Goal: Information Seeking & Learning: Learn about a topic

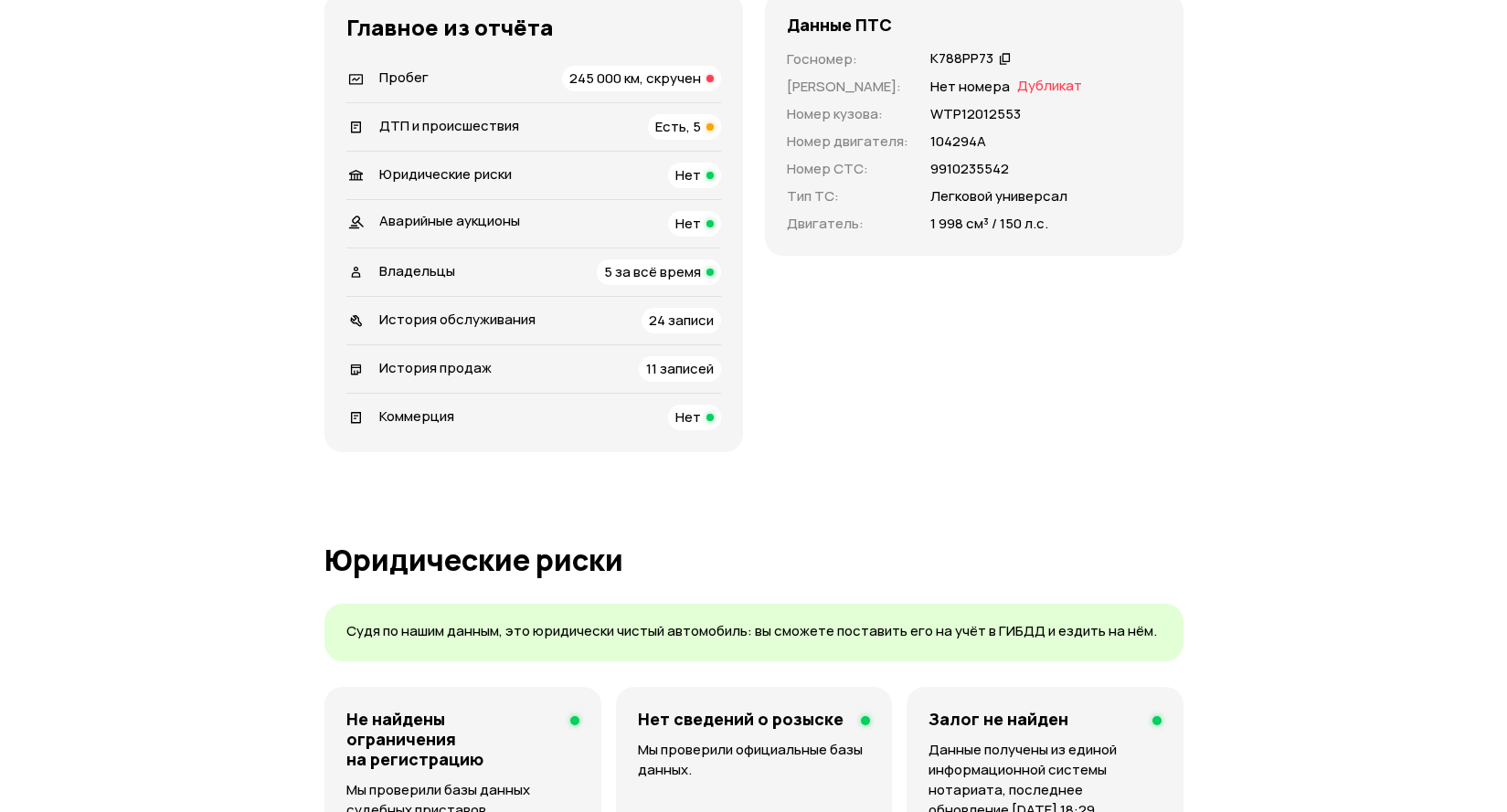
scroll to position [639, 0]
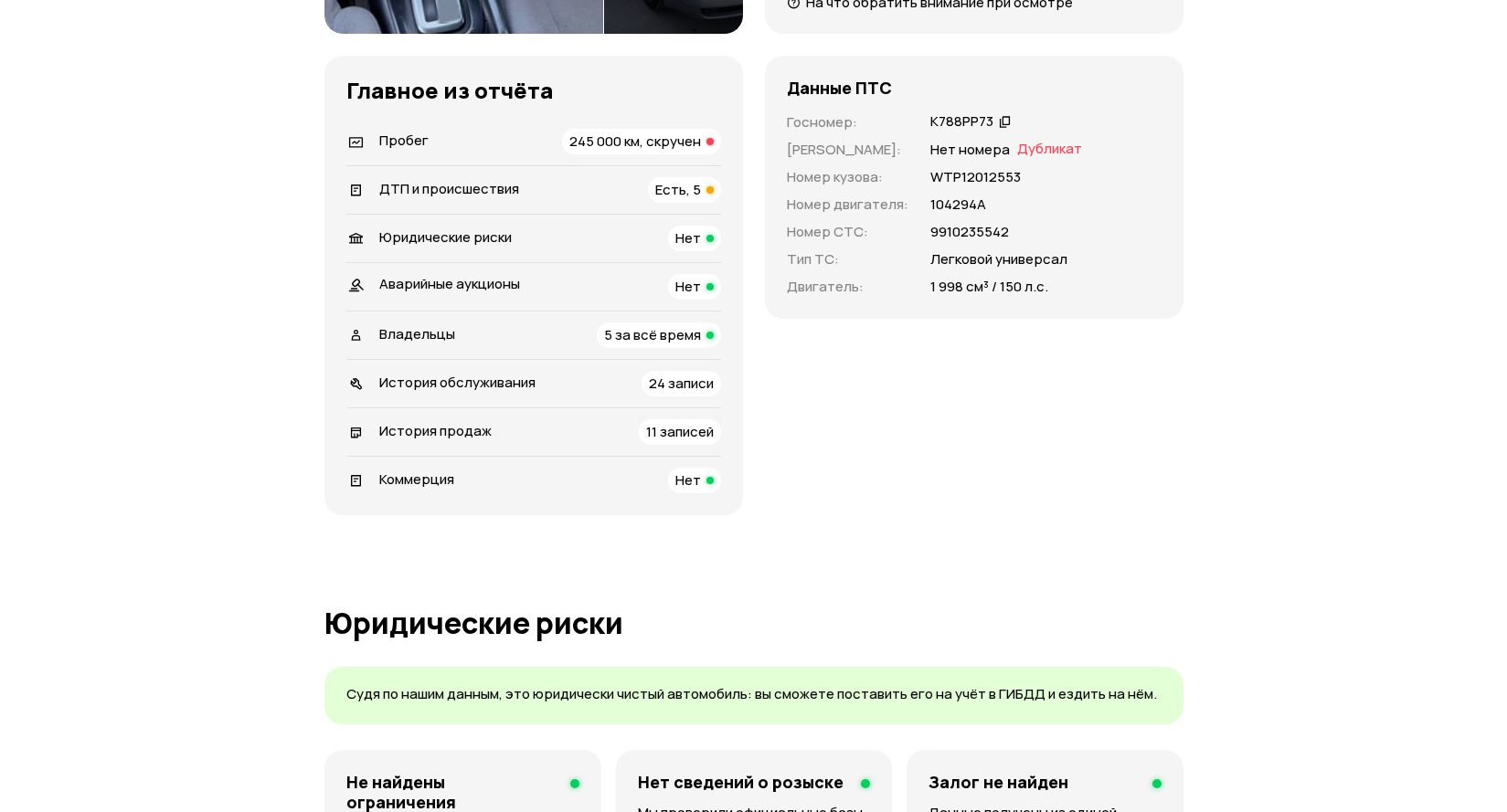
click at [677, 422] on span "11 записей" at bounding box center [679, 431] width 67 height 20
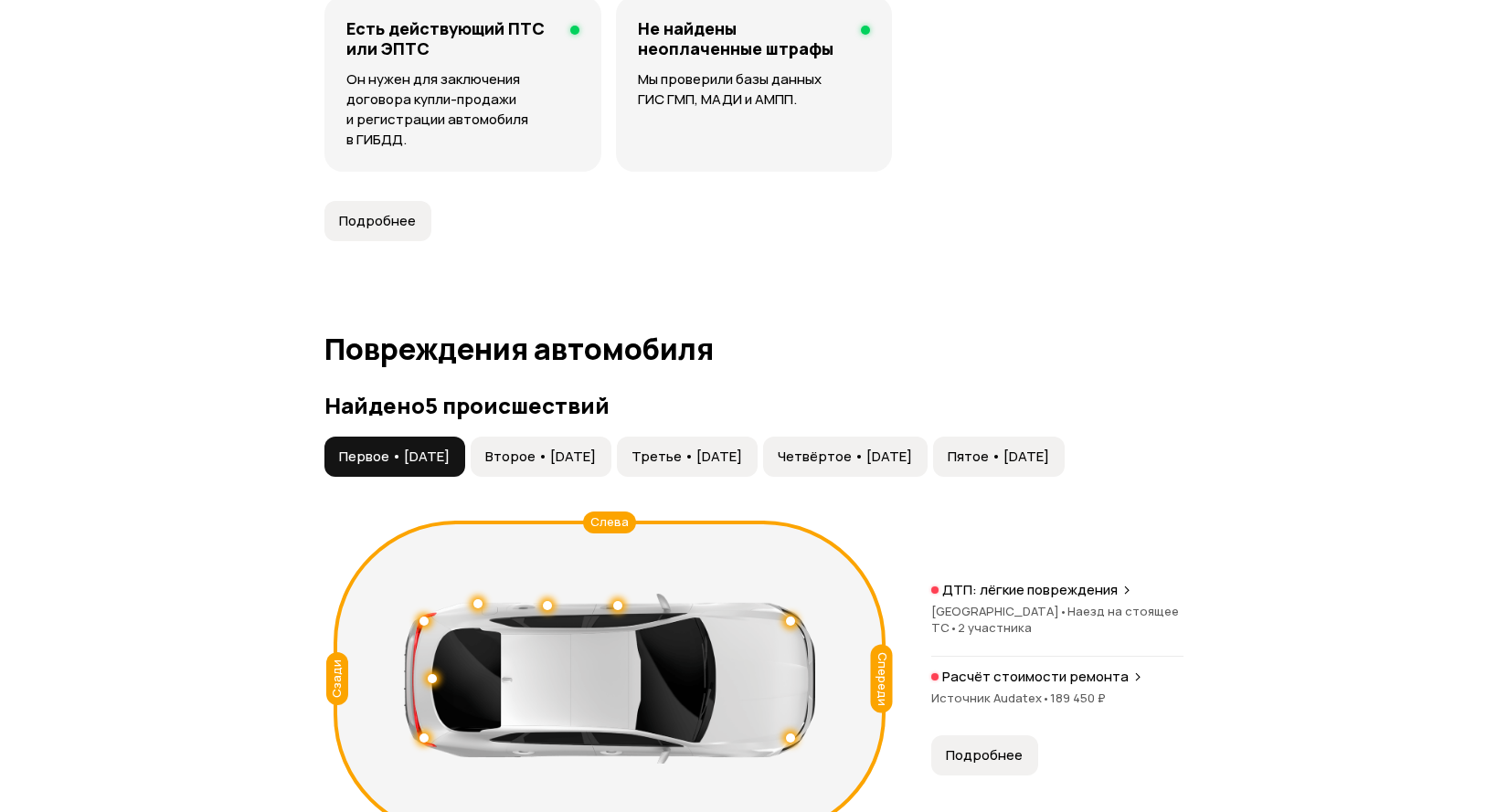
scroll to position [1774, 0]
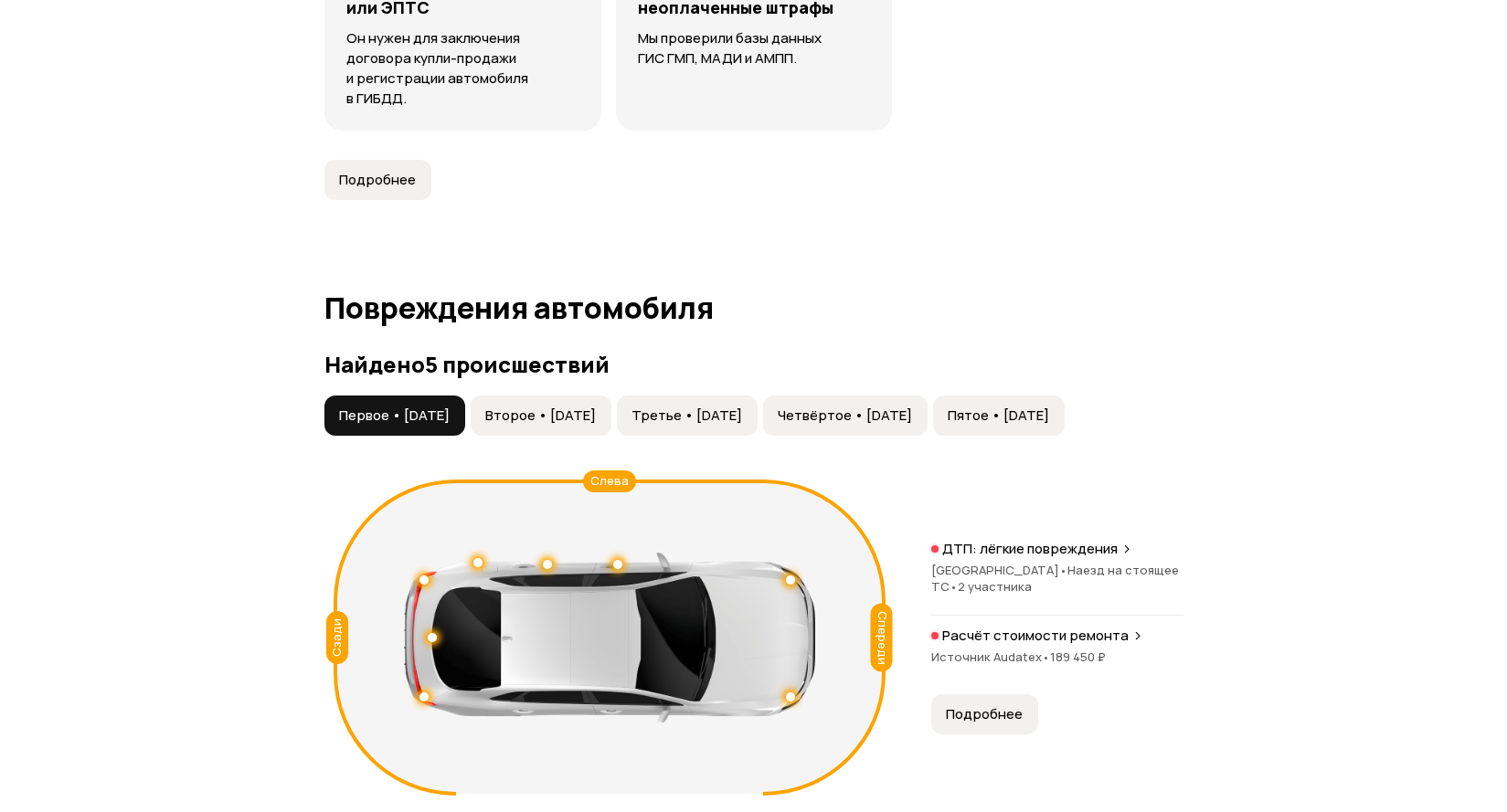
click at [485, 407] on span "Второе • [DATE]" at bounding box center [540, 416] width 110 height 19
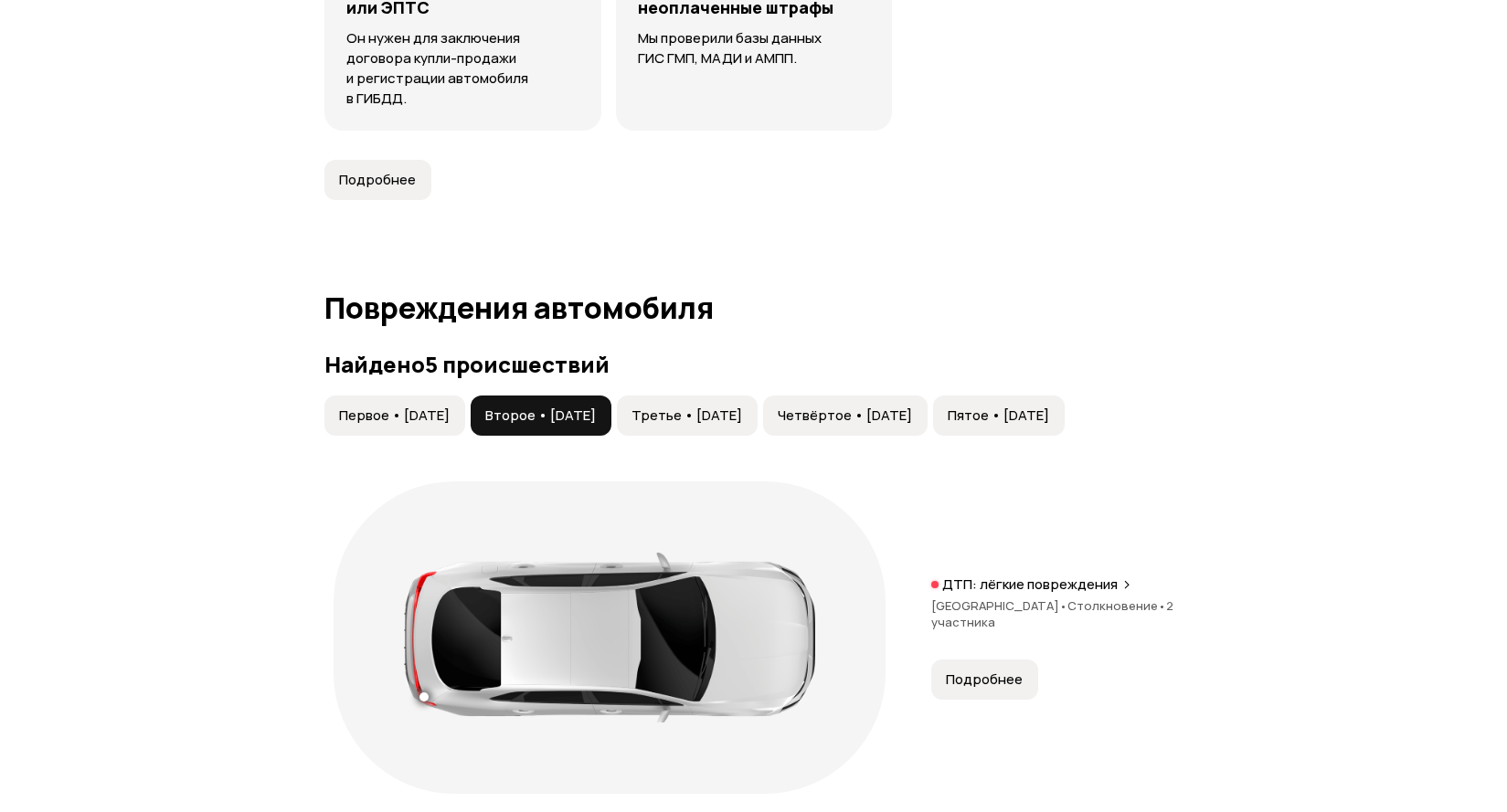
click at [631, 407] on span "Третье • [DATE]" at bounding box center [686, 416] width 110 height 19
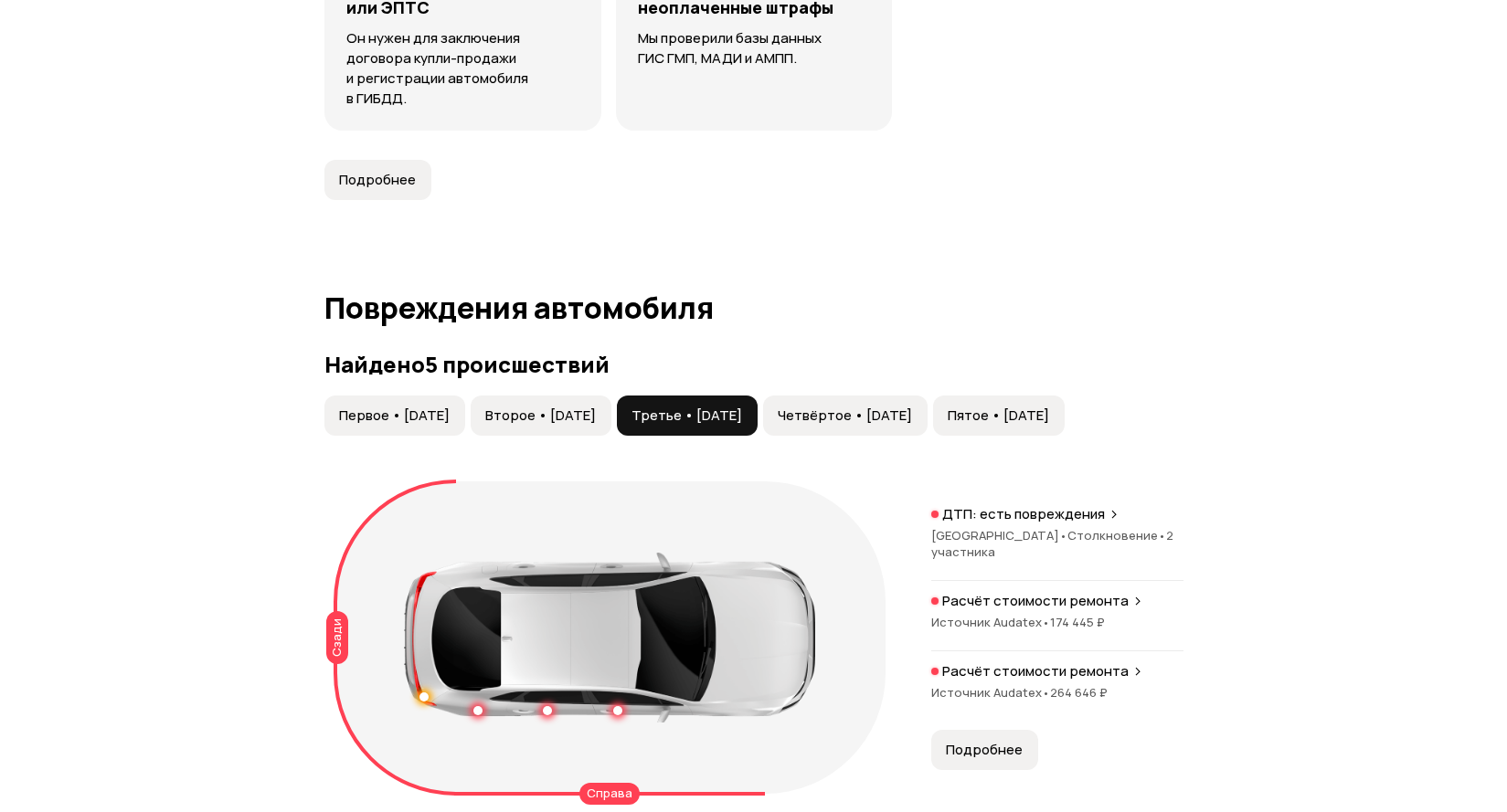
click at [798, 407] on span "Четвёртое • [DATE]" at bounding box center [845, 416] width 135 height 19
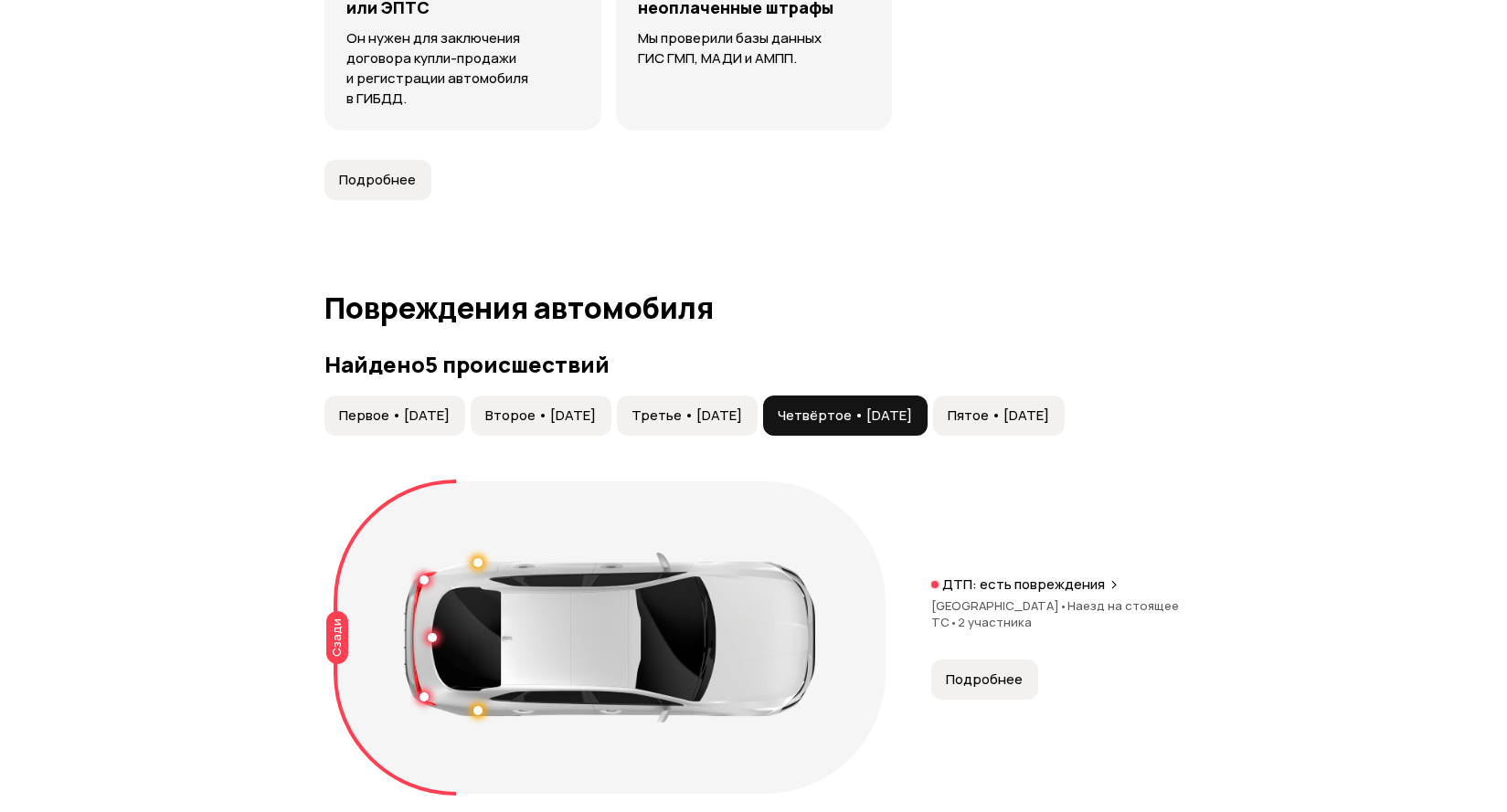
click at [970, 407] on span "Пятое • [DATE]" at bounding box center [998, 416] width 102 height 19
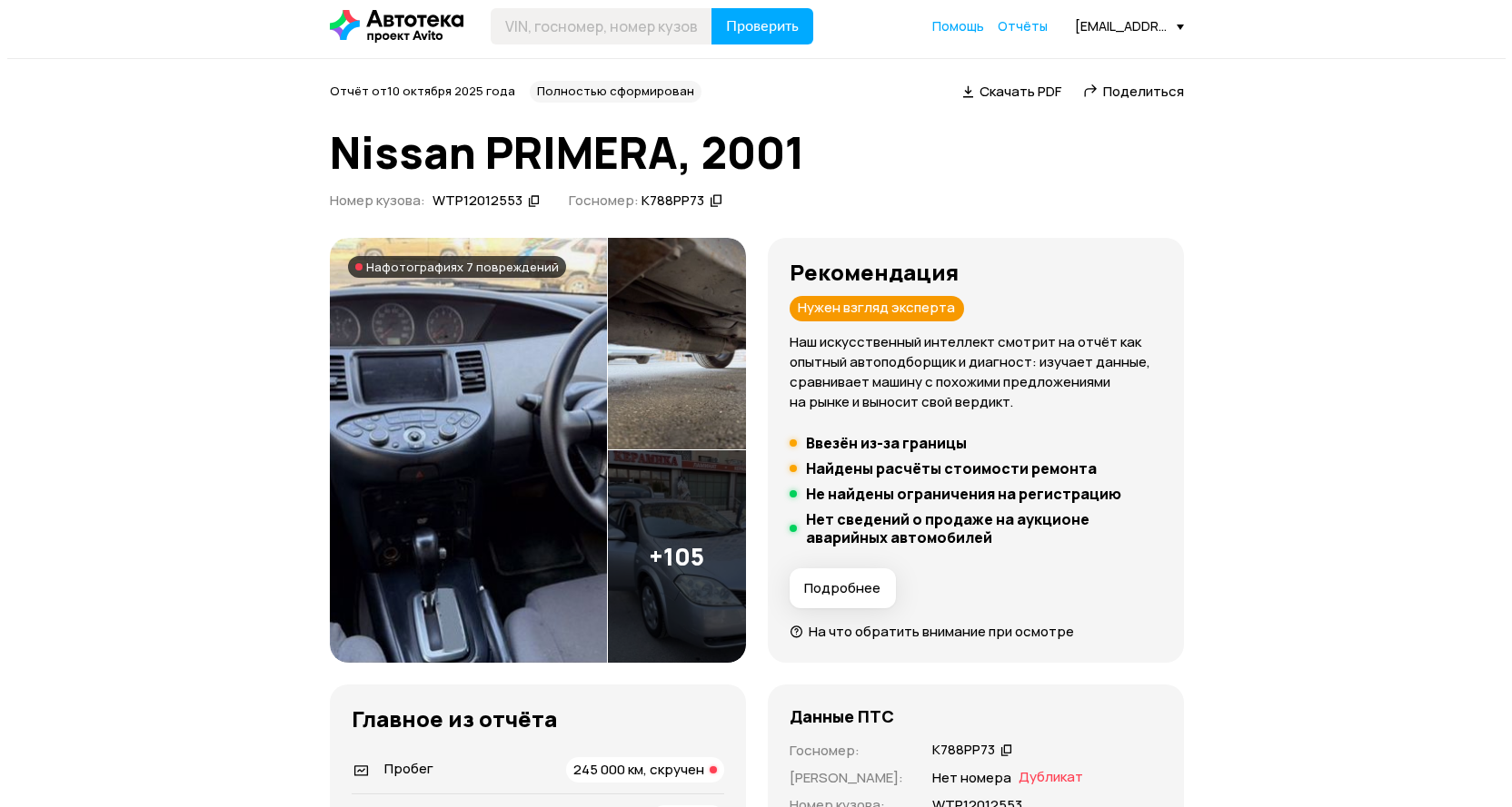
scroll to position [0, 0]
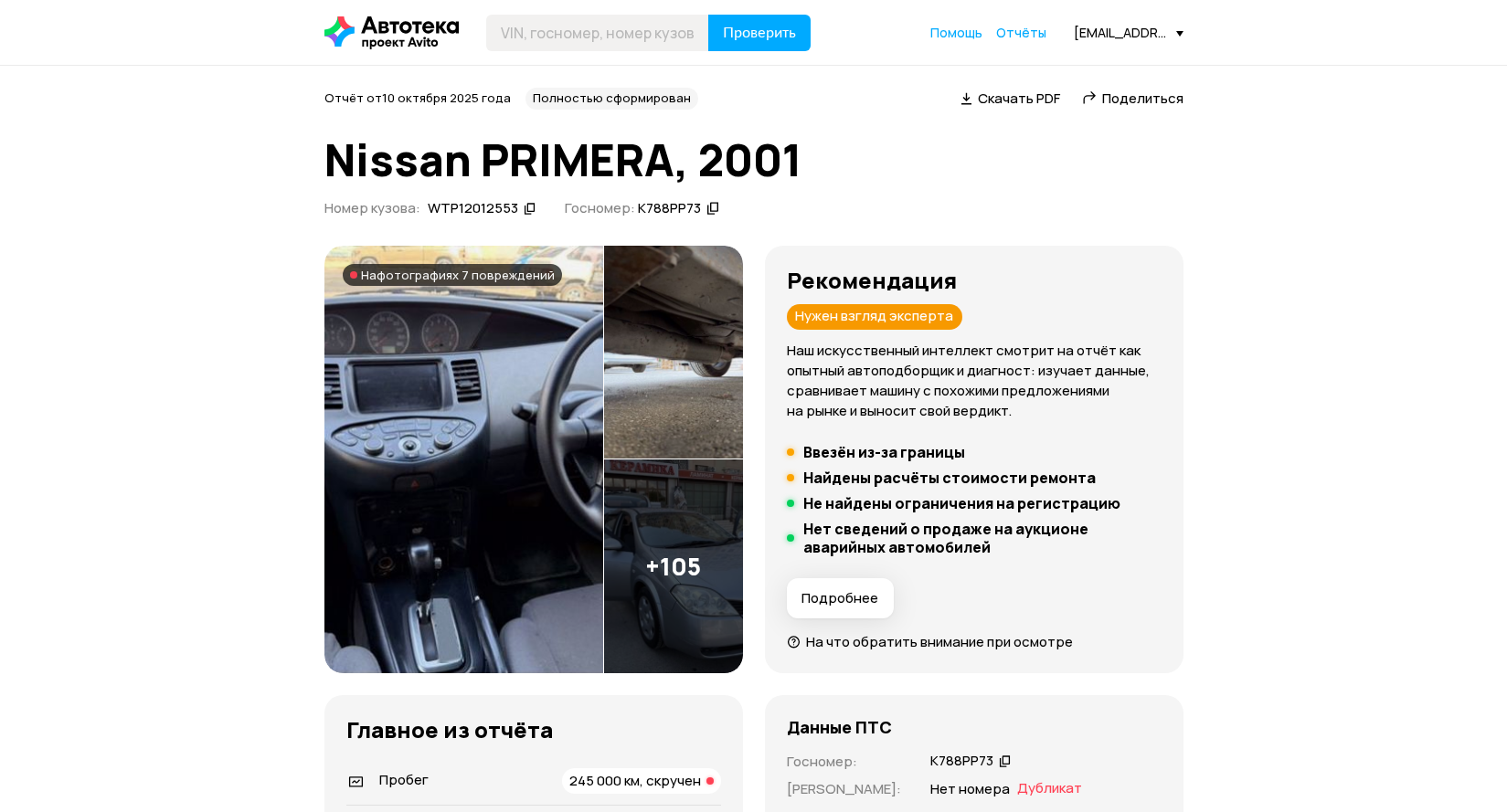
click at [438, 383] on img at bounding box center [463, 460] width 278 height 428
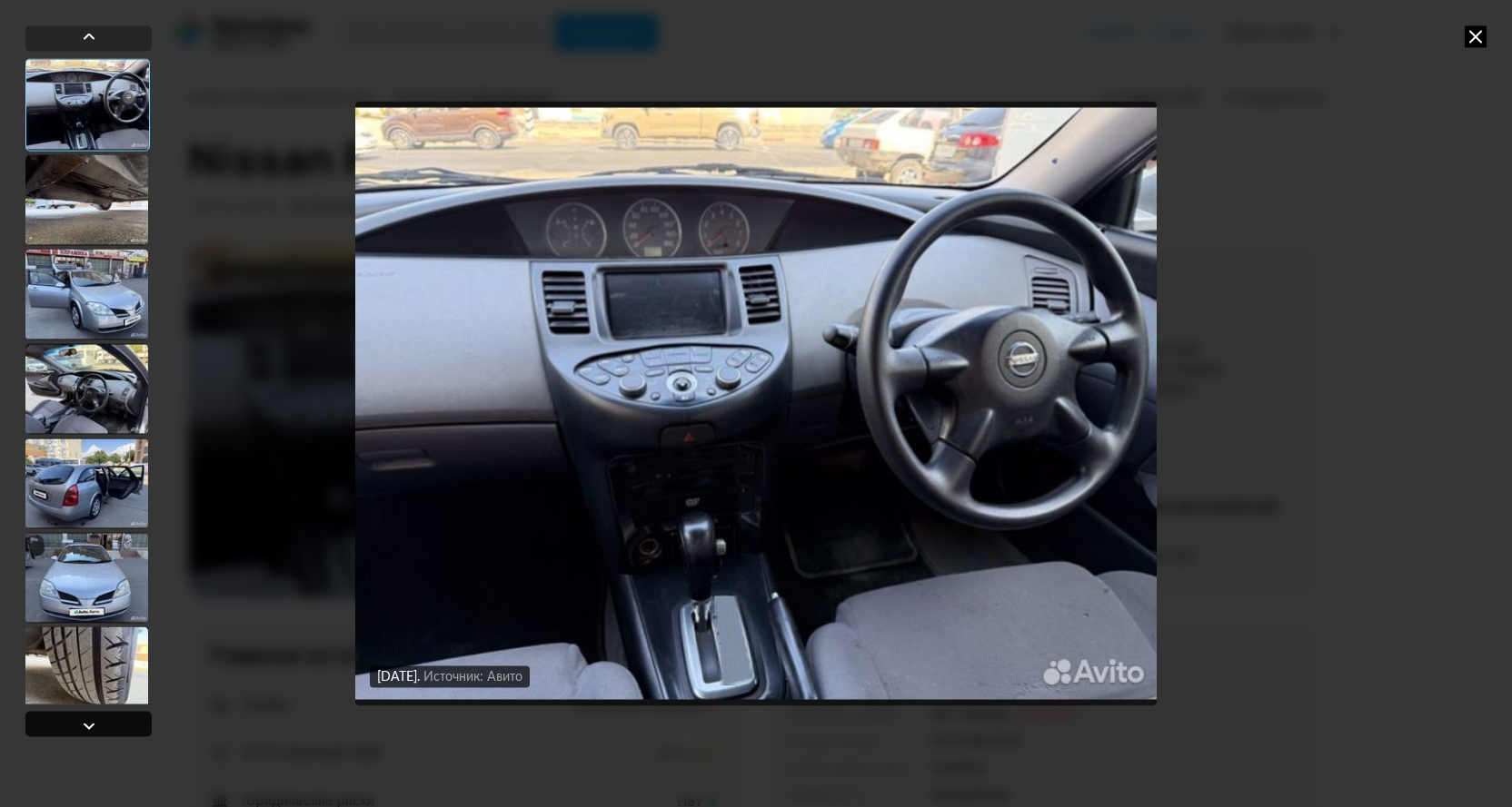
click at [90, 726] on div at bounding box center [88, 726] width 21 height 21
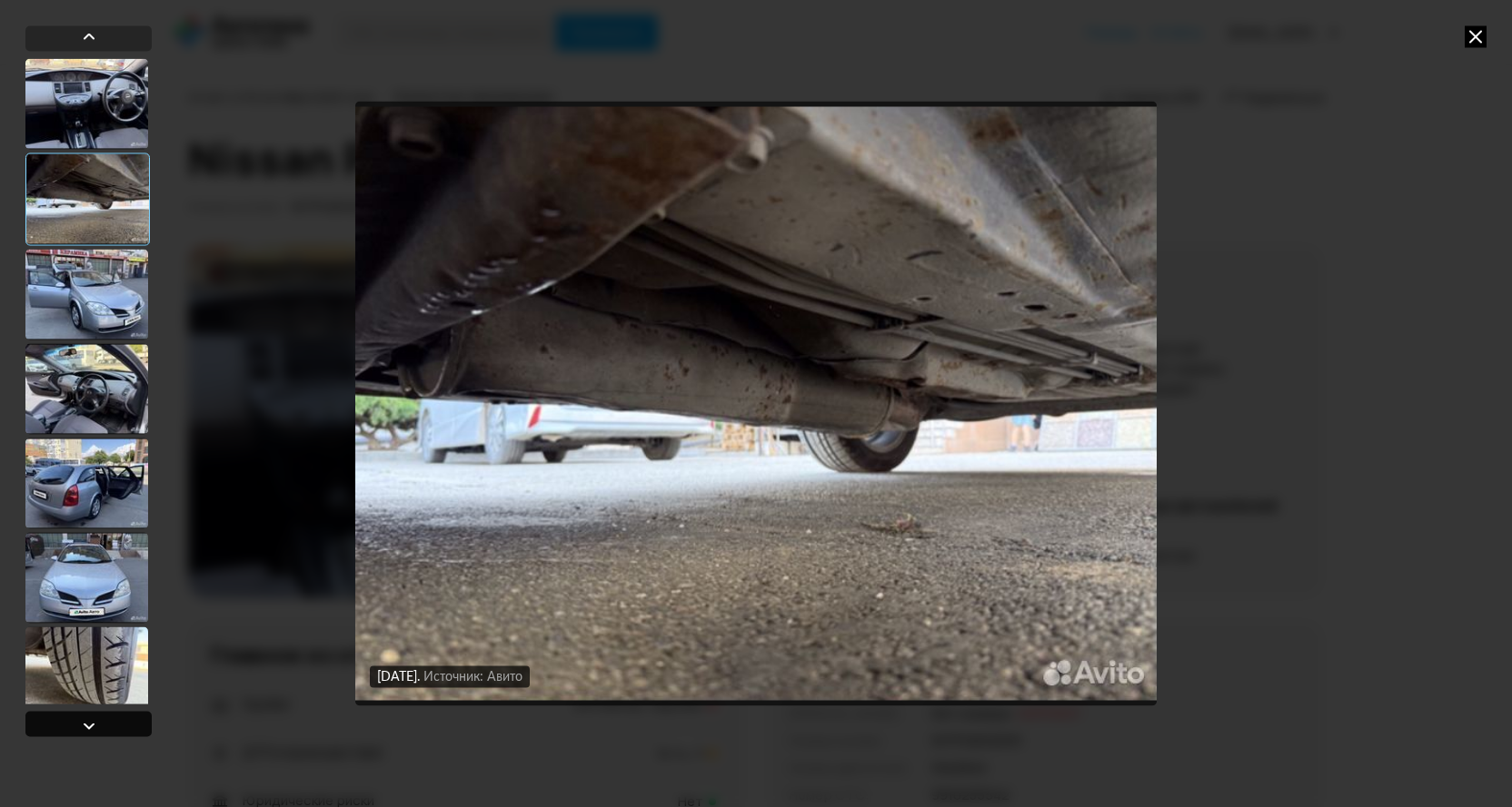
click at [90, 726] on div at bounding box center [88, 726] width 21 height 21
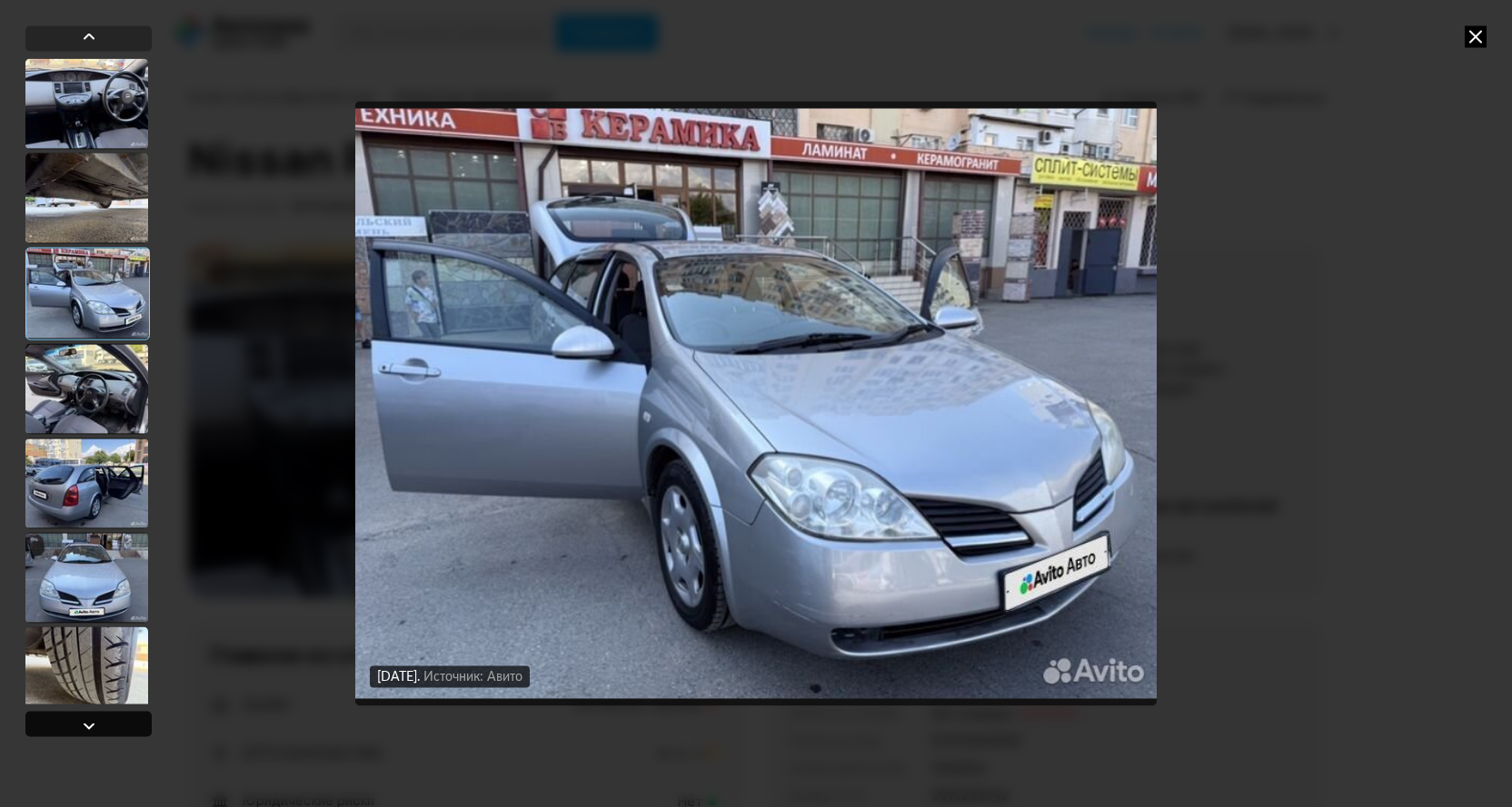
click at [90, 726] on div at bounding box center [88, 726] width 21 height 21
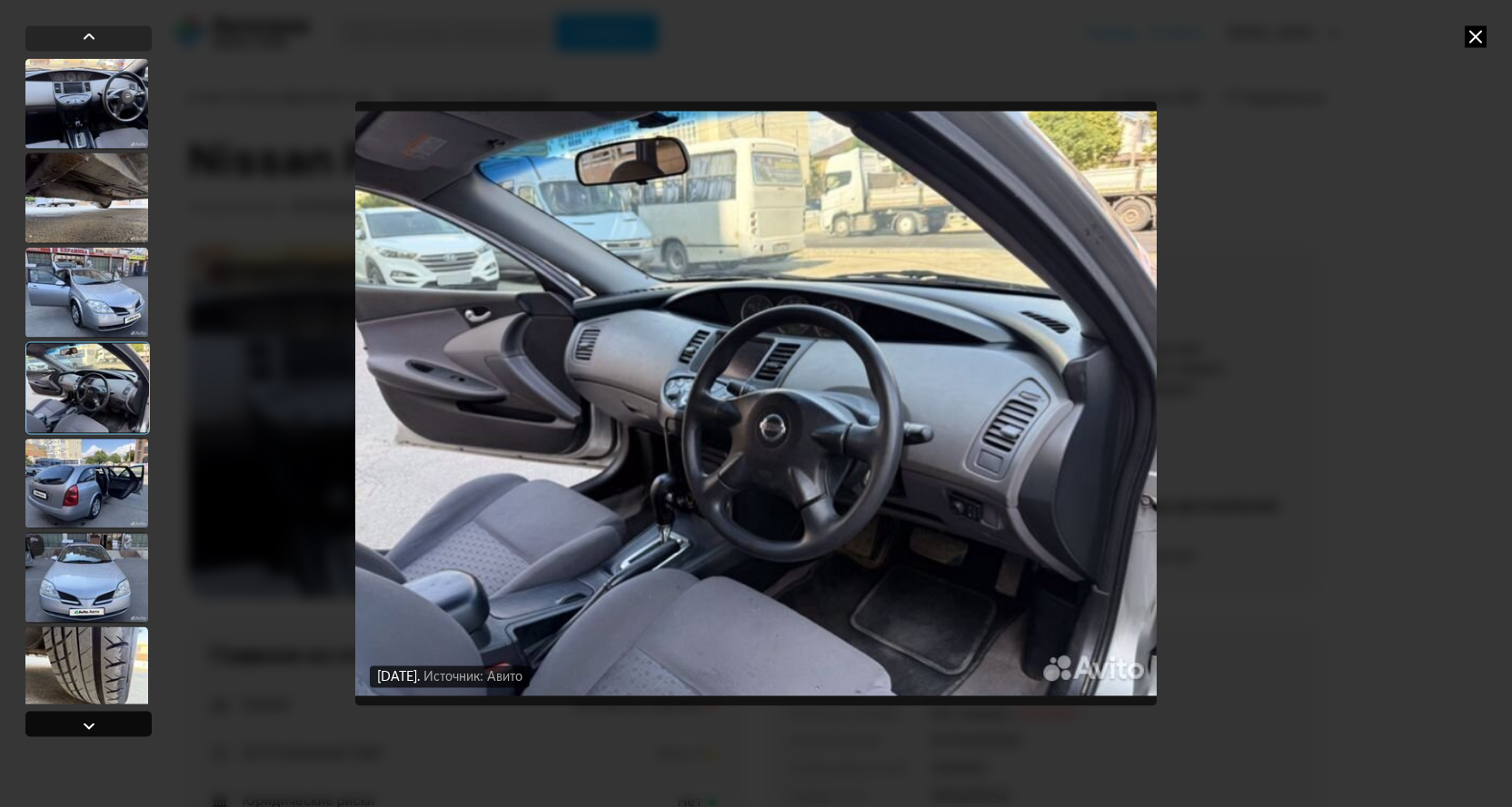
click at [90, 726] on div at bounding box center [88, 726] width 21 height 21
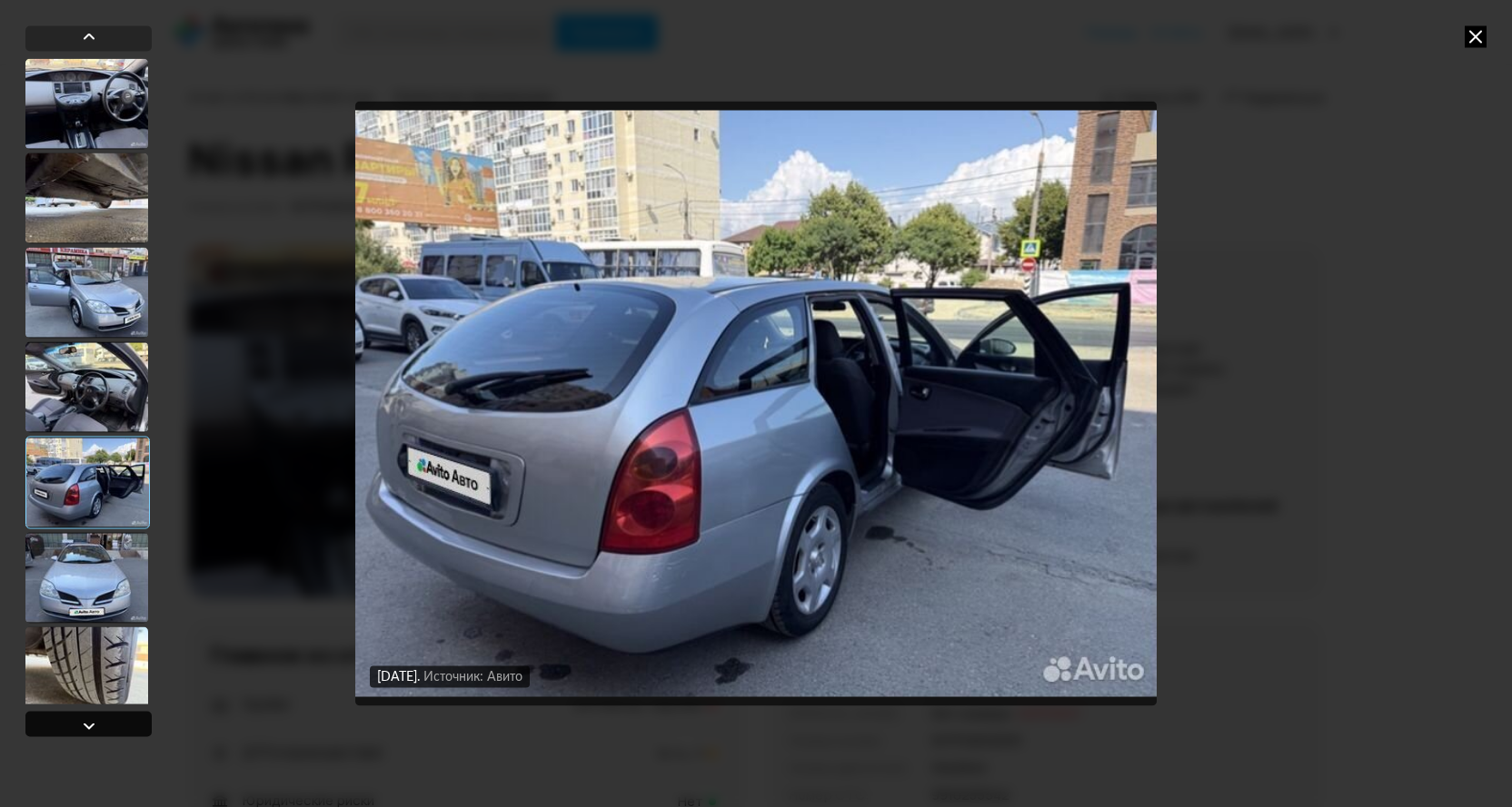
click at [90, 726] on div at bounding box center [88, 726] width 21 height 21
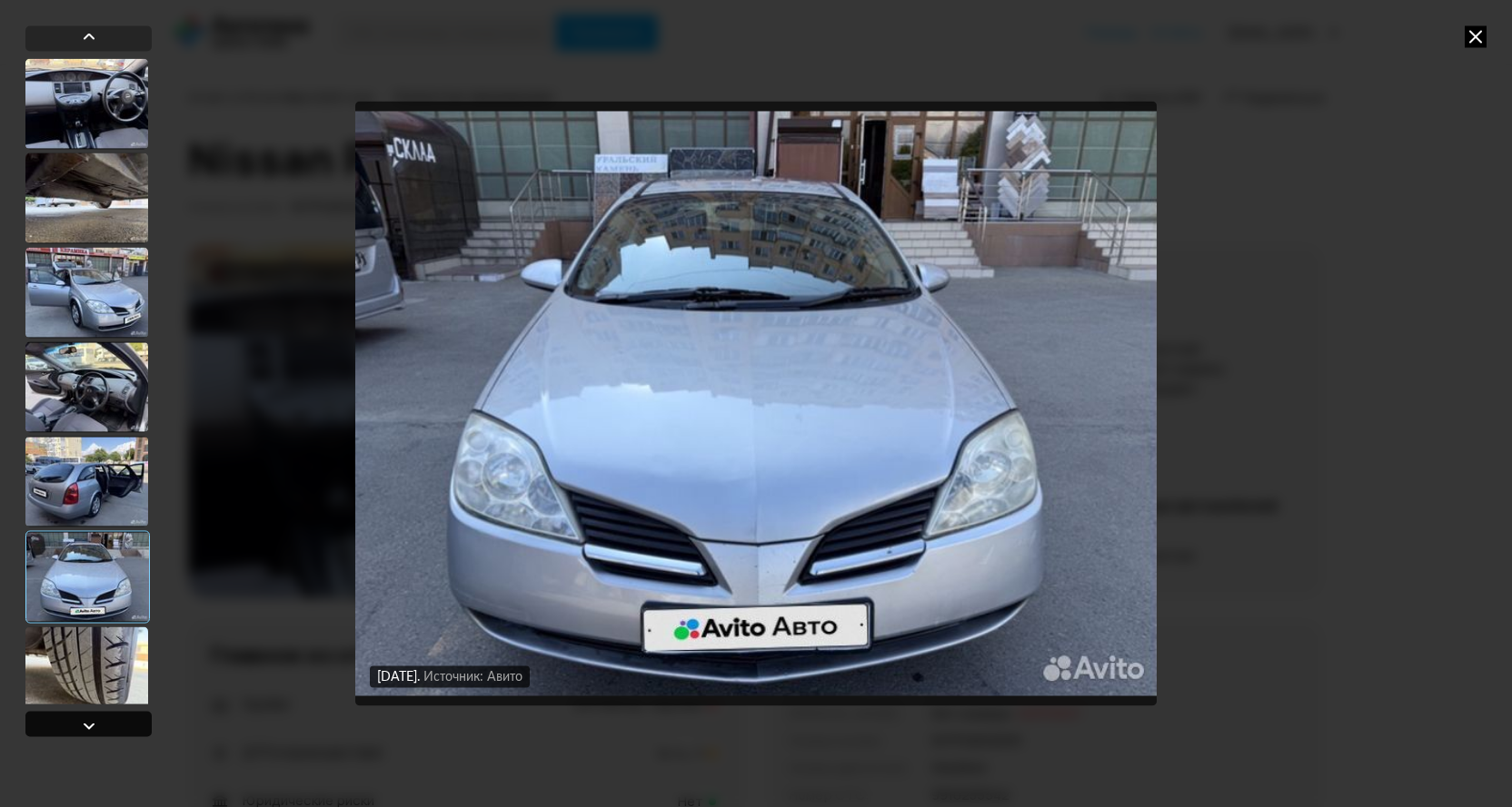
click at [90, 726] on div at bounding box center [88, 726] width 21 height 21
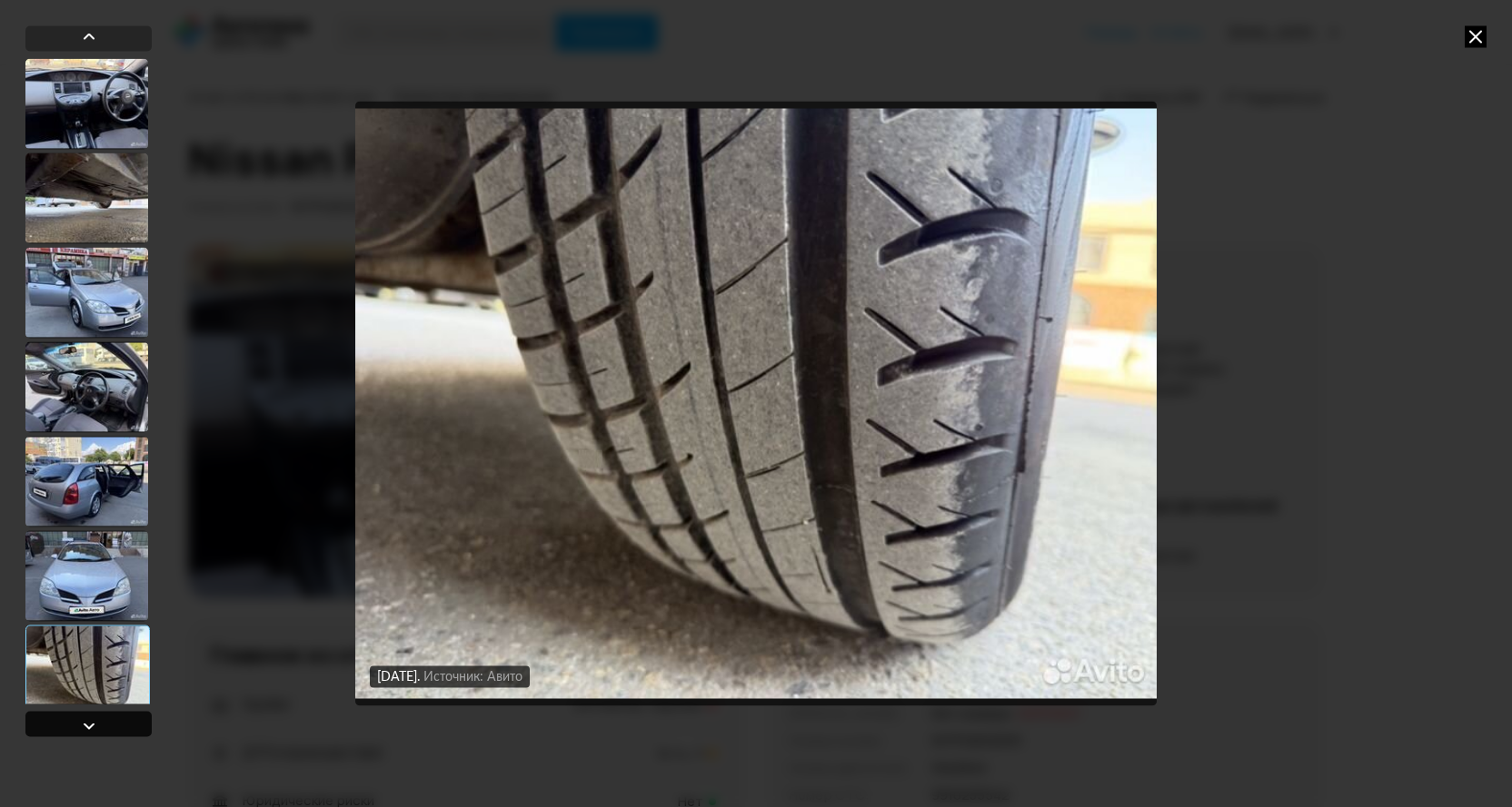
click at [90, 726] on div at bounding box center [88, 726] width 21 height 21
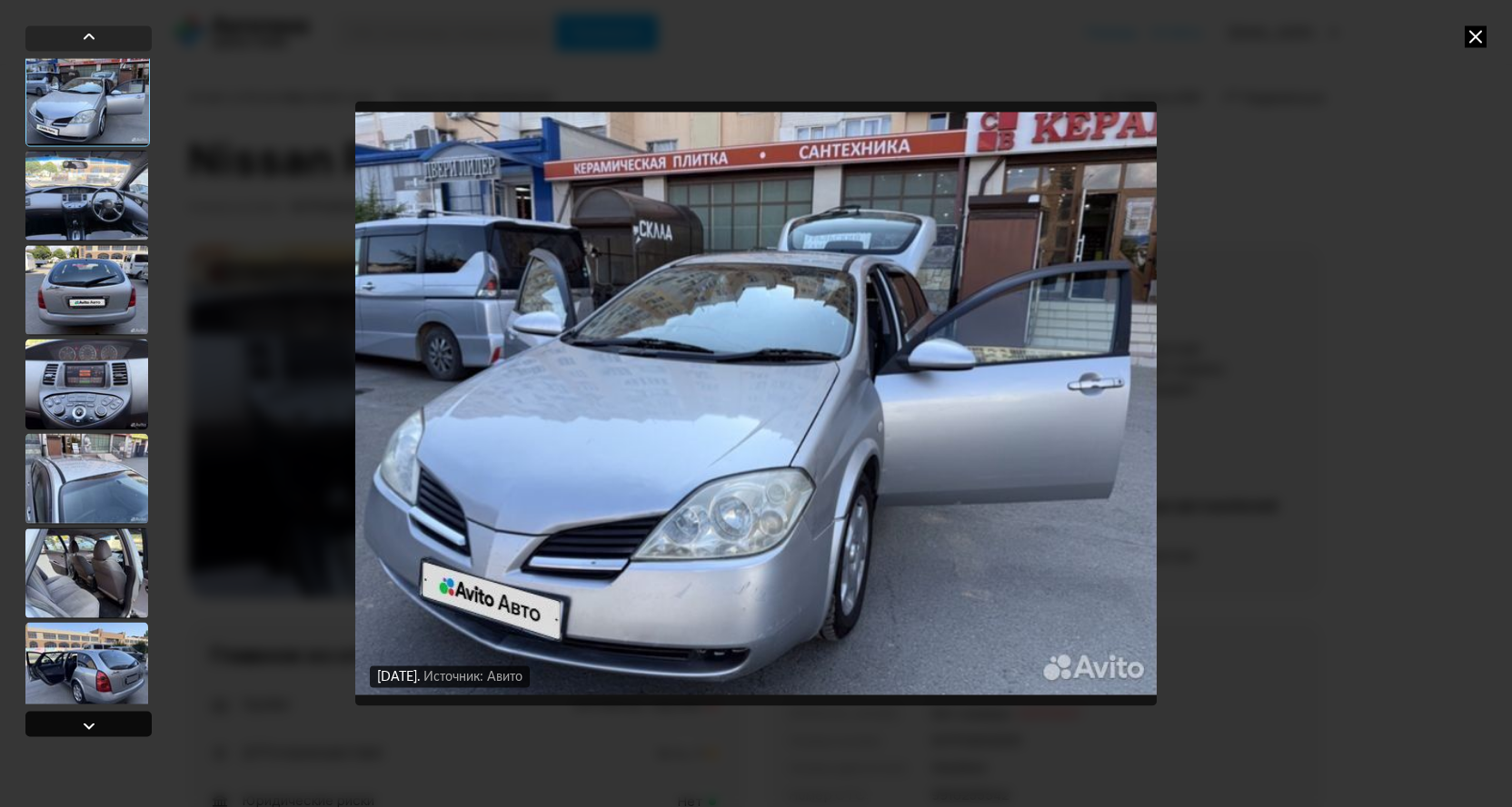
scroll to position [663, 0]
click at [90, 726] on div at bounding box center [88, 726] width 21 height 21
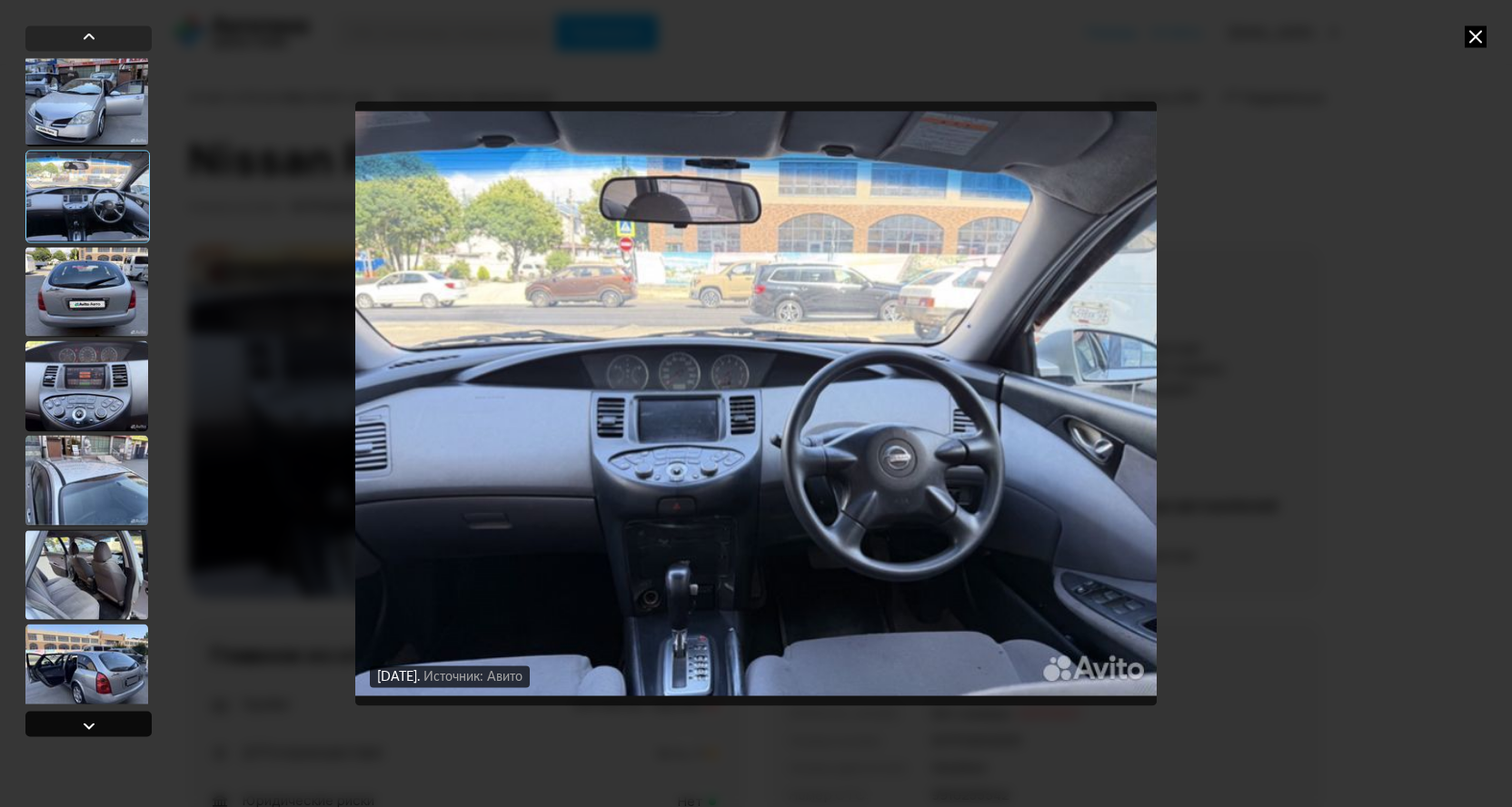
click at [90, 726] on div at bounding box center [88, 726] width 21 height 21
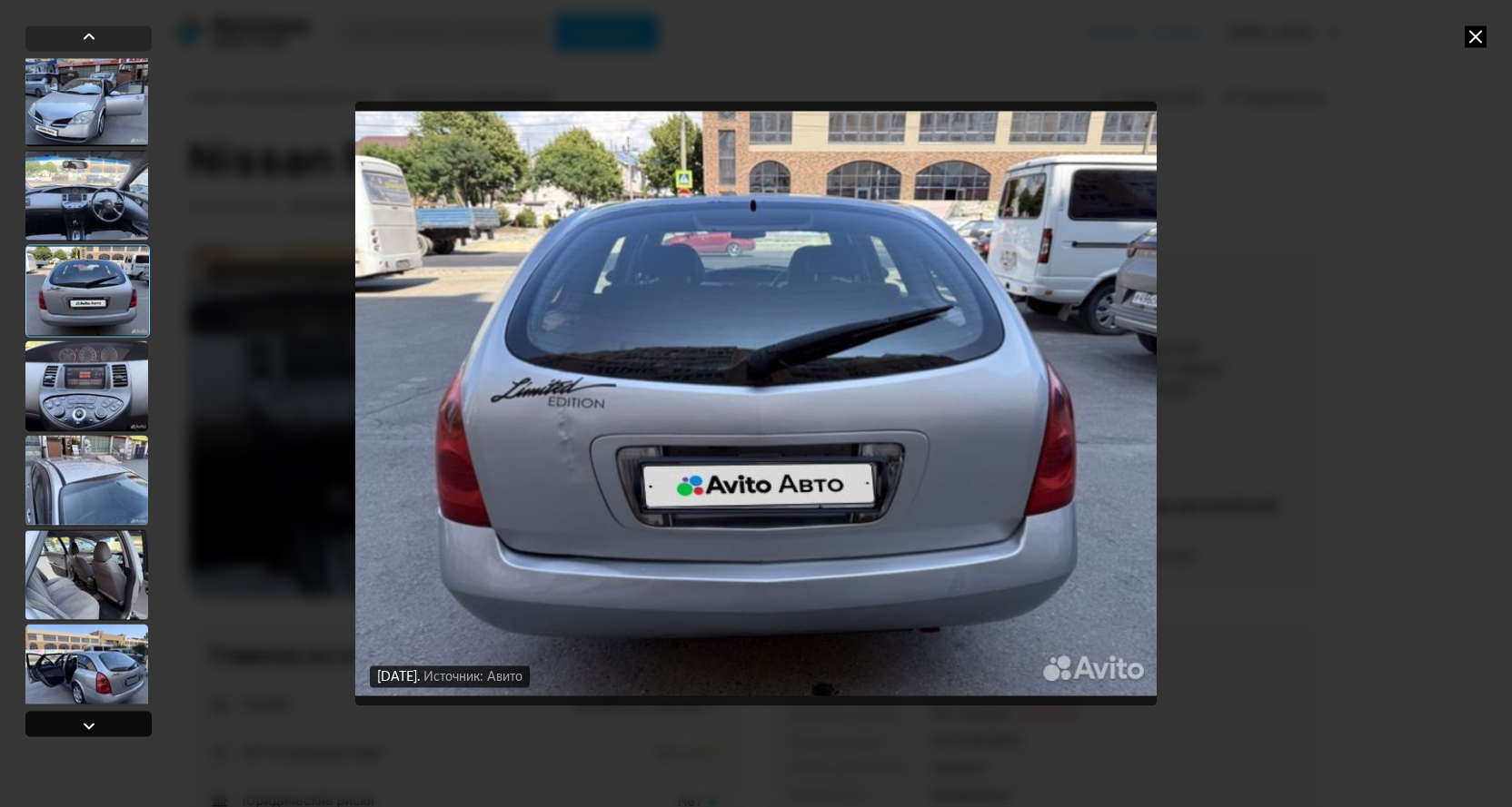
click at [90, 726] on div at bounding box center [88, 726] width 21 height 21
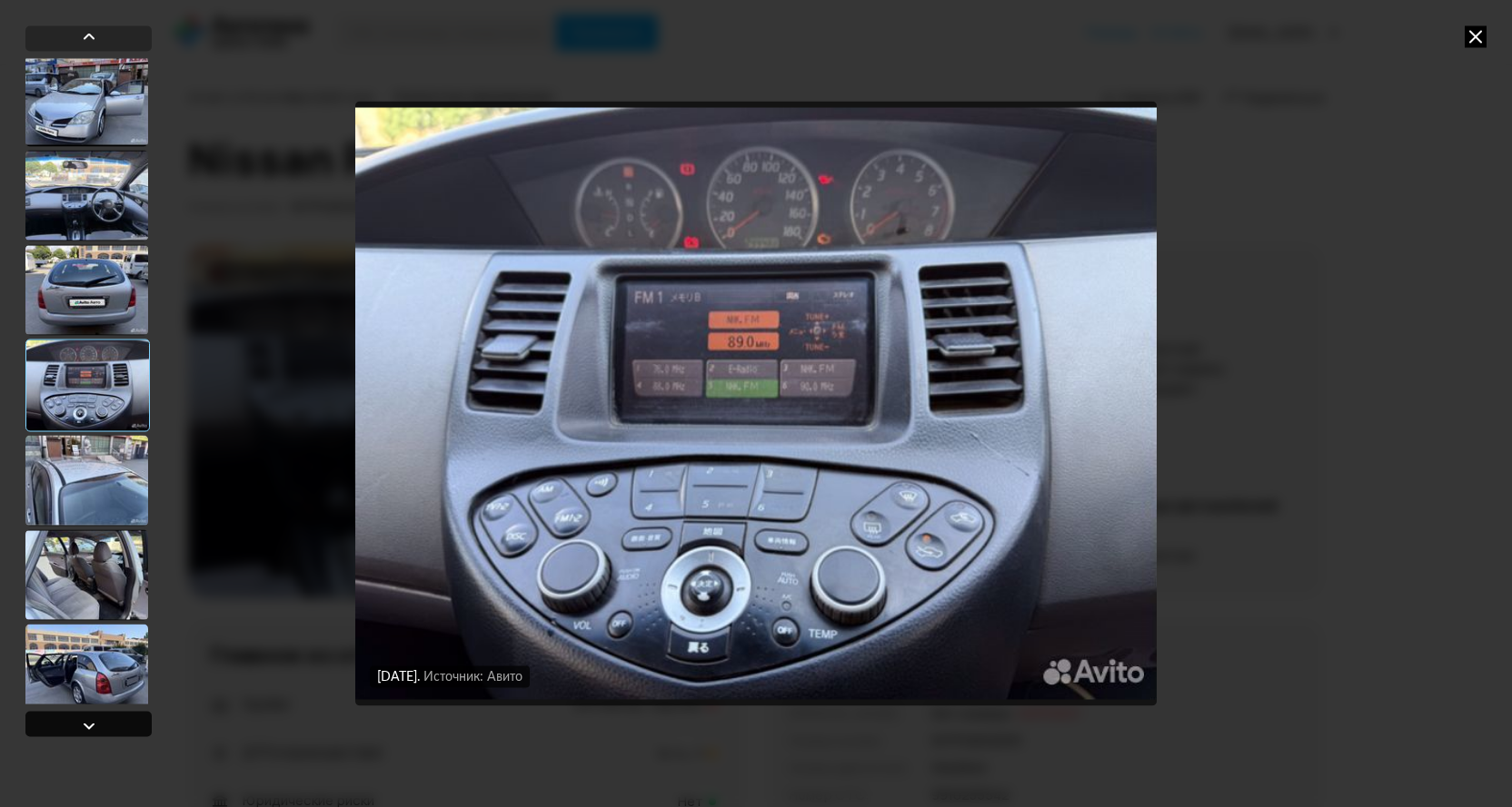
click at [90, 726] on div at bounding box center [88, 726] width 21 height 21
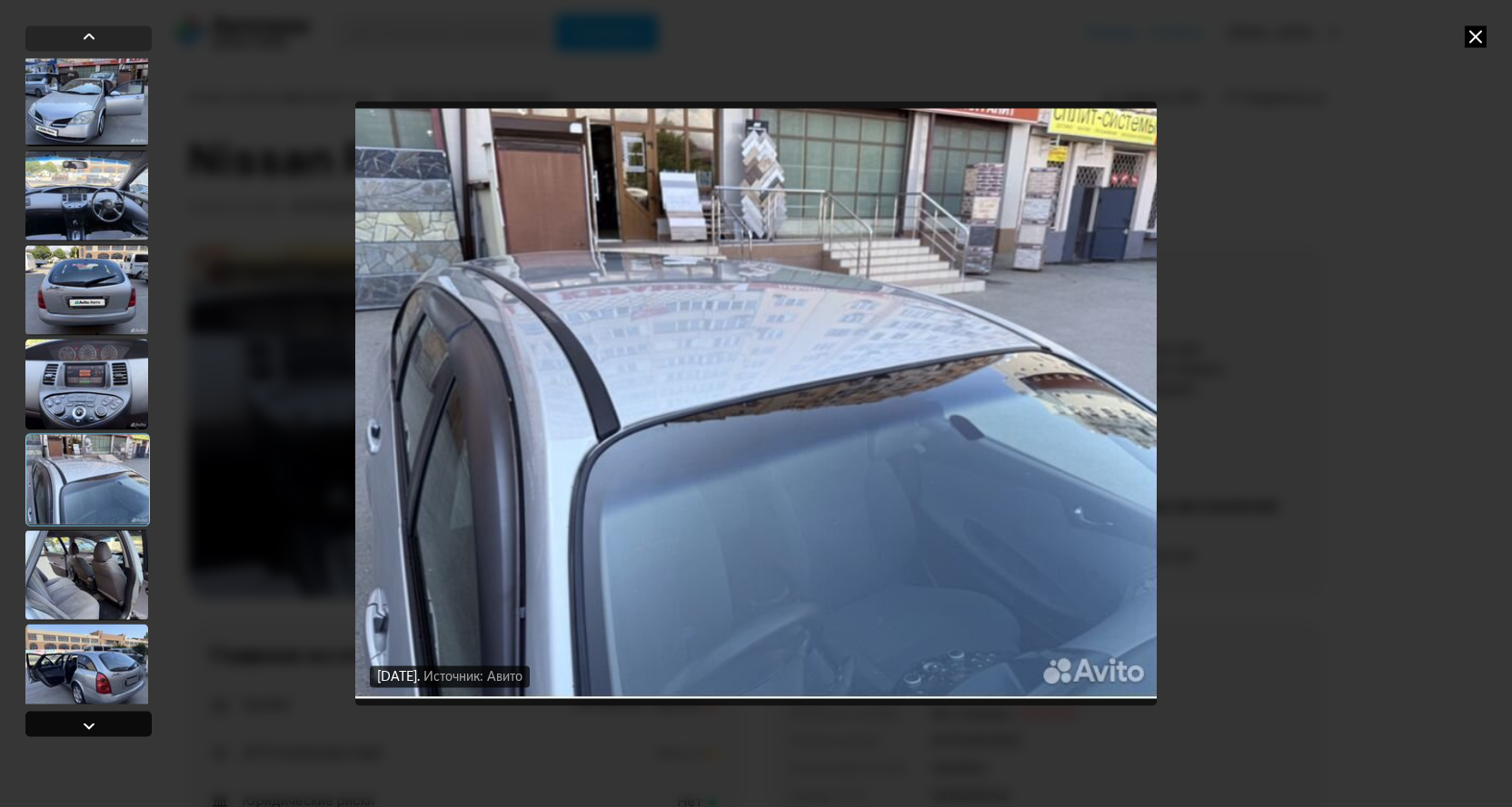
click at [90, 726] on div at bounding box center [88, 726] width 21 height 21
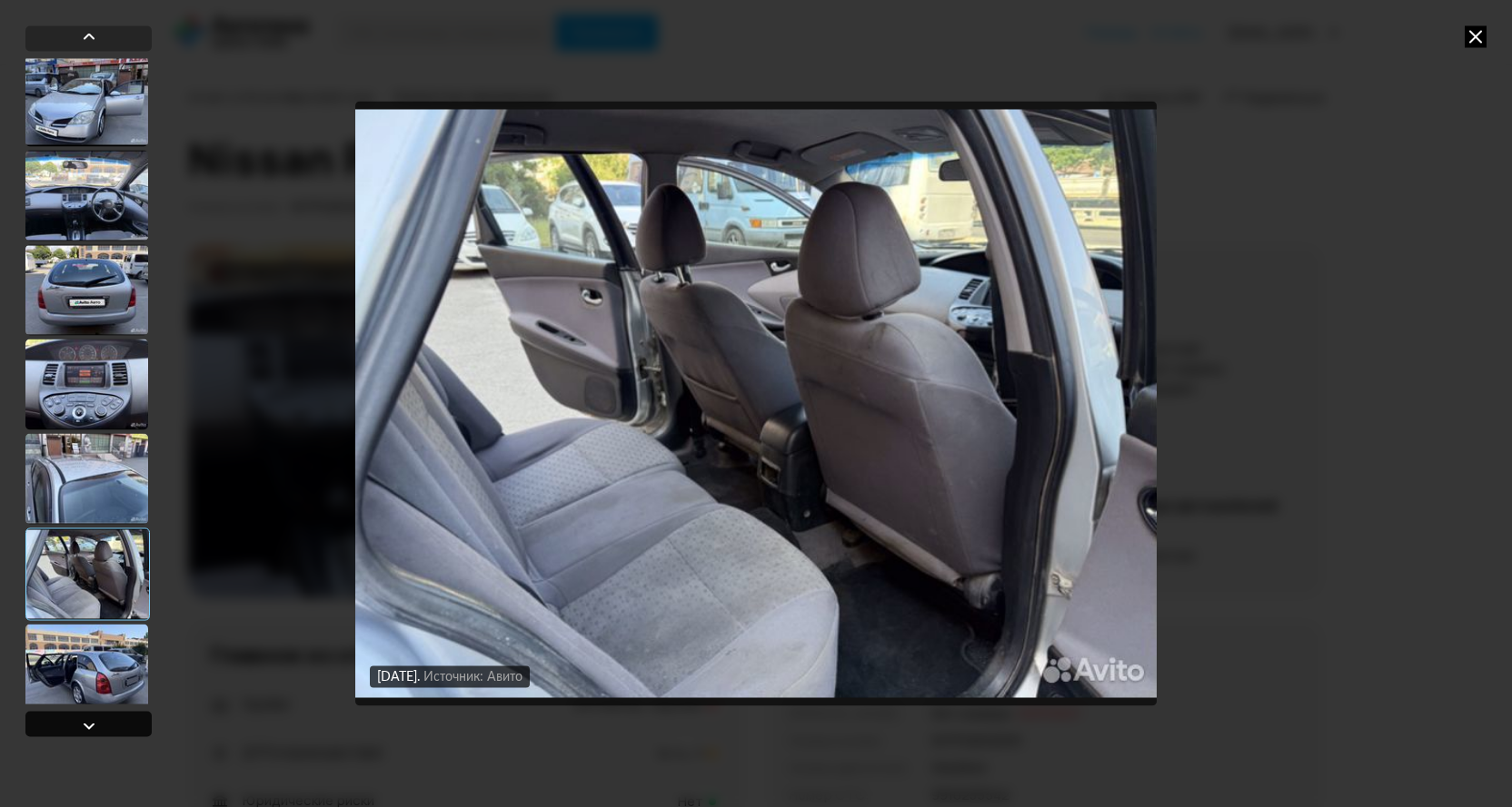
click at [90, 726] on div at bounding box center [88, 726] width 21 height 21
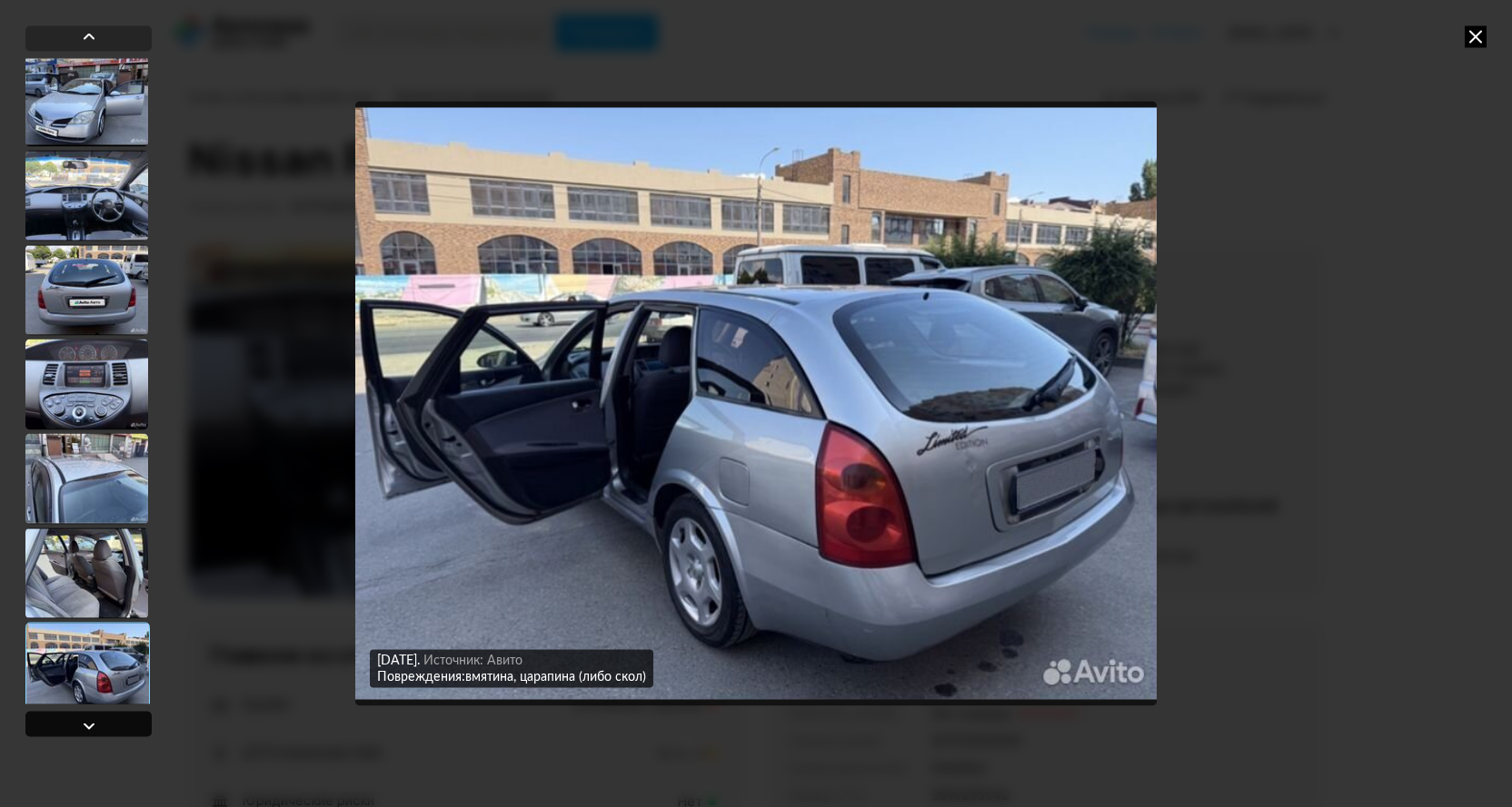
click at [90, 726] on div at bounding box center [88, 726] width 21 height 21
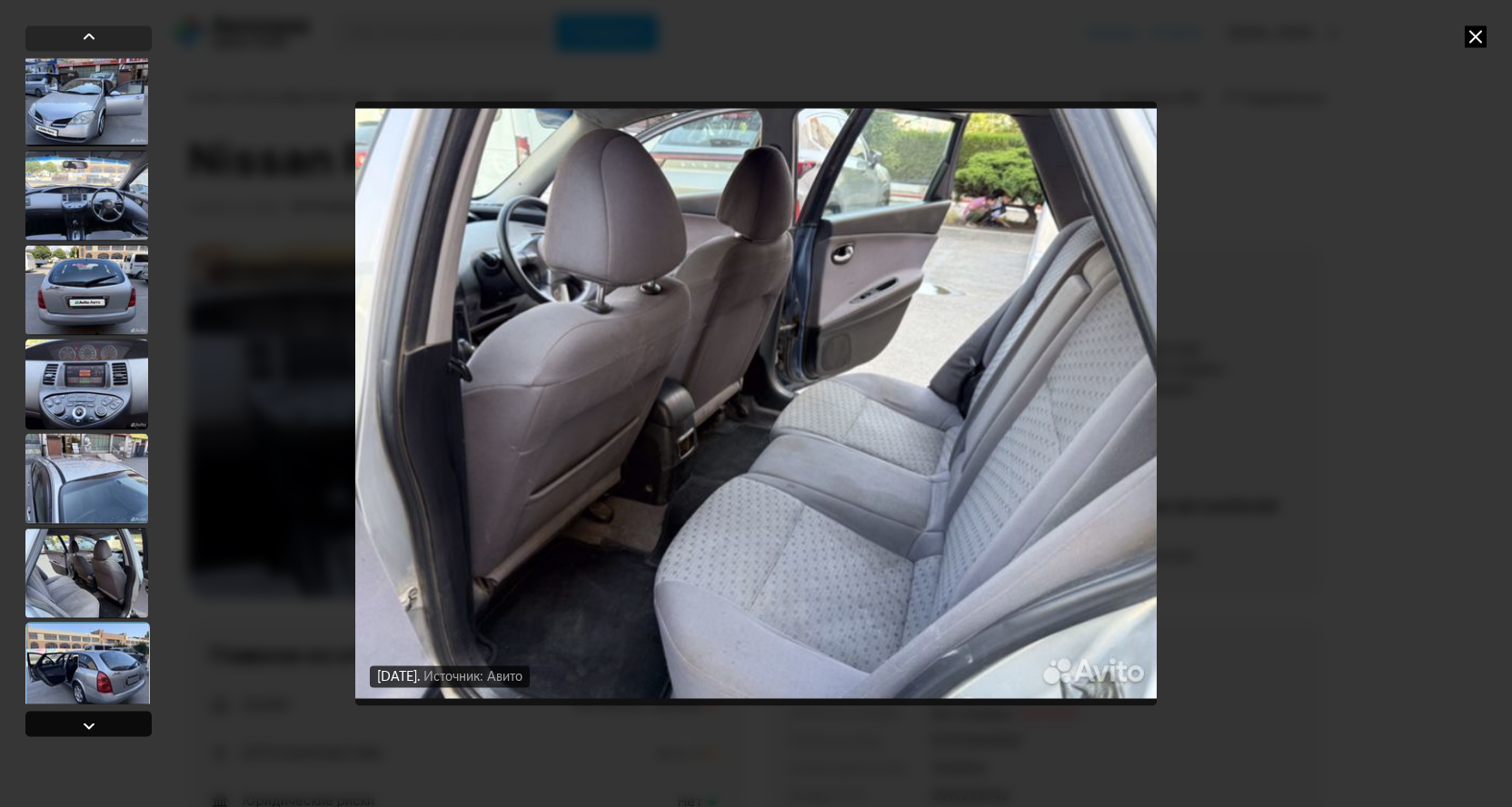
scroll to position [1301, 0]
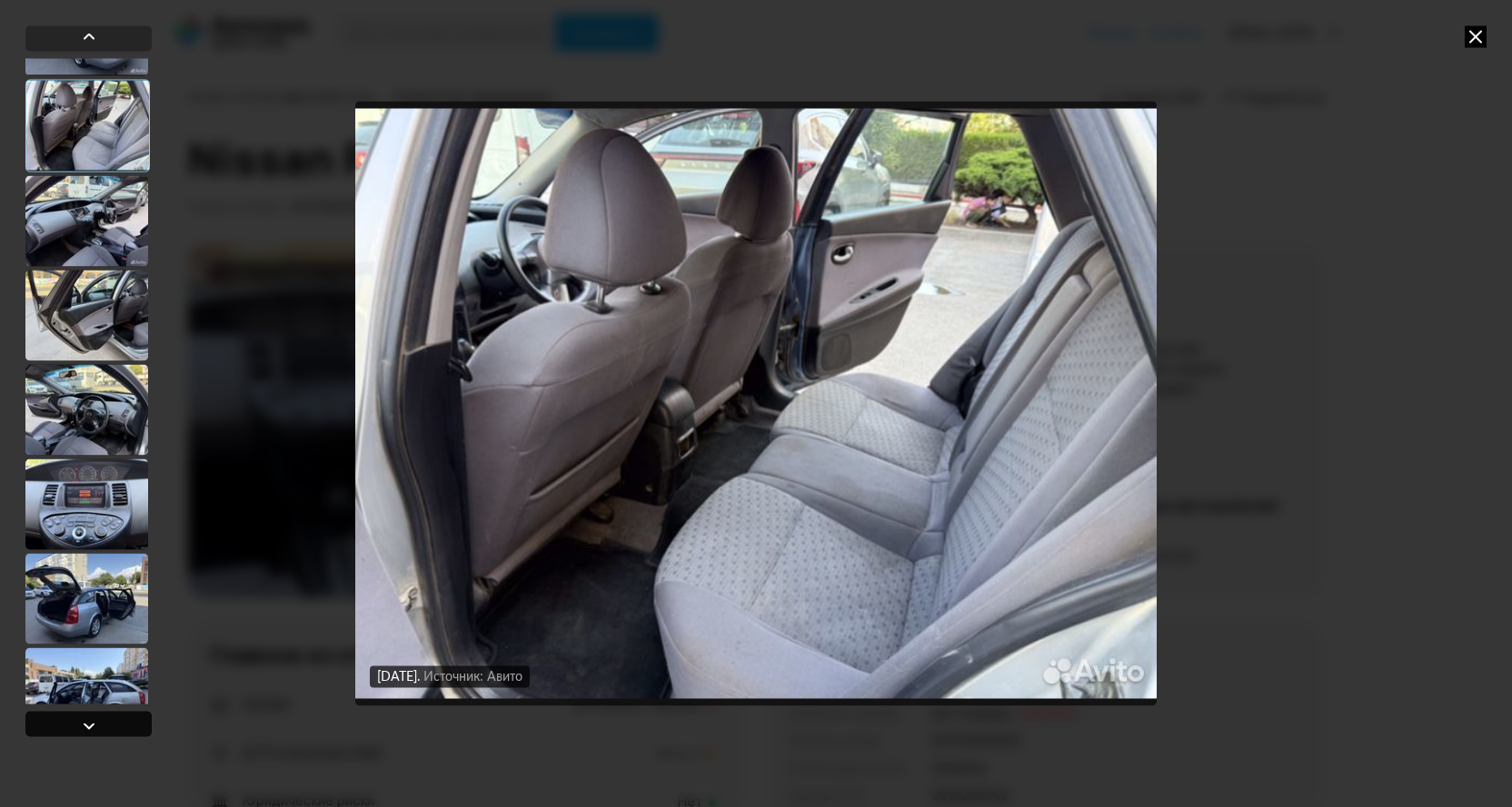
click at [90, 726] on div at bounding box center [88, 726] width 21 height 21
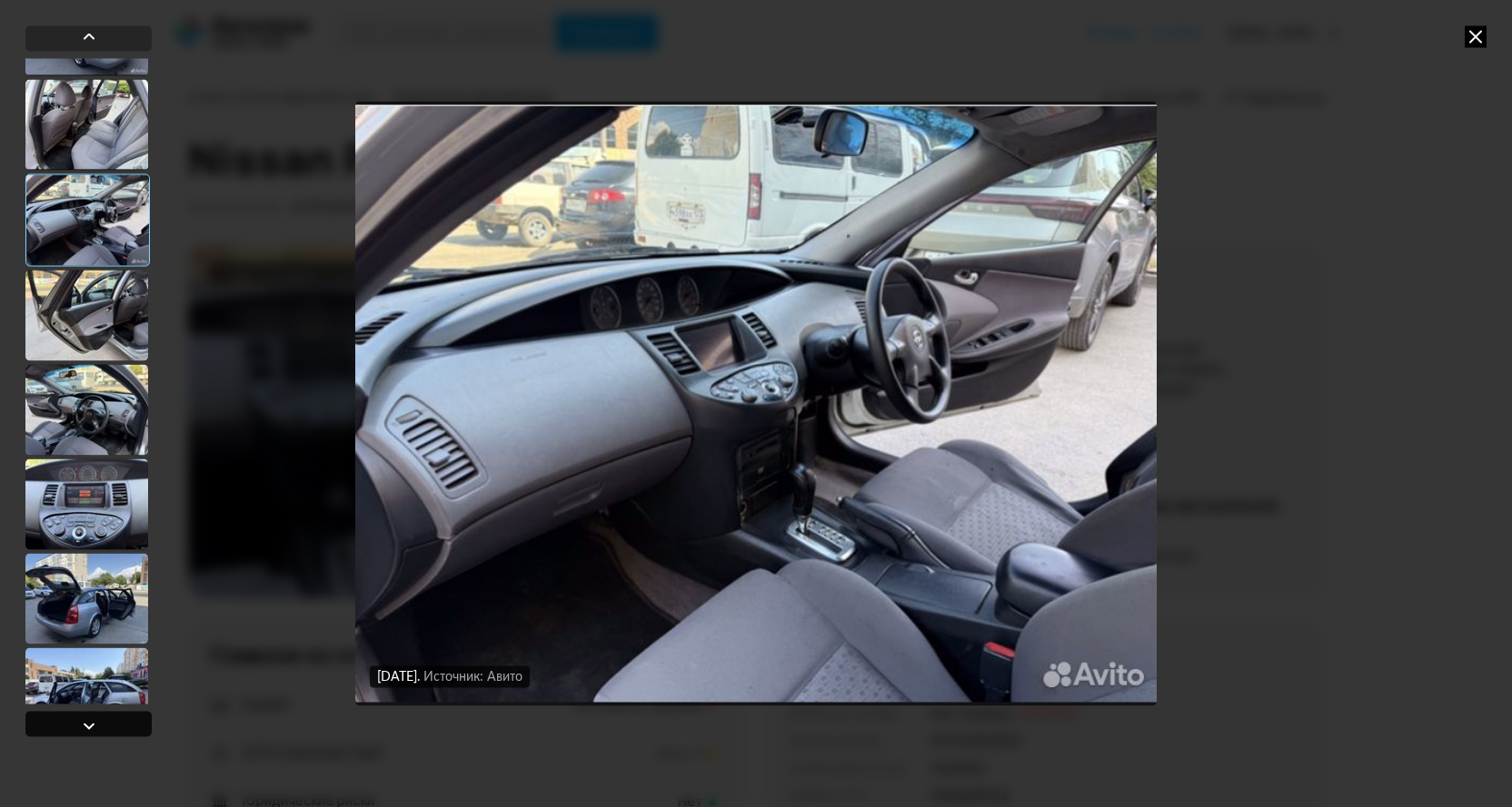
click at [90, 726] on div at bounding box center [88, 726] width 21 height 21
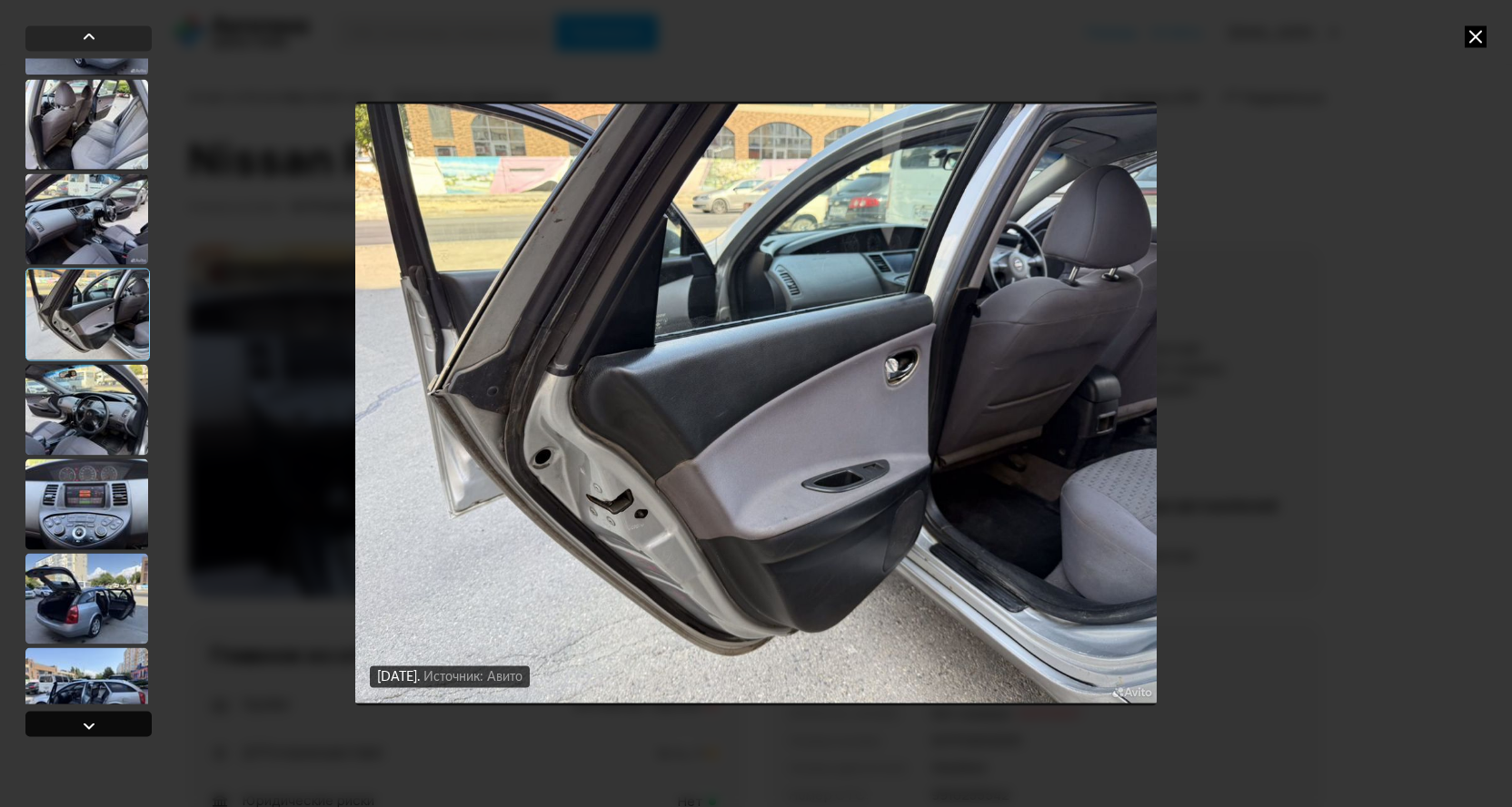
click at [90, 726] on div at bounding box center [88, 726] width 21 height 21
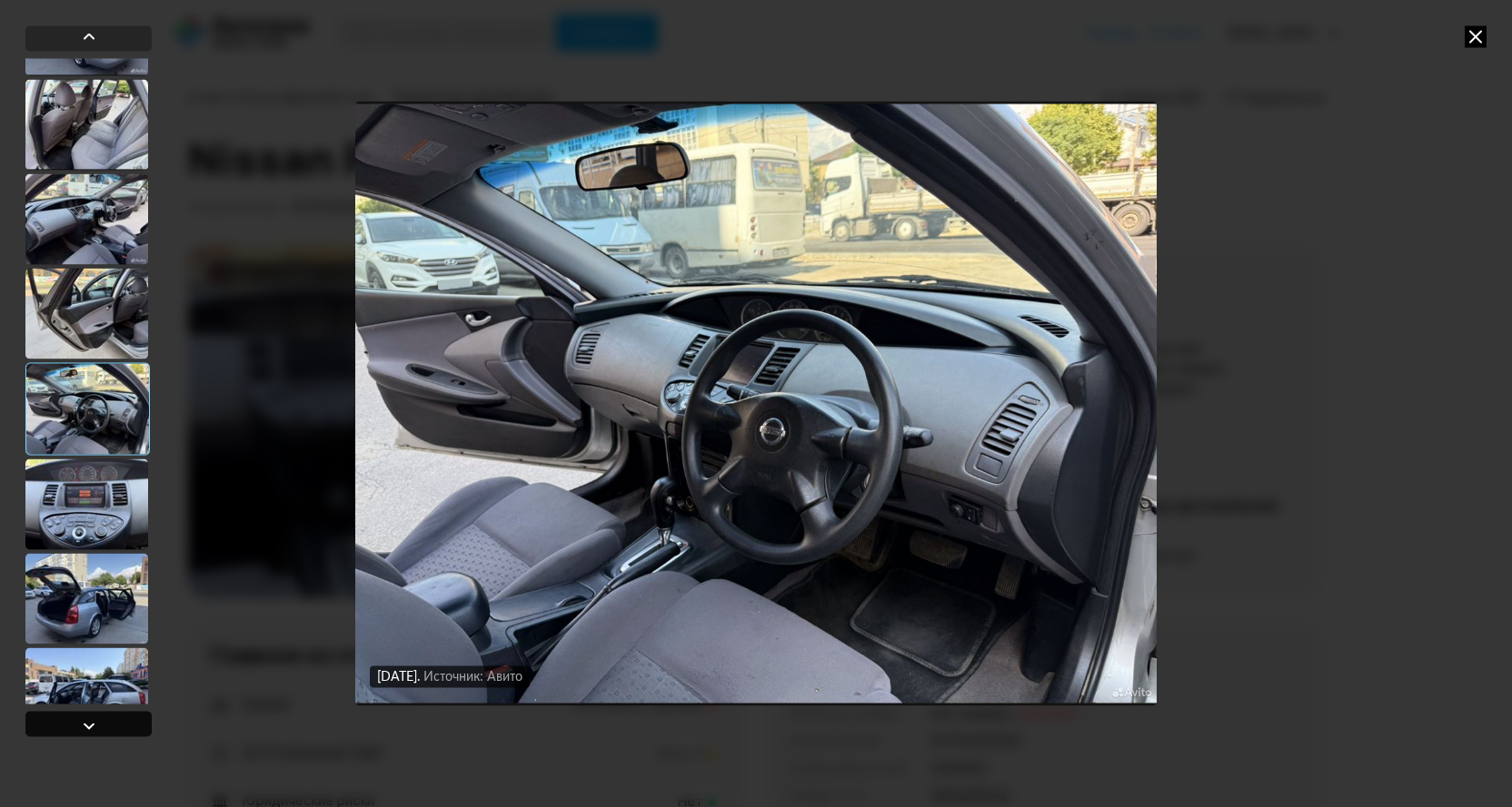
click at [90, 726] on div at bounding box center [88, 726] width 21 height 21
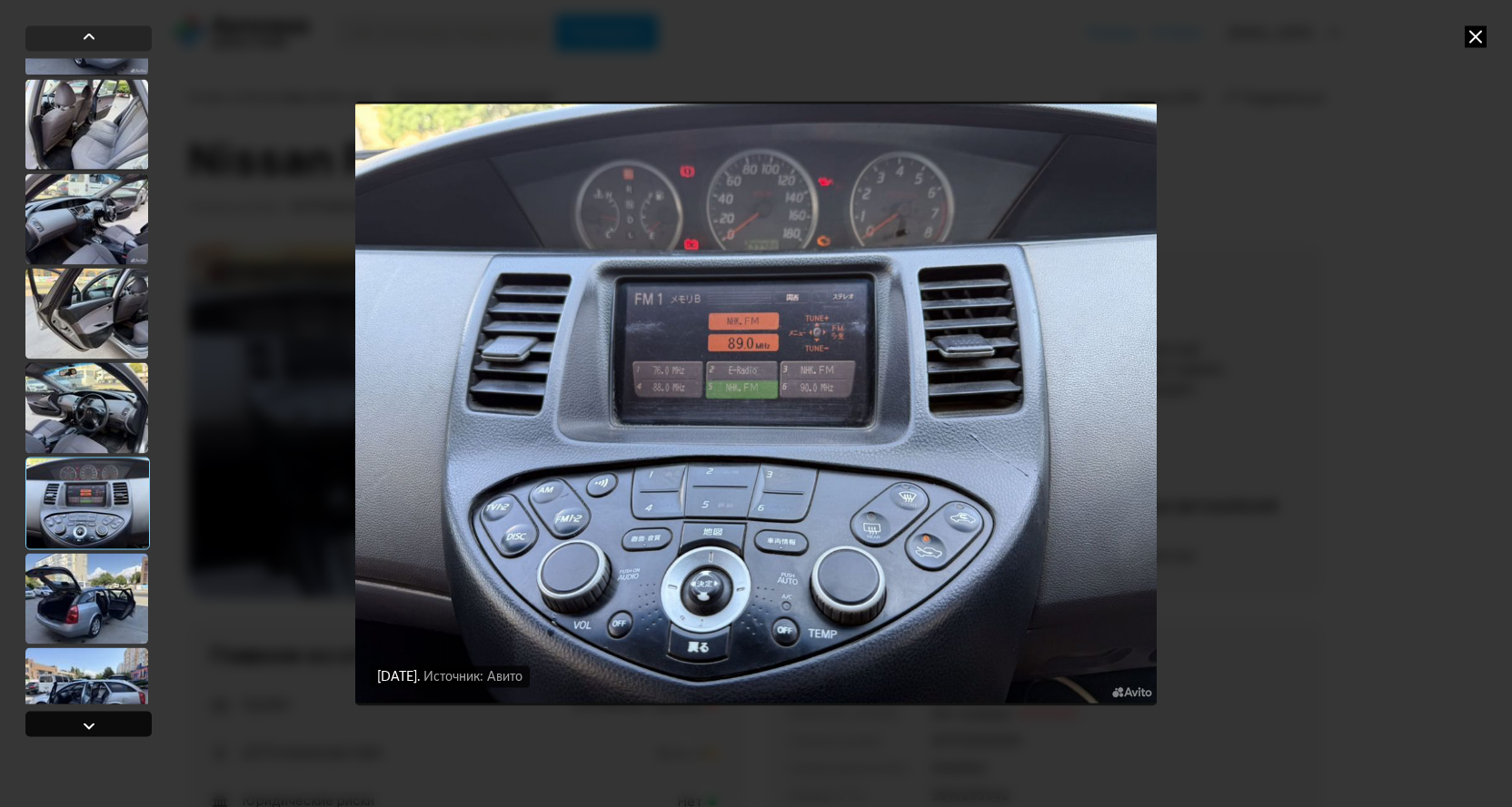
click at [90, 726] on div at bounding box center [88, 726] width 21 height 21
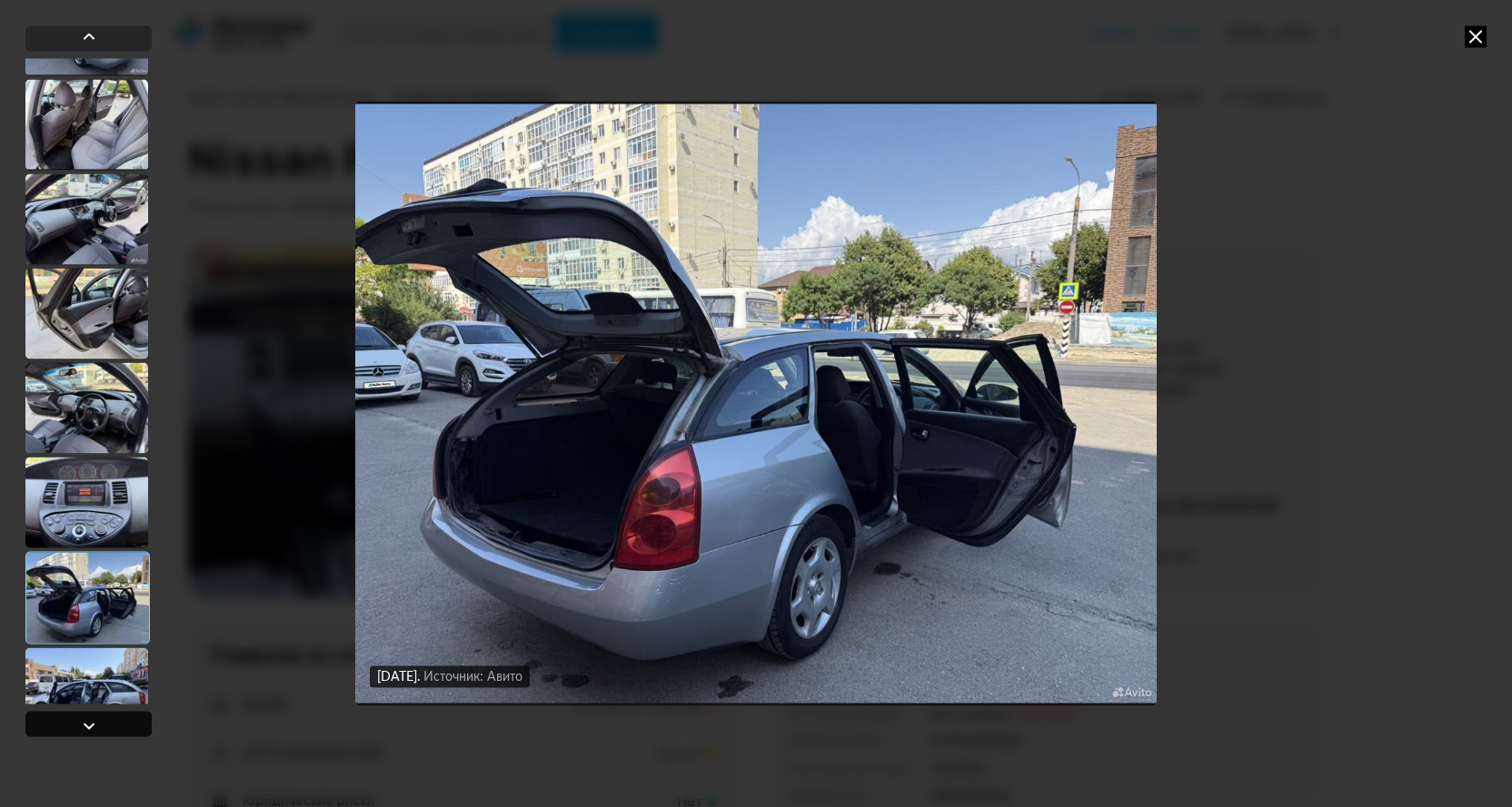
click at [90, 726] on div at bounding box center [88, 726] width 21 height 21
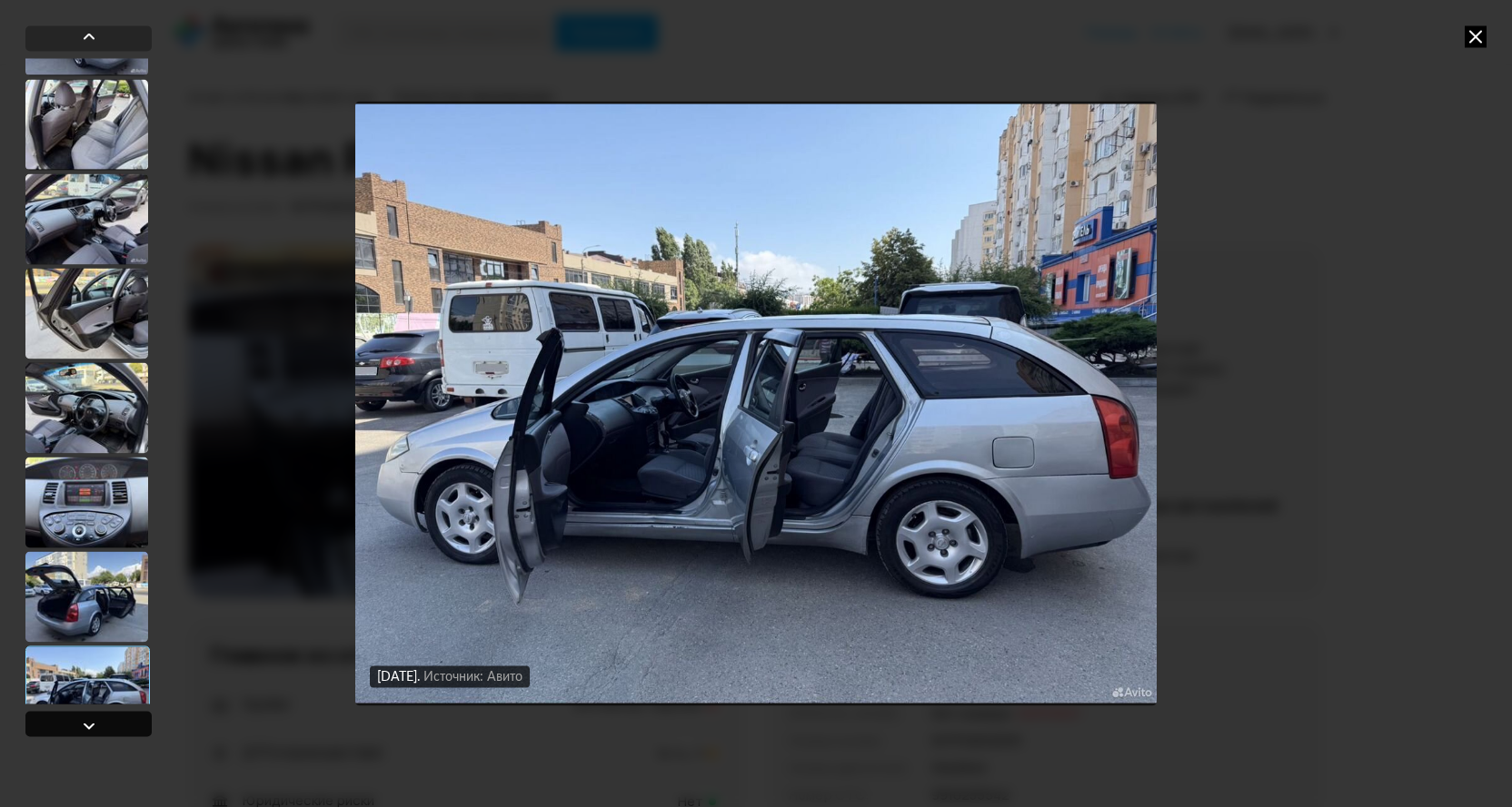
click at [90, 726] on div at bounding box center [88, 726] width 21 height 21
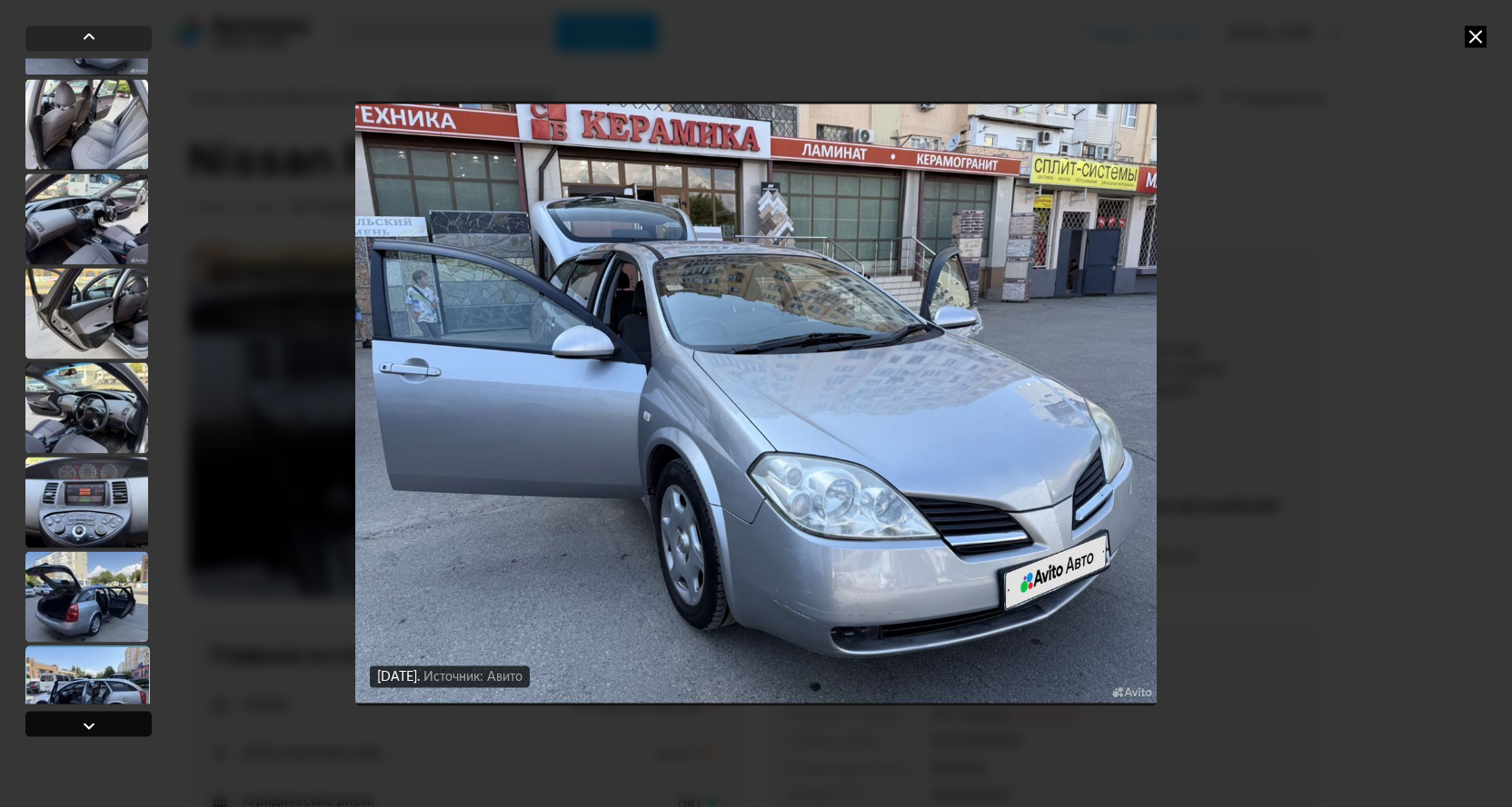
scroll to position [1937, 0]
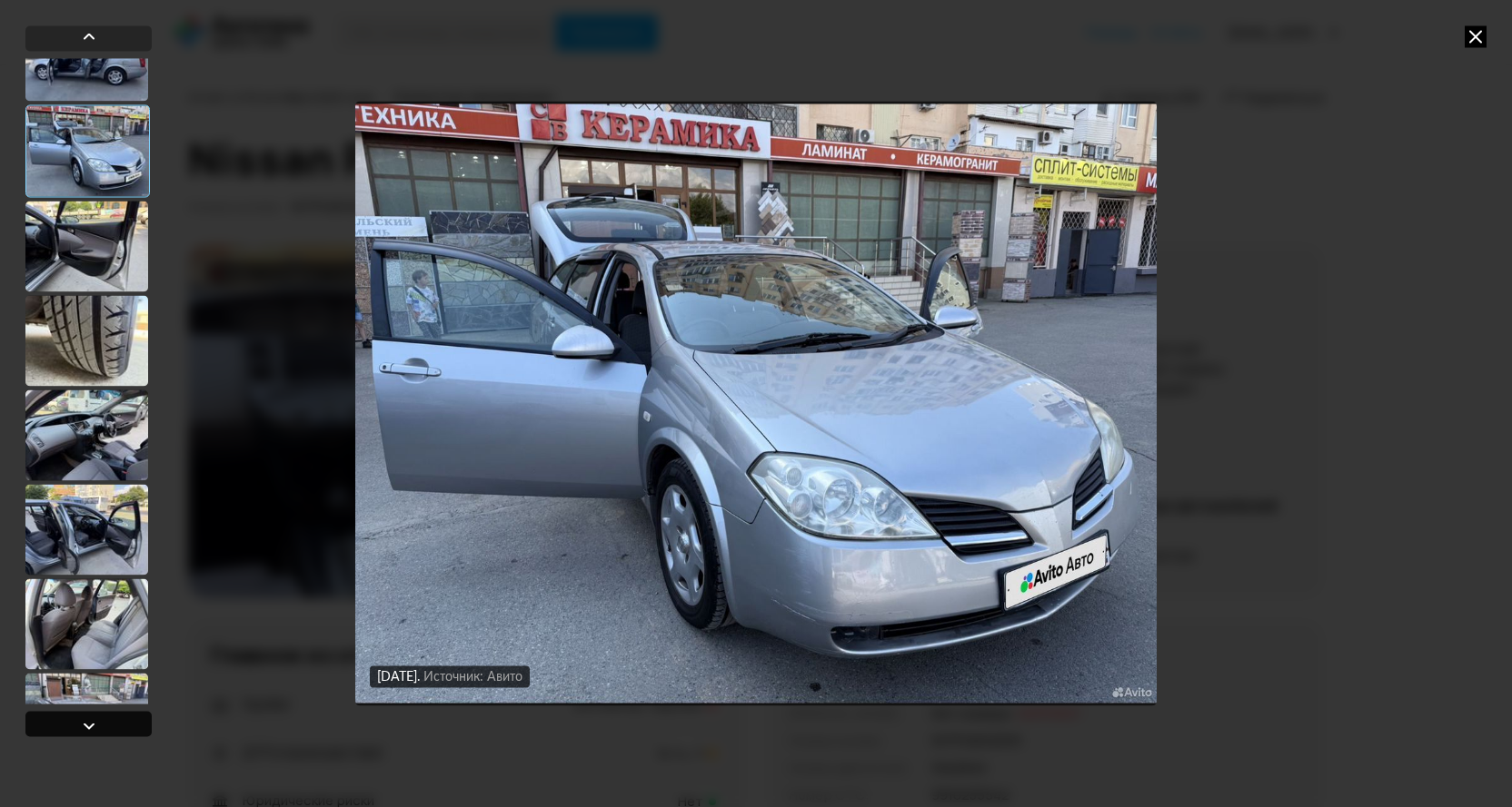
click at [90, 726] on div at bounding box center [88, 726] width 21 height 21
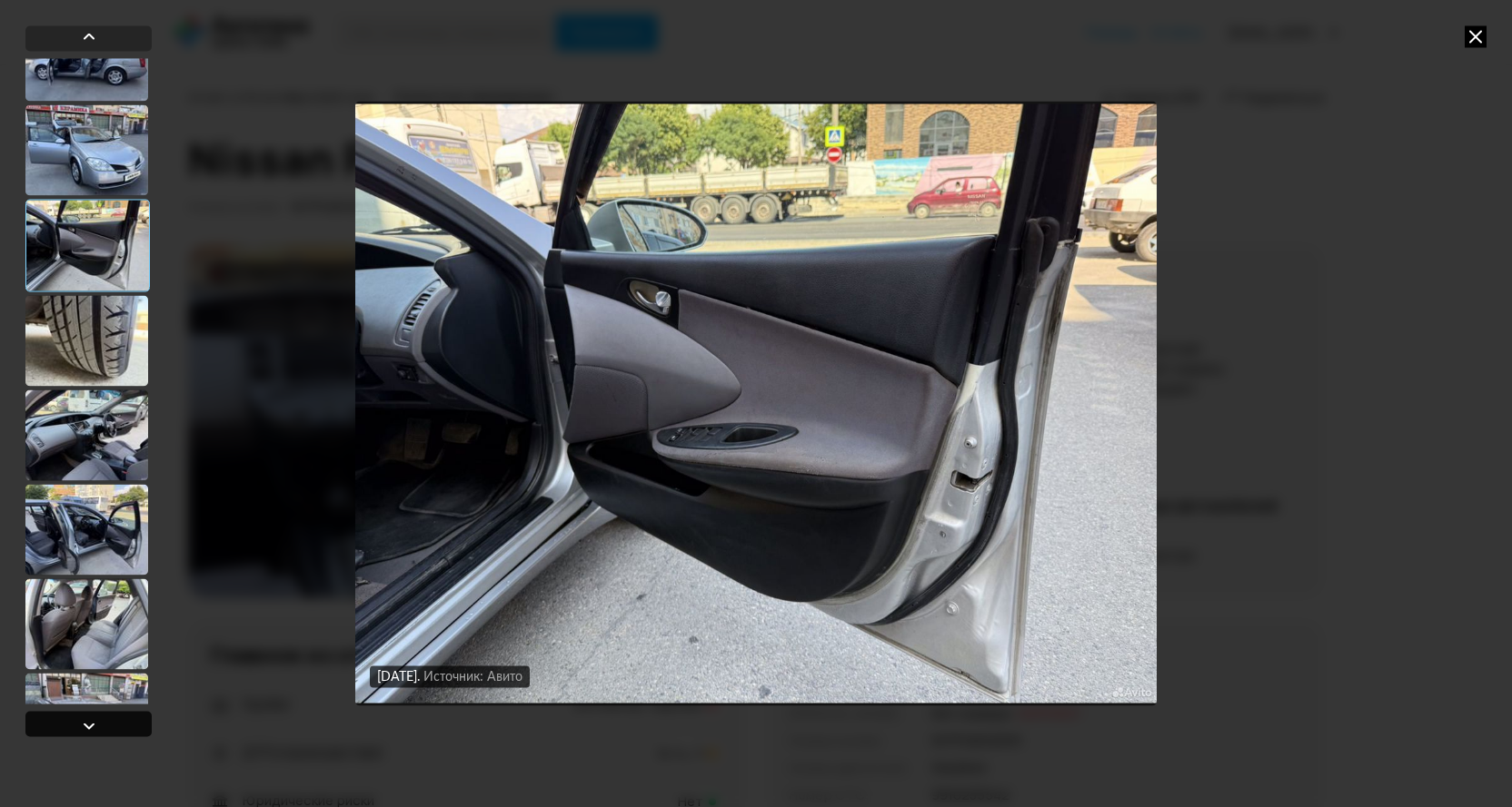
click at [90, 726] on div at bounding box center [88, 726] width 21 height 21
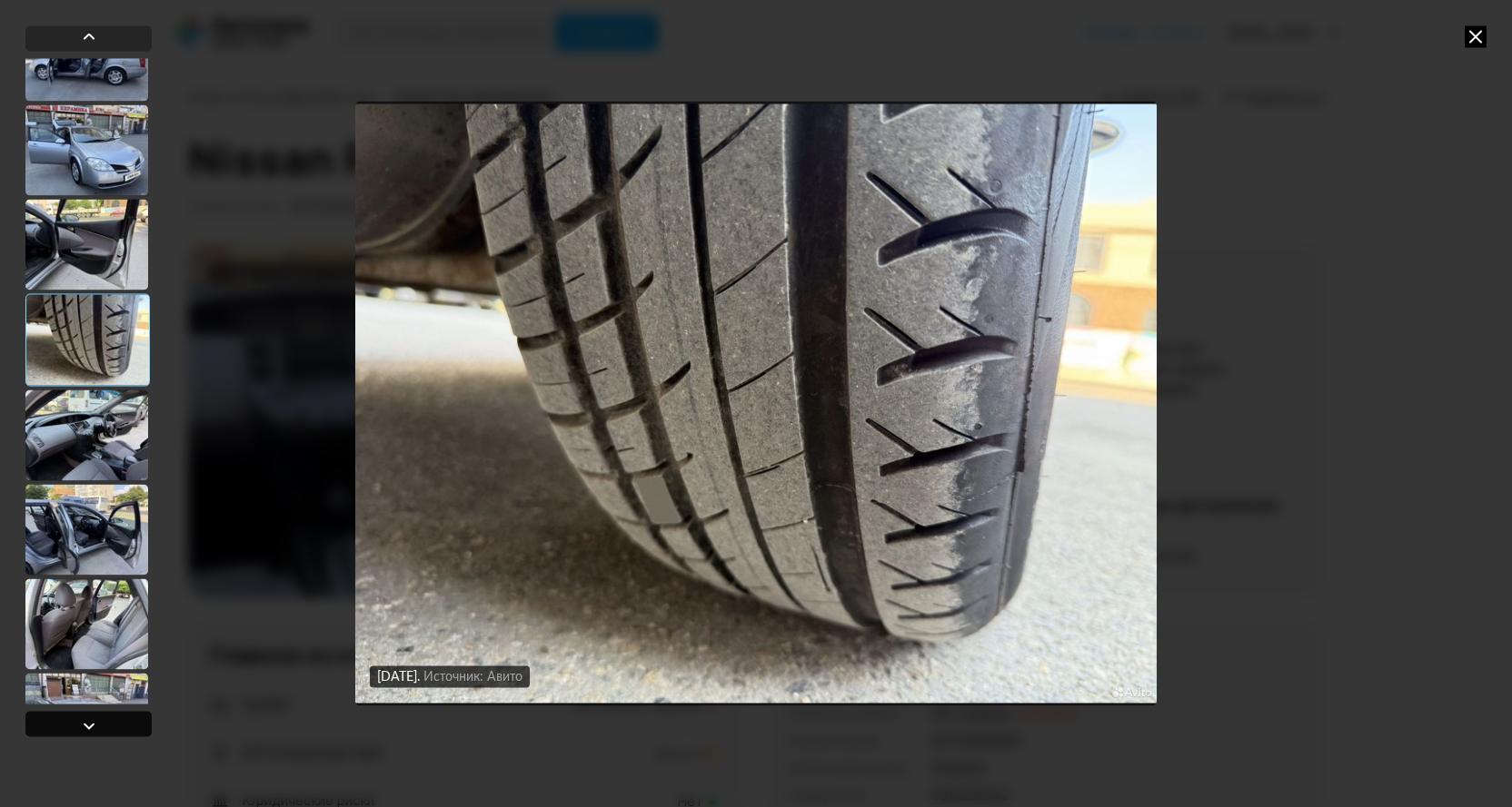
click at [91, 726] on div at bounding box center [88, 726] width 21 height 21
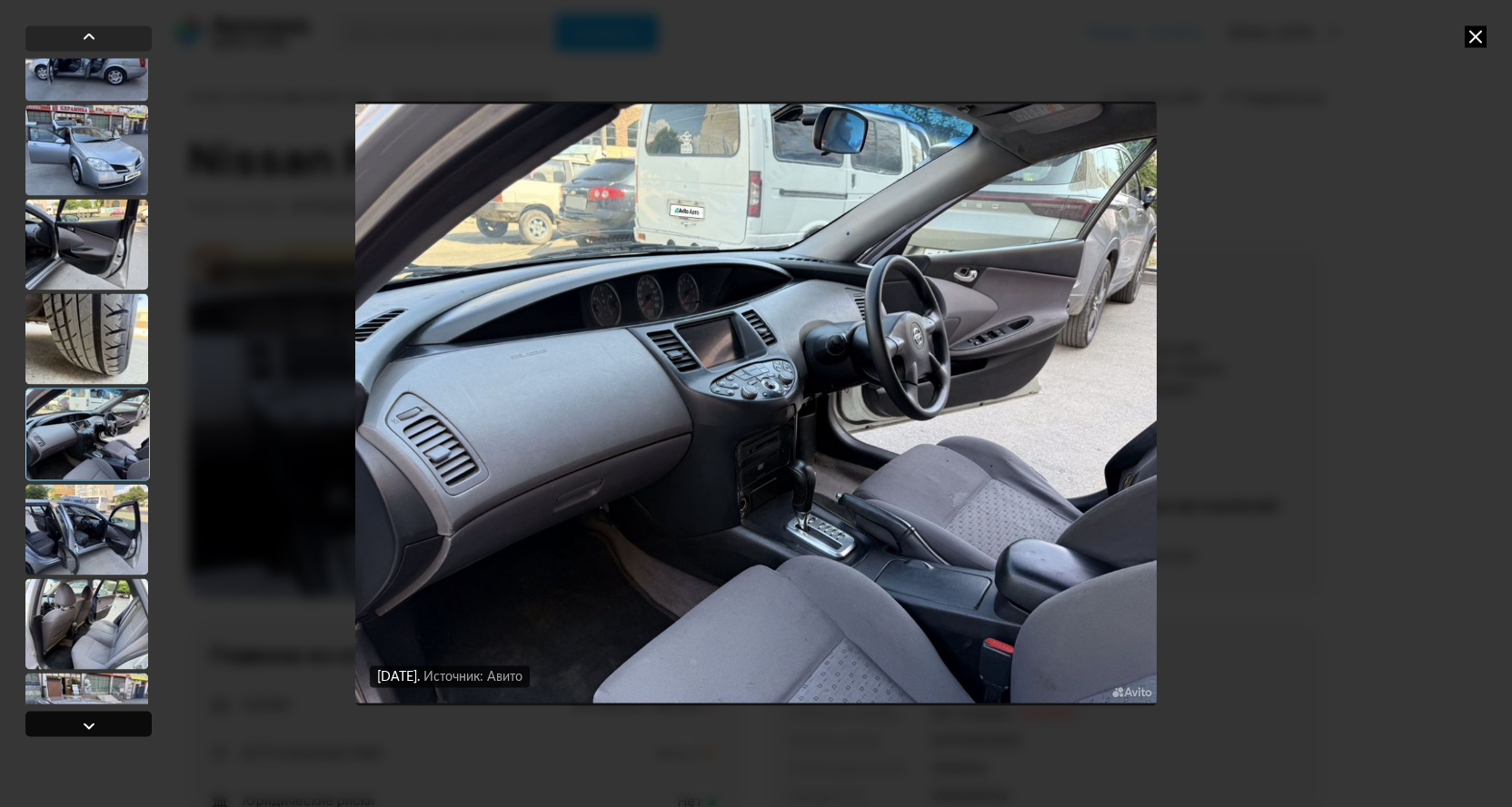
click at [91, 726] on div at bounding box center [88, 726] width 21 height 21
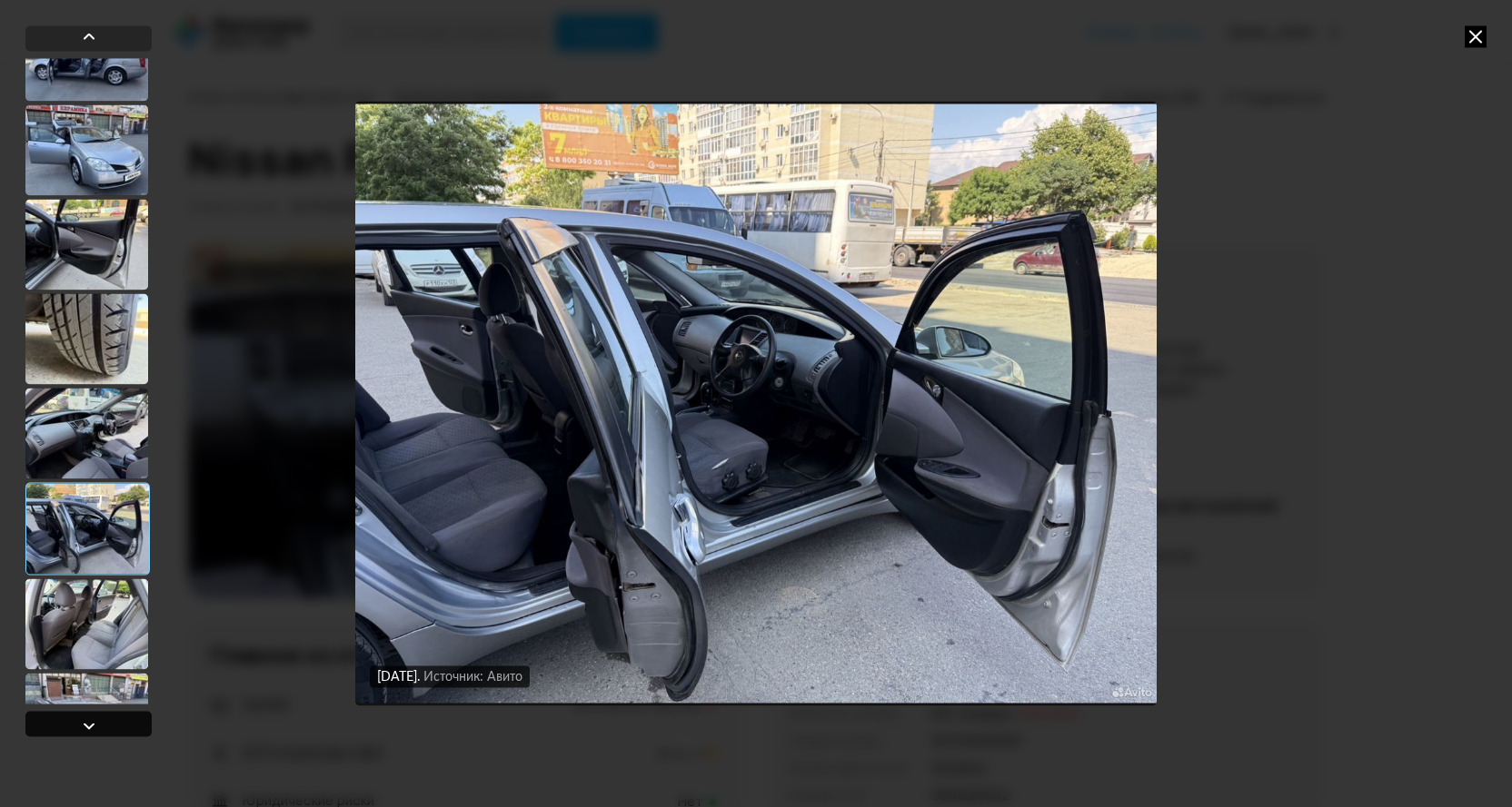
click at [91, 726] on div at bounding box center [88, 726] width 21 height 21
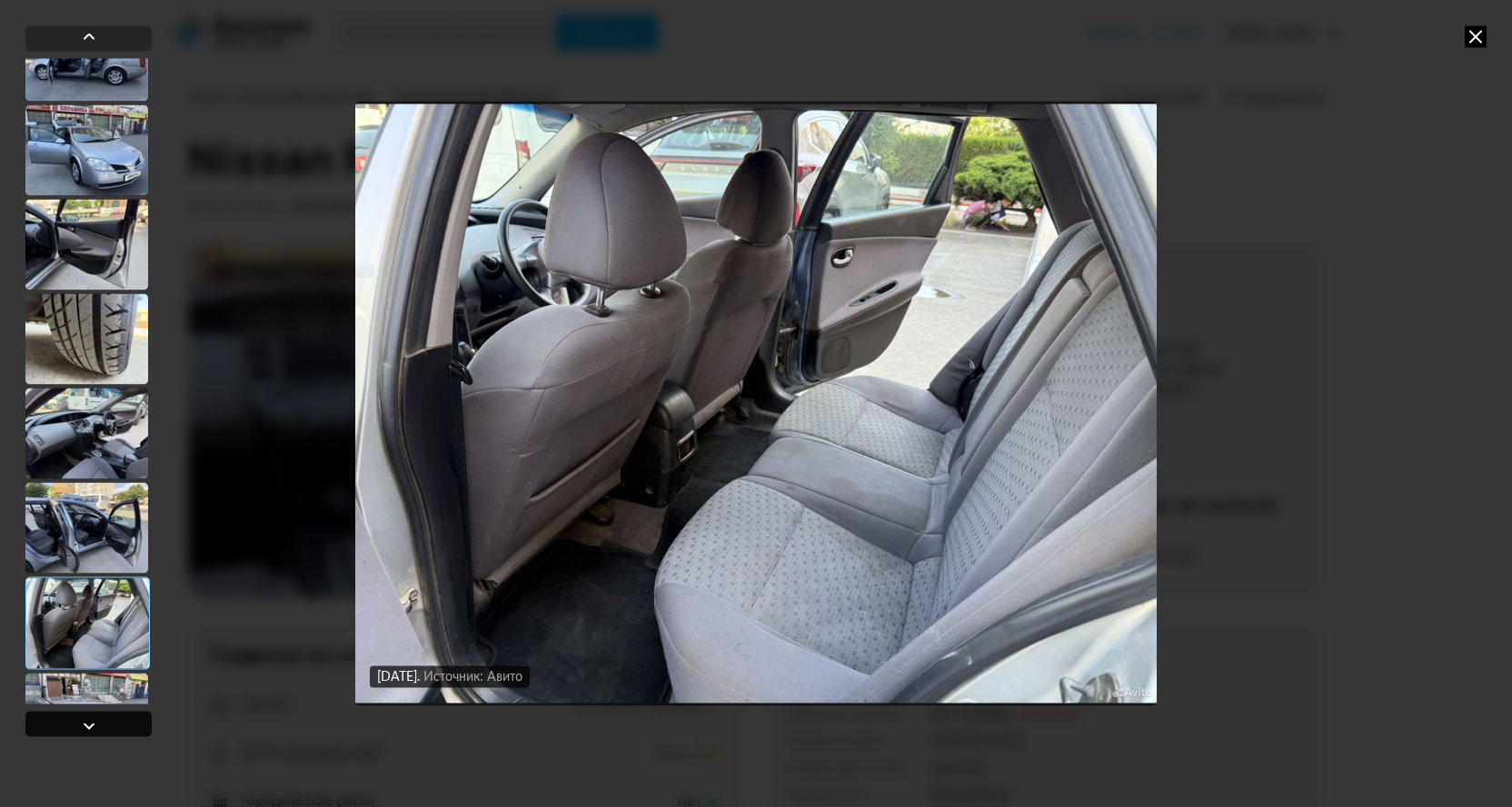
click at [91, 726] on div at bounding box center [88, 726] width 21 height 21
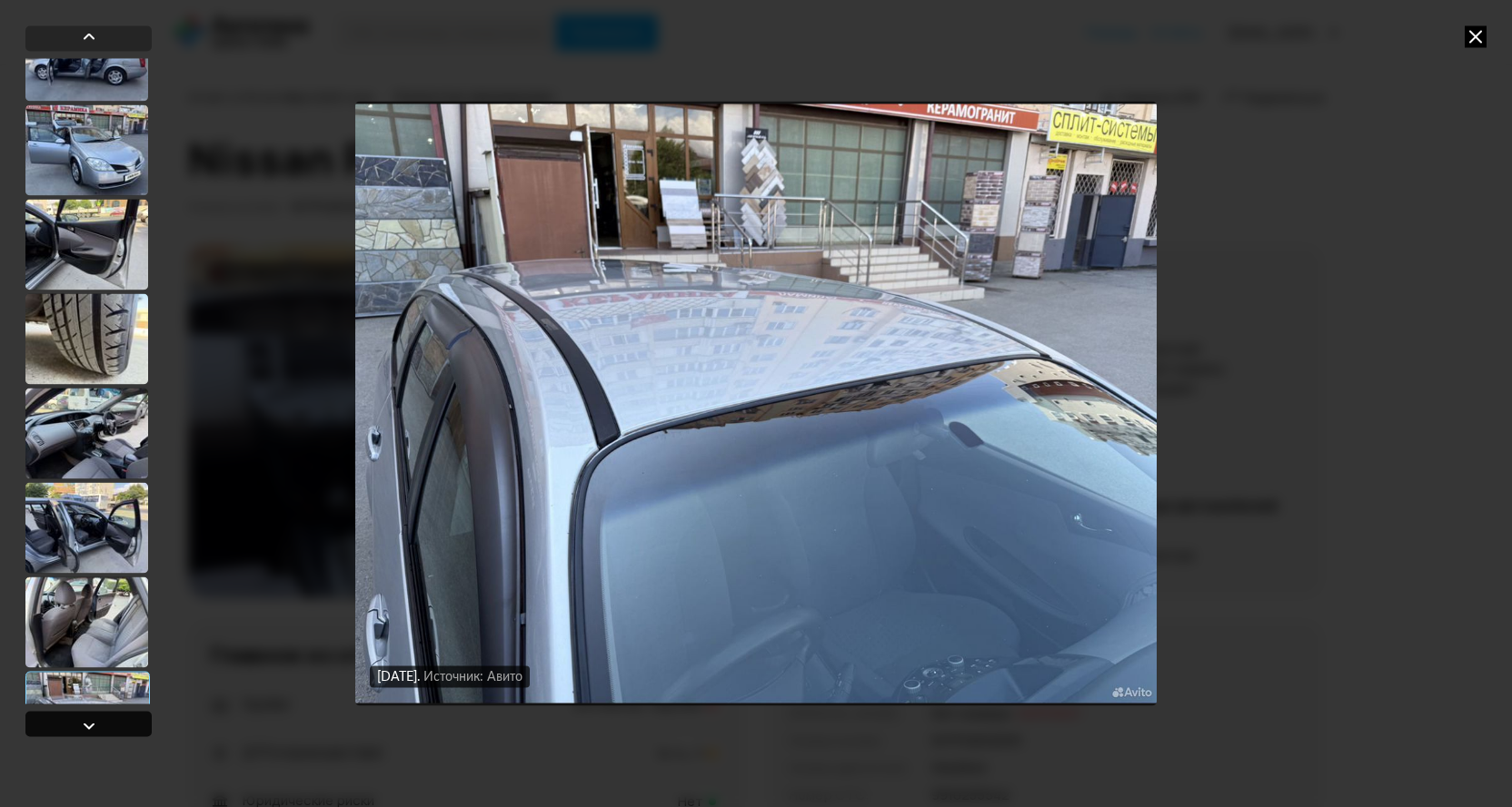
click at [91, 726] on div at bounding box center [88, 726] width 21 height 21
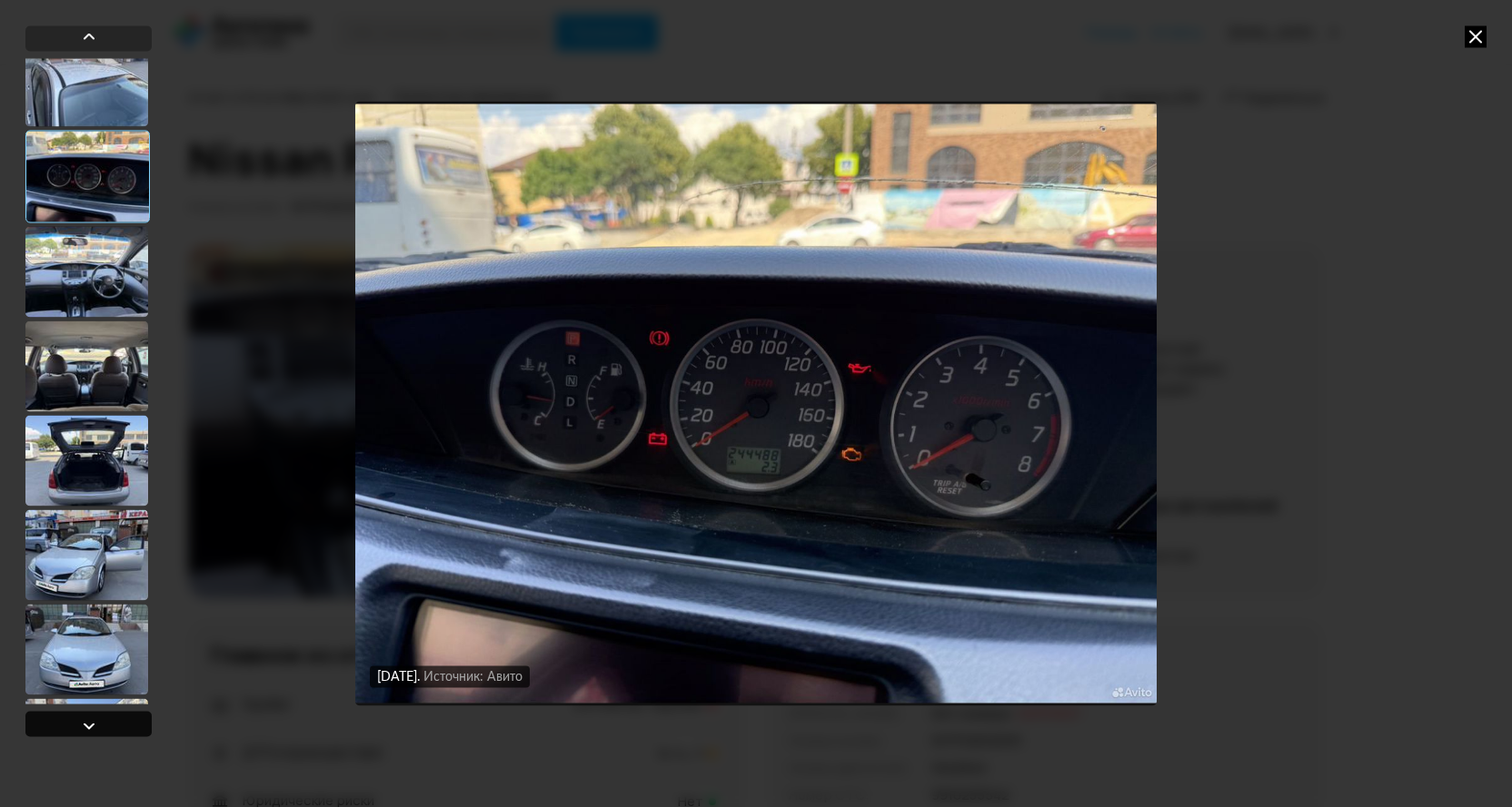
click at [91, 726] on div at bounding box center [88, 726] width 21 height 21
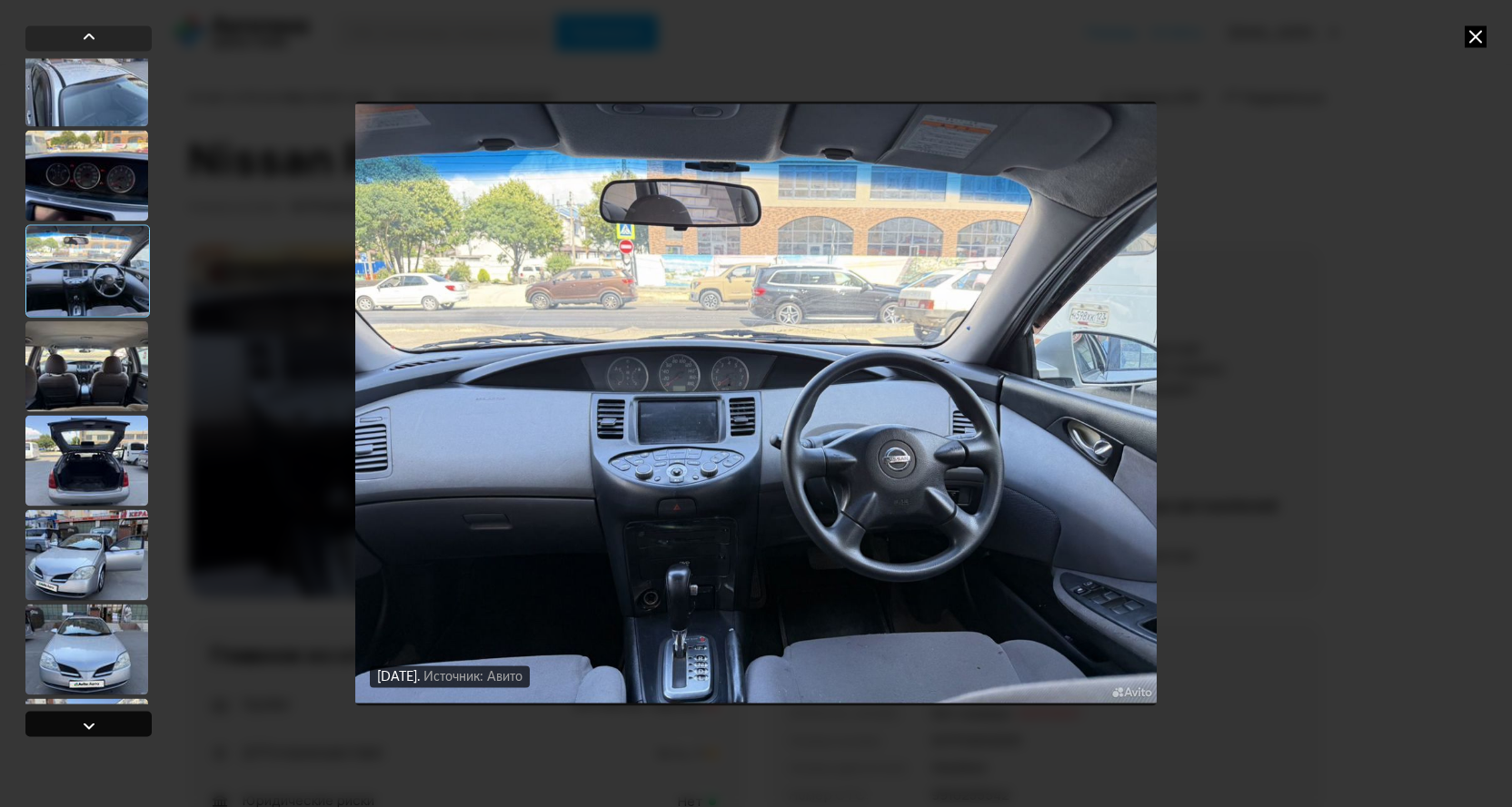
click at [91, 726] on div at bounding box center [88, 726] width 21 height 21
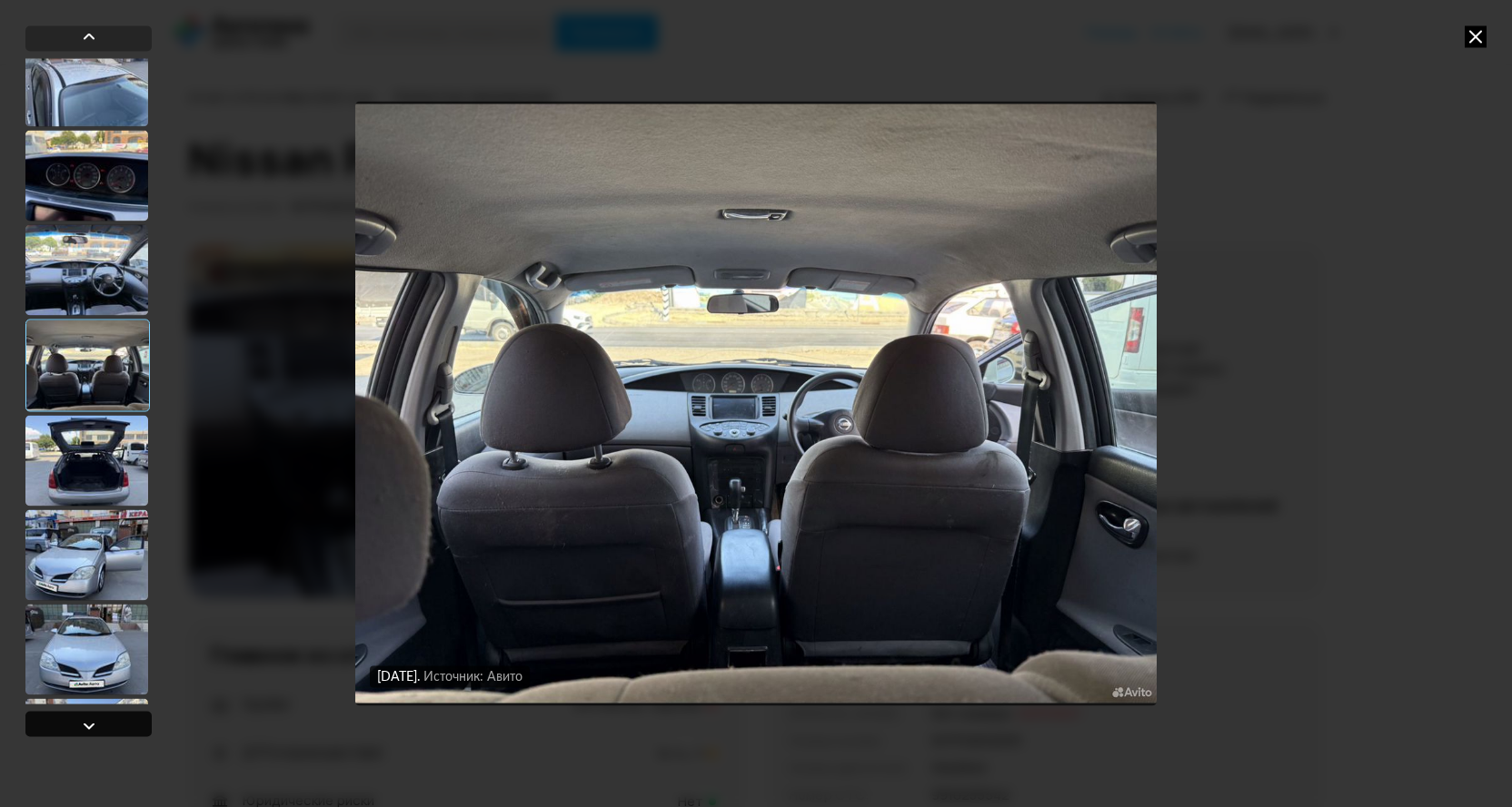
click at [91, 726] on div at bounding box center [88, 726] width 21 height 21
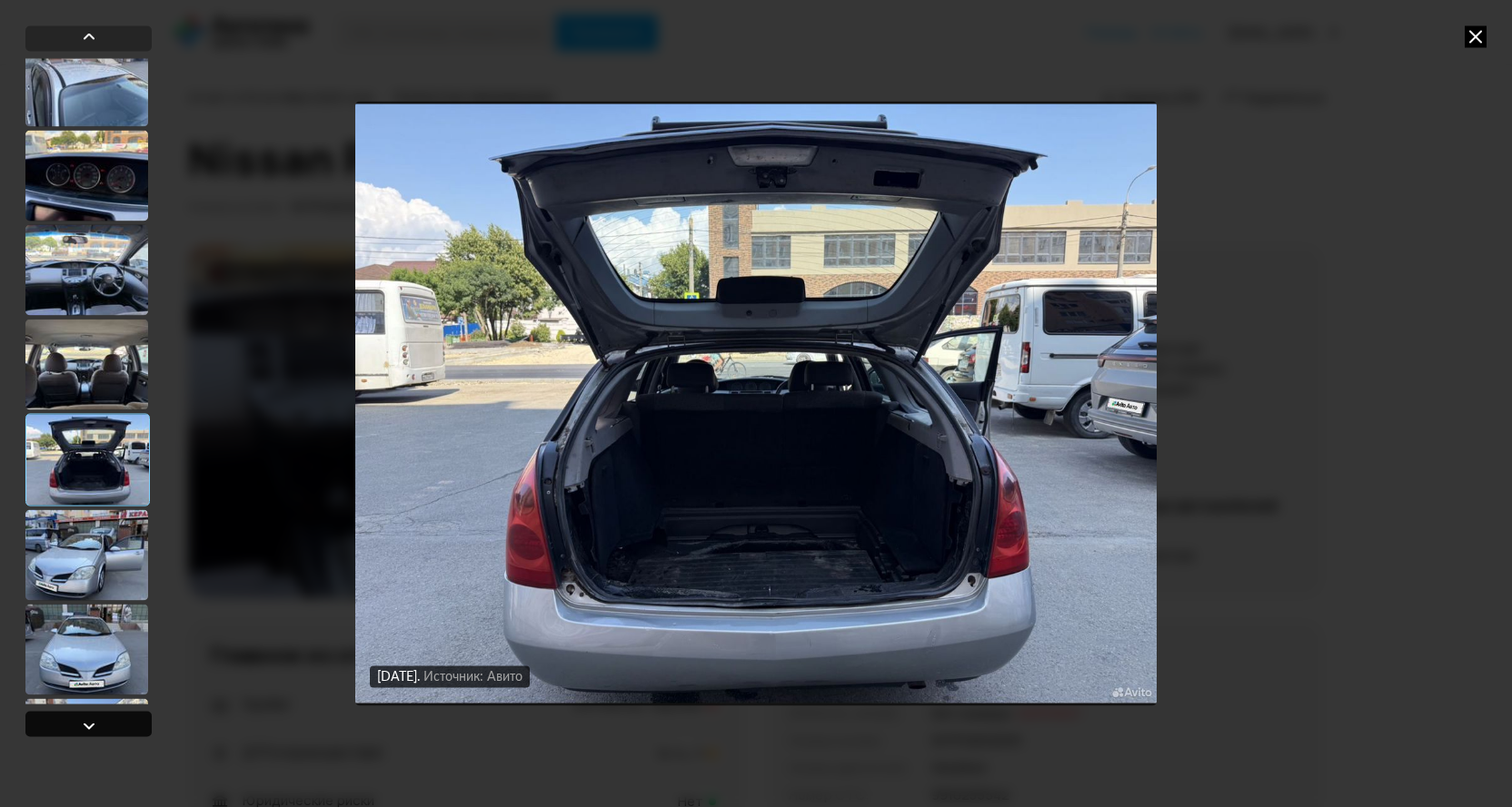
click at [91, 726] on div at bounding box center [88, 726] width 21 height 21
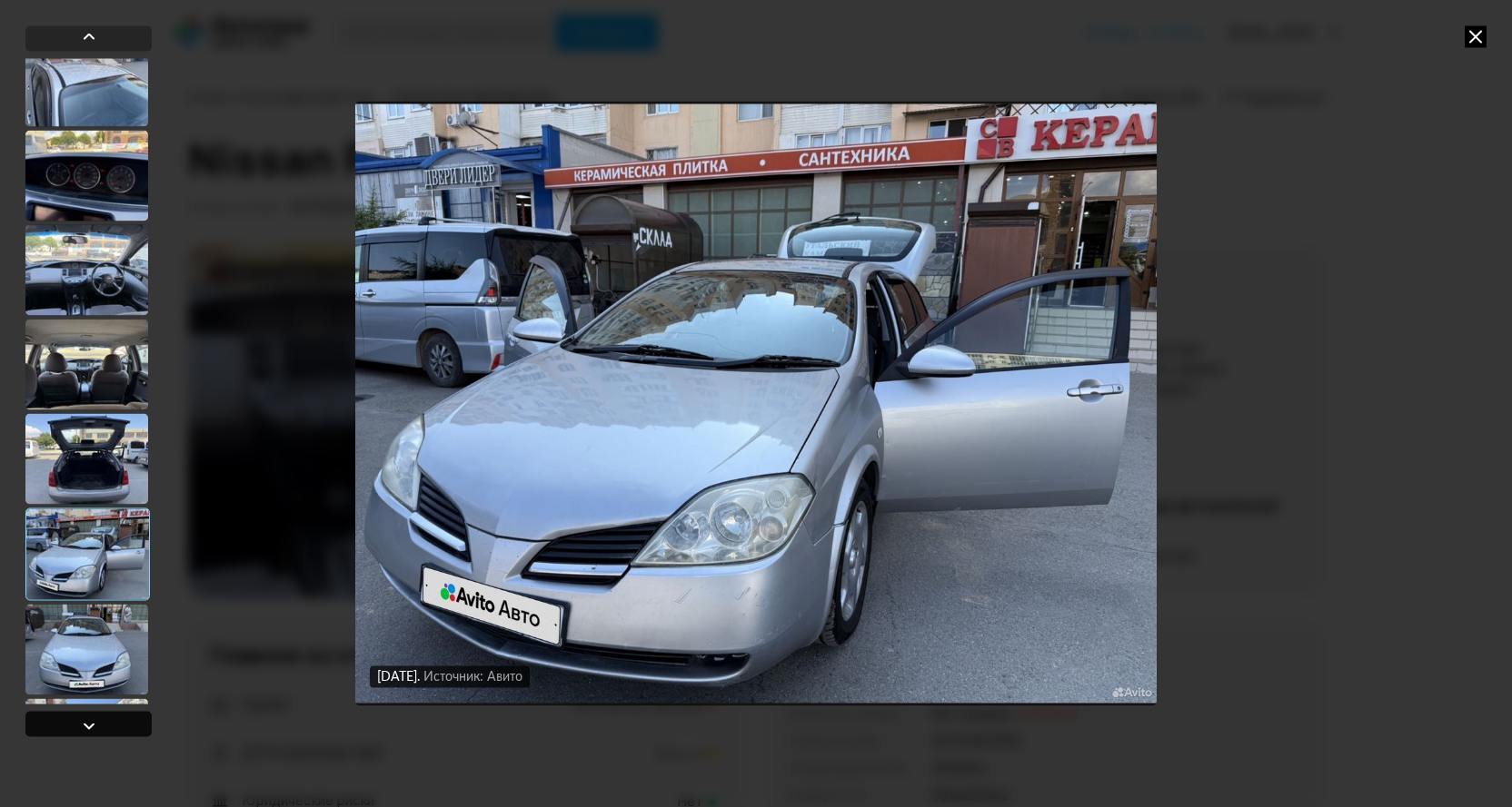
click at [91, 726] on div at bounding box center [88, 726] width 21 height 21
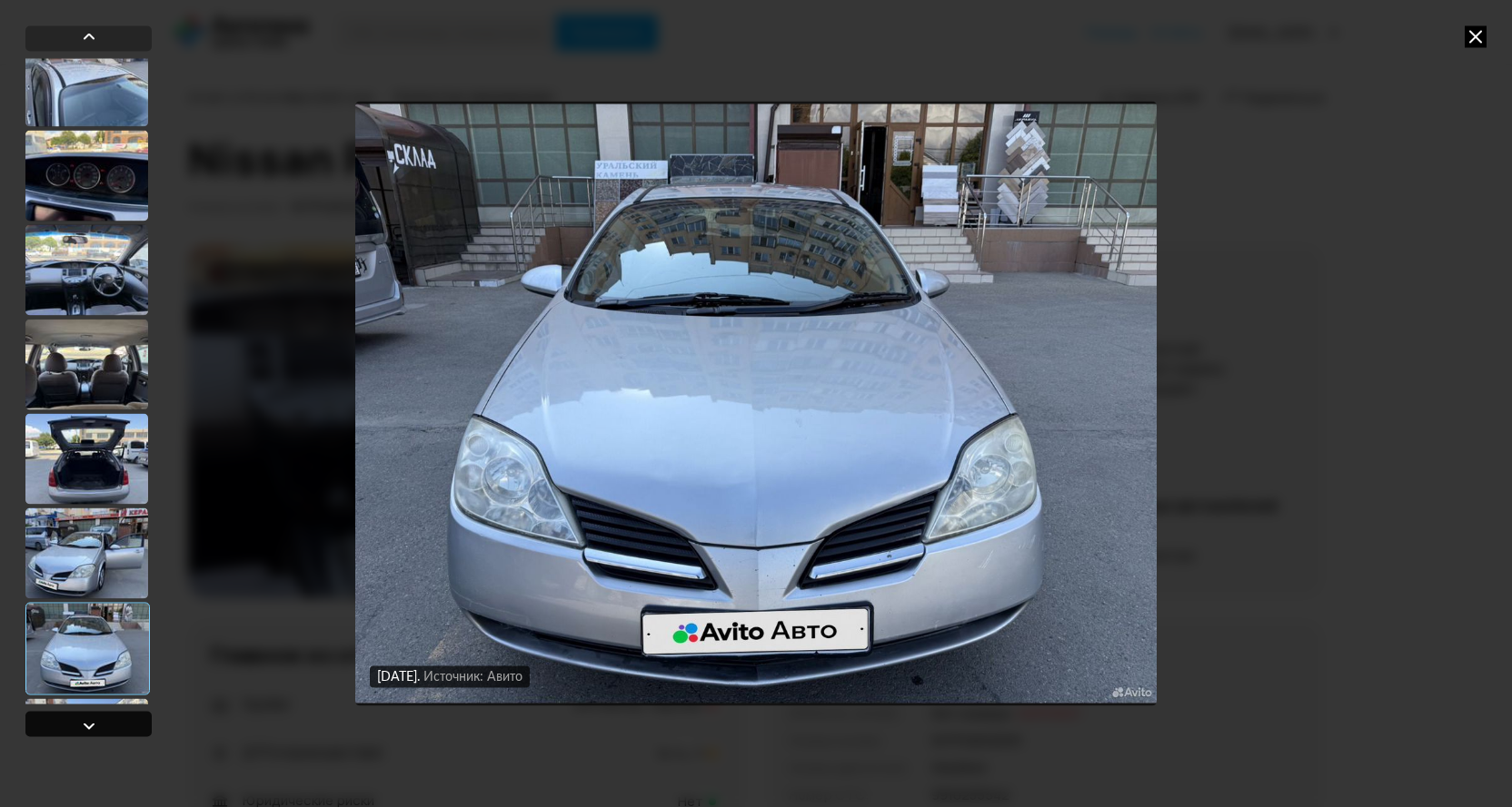
click at [91, 726] on div at bounding box center [88, 726] width 21 height 21
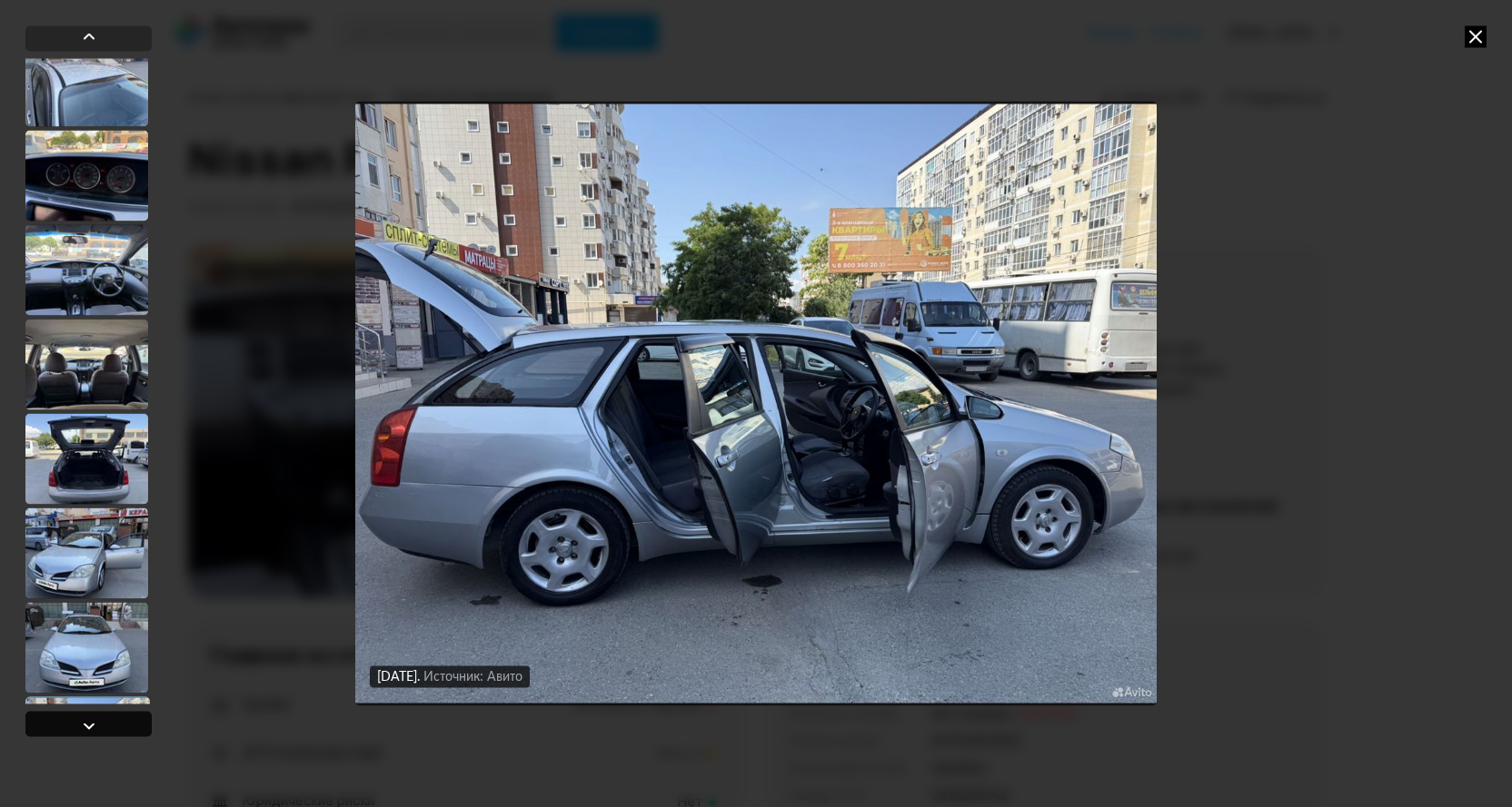
click at [91, 726] on div at bounding box center [88, 726] width 21 height 21
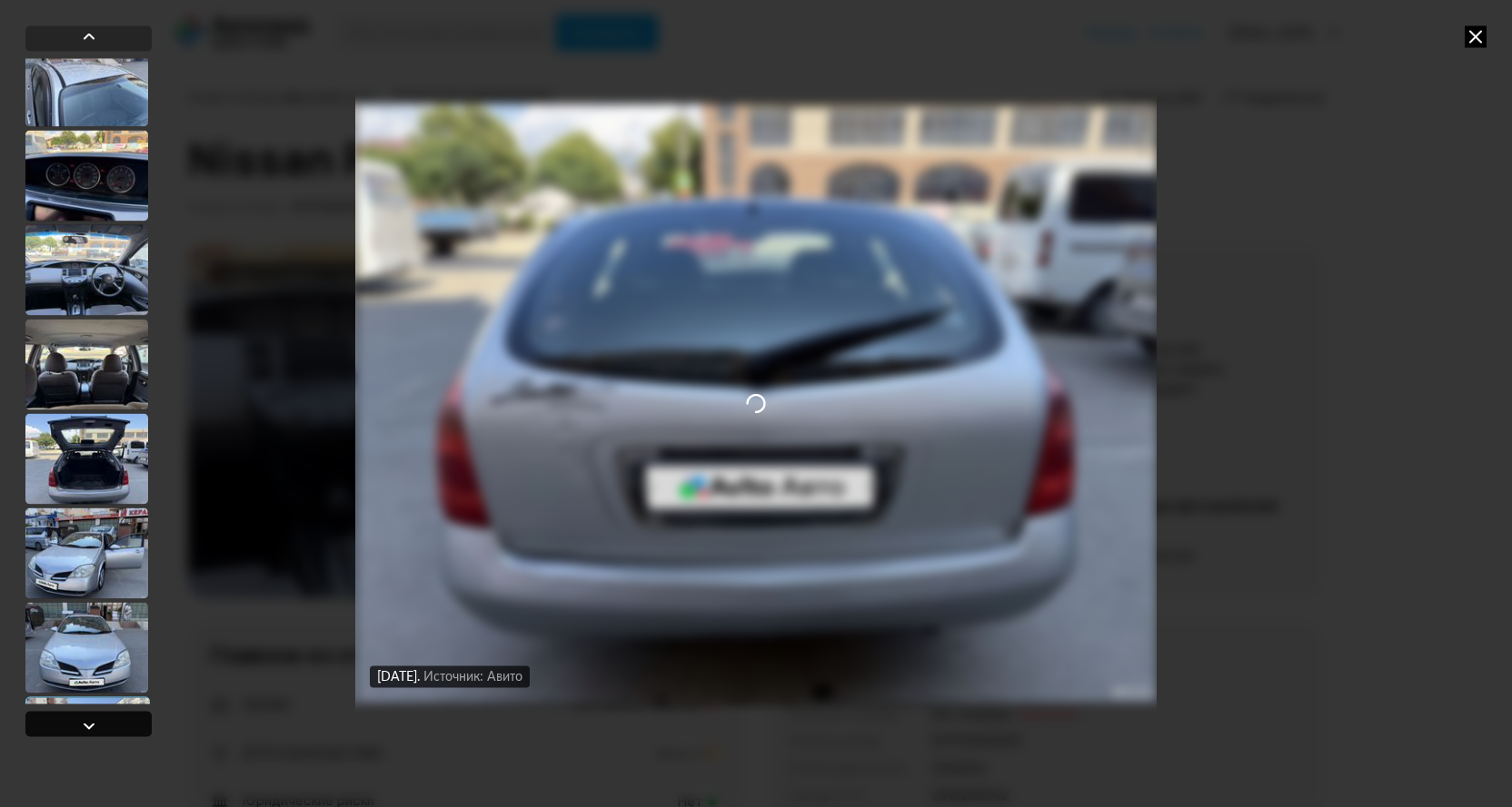
scroll to position [3208, 0]
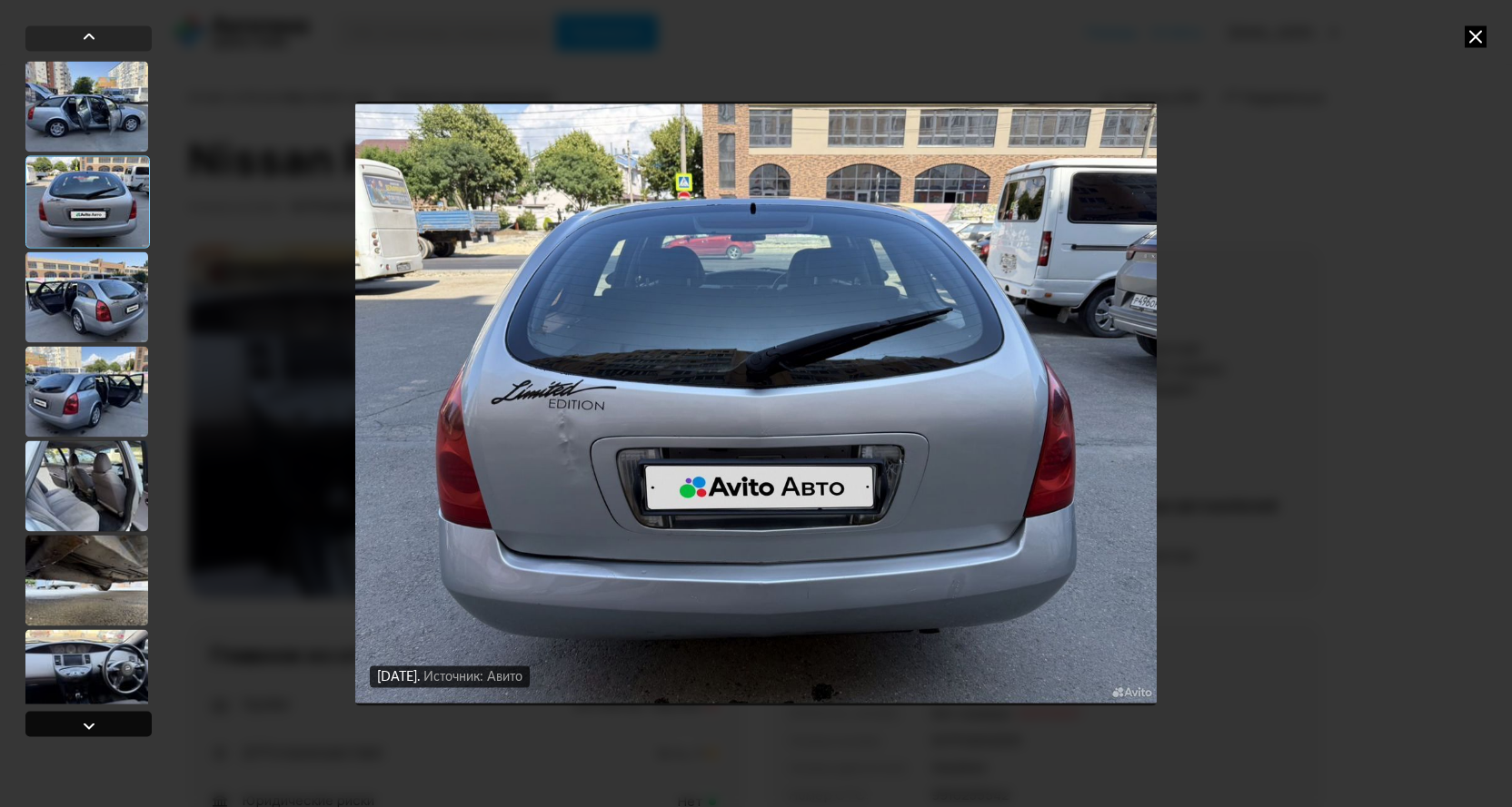
click at [91, 726] on div at bounding box center [88, 726] width 21 height 21
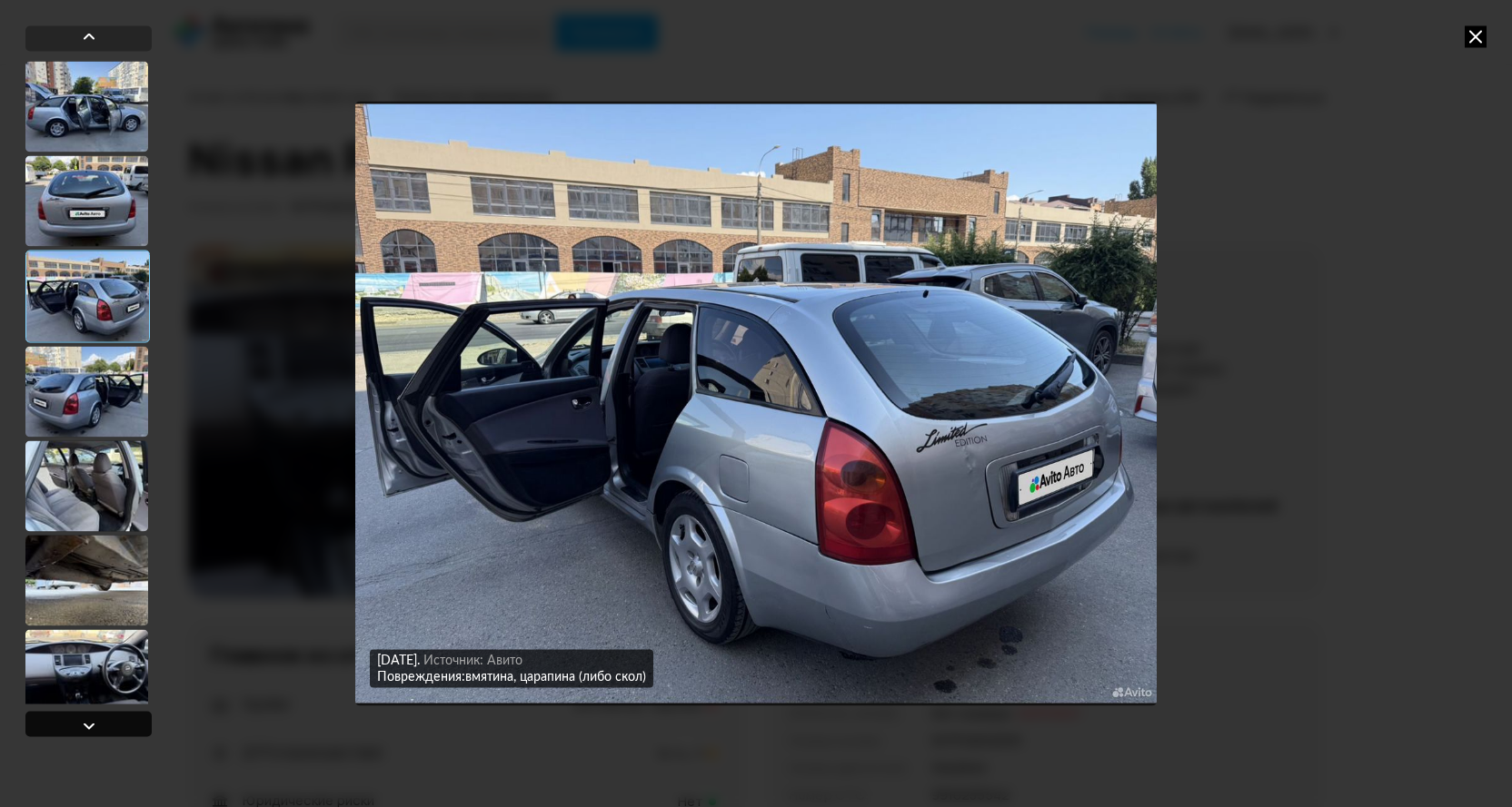
click at [91, 726] on div at bounding box center [88, 726] width 21 height 21
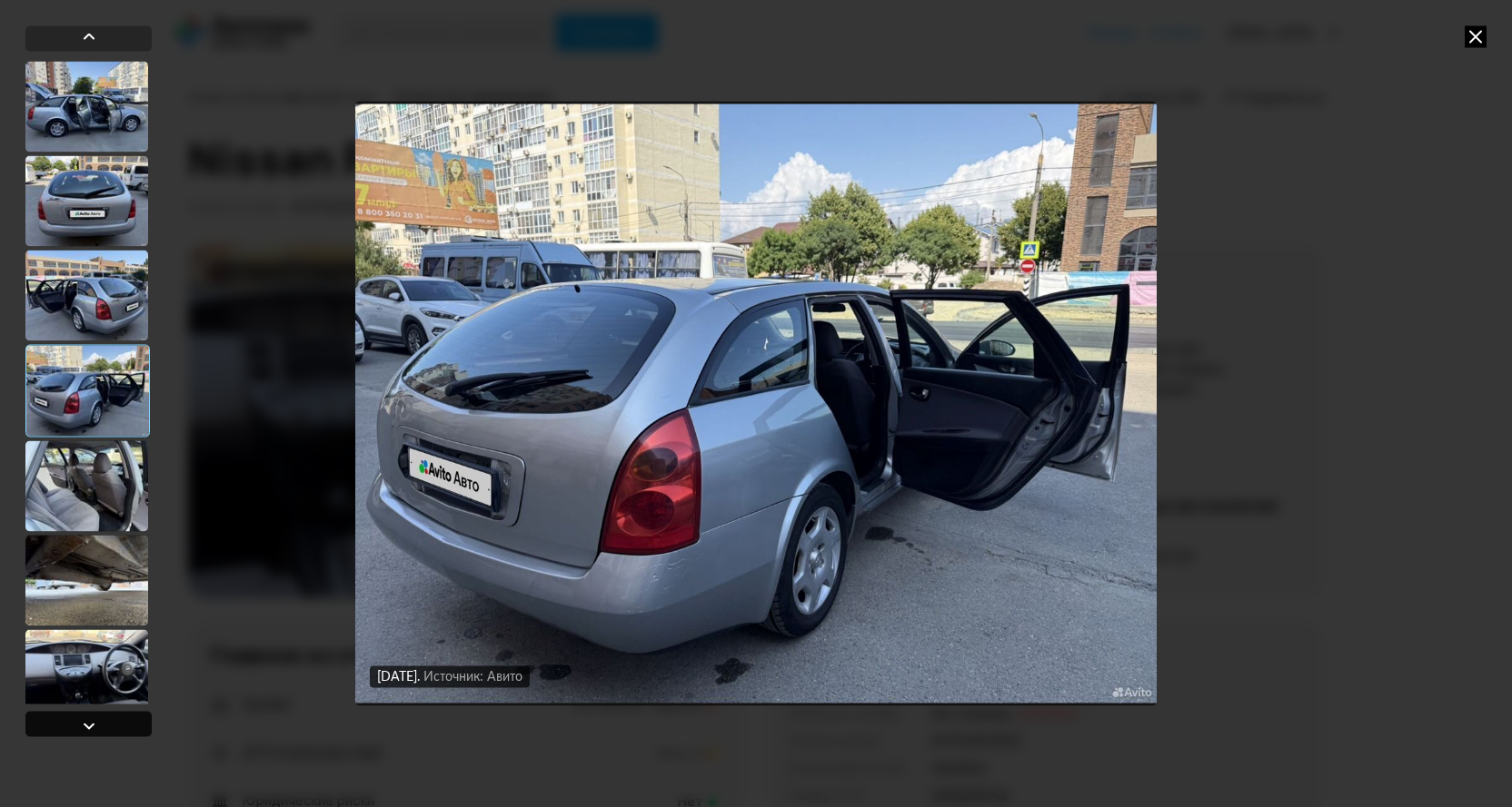
click at [91, 726] on div at bounding box center [88, 726] width 21 height 21
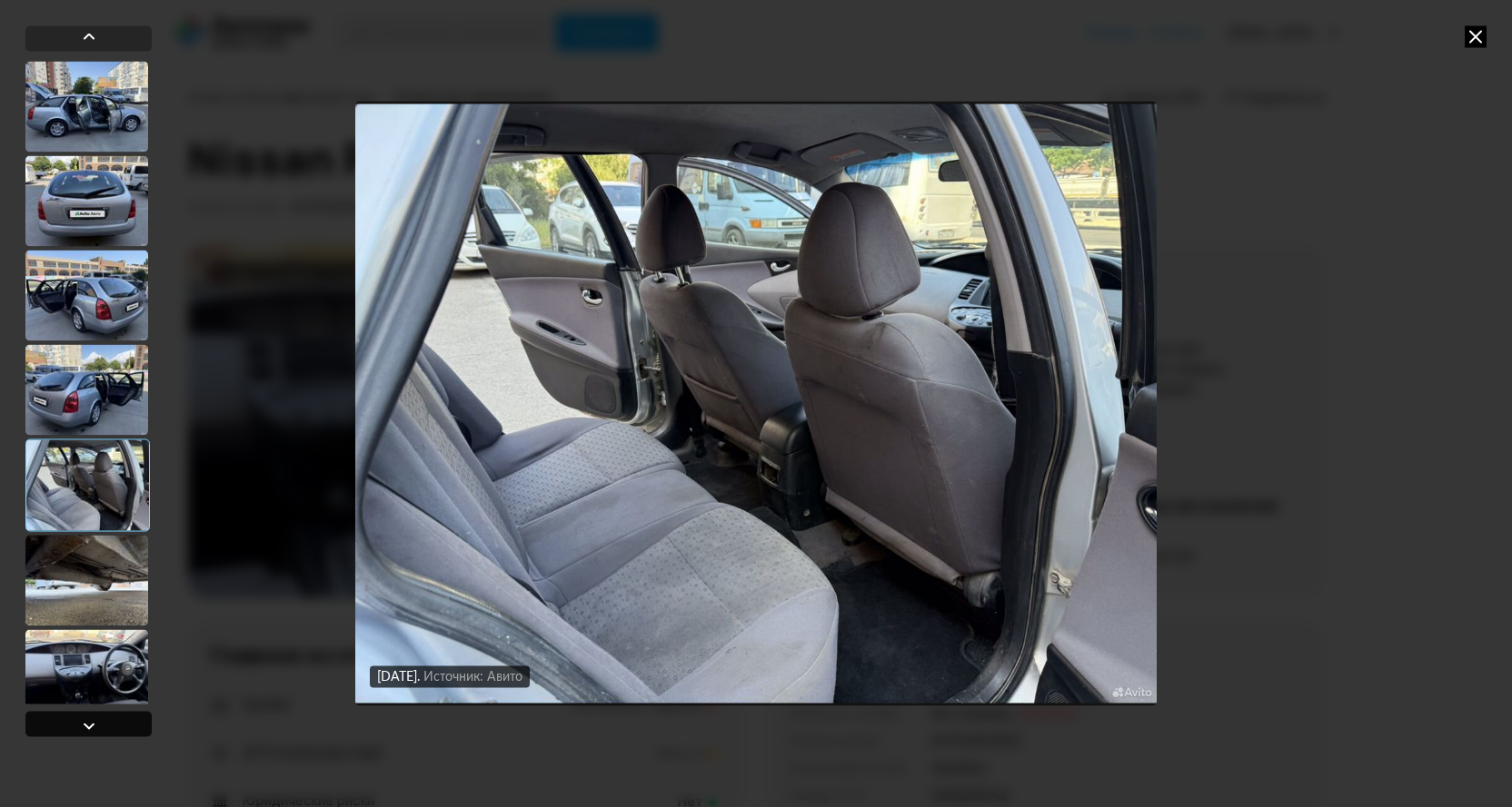
click at [91, 726] on div at bounding box center [88, 726] width 21 height 21
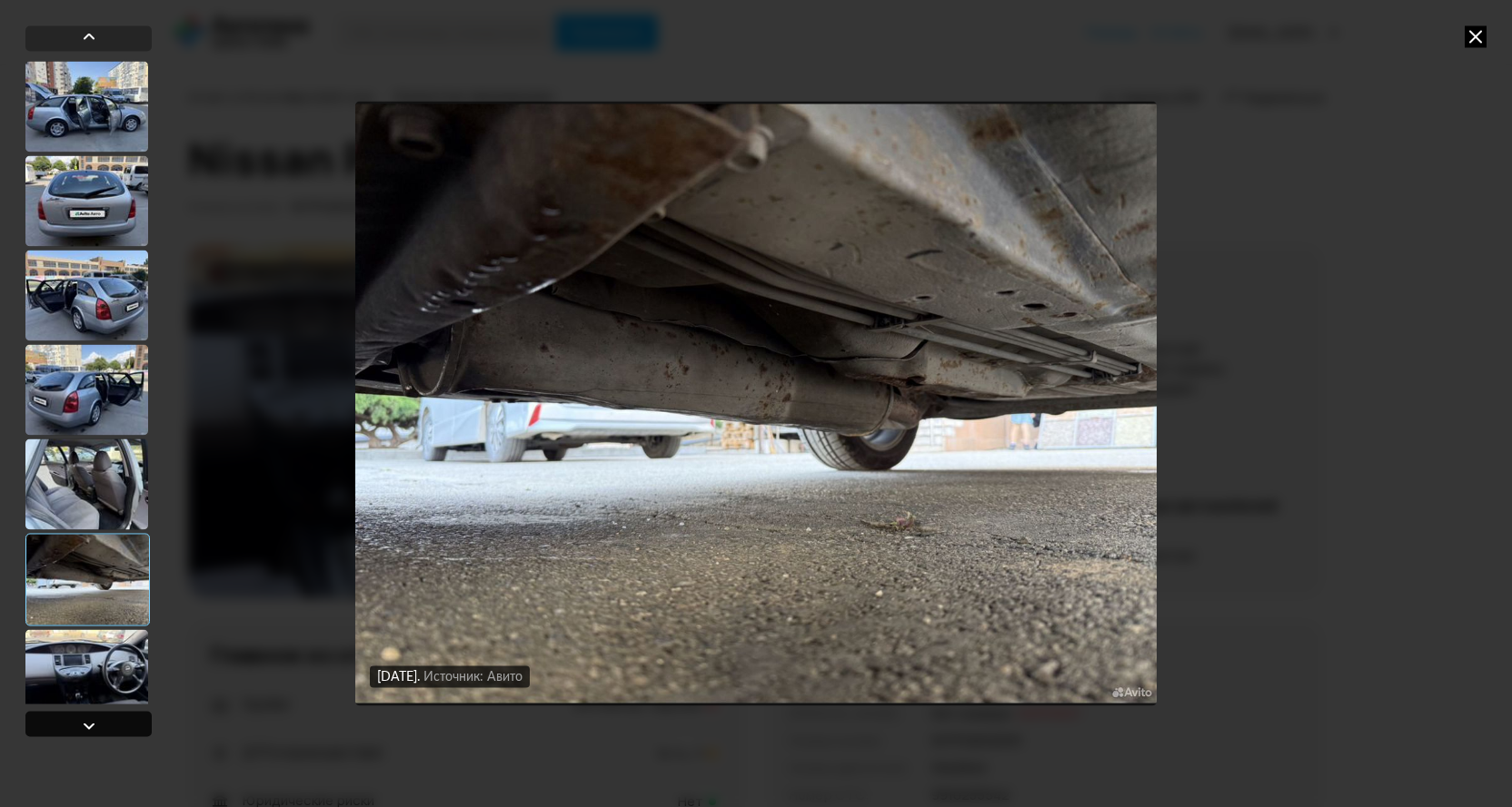
click at [91, 726] on div at bounding box center [88, 726] width 21 height 21
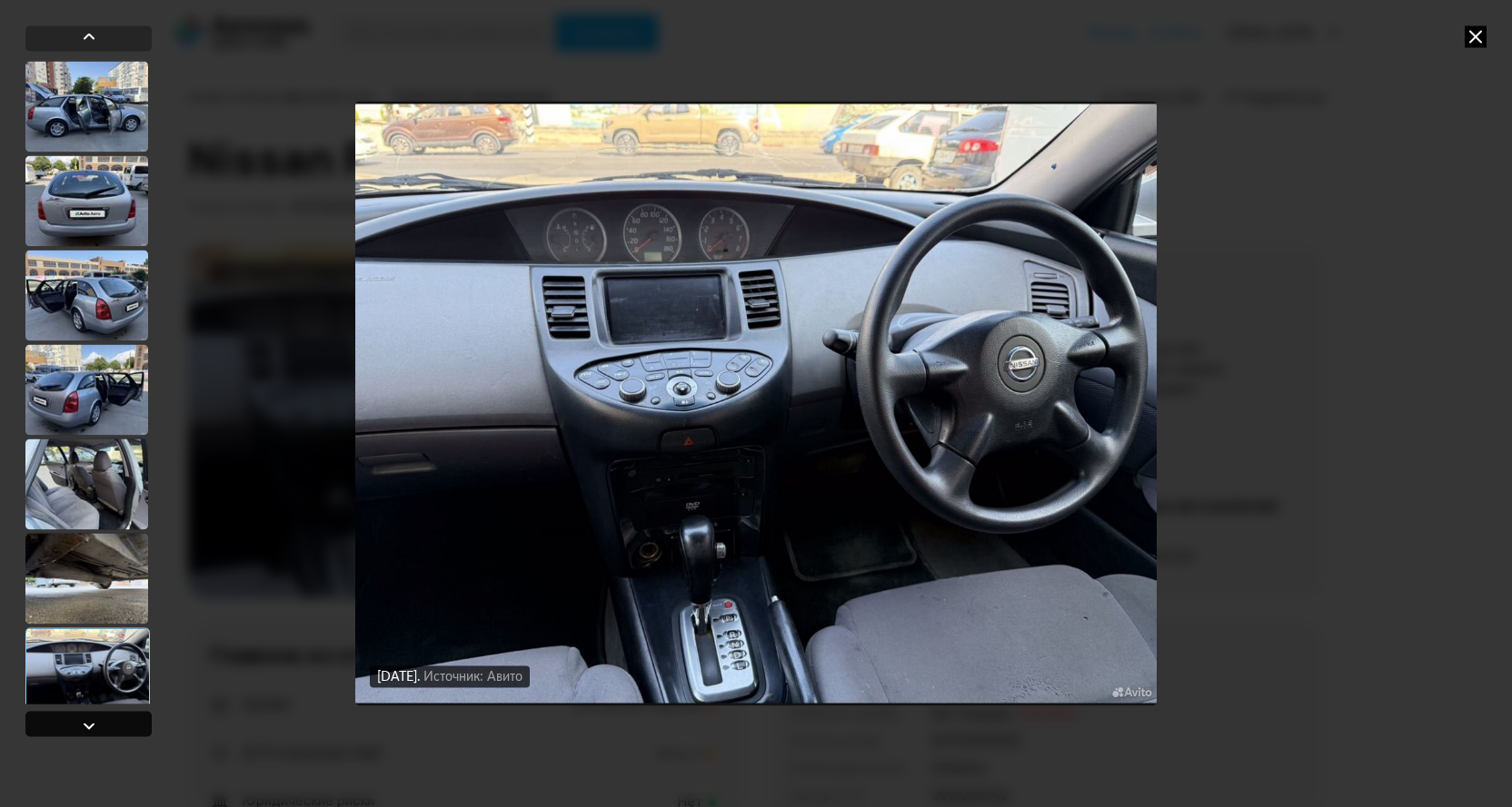
click at [91, 726] on div at bounding box center [88, 726] width 21 height 21
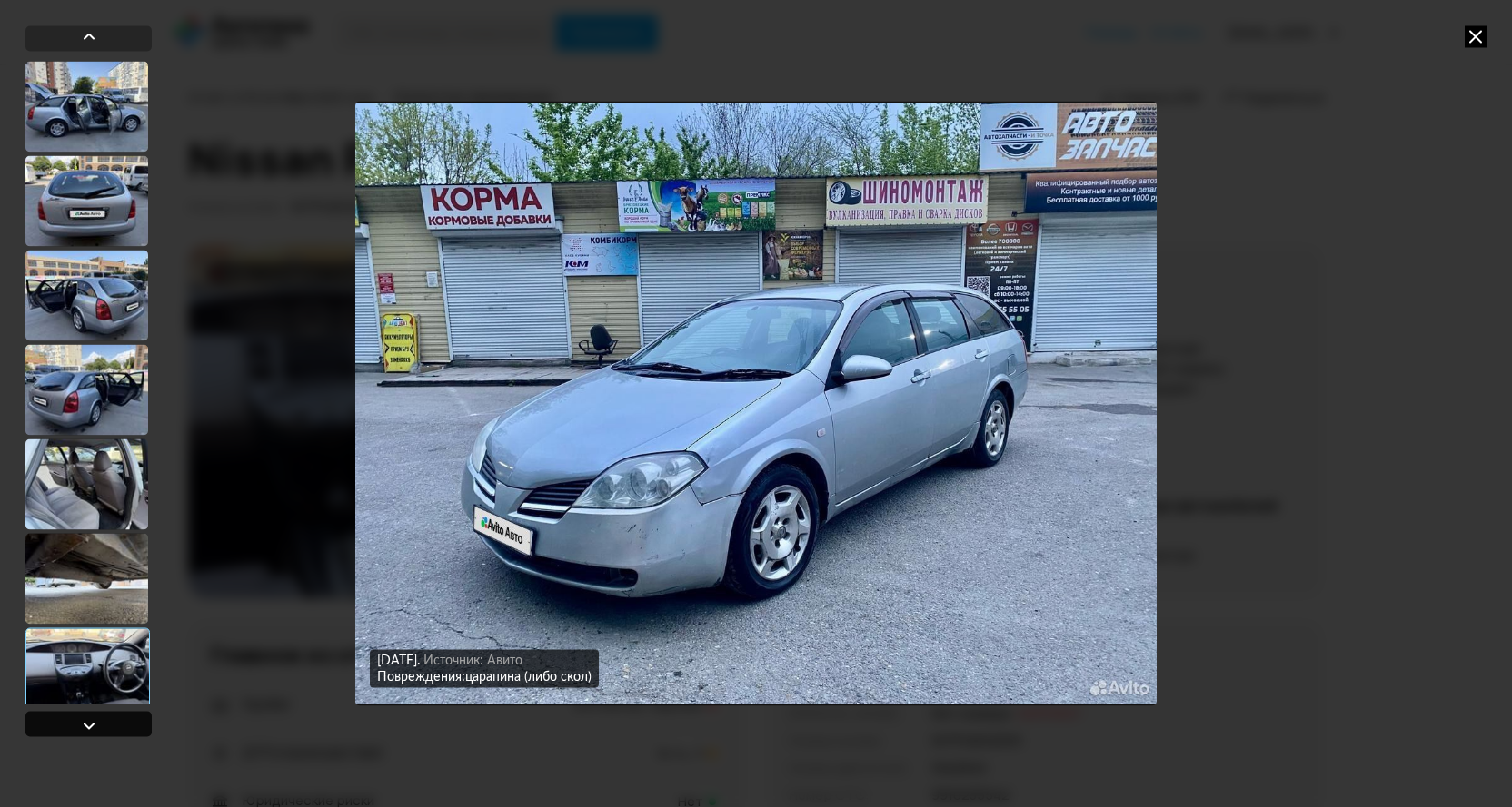
scroll to position [3753, 0]
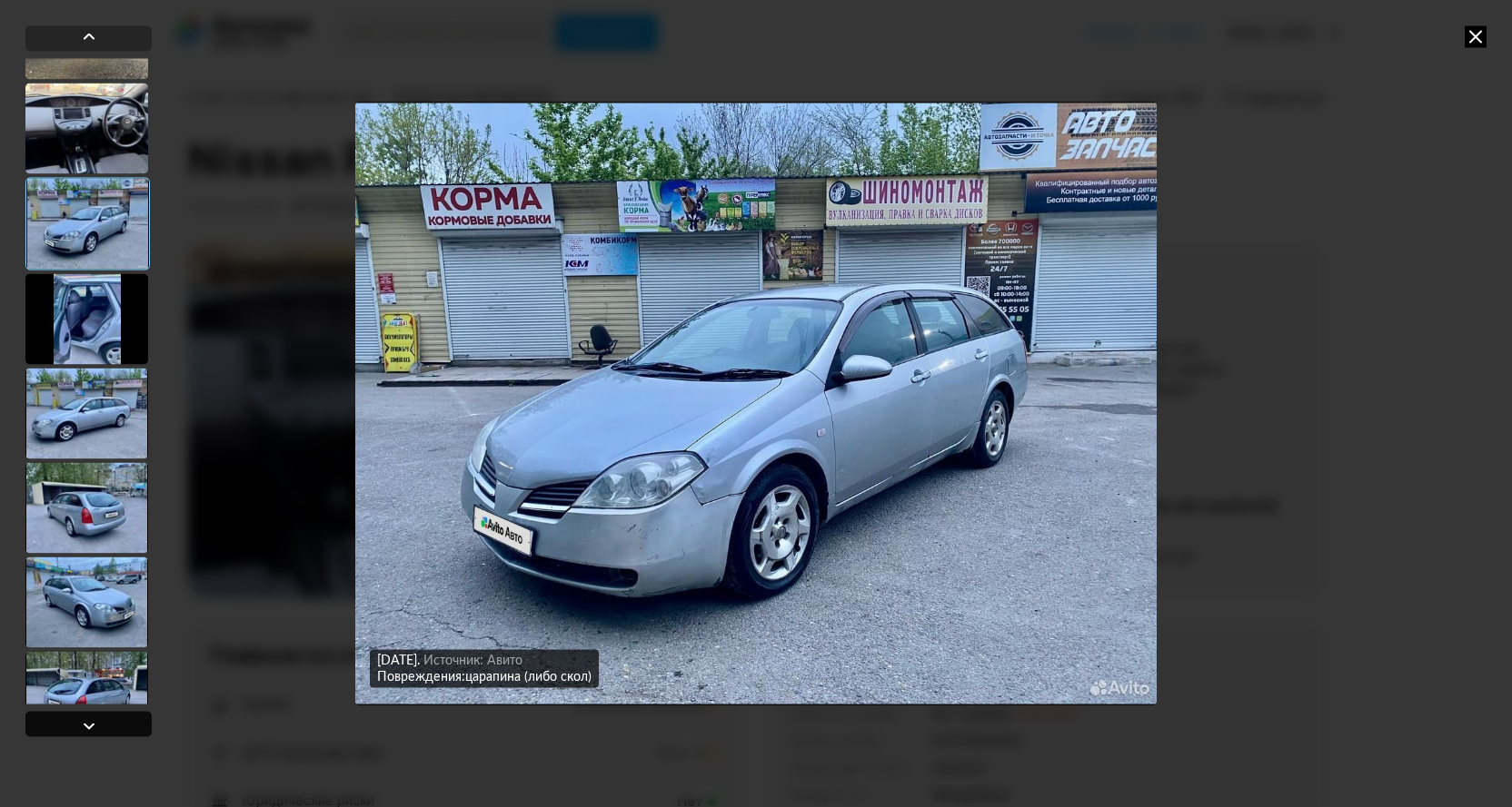
click at [87, 728] on div at bounding box center [88, 726] width 21 height 21
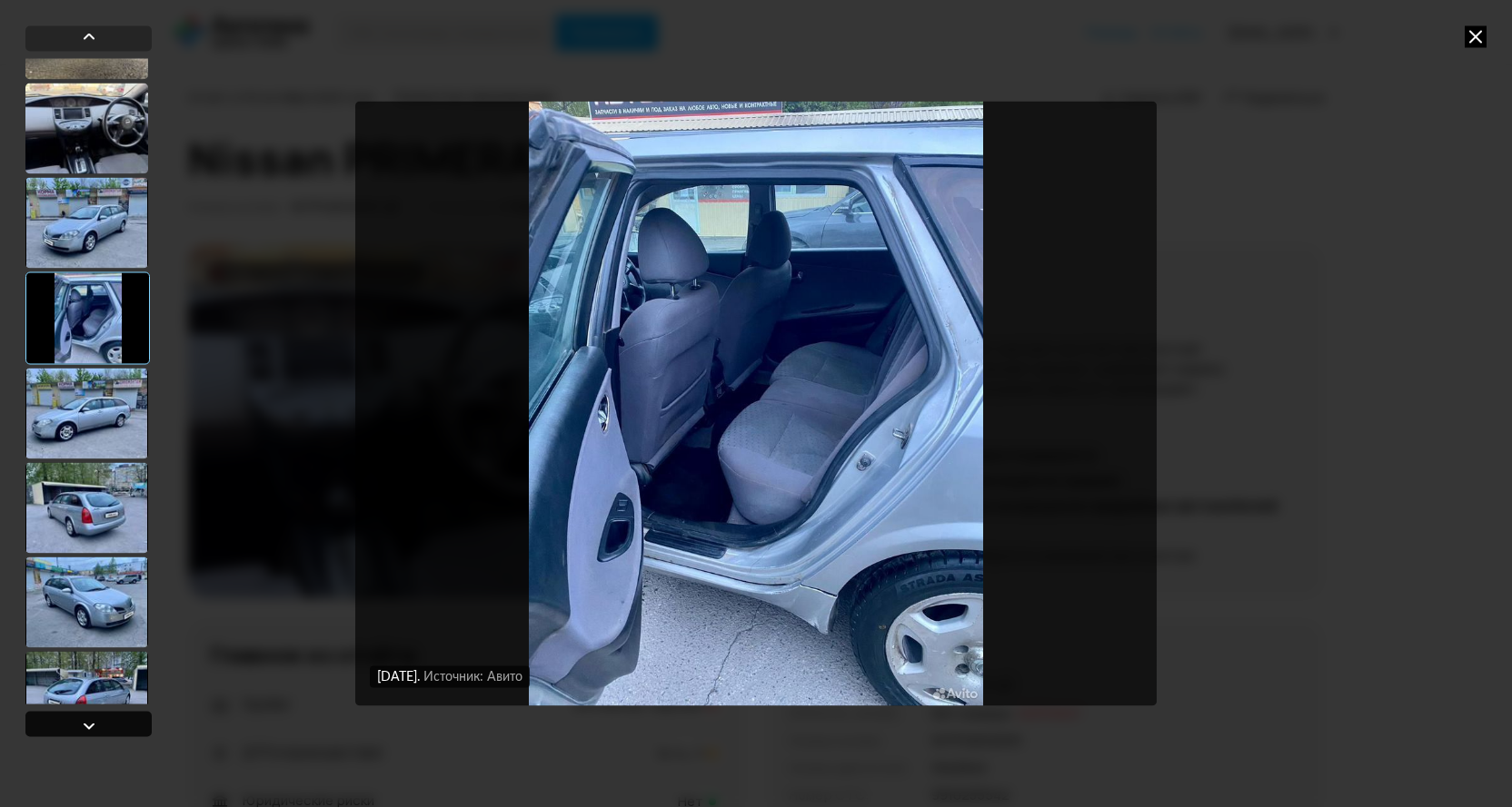
click at [87, 728] on div at bounding box center [88, 726] width 21 height 21
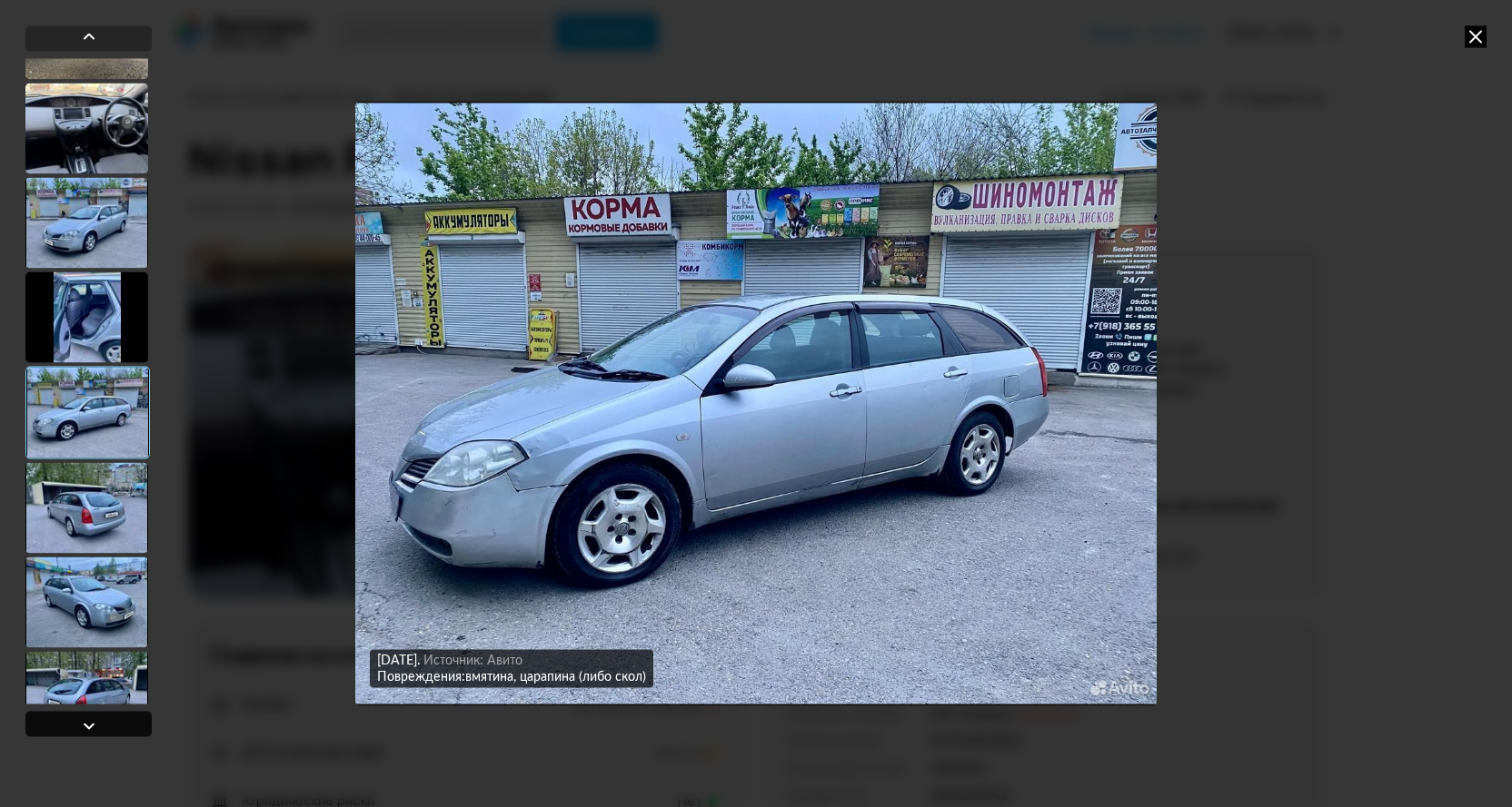
click at [87, 728] on div at bounding box center [88, 726] width 21 height 21
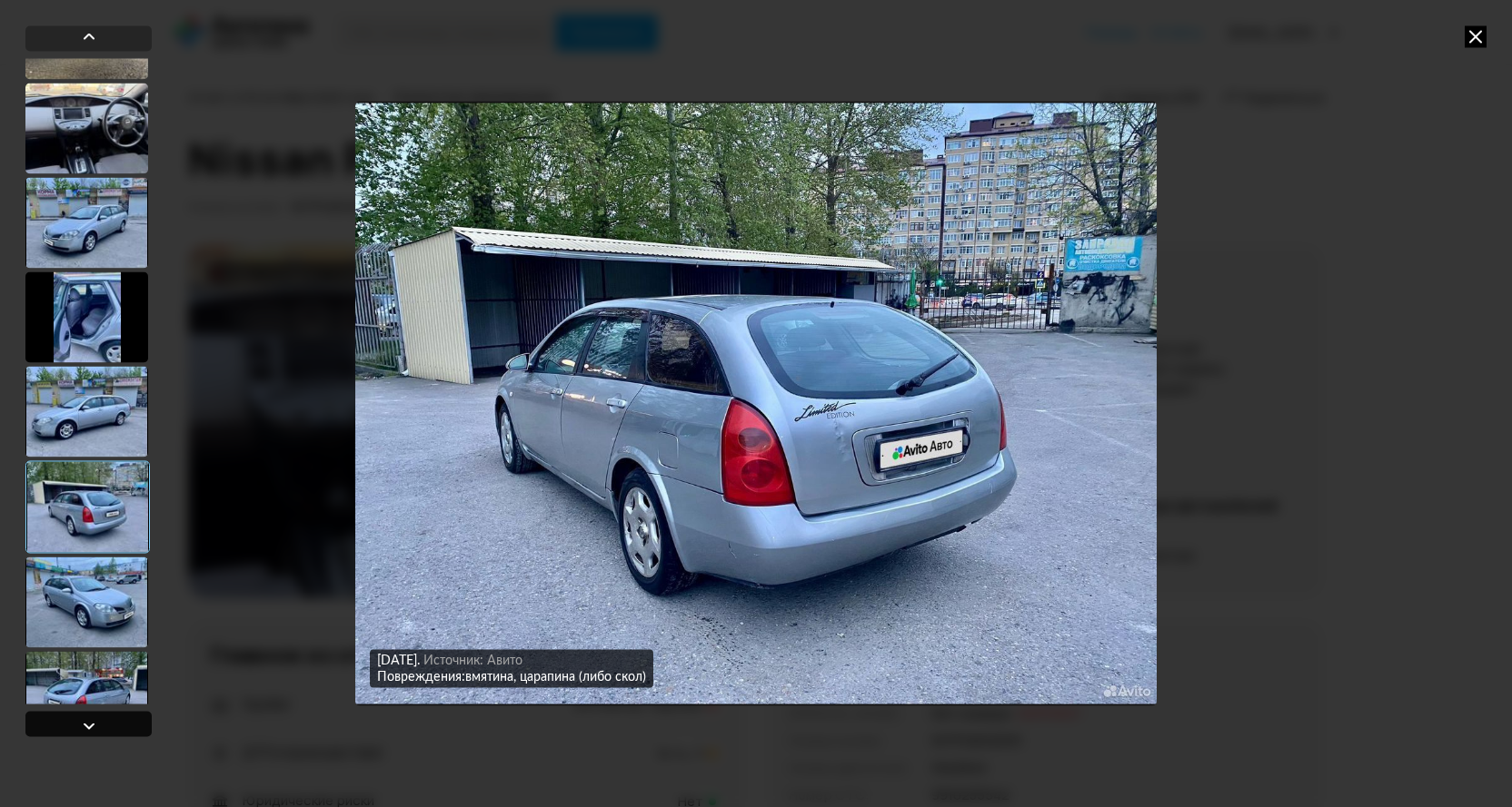
click at [87, 728] on div at bounding box center [88, 726] width 21 height 21
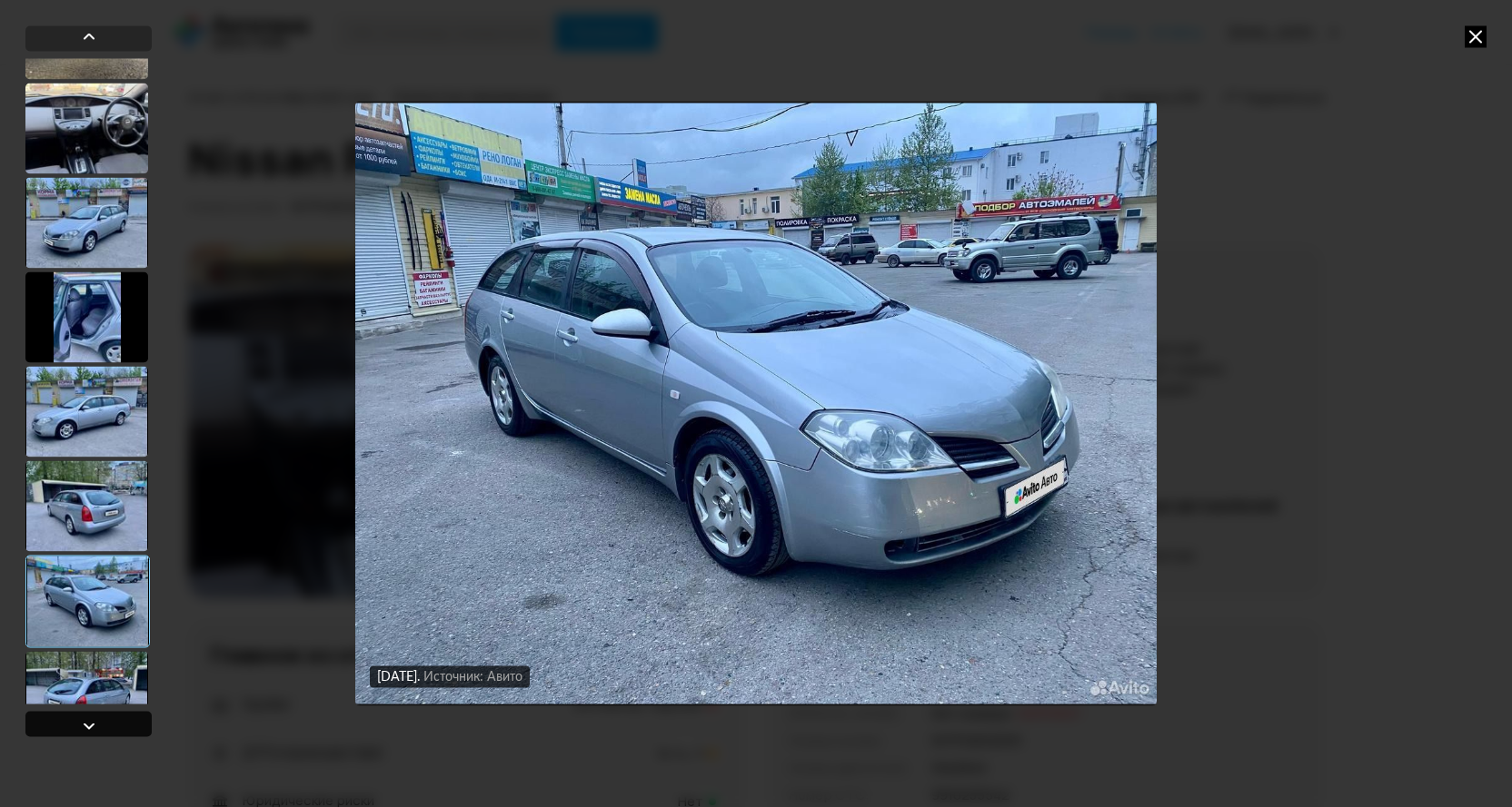
click at [87, 728] on div at bounding box center [88, 726] width 21 height 21
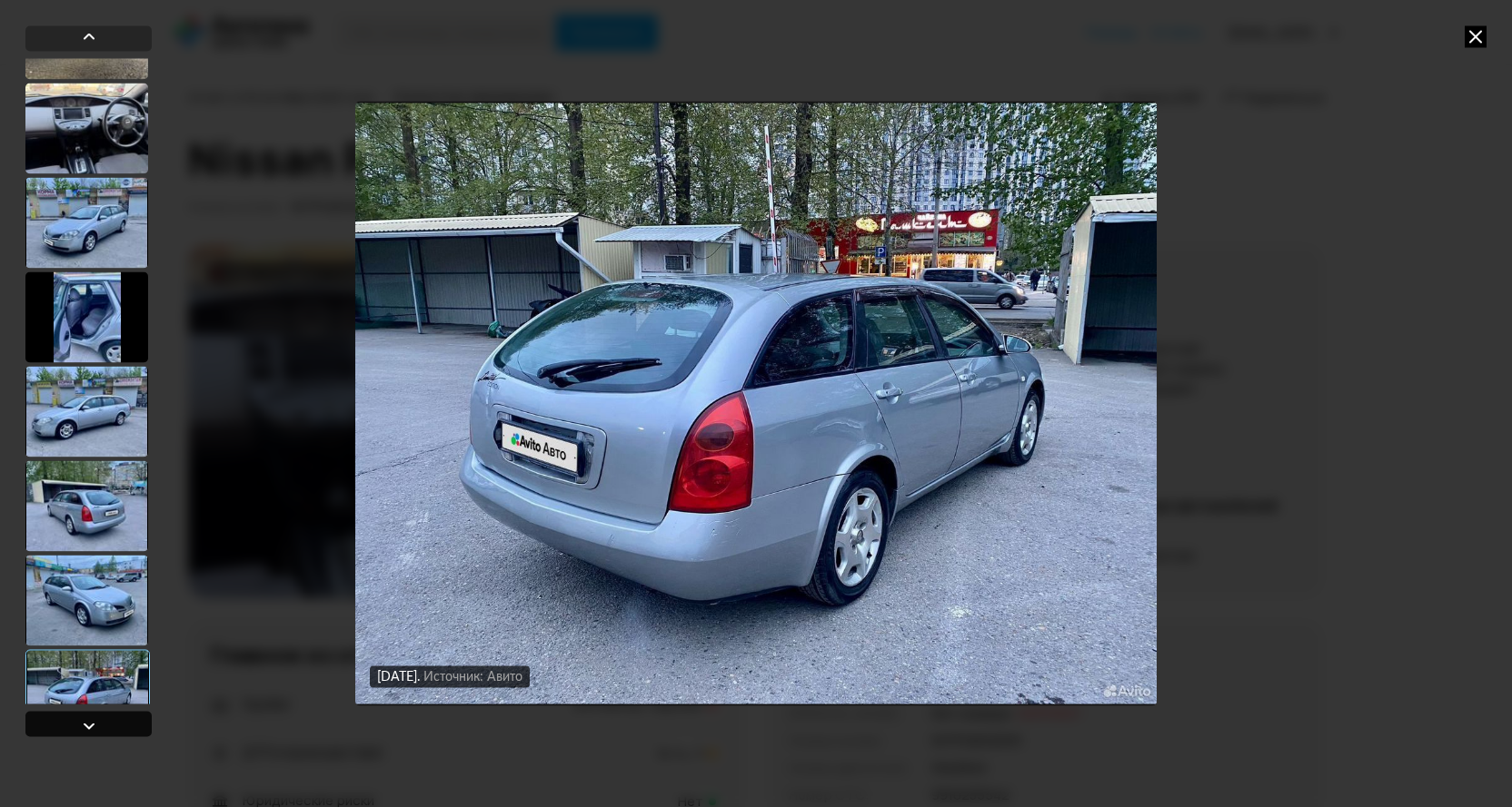
click at [87, 728] on div at bounding box center [88, 726] width 21 height 21
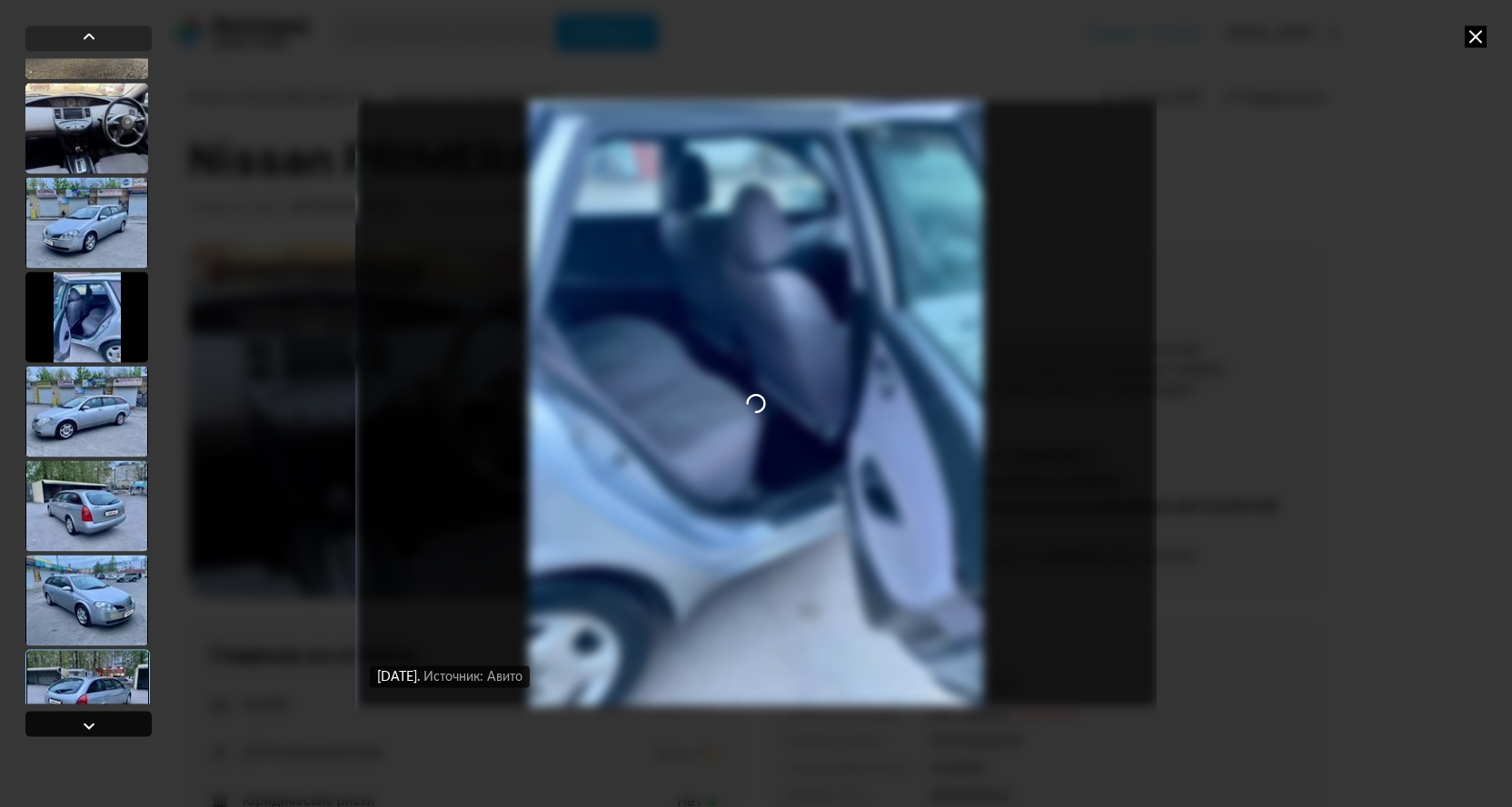
scroll to position [4297, 0]
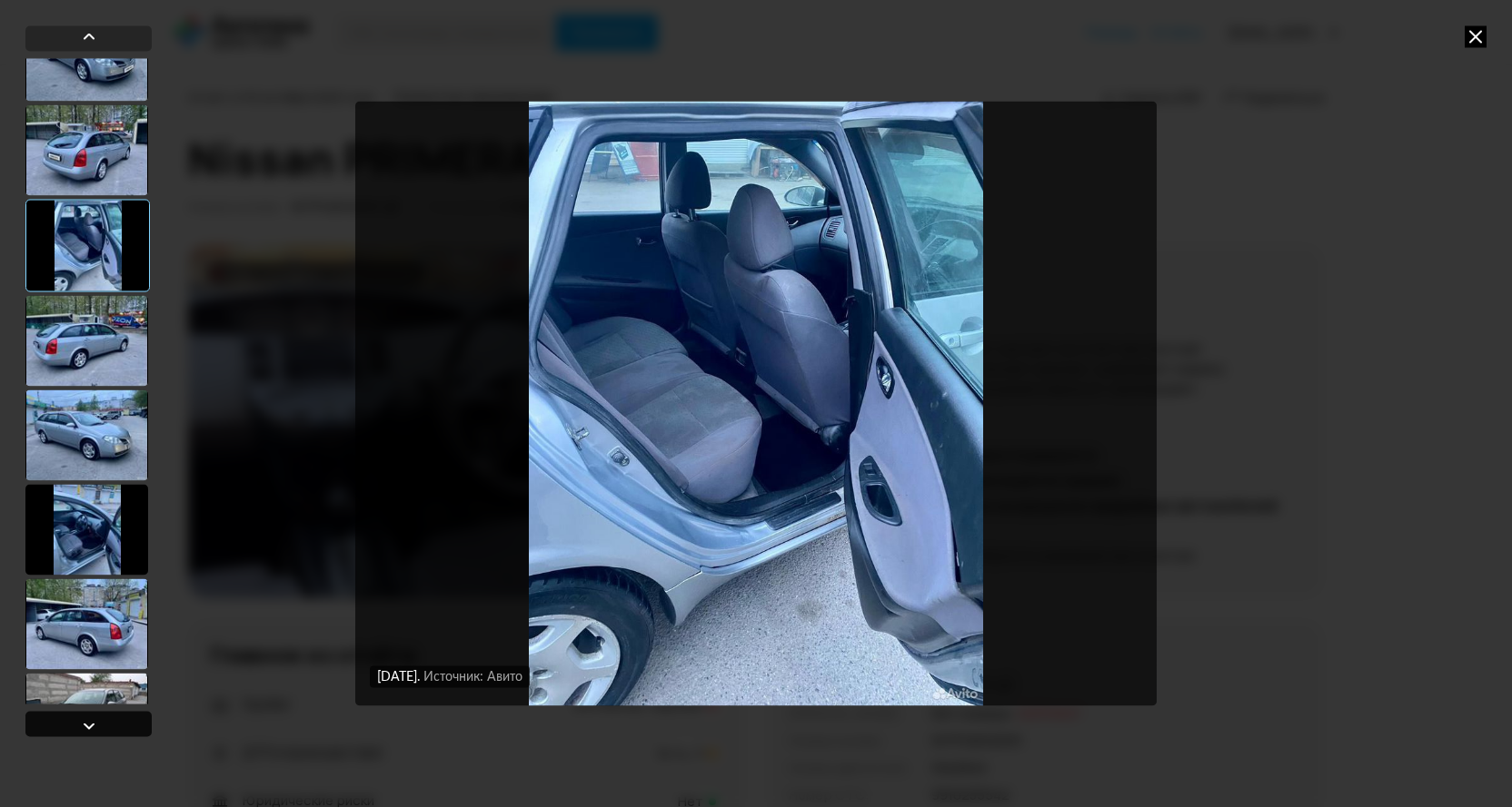
click at [90, 725] on div at bounding box center [88, 726] width 21 height 21
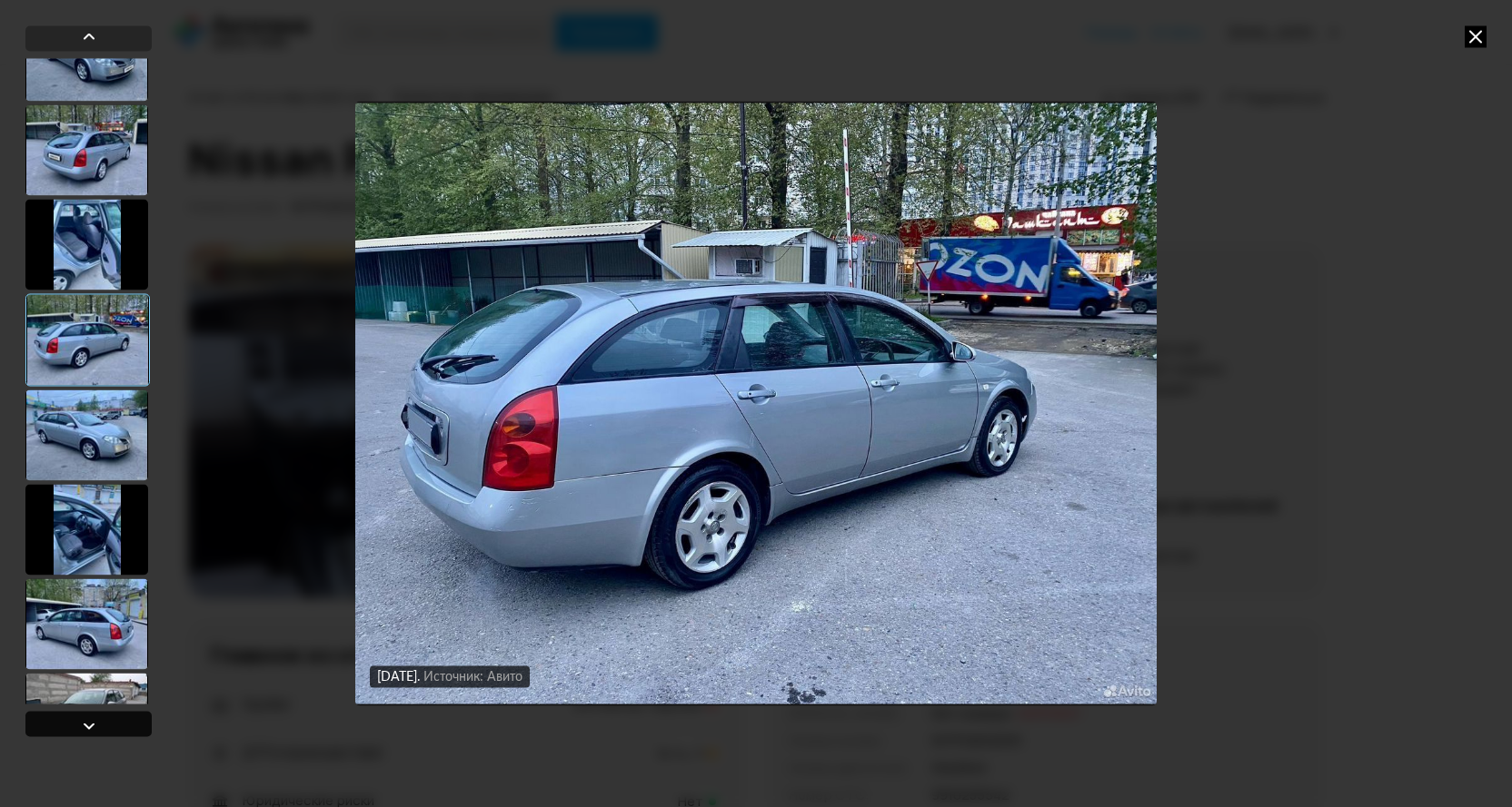
click at [90, 725] on div at bounding box center [88, 726] width 21 height 21
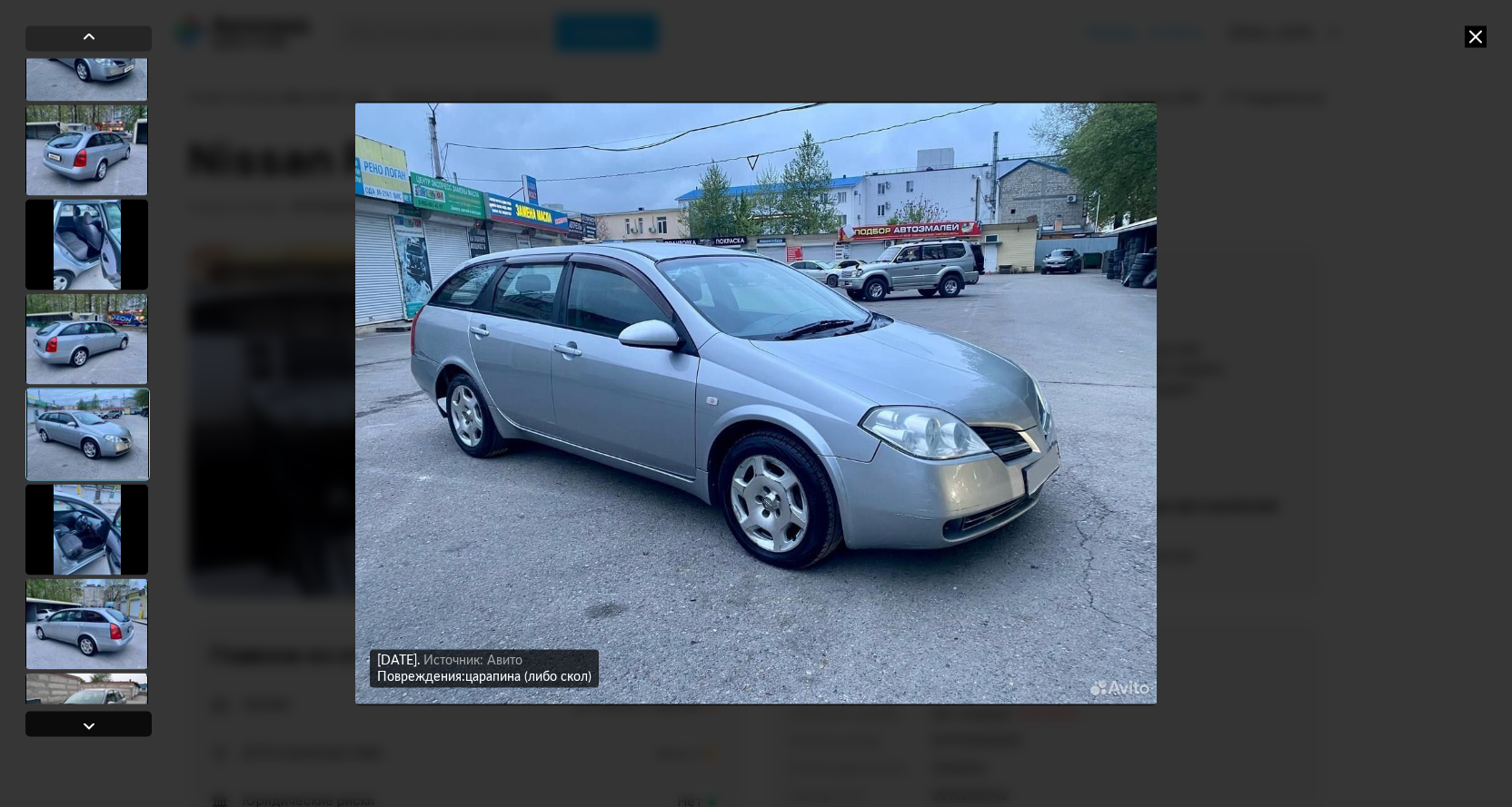
click at [90, 725] on div at bounding box center [88, 726] width 21 height 21
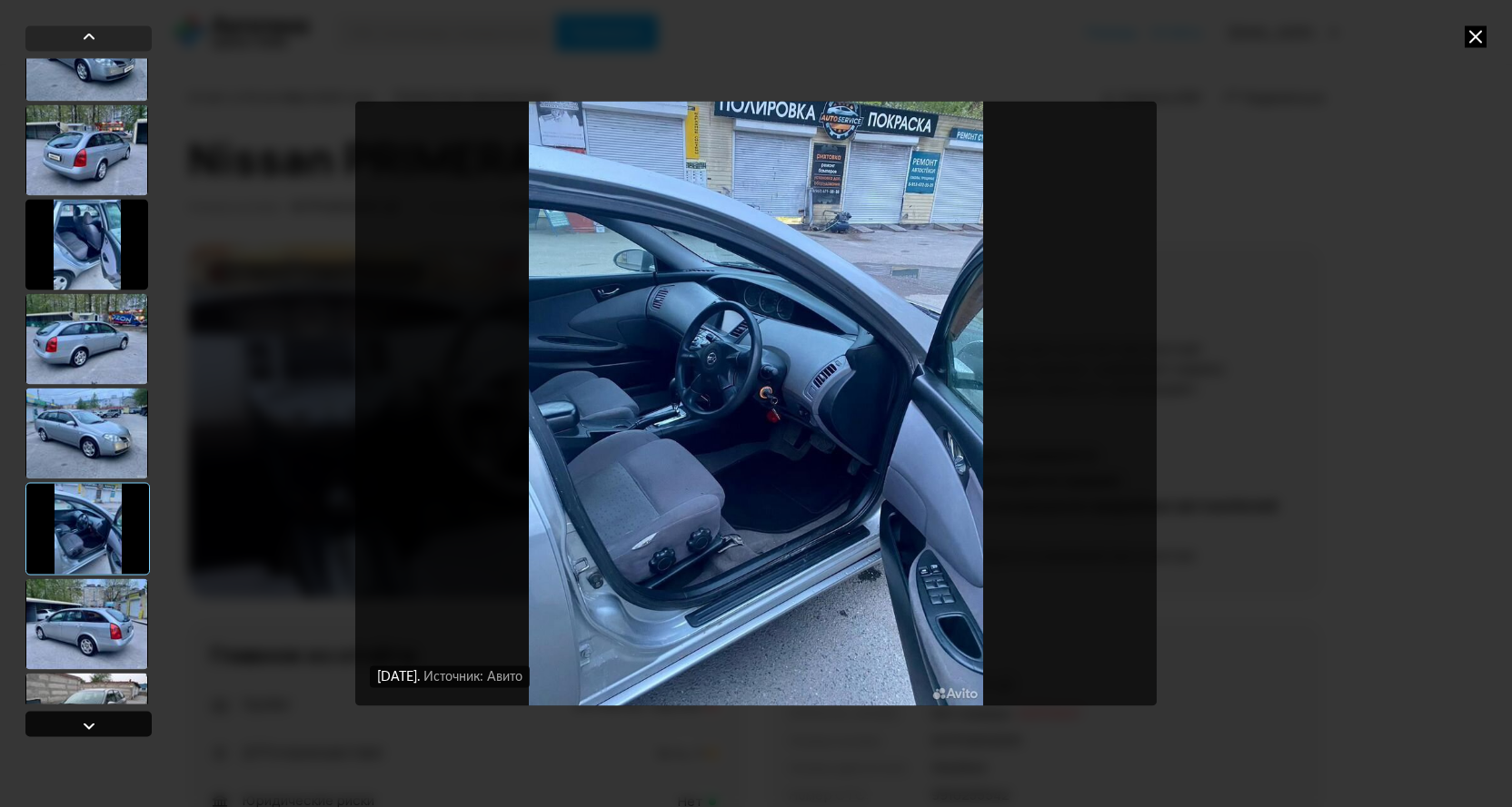
click at [90, 725] on div at bounding box center [88, 726] width 21 height 21
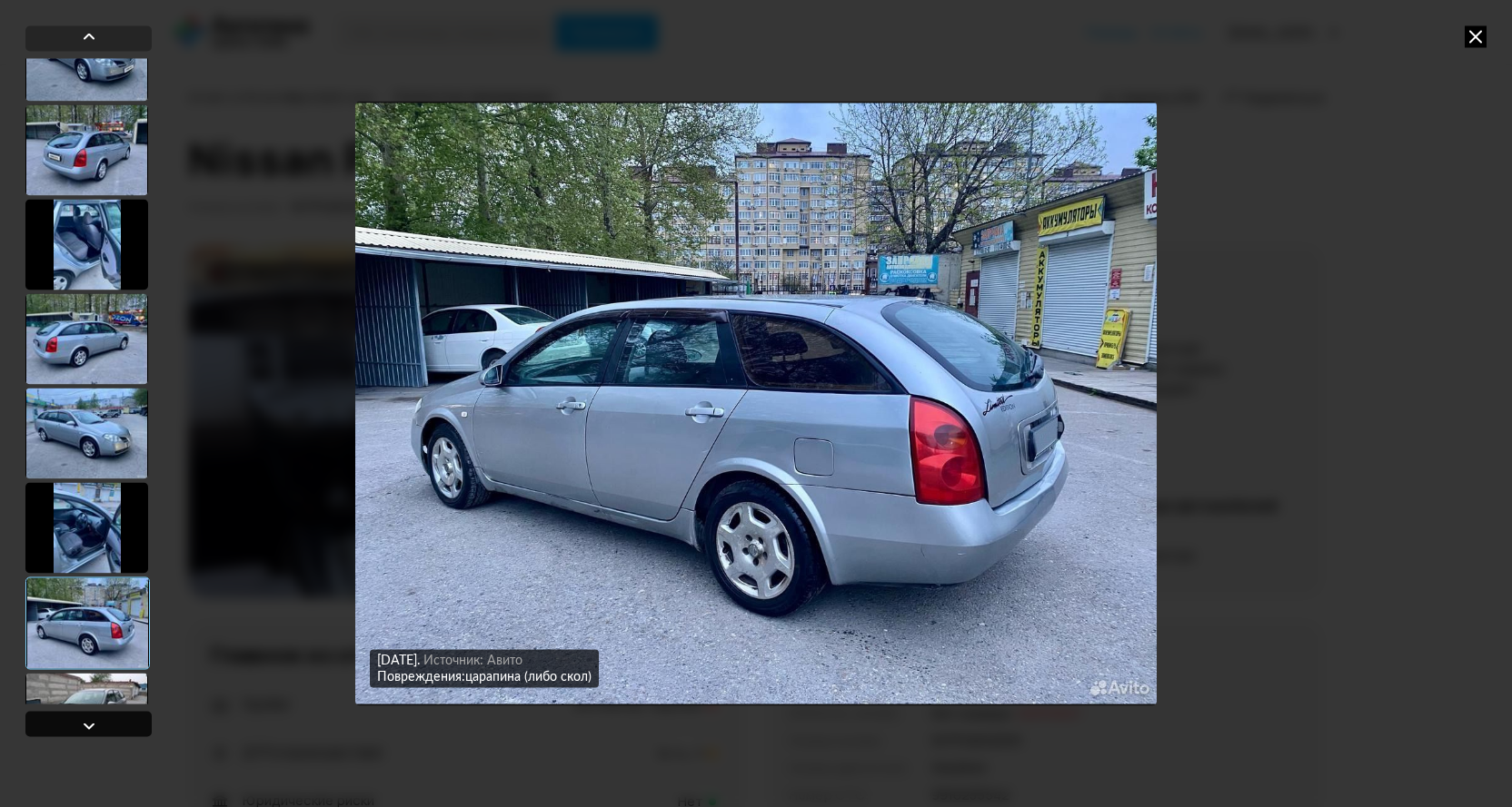
click at [91, 726] on div at bounding box center [88, 726] width 21 height 21
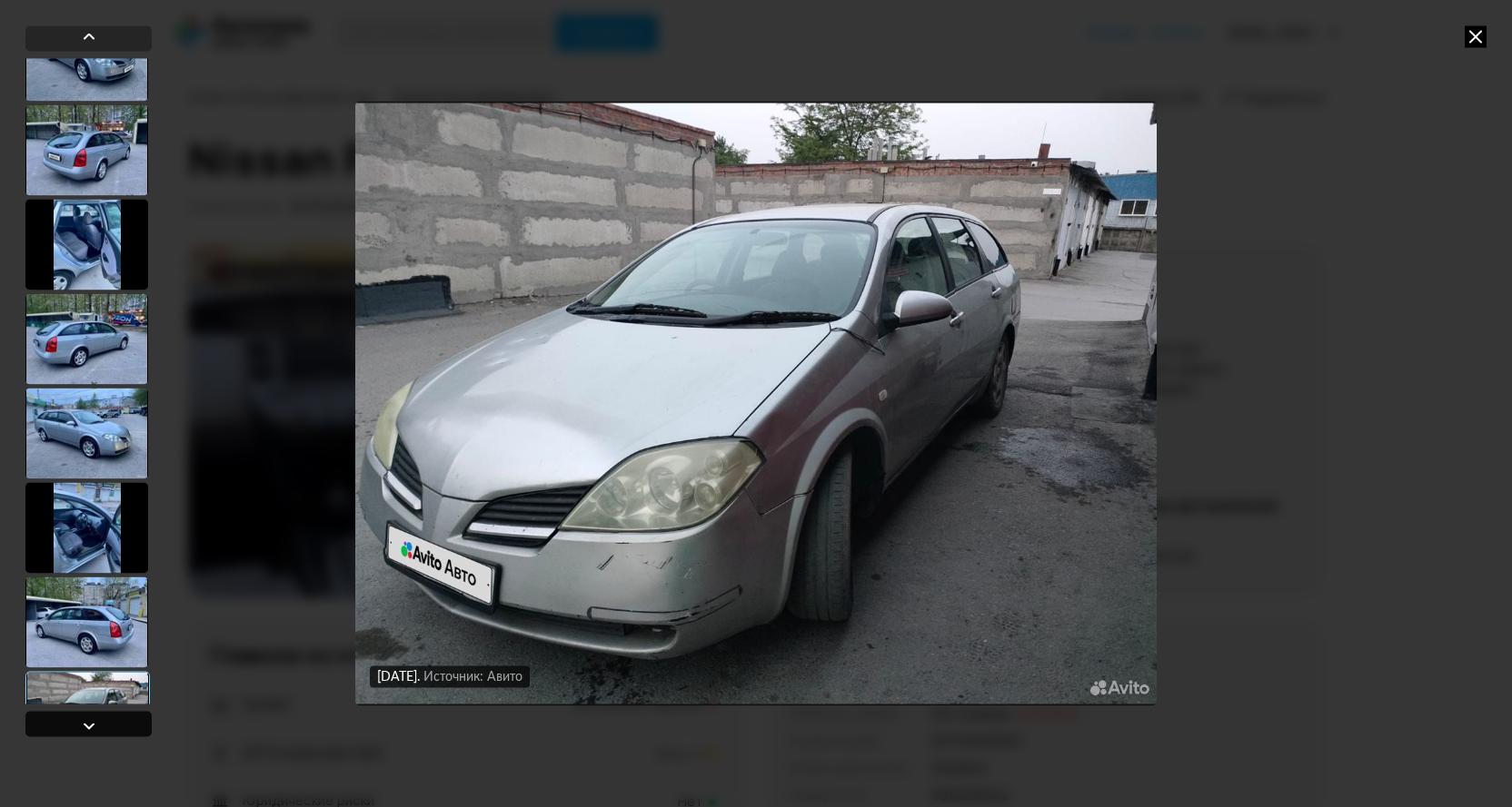
click at [92, 727] on div at bounding box center [88, 726] width 21 height 21
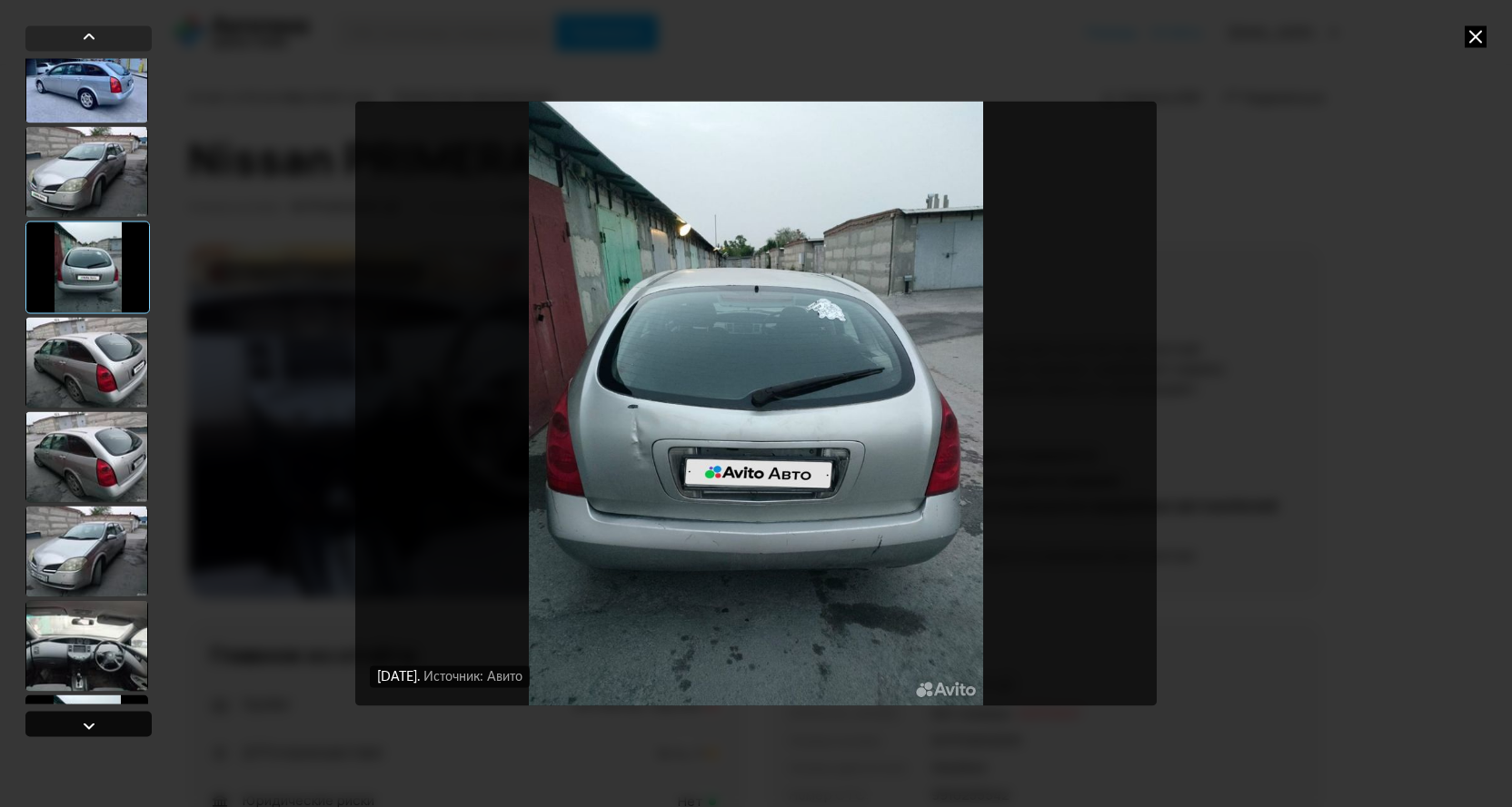
click at [92, 727] on div at bounding box center [88, 726] width 21 height 21
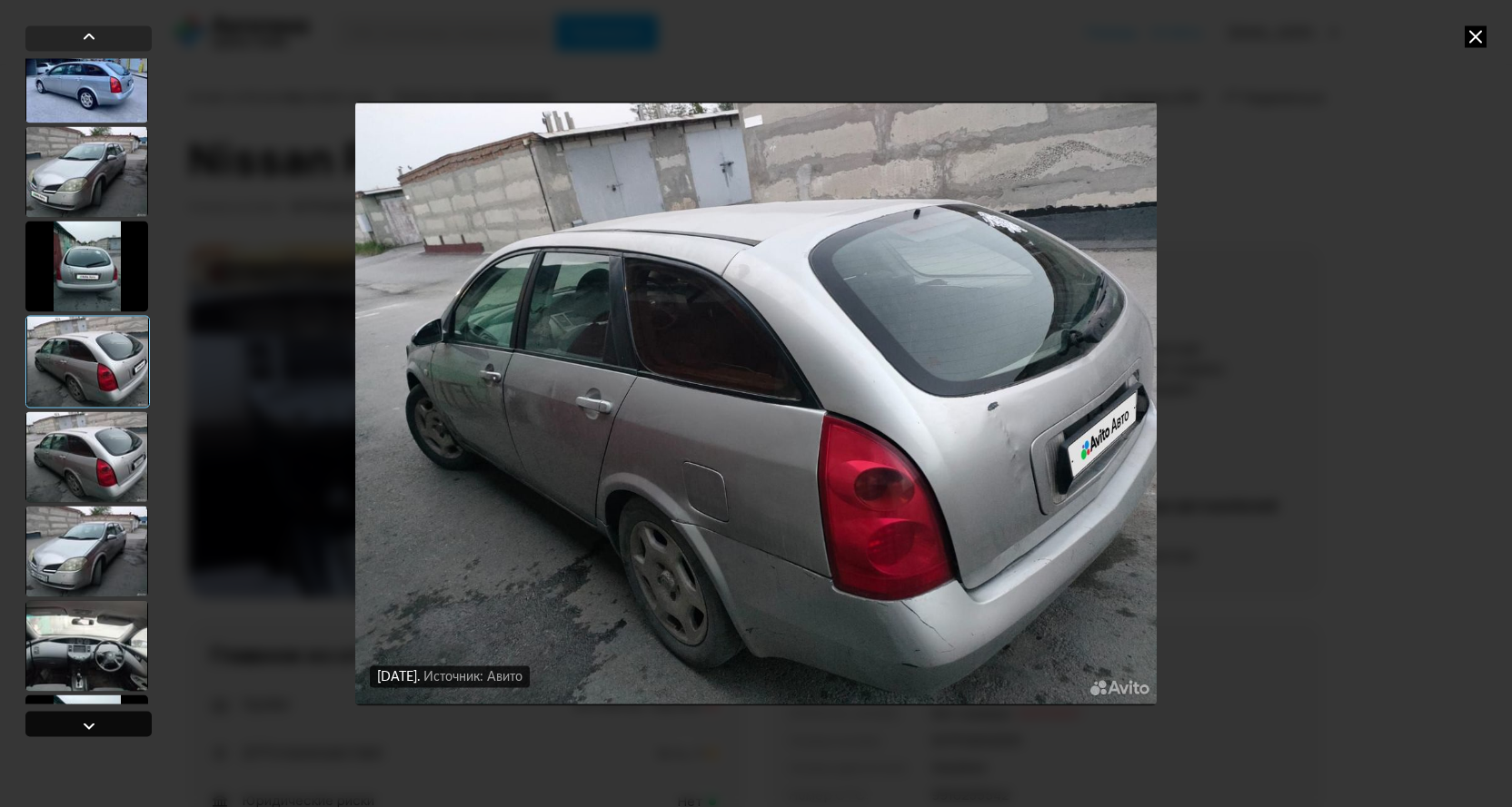
click at [89, 726] on div at bounding box center [88, 726] width 21 height 21
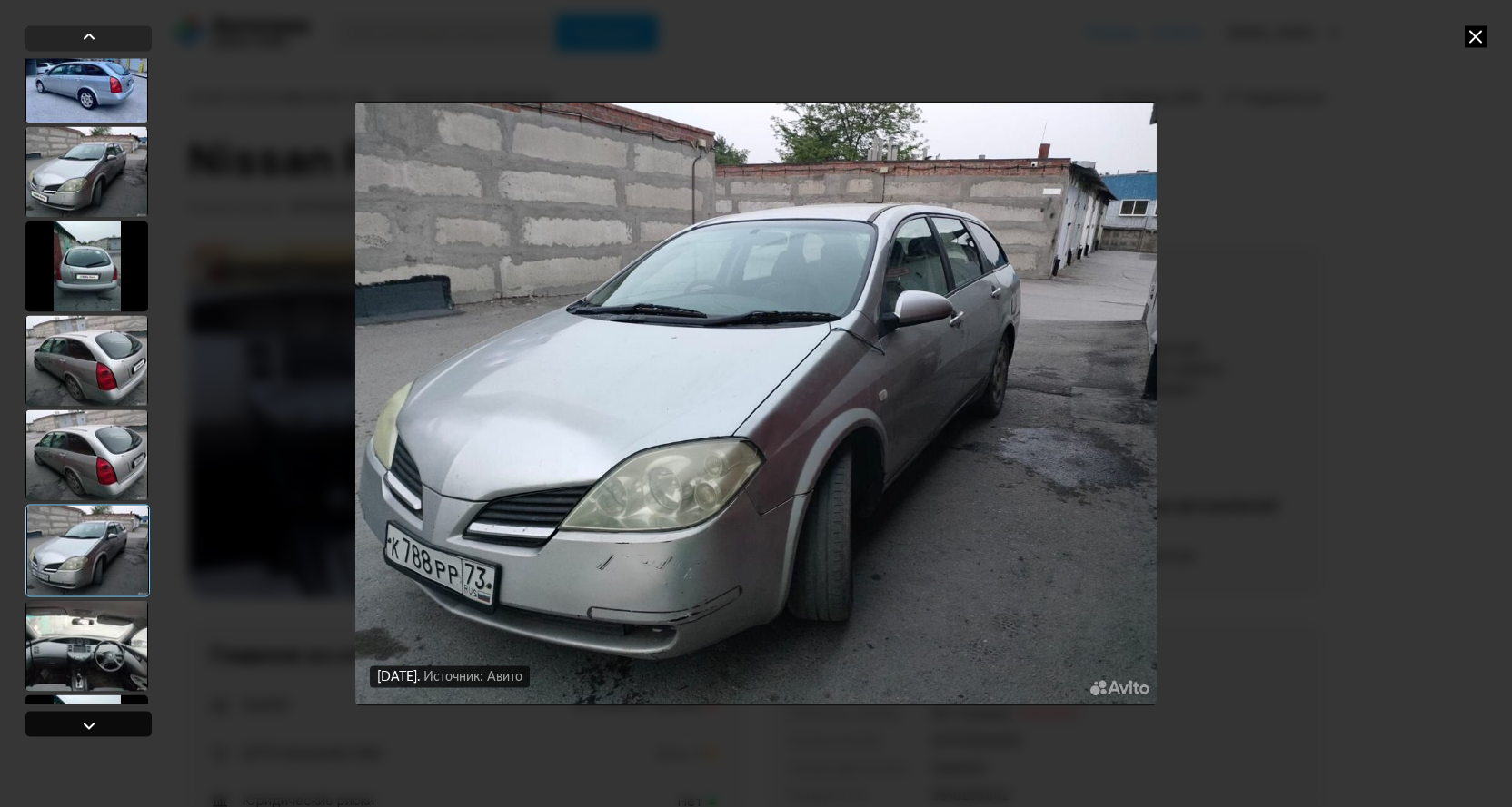
click at [89, 726] on div at bounding box center [88, 726] width 21 height 21
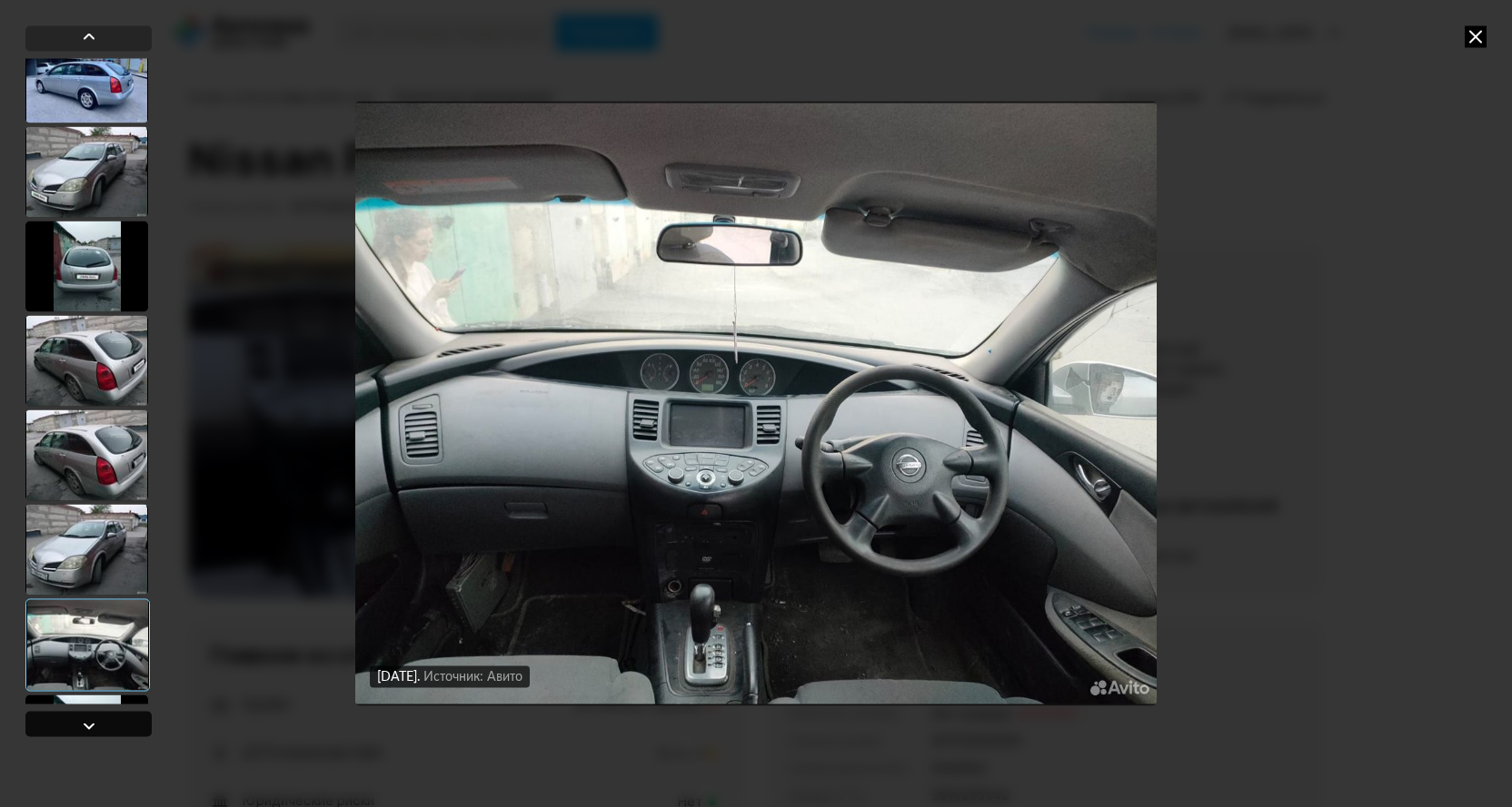
click at [89, 726] on div at bounding box center [88, 726] width 21 height 21
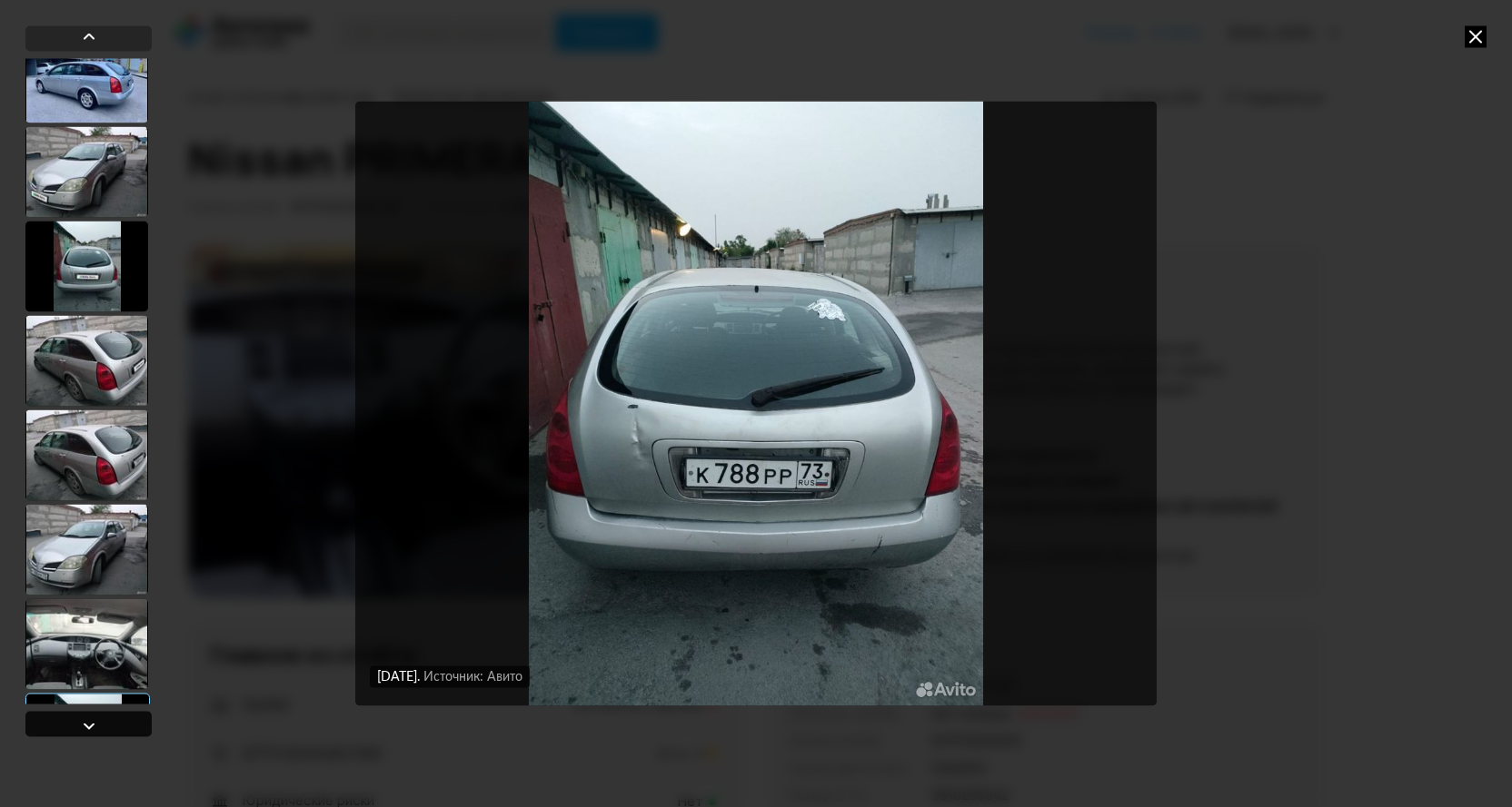
click at [89, 728] on div at bounding box center [88, 726] width 21 height 21
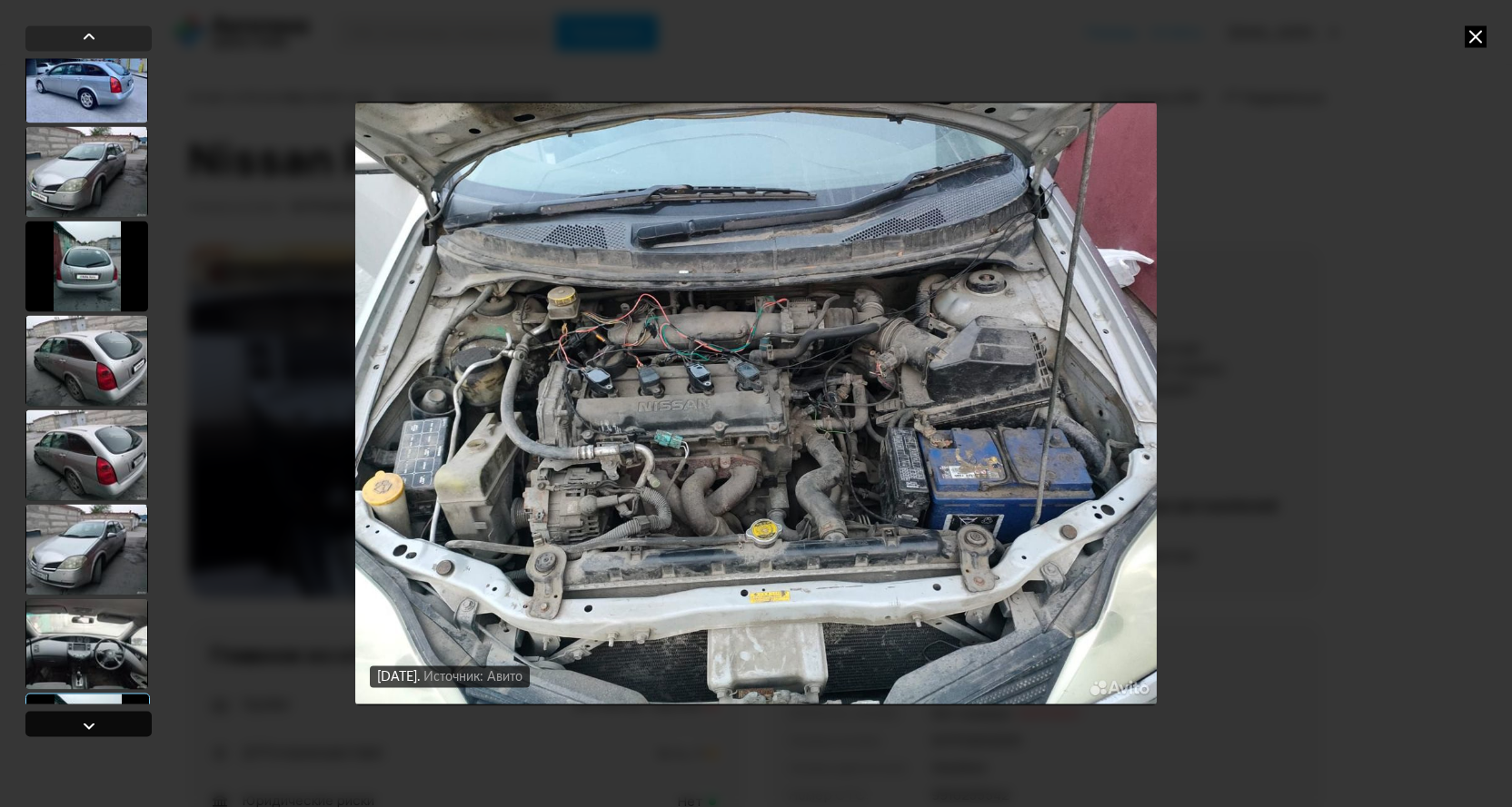
scroll to position [5387, 0]
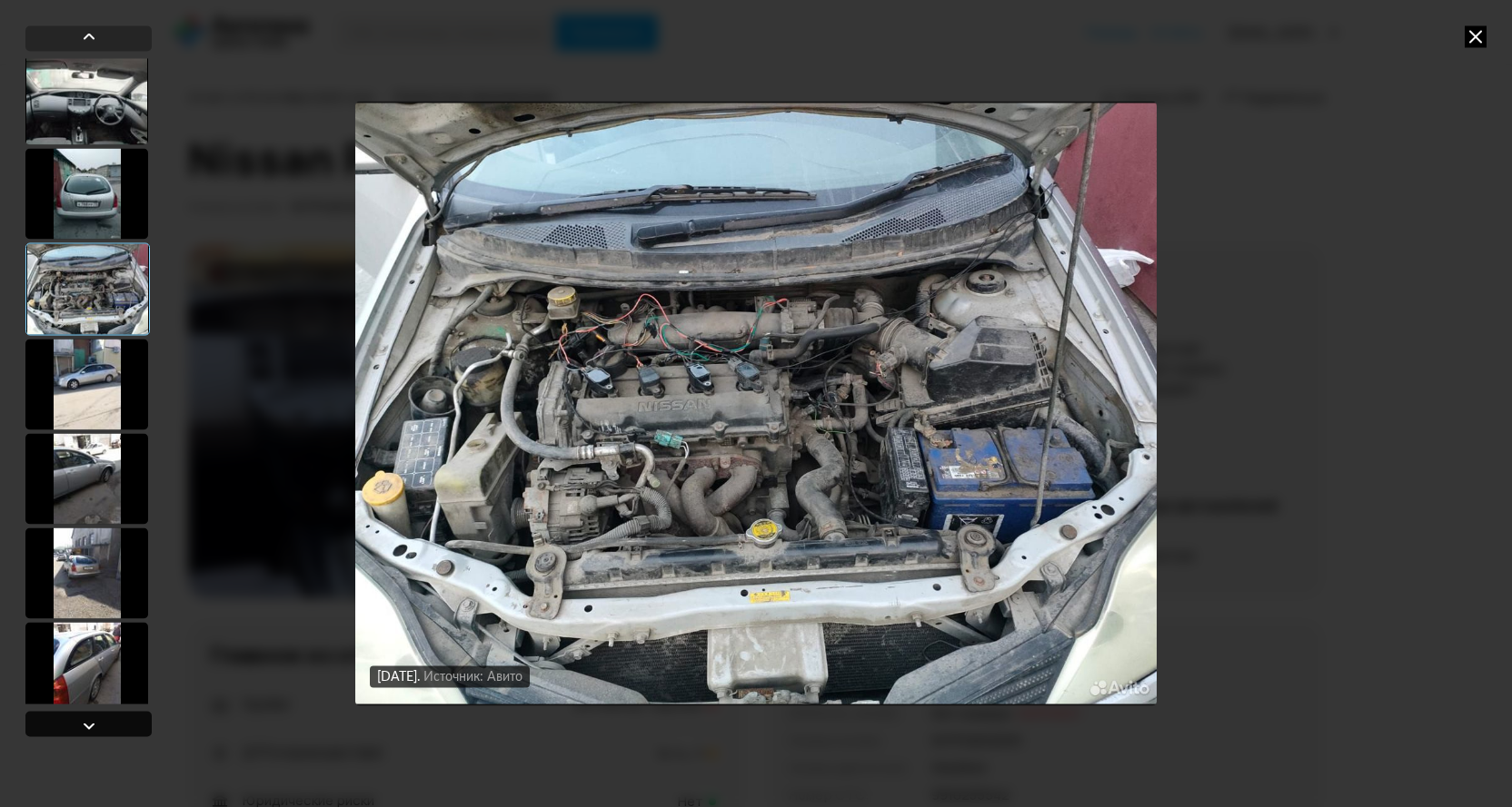
click at [87, 727] on div at bounding box center [88, 726] width 21 height 21
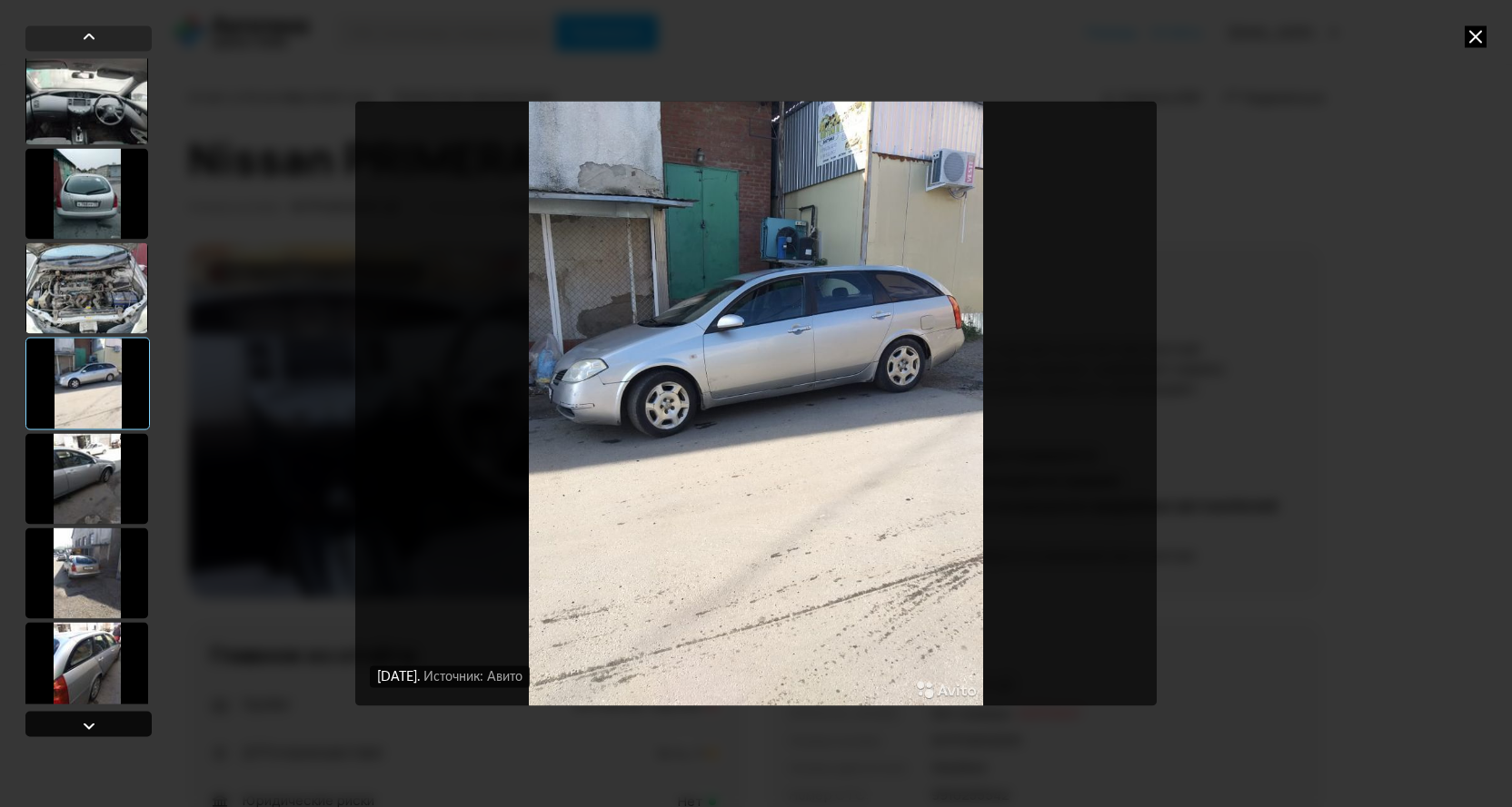
click at [88, 726] on div at bounding box center [88, 726] width 21 height 21
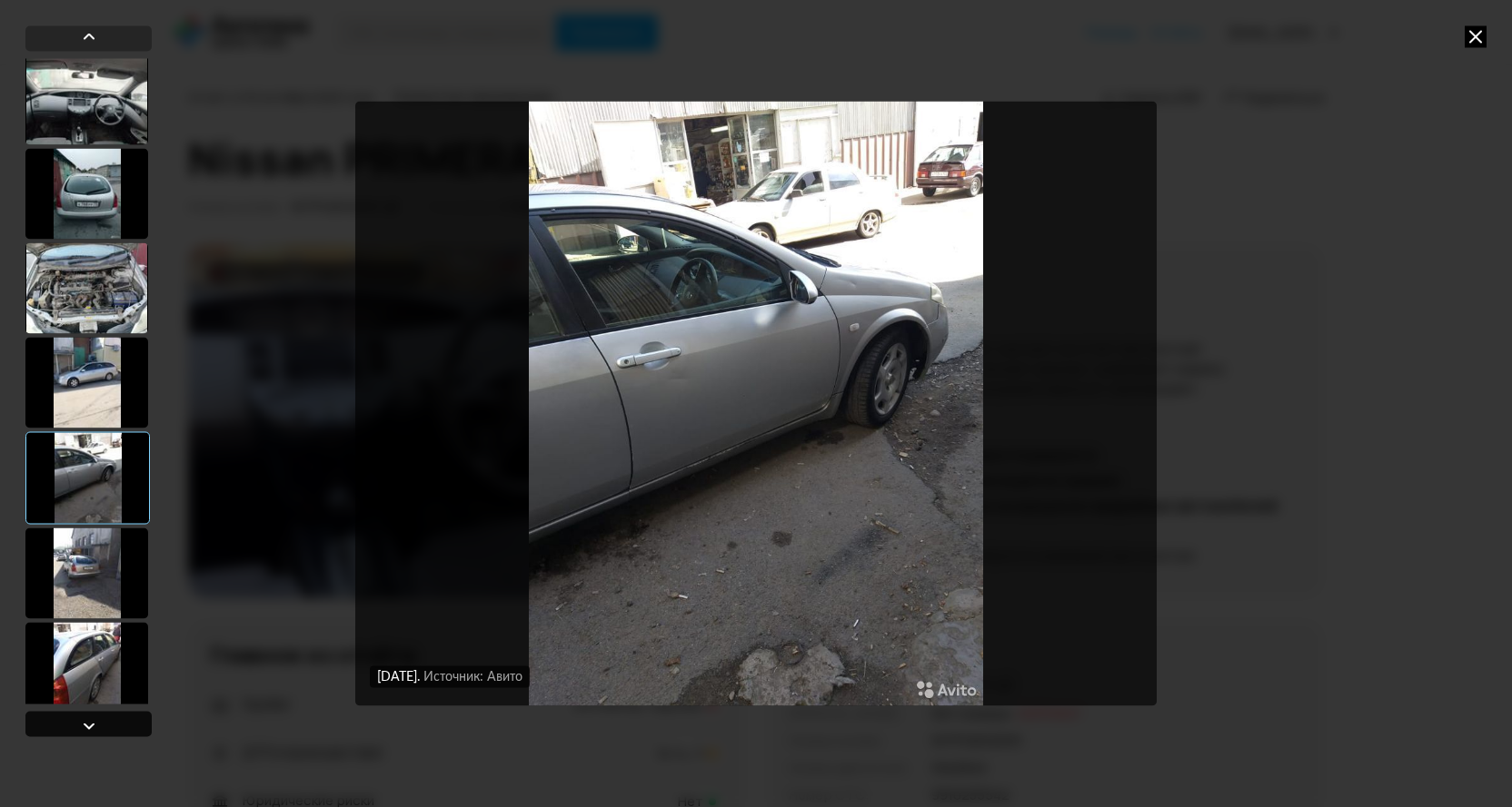
click at [89, 724] on div at bounding box center [88, 726] width 21 height 21
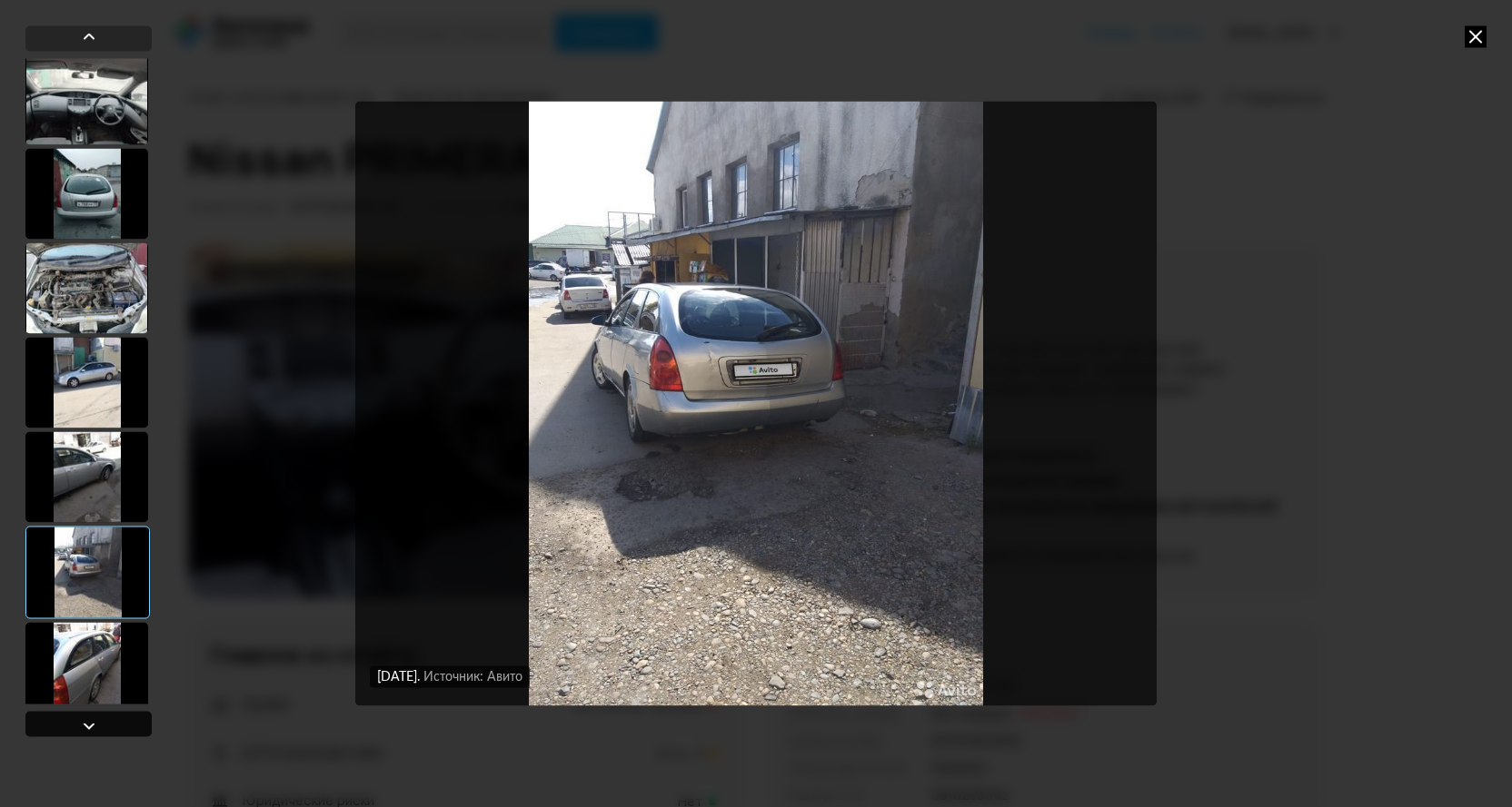
click at [89, 723] on div at bounding box center [88, 726] width 21 height 21
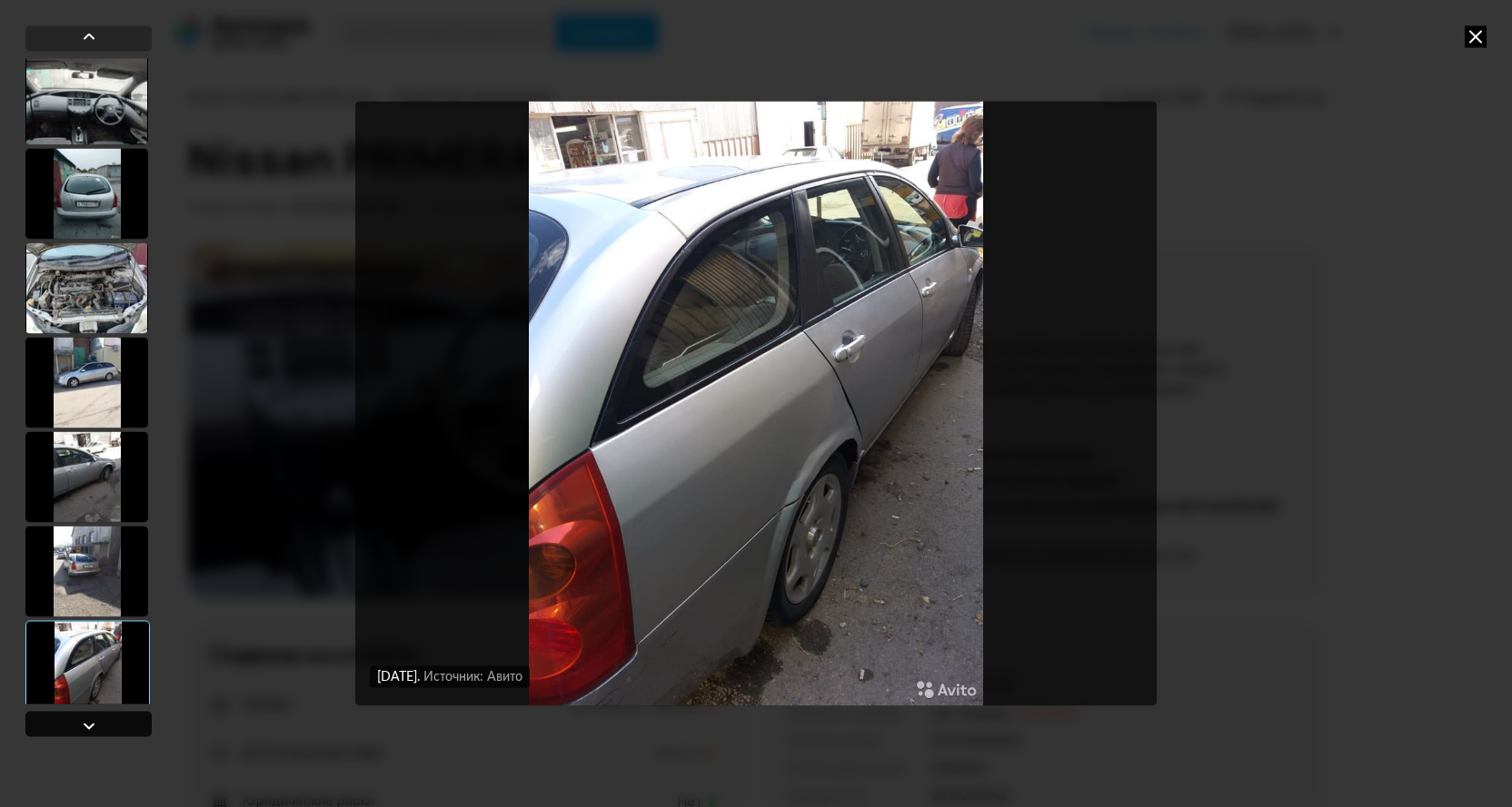
click at [89, 723] on div at bounding box center [88, 726] width 21 height 21
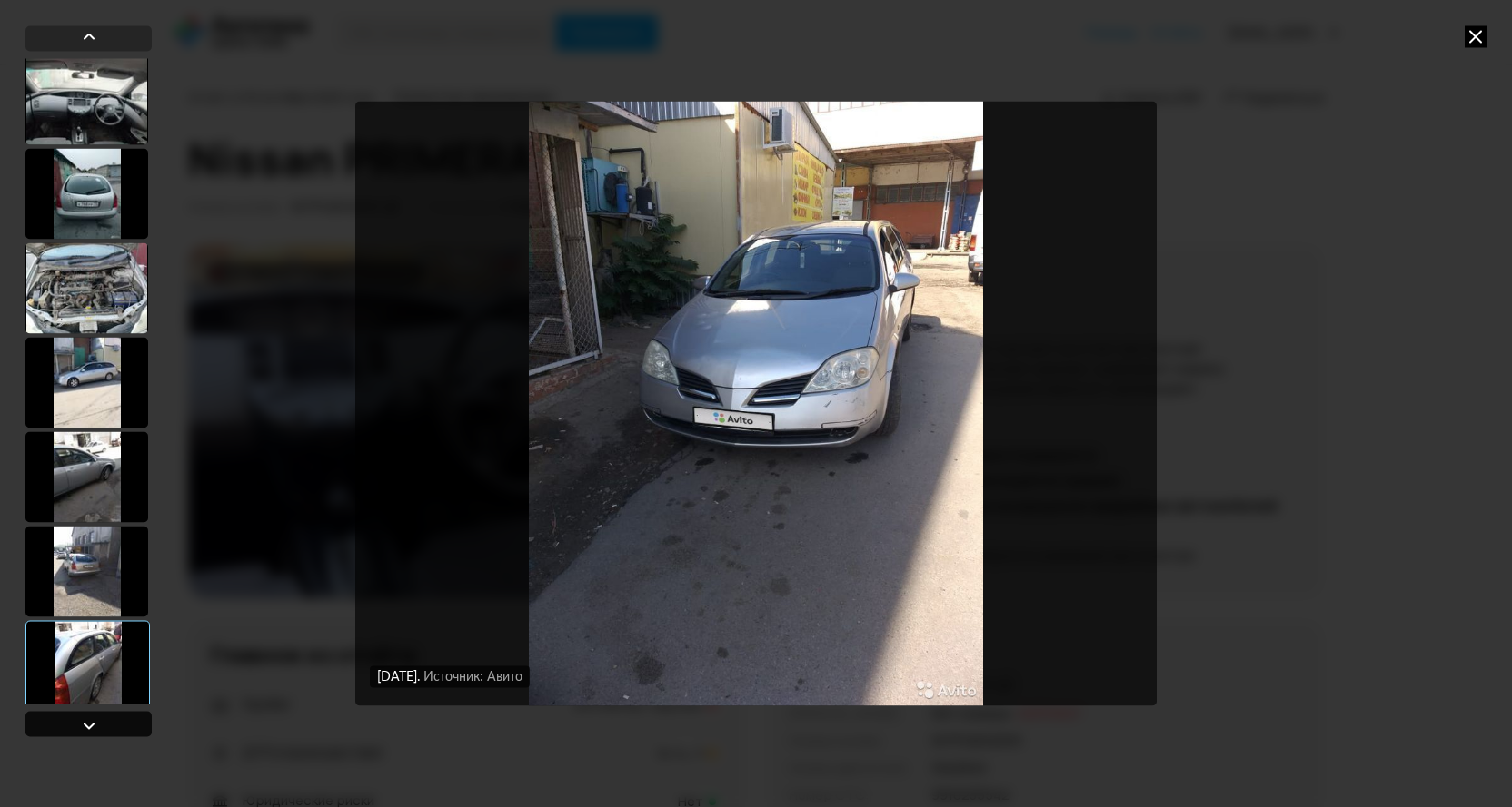
scroll to position [5841, 0]
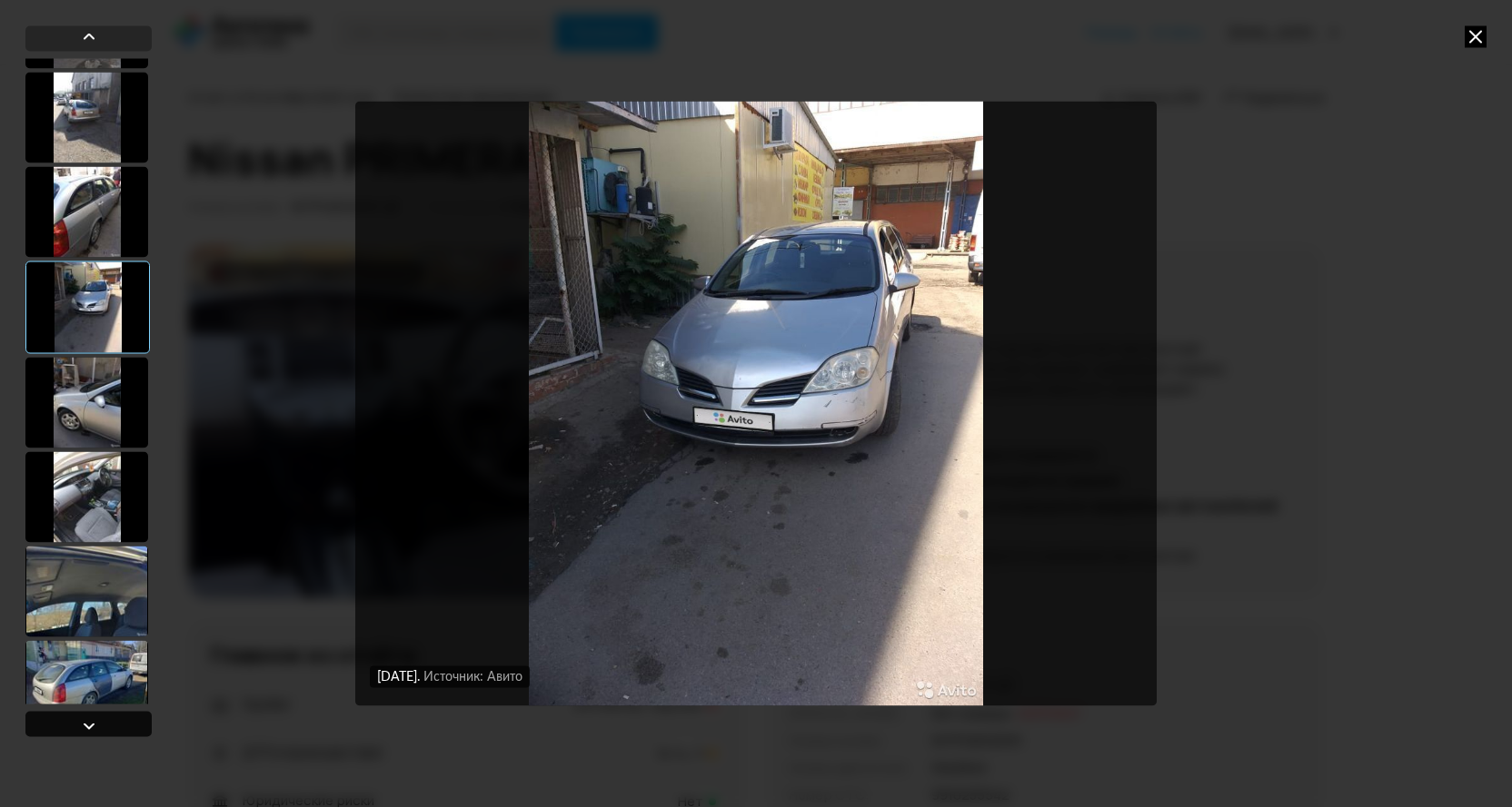
click at [89, 723] on div at bounding box center [88, 726] width 21 height 21
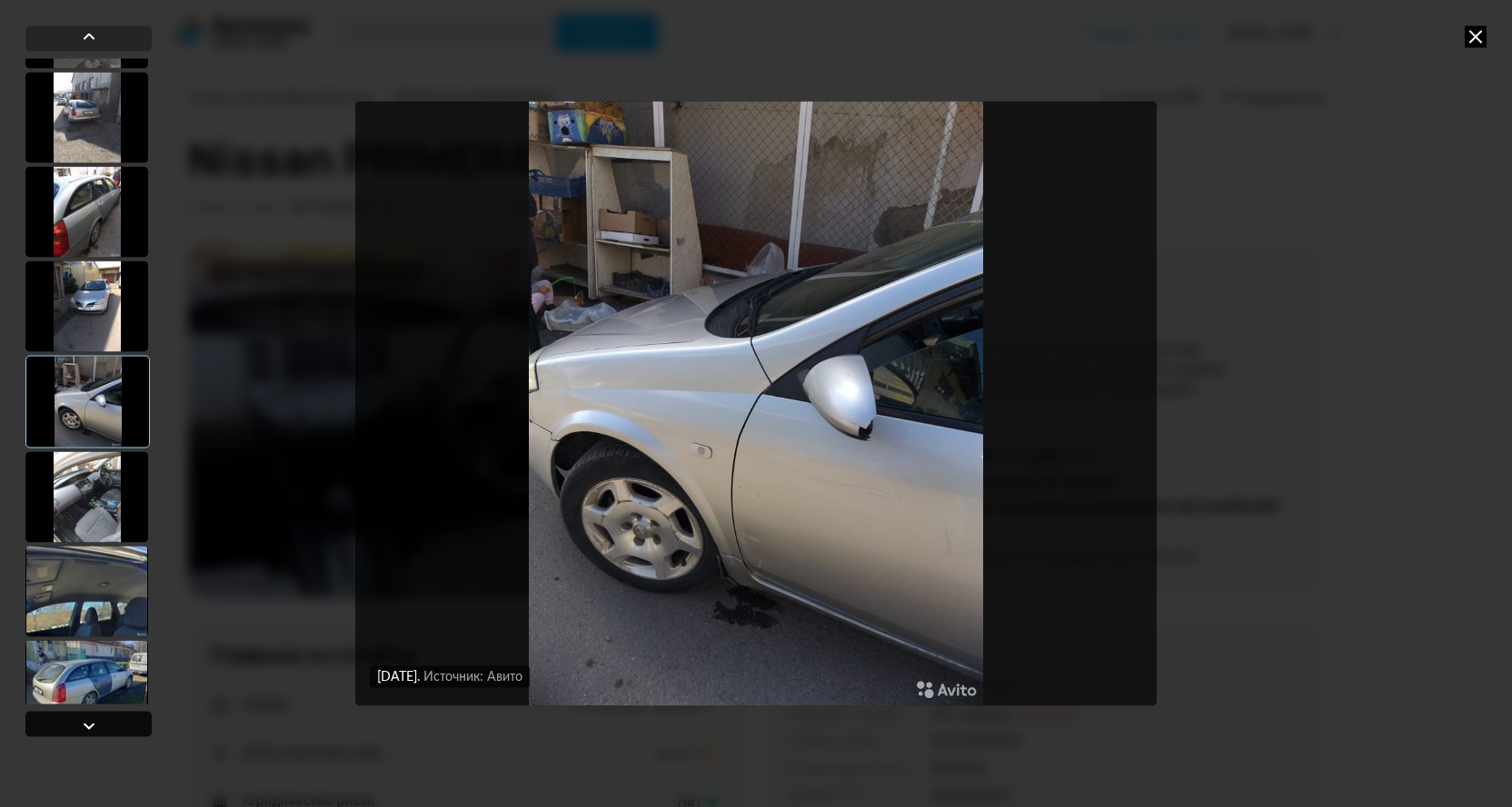
click at [84, 727] on div at bounding box center [88, 726] width 21 height 21
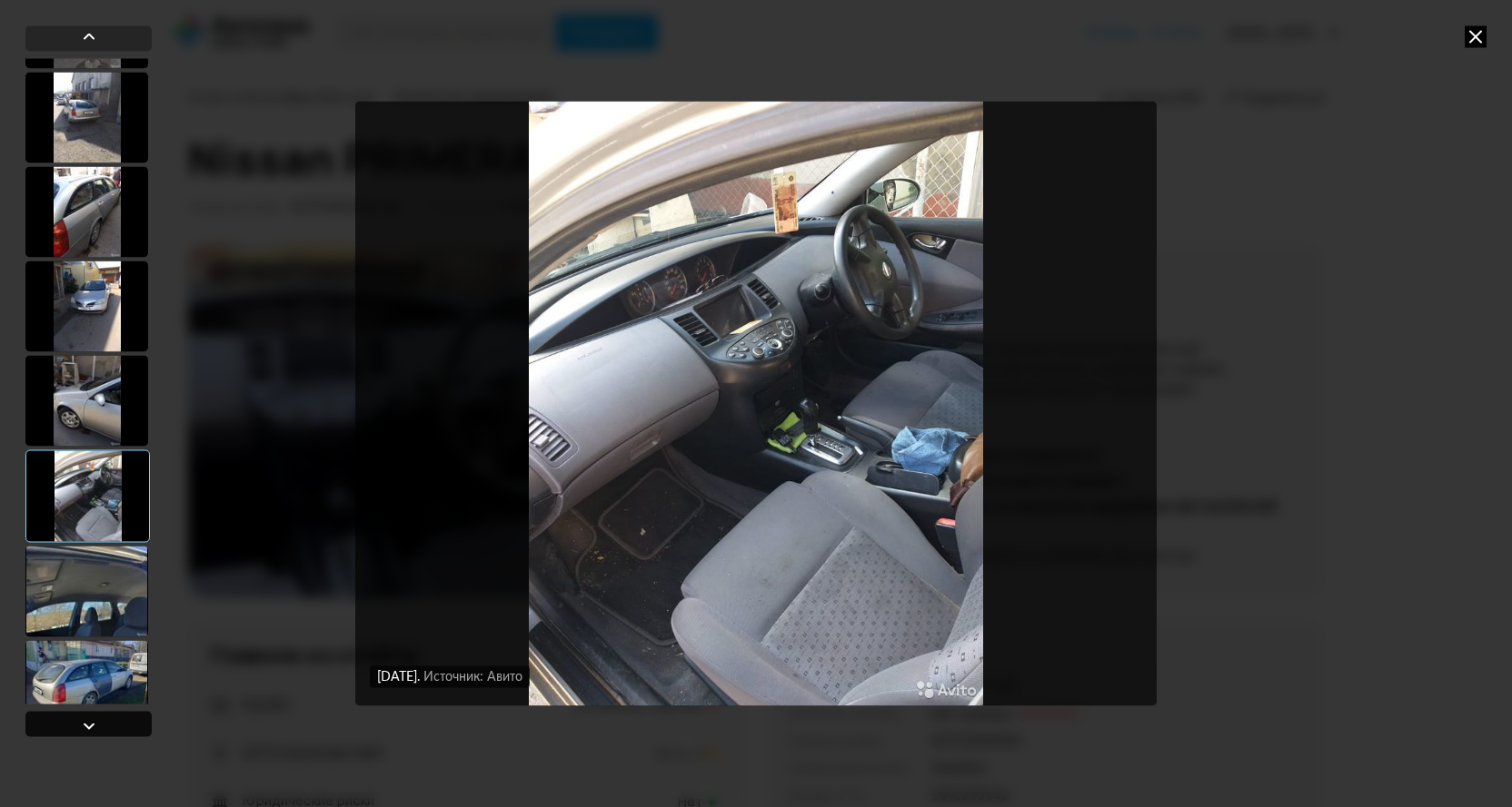
click at [89, 725] on div at bounding box center [88, 726] width 21 height 21
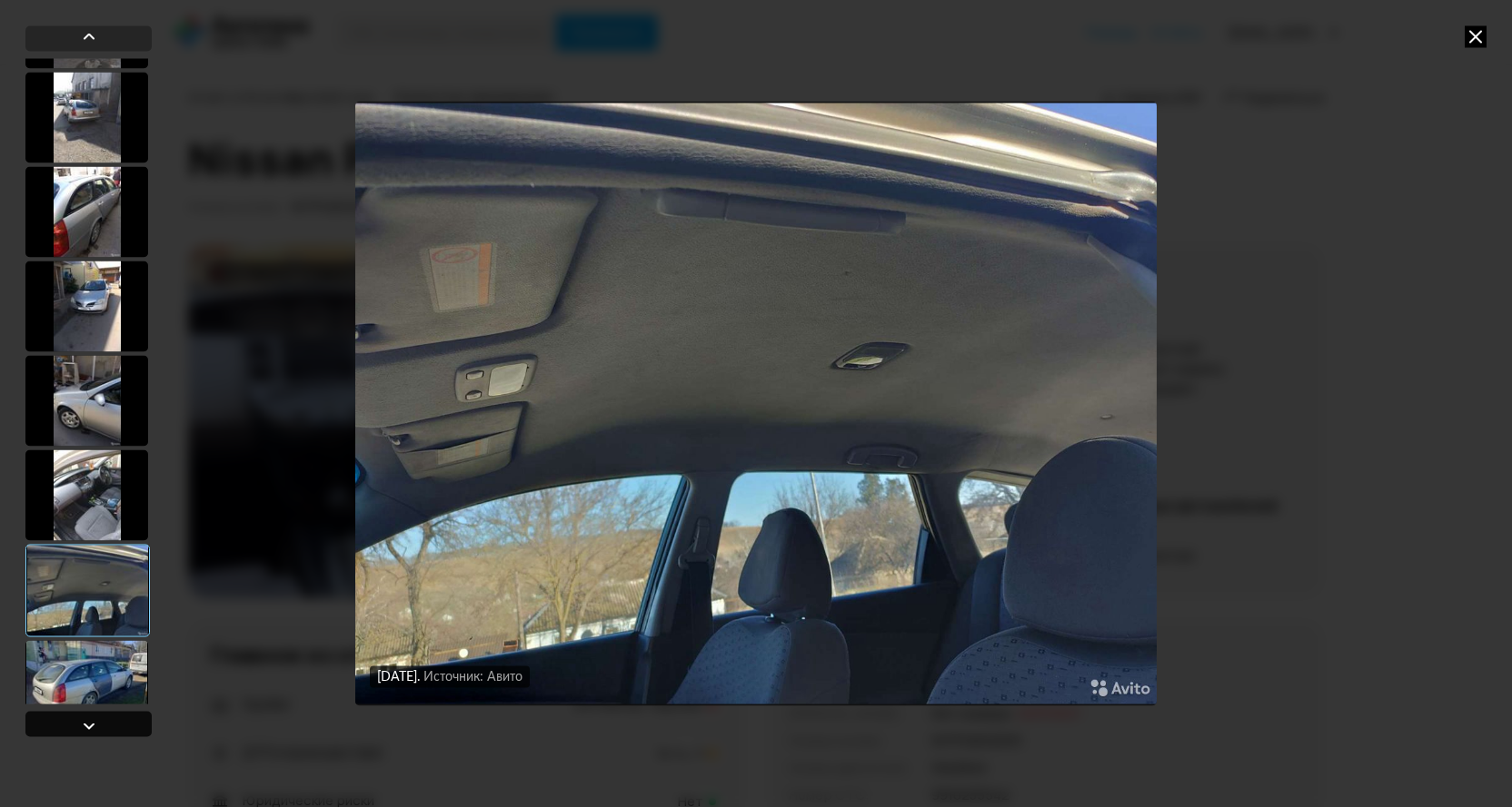
click at [91, 725] on div at bounding box center [88, 726] width 21 height 21
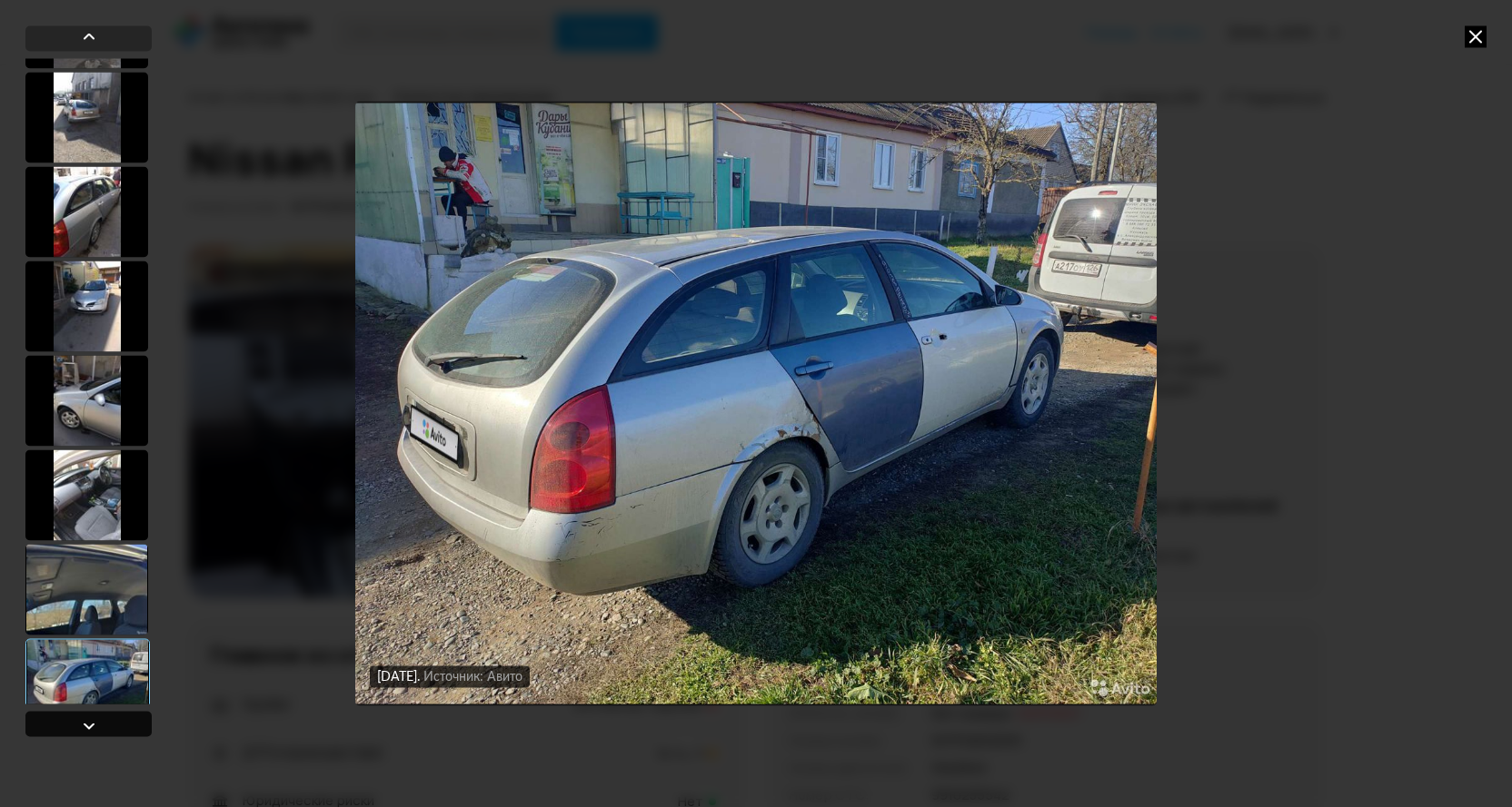
click at [91, 726] on div at bounding box center [88, 726] width 21 height 21
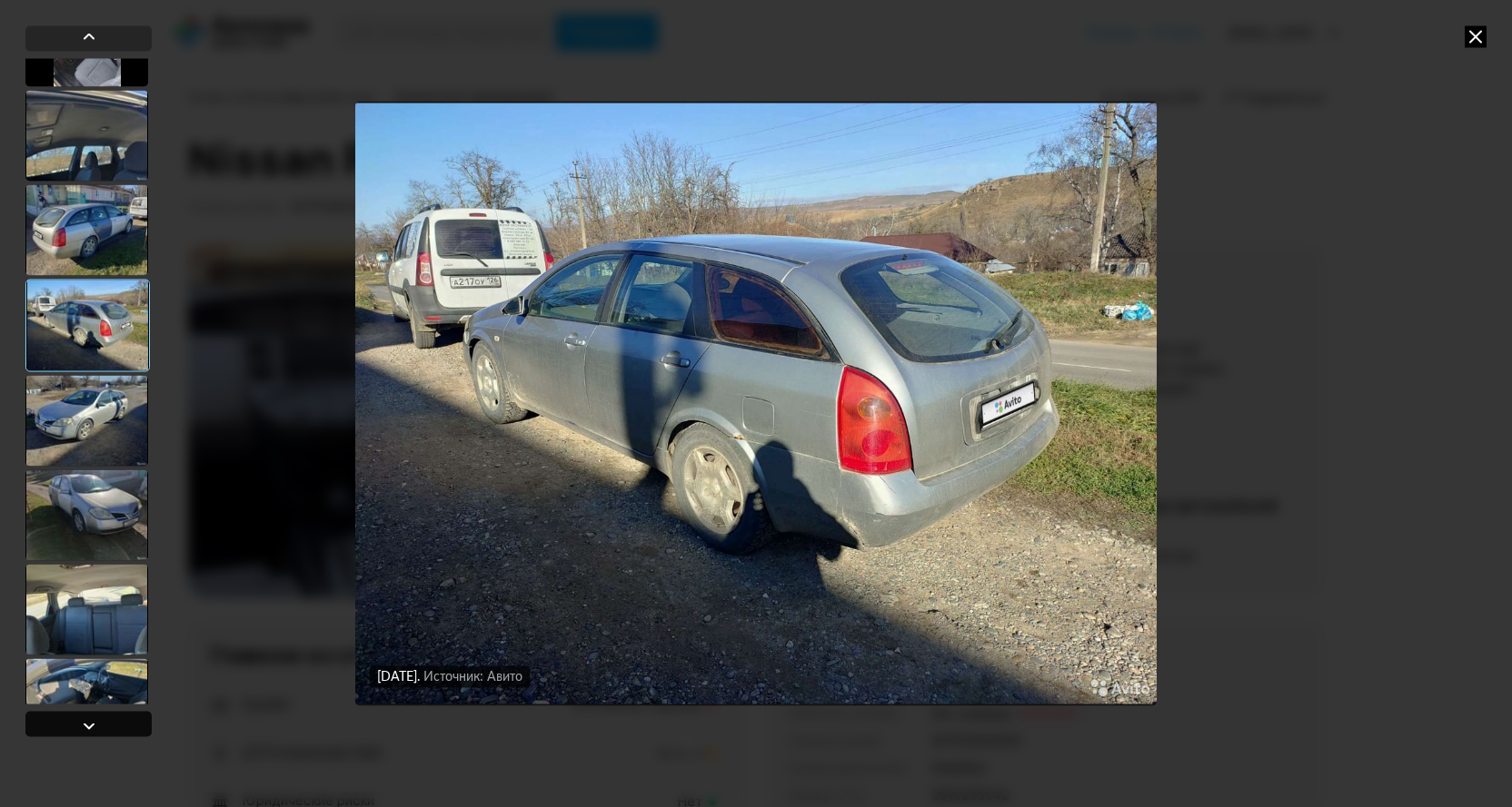
click at [91, 726] on div at bounding box center [88, 726] width 21 height 21
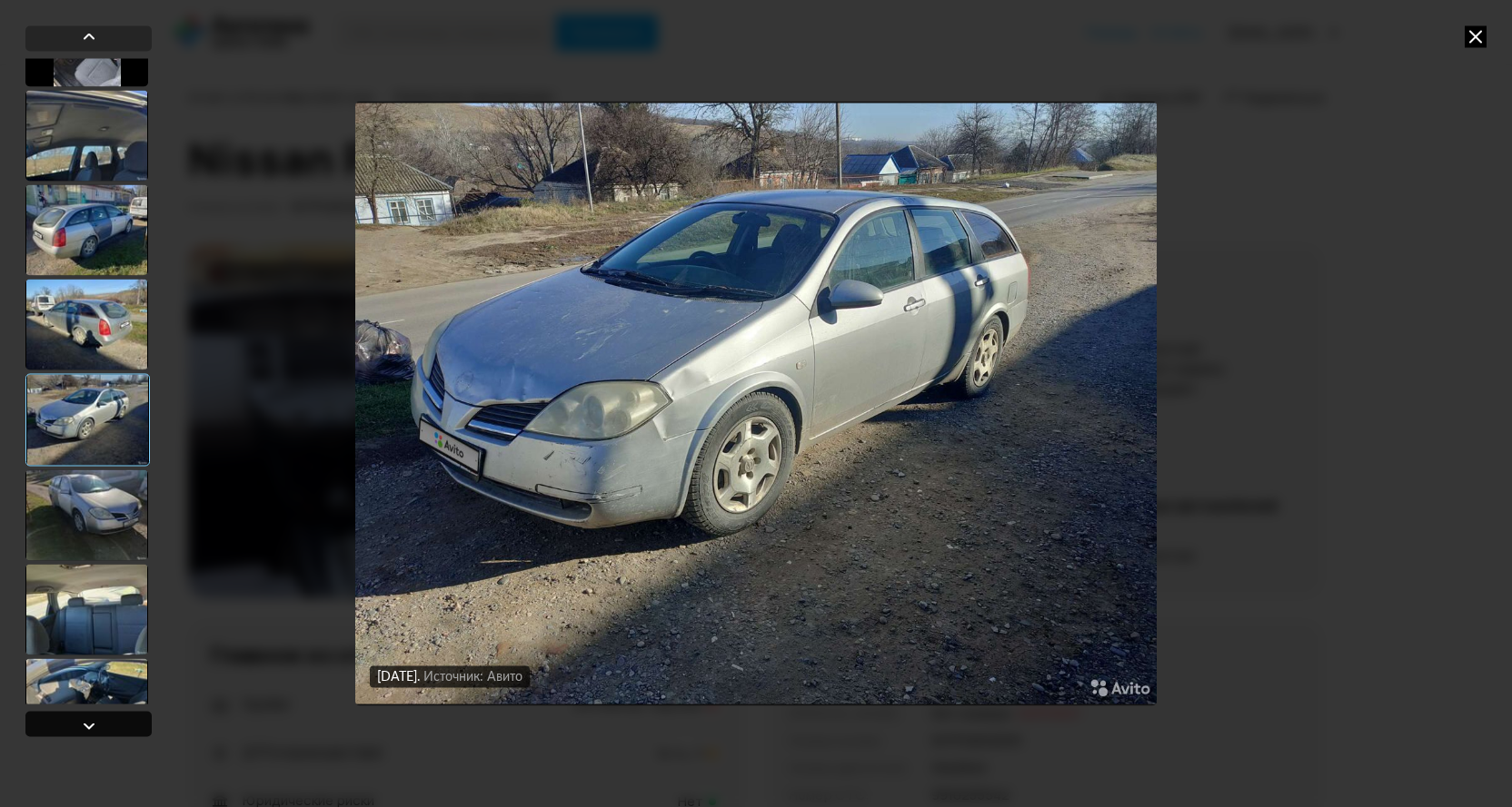
click at [91, 726] on div at bounding box center [88, 726] width 21 height 21
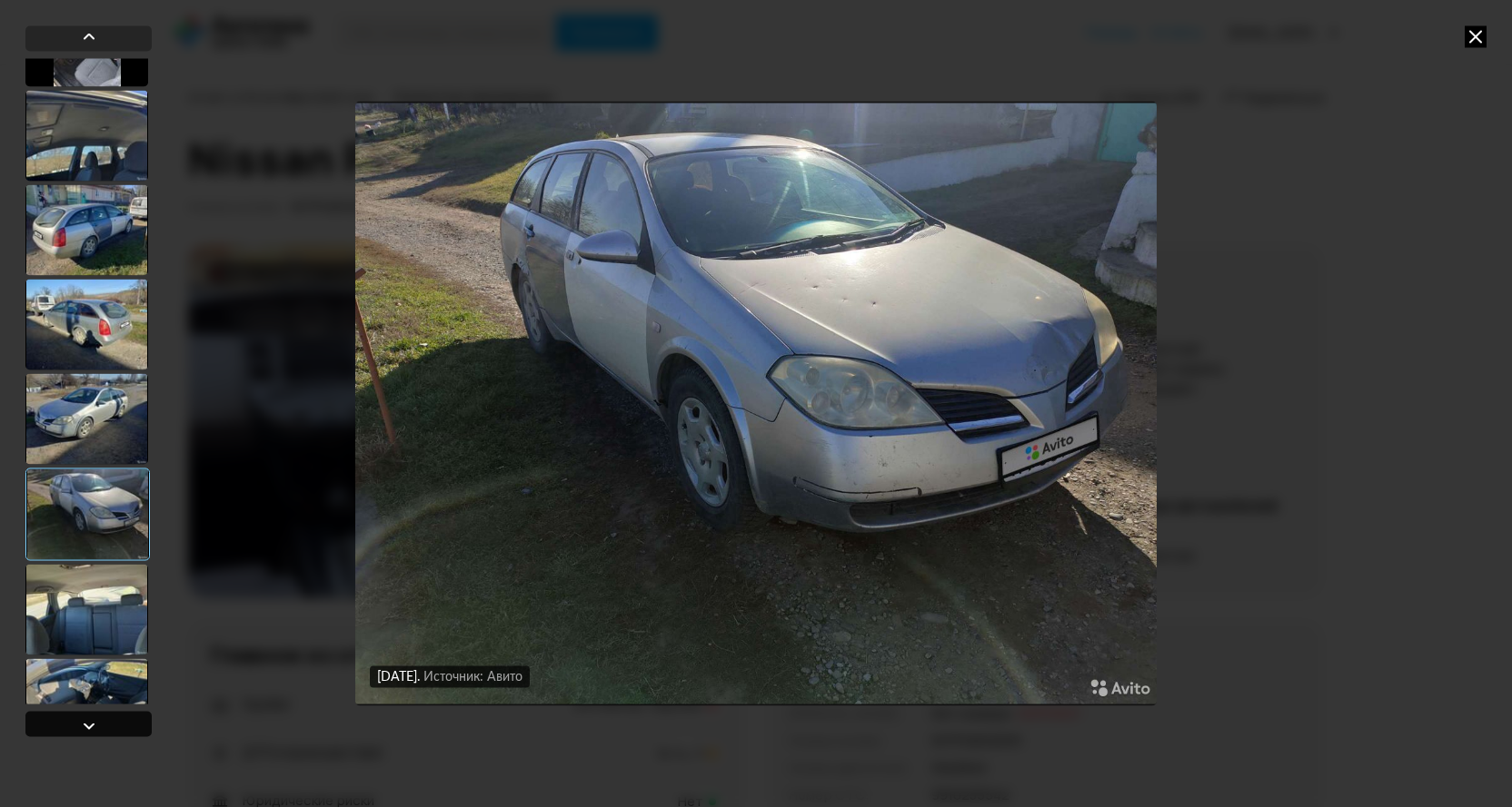
click at [91, 726] on div at bounding box center [88, 726] width 21 height 21
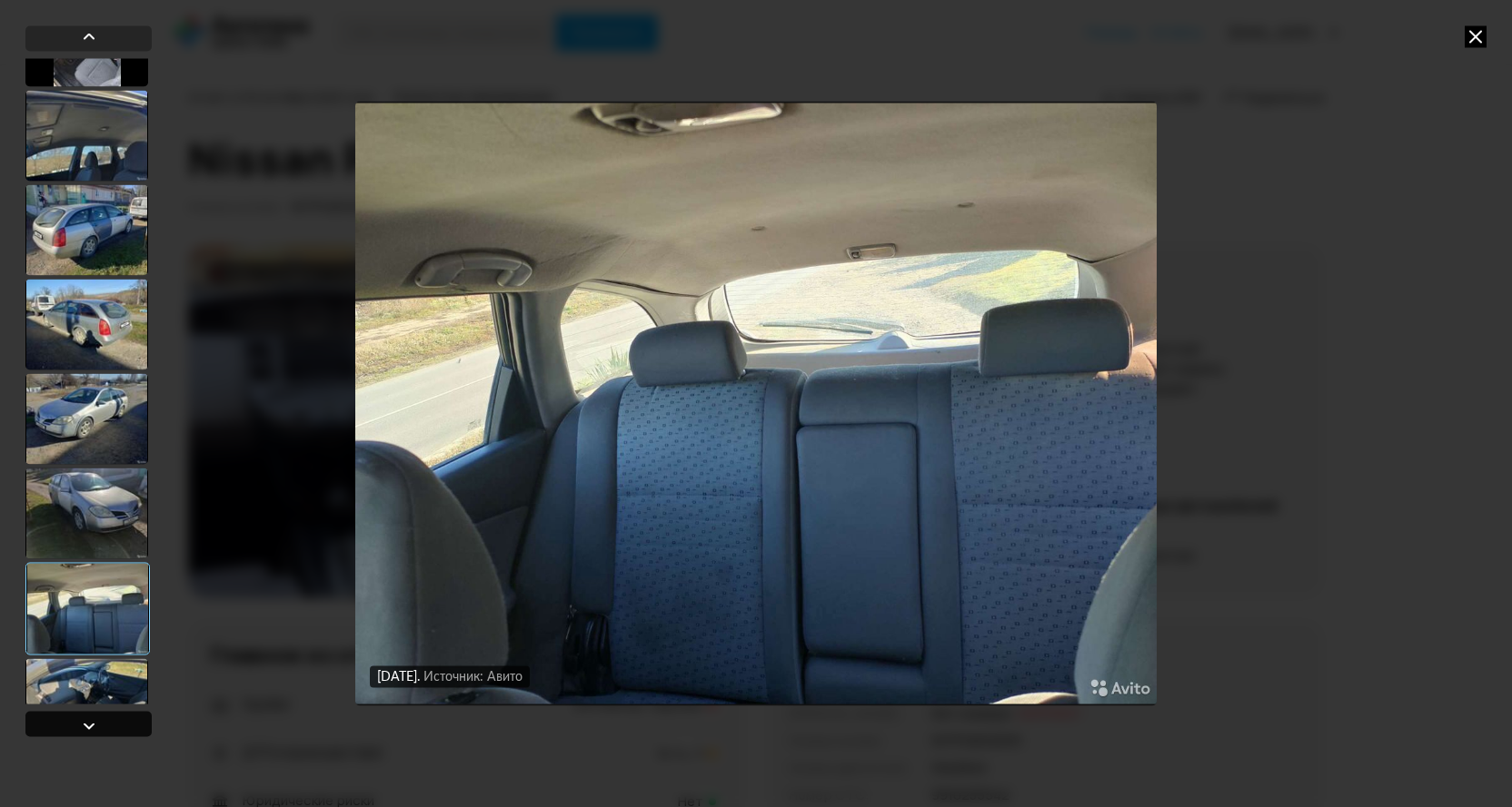
click at [91, 726] on div at bounding box center [88, 726] width 21 height 21
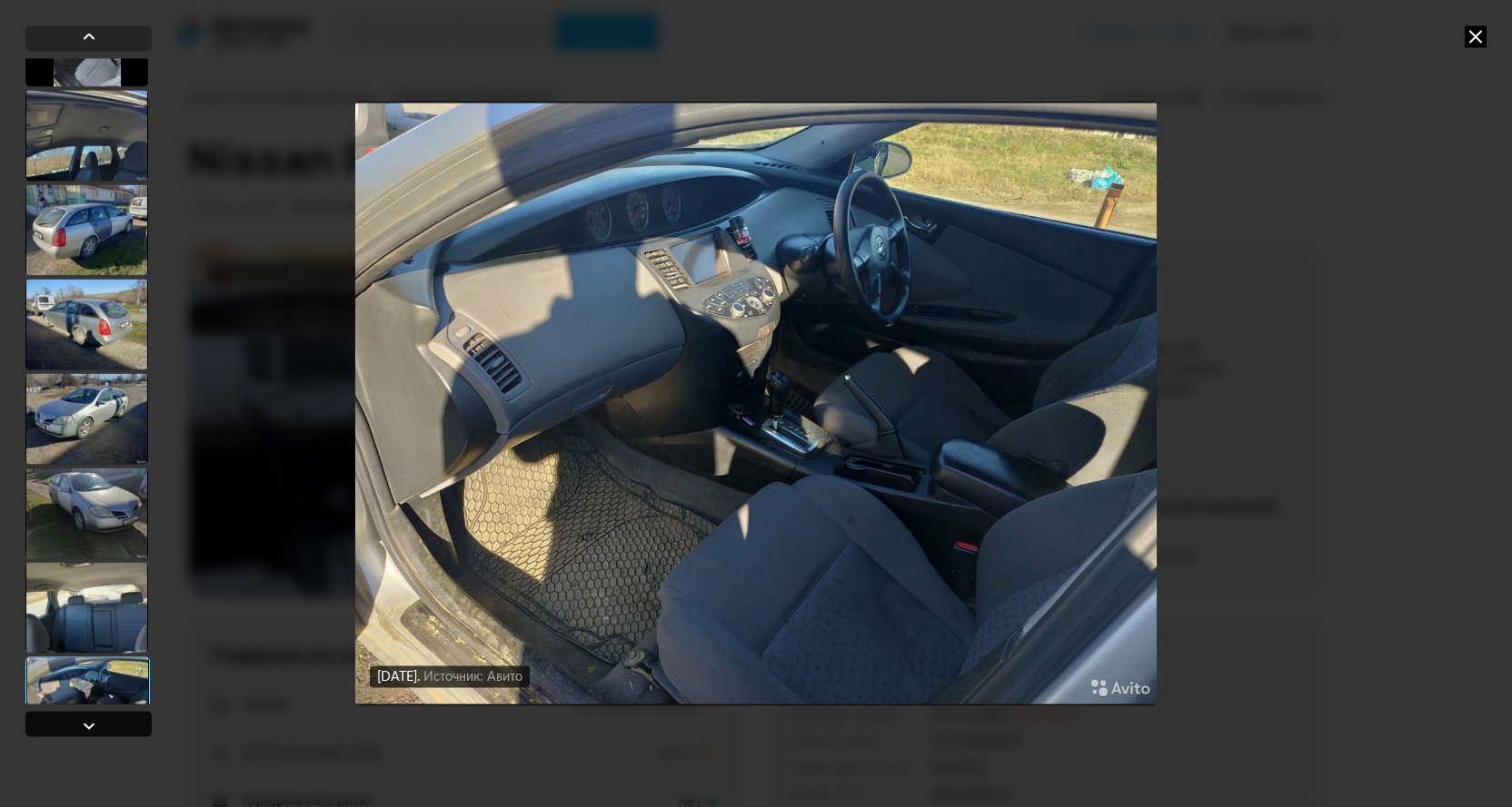
click at [91, 726] on div at bounding box center [88, 726] width 21 height 21
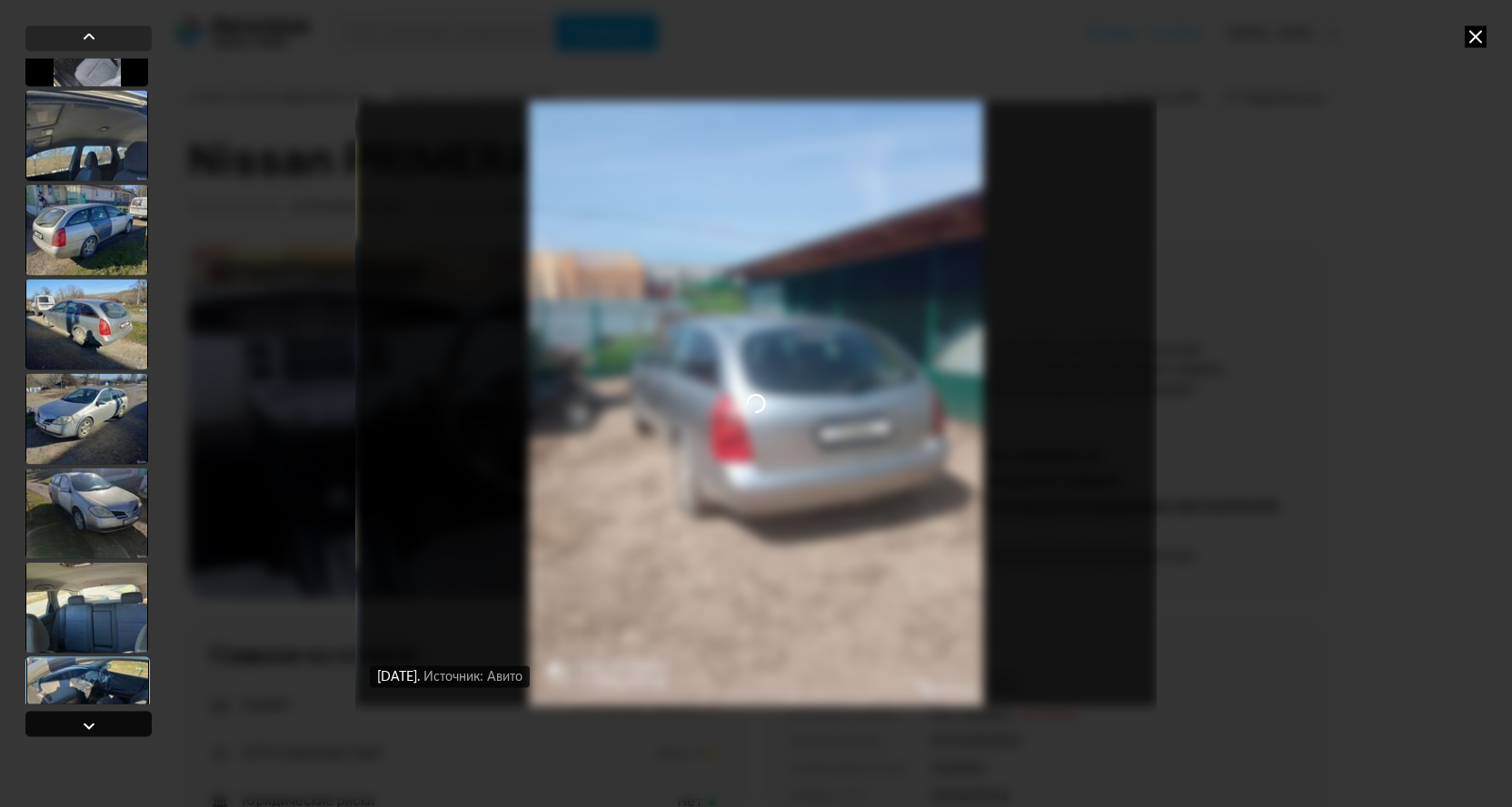
scroll to position [6749, 0]
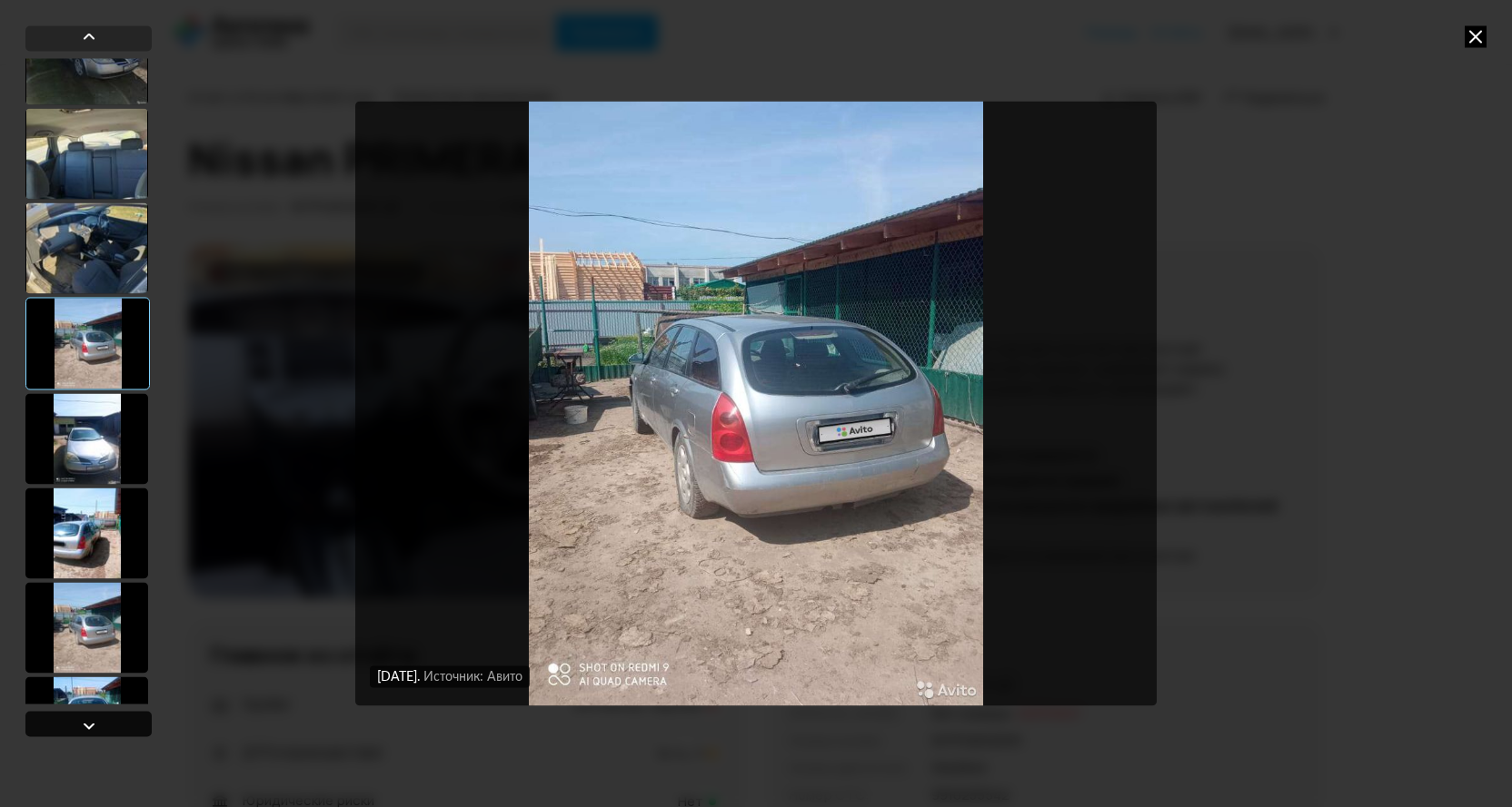
click at [90, 726] on div at bounding box center [88, 726] width 21 height 21
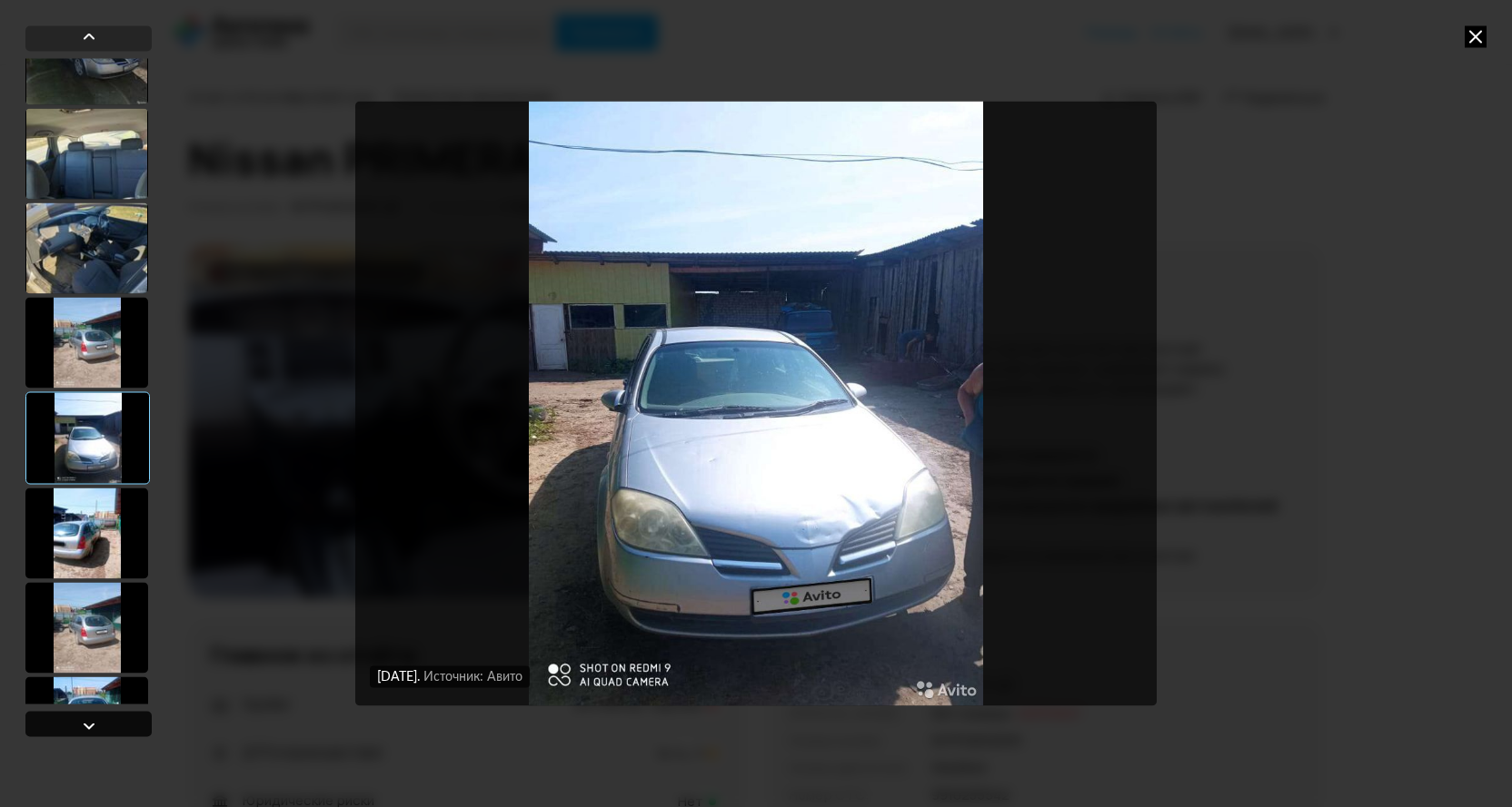
click at [90, 726] on div at bounding box center [88, 726] width 21 height 21
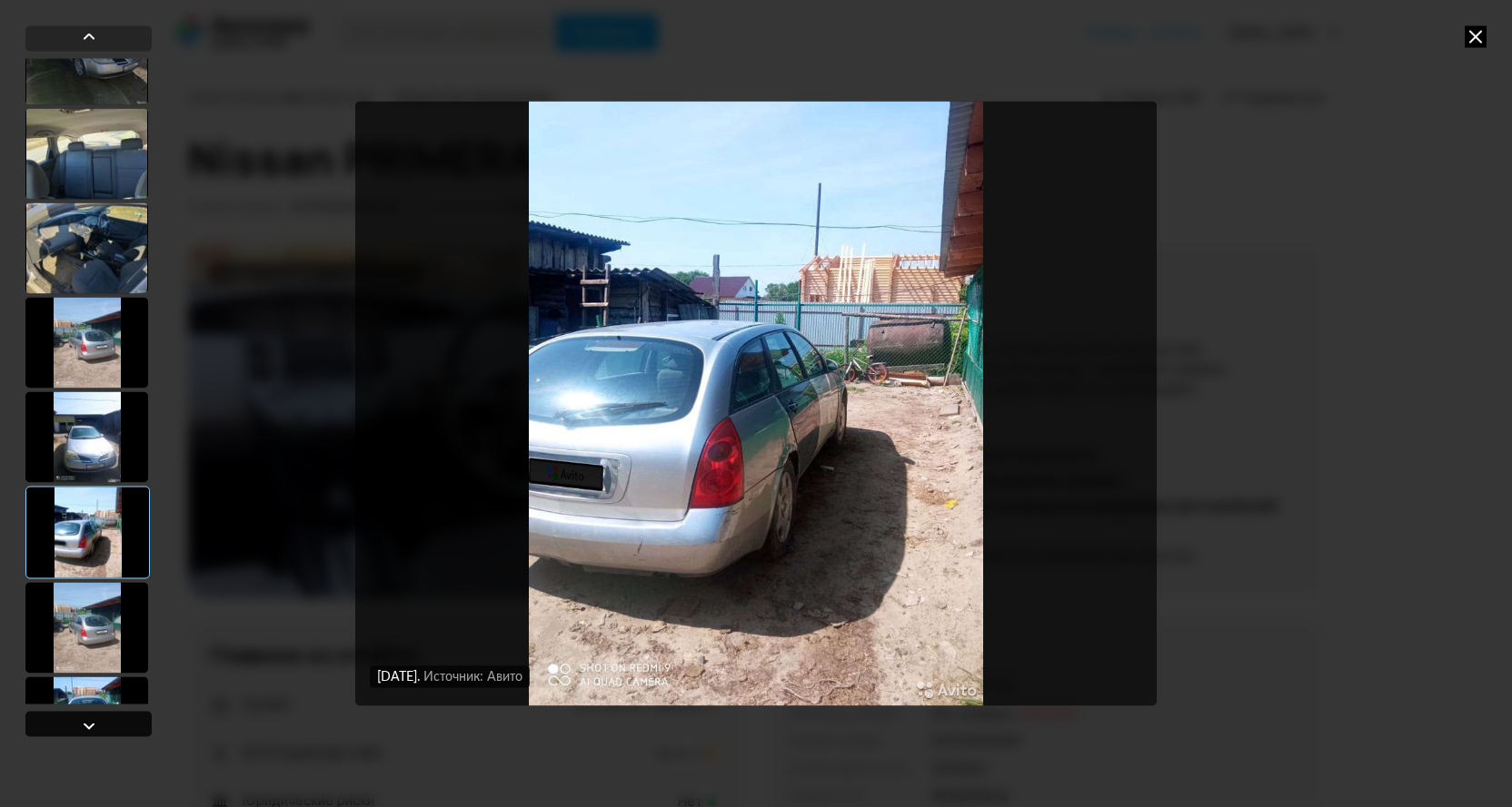
click at [90, 726] on div at bounding box center [88, 726] width 21 height 21
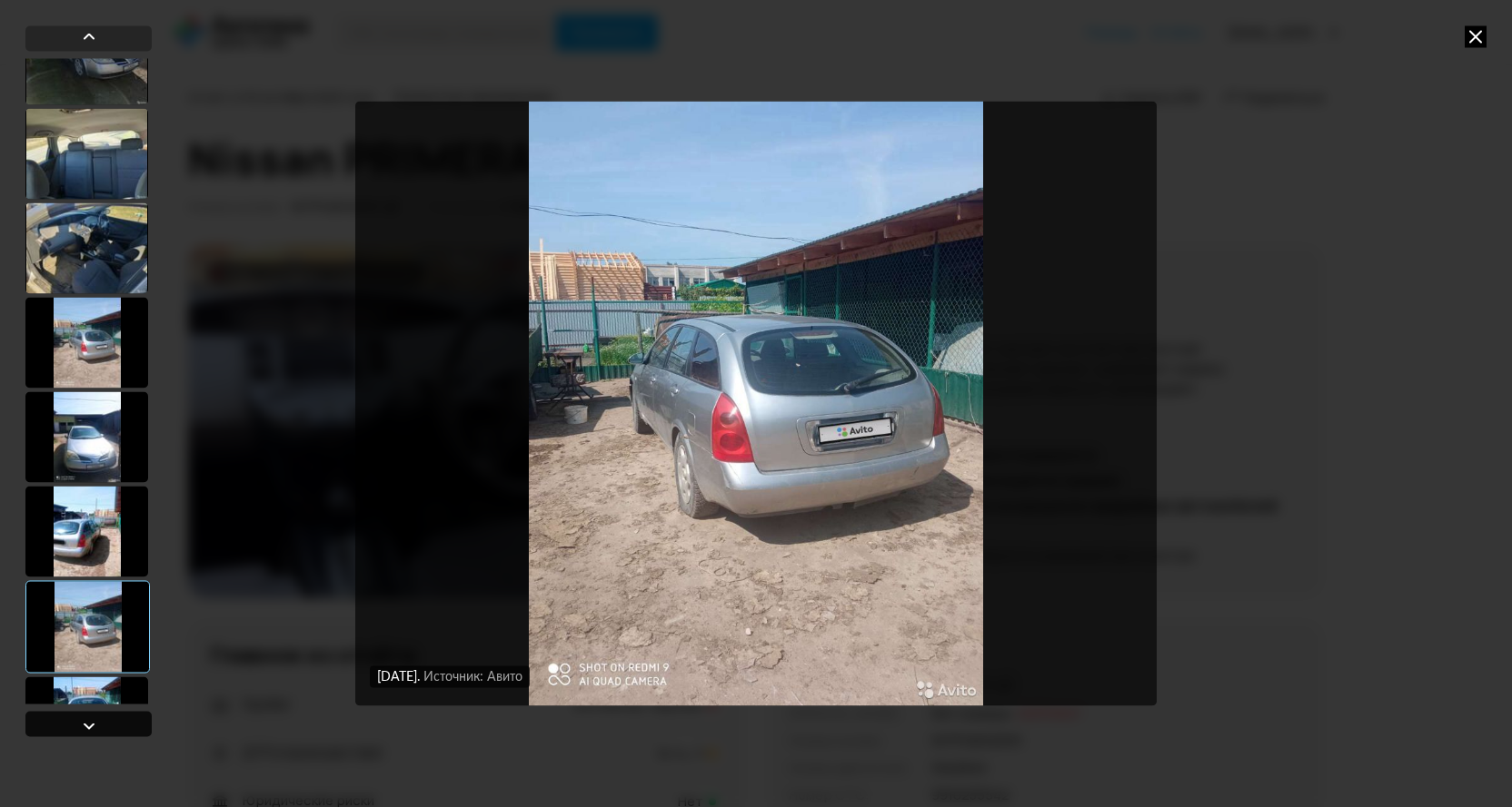
click at [90, 726] on div at bounding box center [88, 726] width 21 height 21
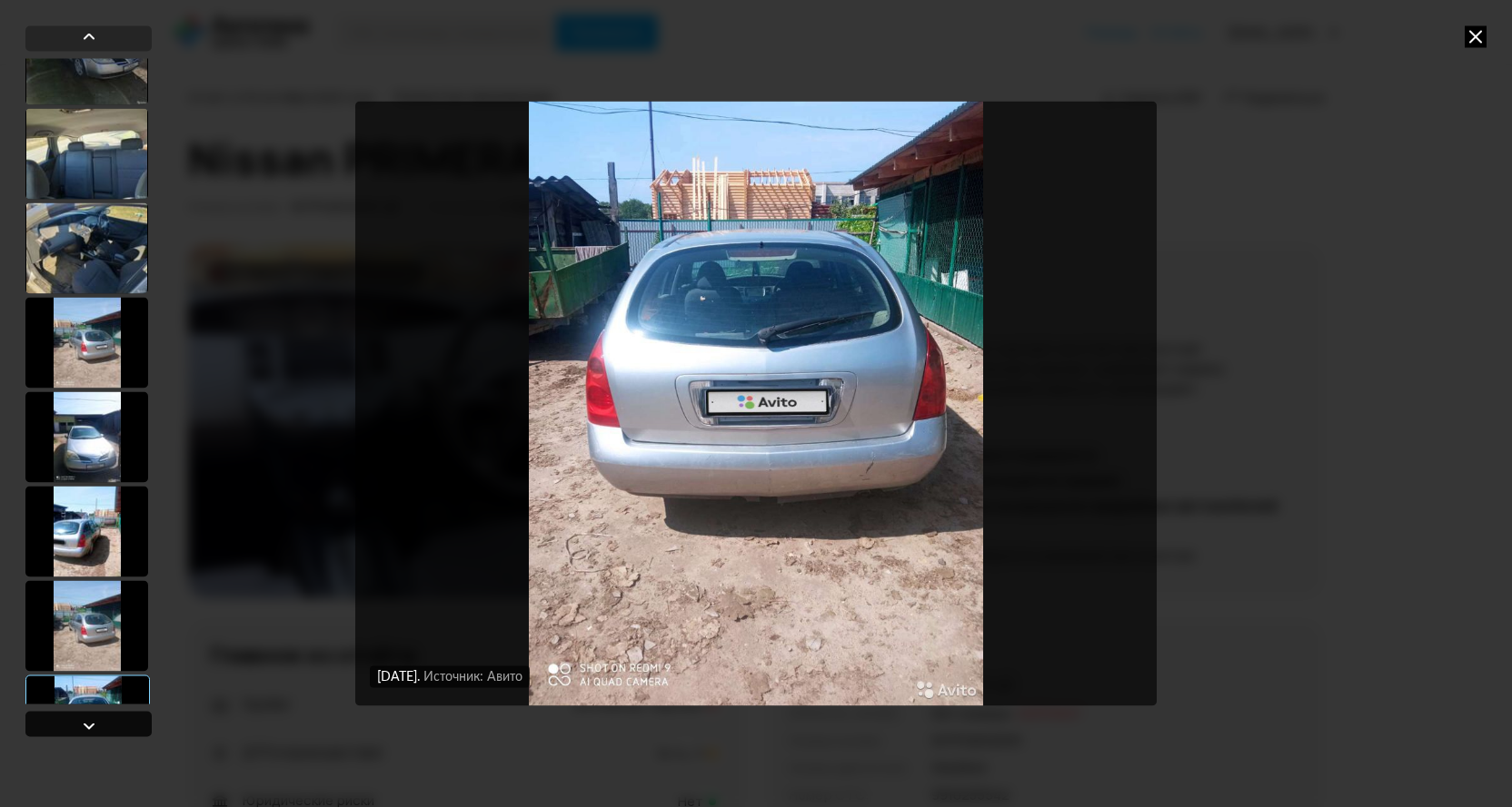
click at [90, 726] on div at bounding box center [88, 726] width 21 height 21
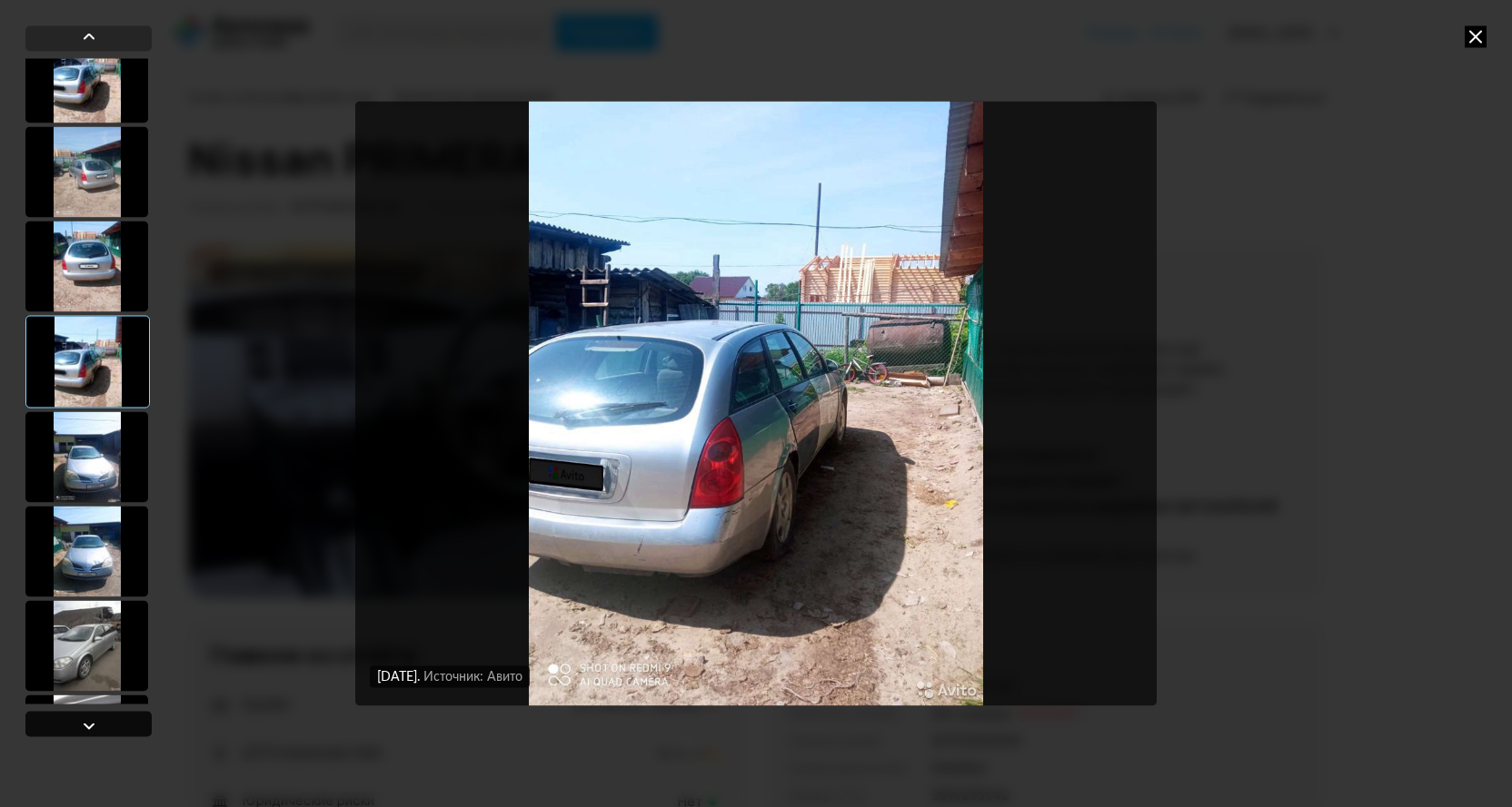
click at [90, 726] on div at bounding box center [88, 726] width 21 height 21
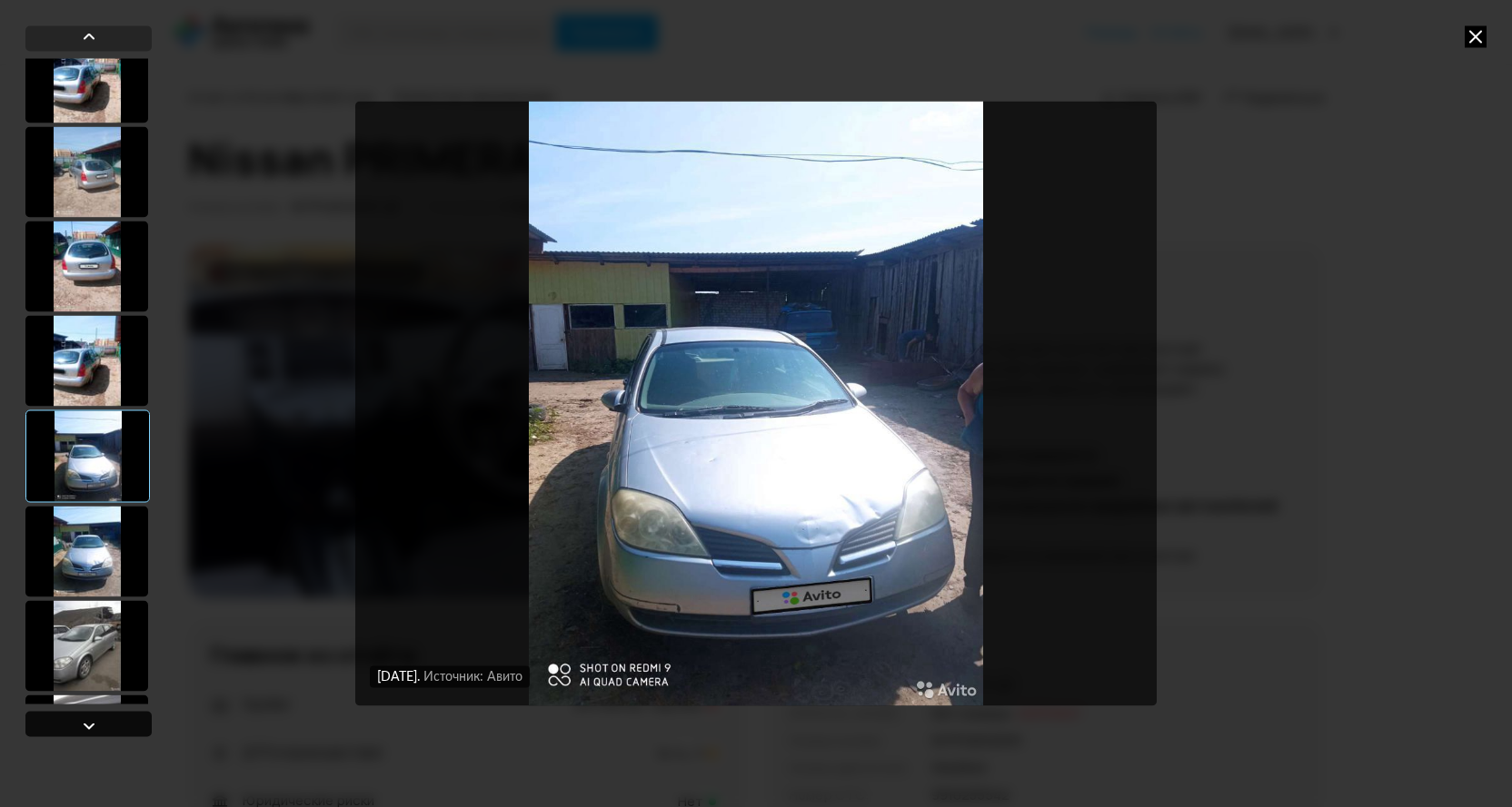
click at [90, 726] on div at bounding box center [88, 726] width 21 height 21
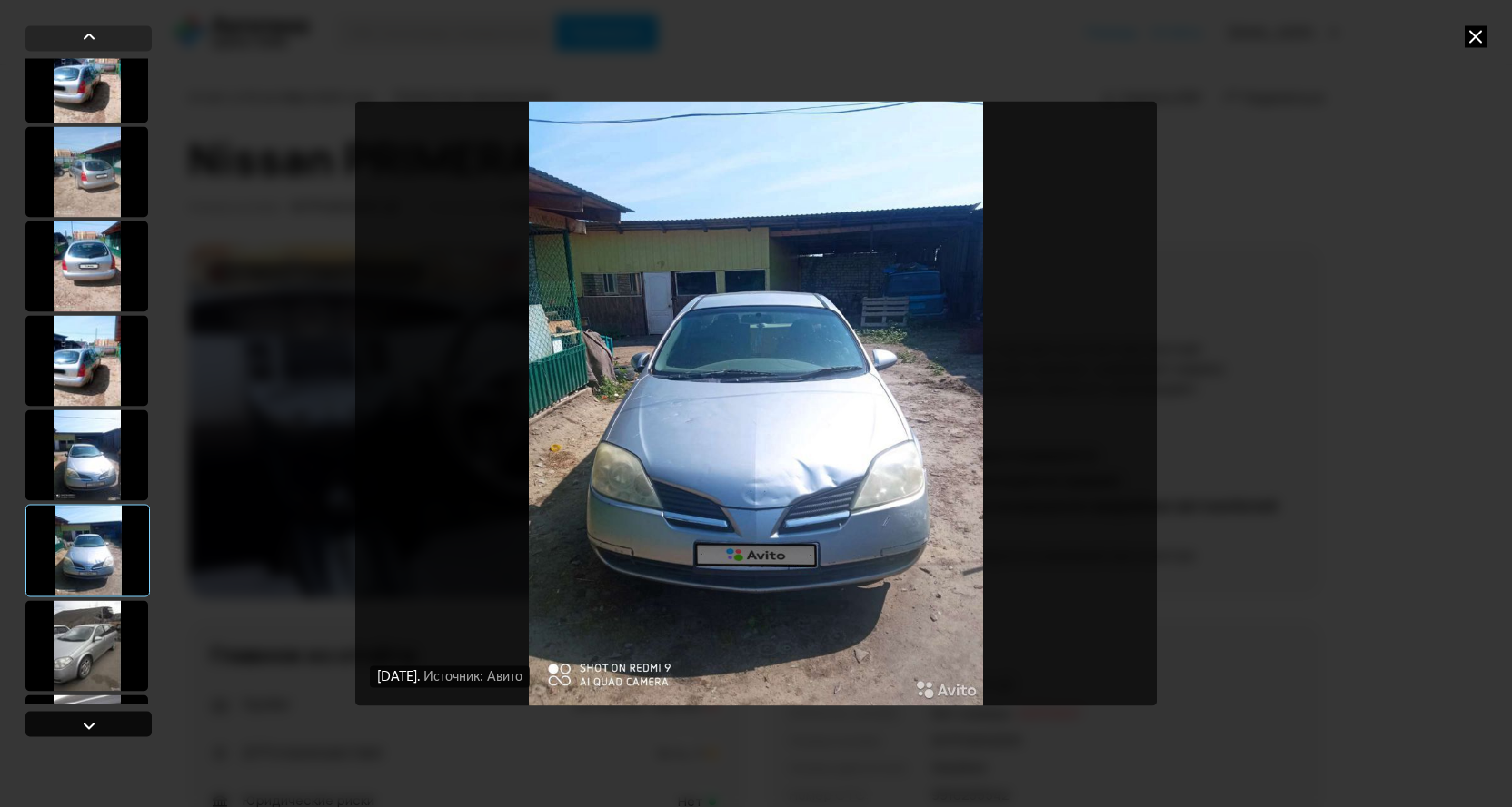
click at [90, 726] on div at bounding box center [88, 726] width 21 height 21
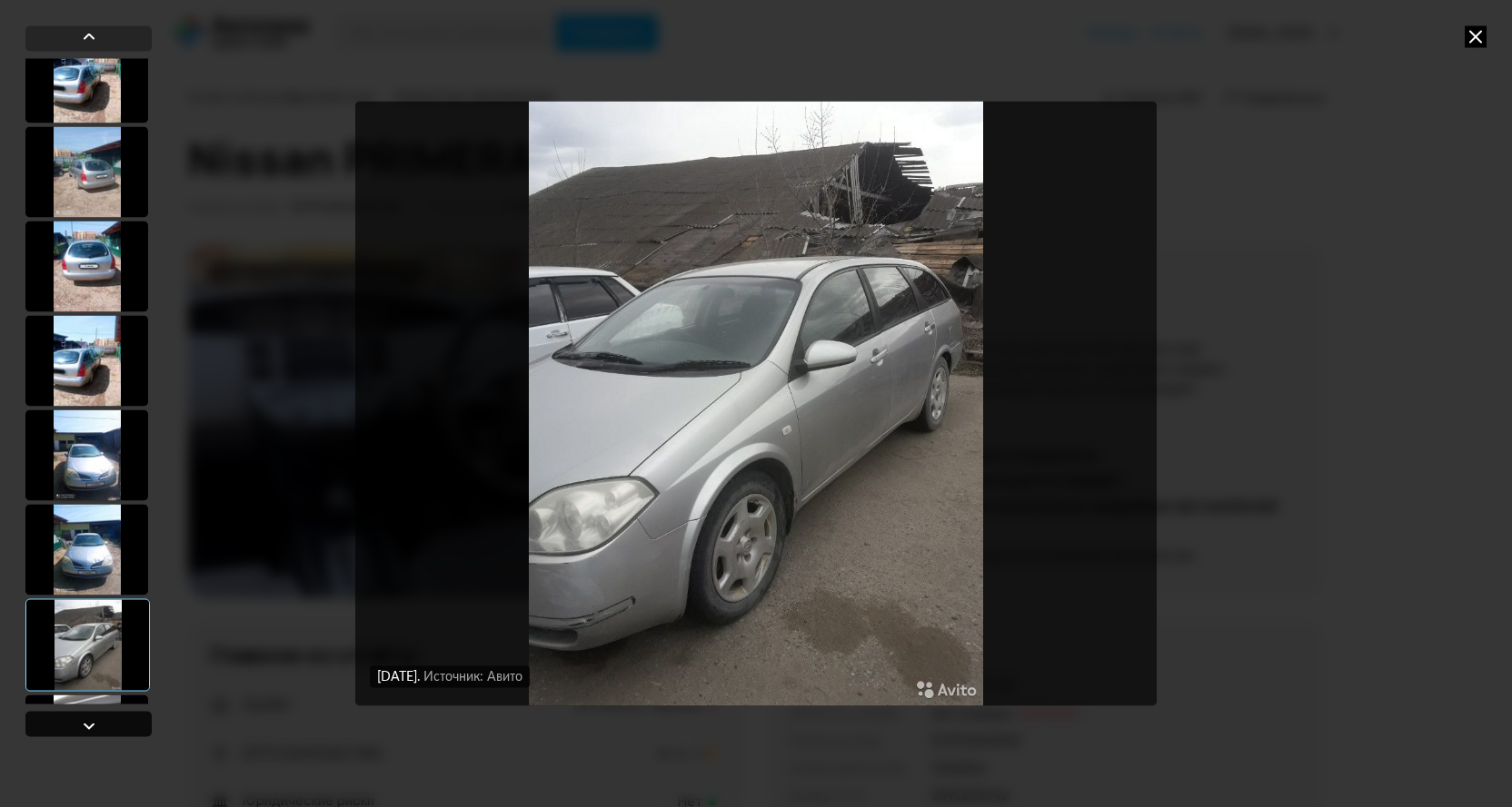
click at [90, 726] on div at bounding box center [88, 726] width 21 height 21
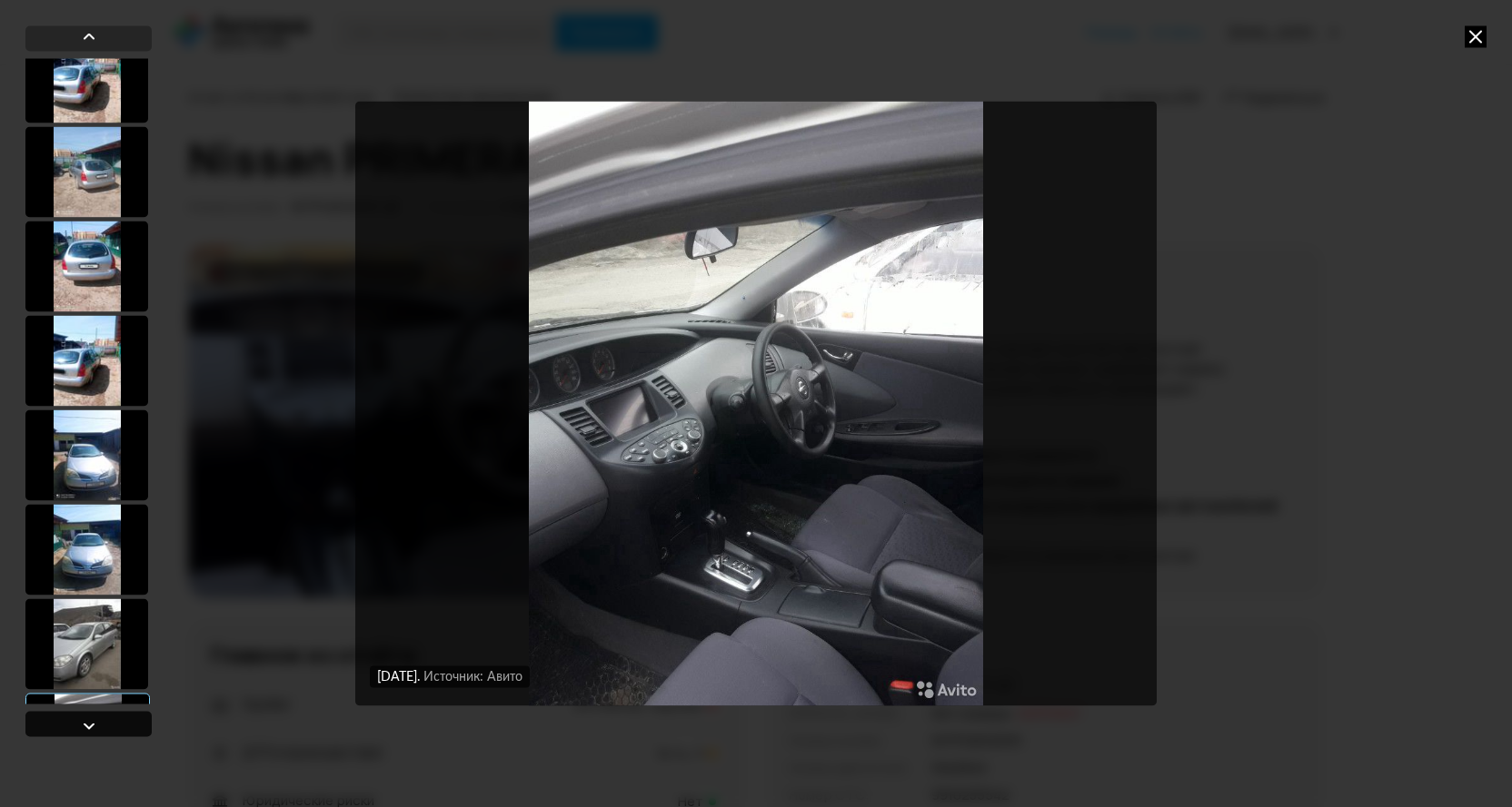
click at [90, 726] on div at bounding box center [88, 726] width 21 height 21
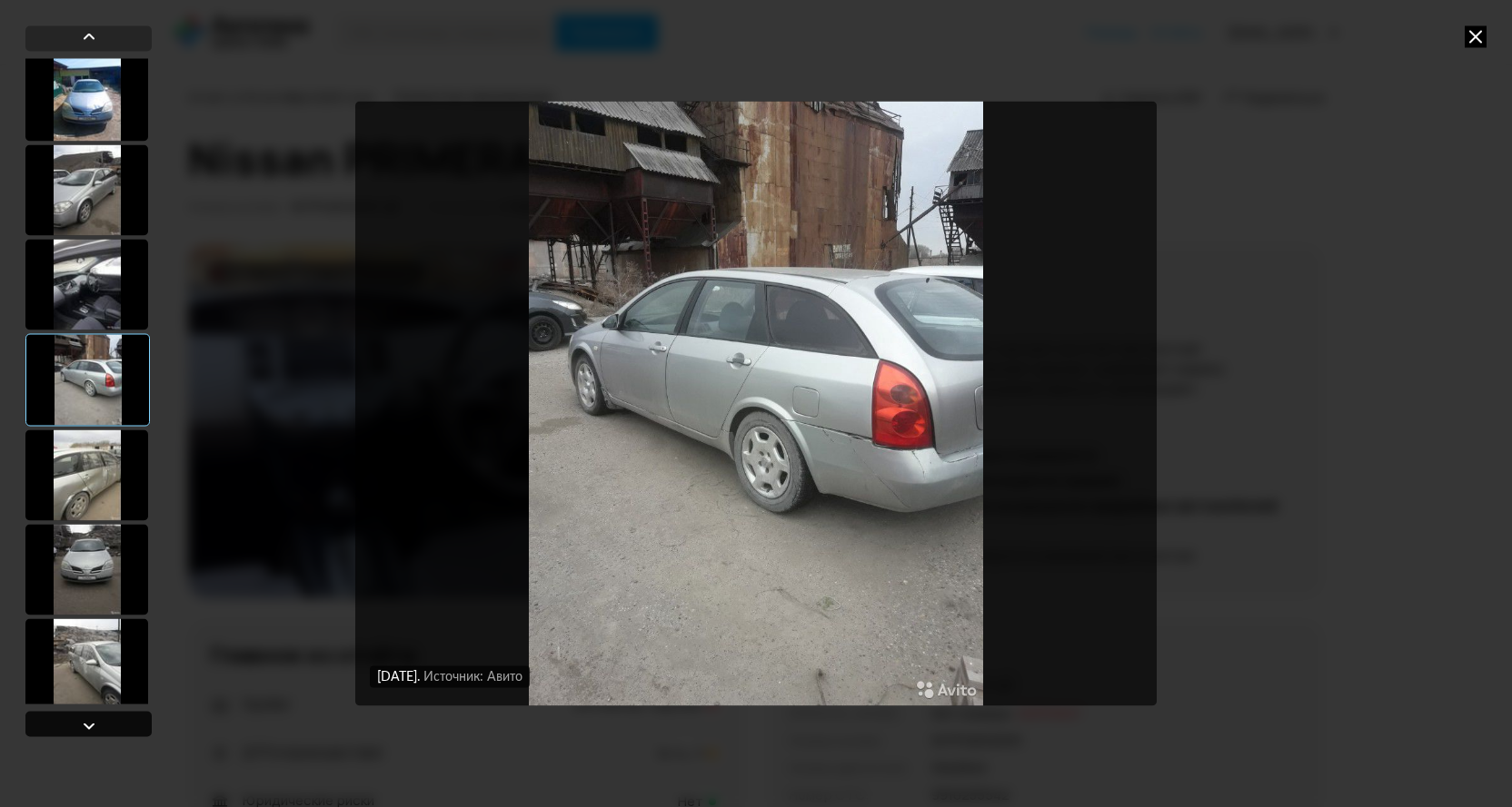
click at [90, 726] on div at bounding box center [88, 726] width 21 height 21
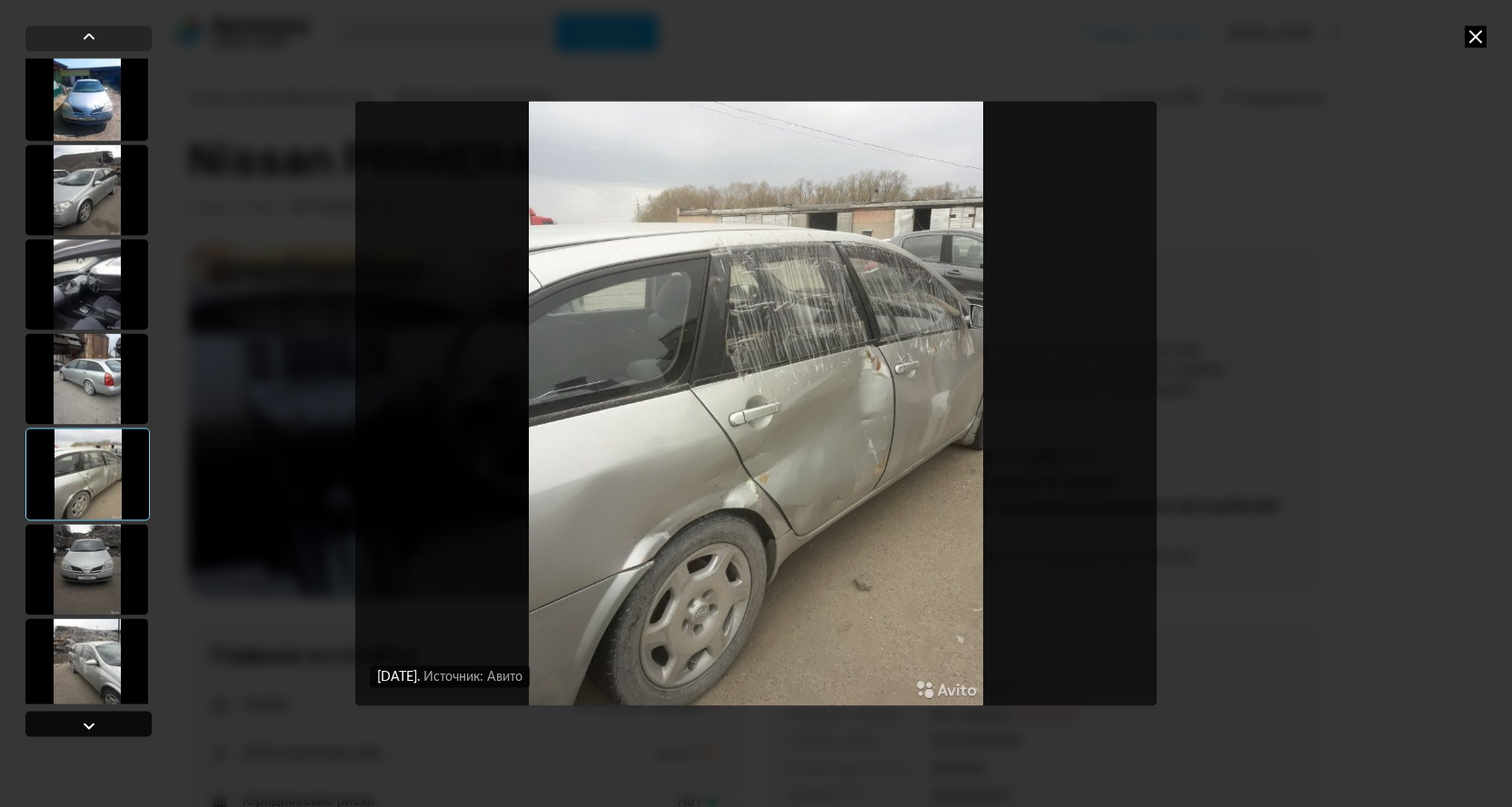
click at [90, 726] on div at bounding box center [88, 726] width 21 height 21
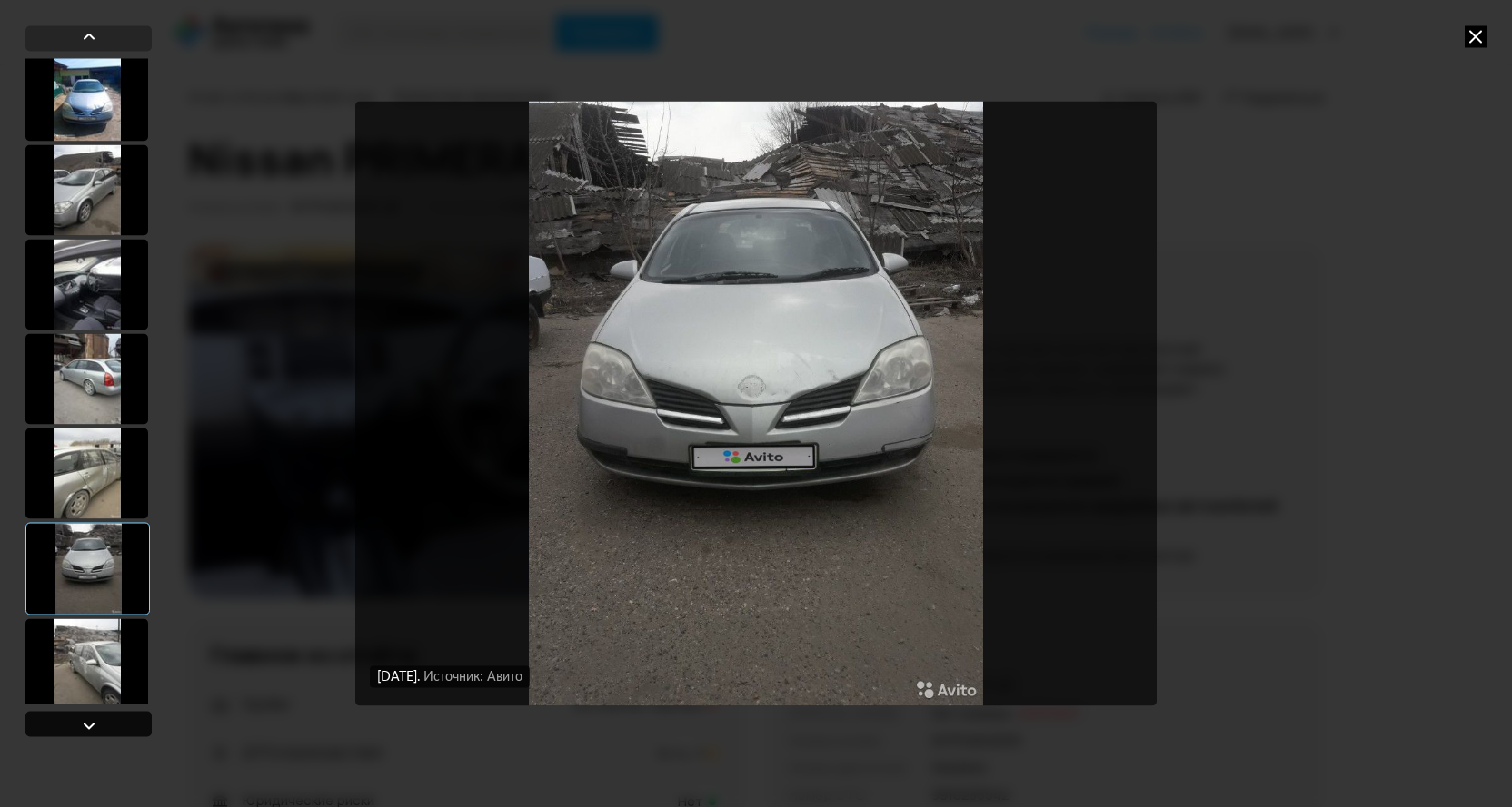
click at [90, 726] on div at bounding box center [88, 726] width 21 height 21
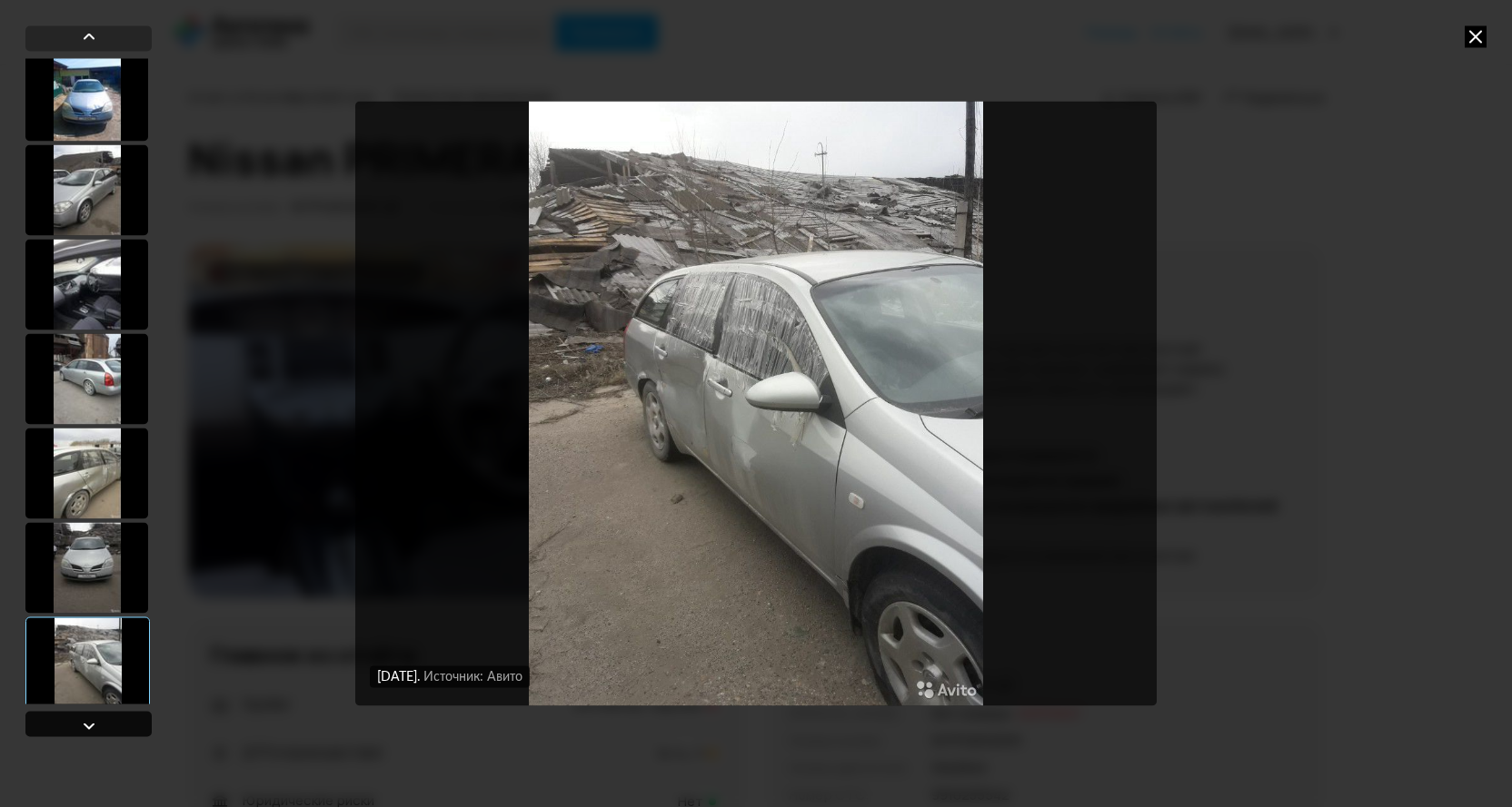
click at [90, 726] on div at bounding box center [88, 726] width 21 height 21
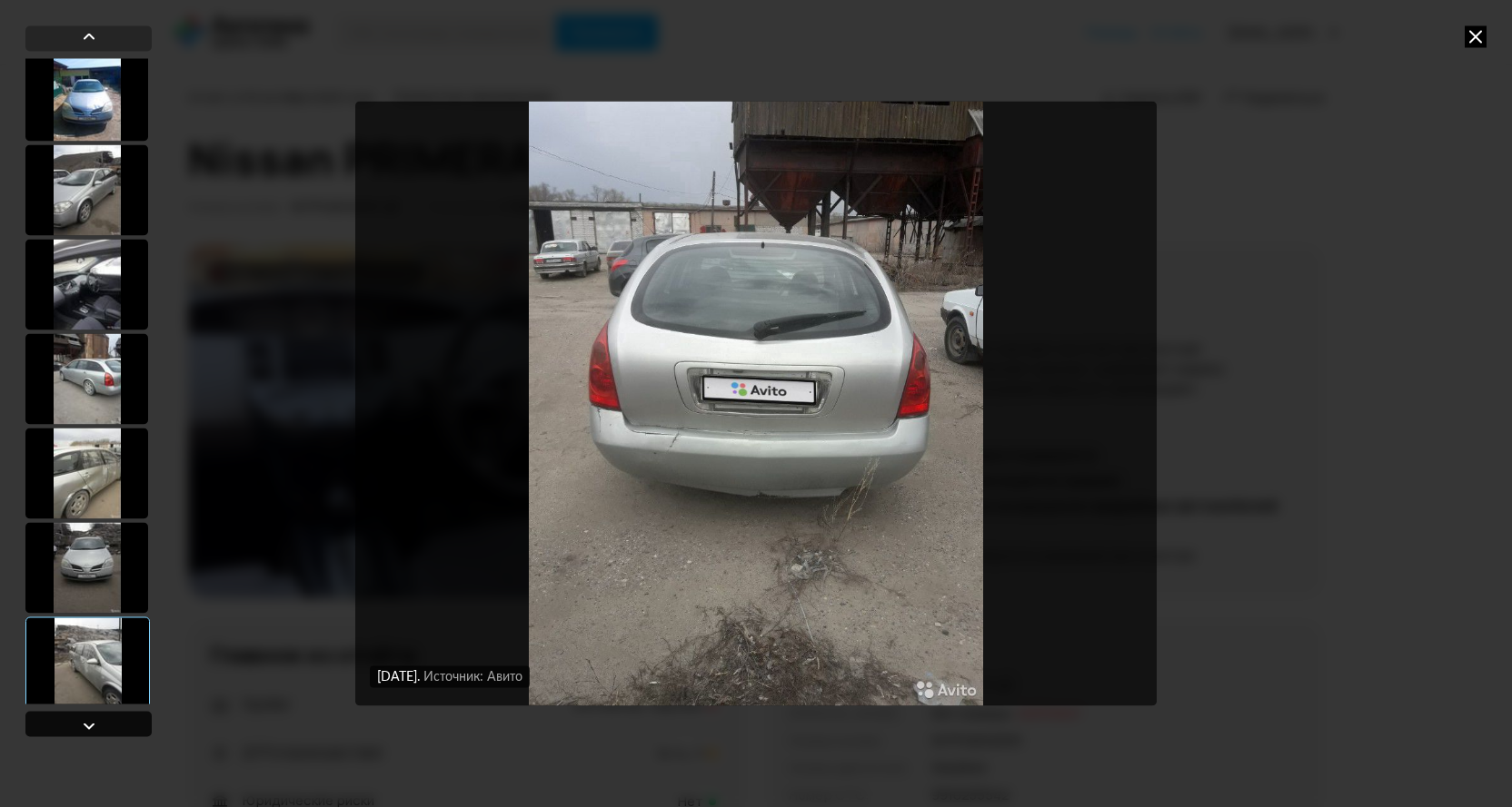
scroll to position [8020, 0]
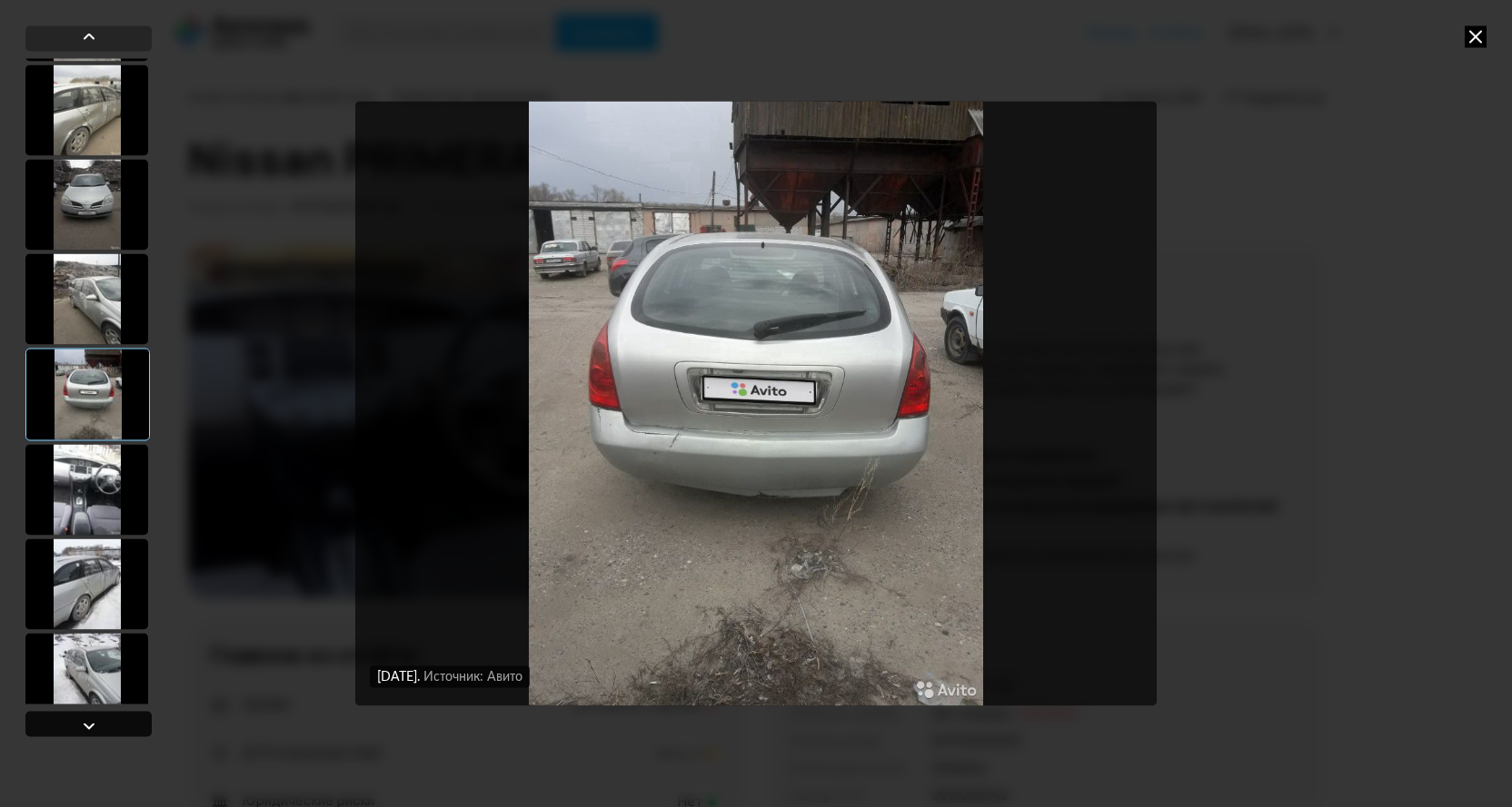
click at [90, 726] on div at bounding box center [88, 726] width 21 height 21
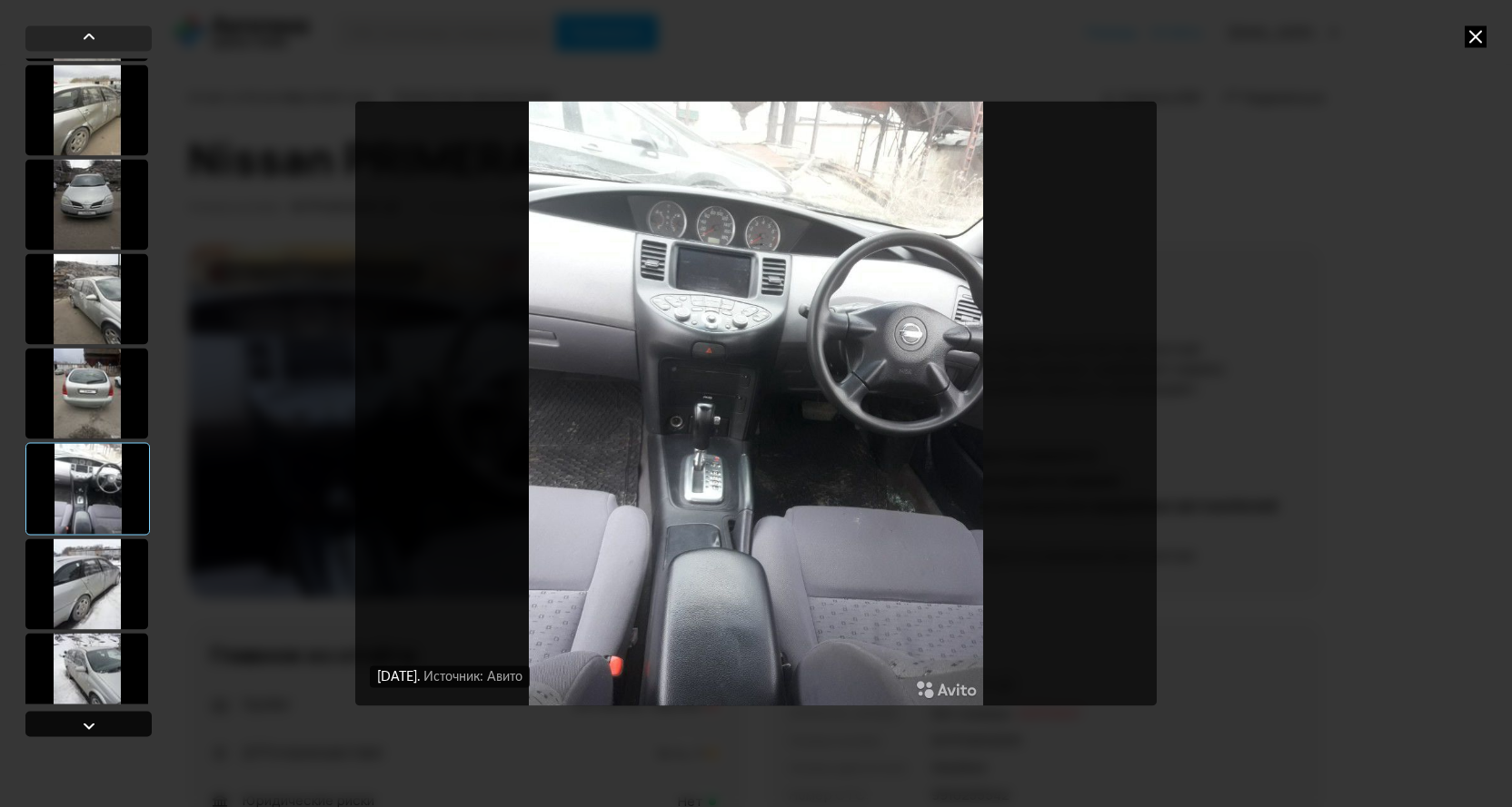
click at [90, 726] on div at bounding box center [88, 726] width 21 height 21
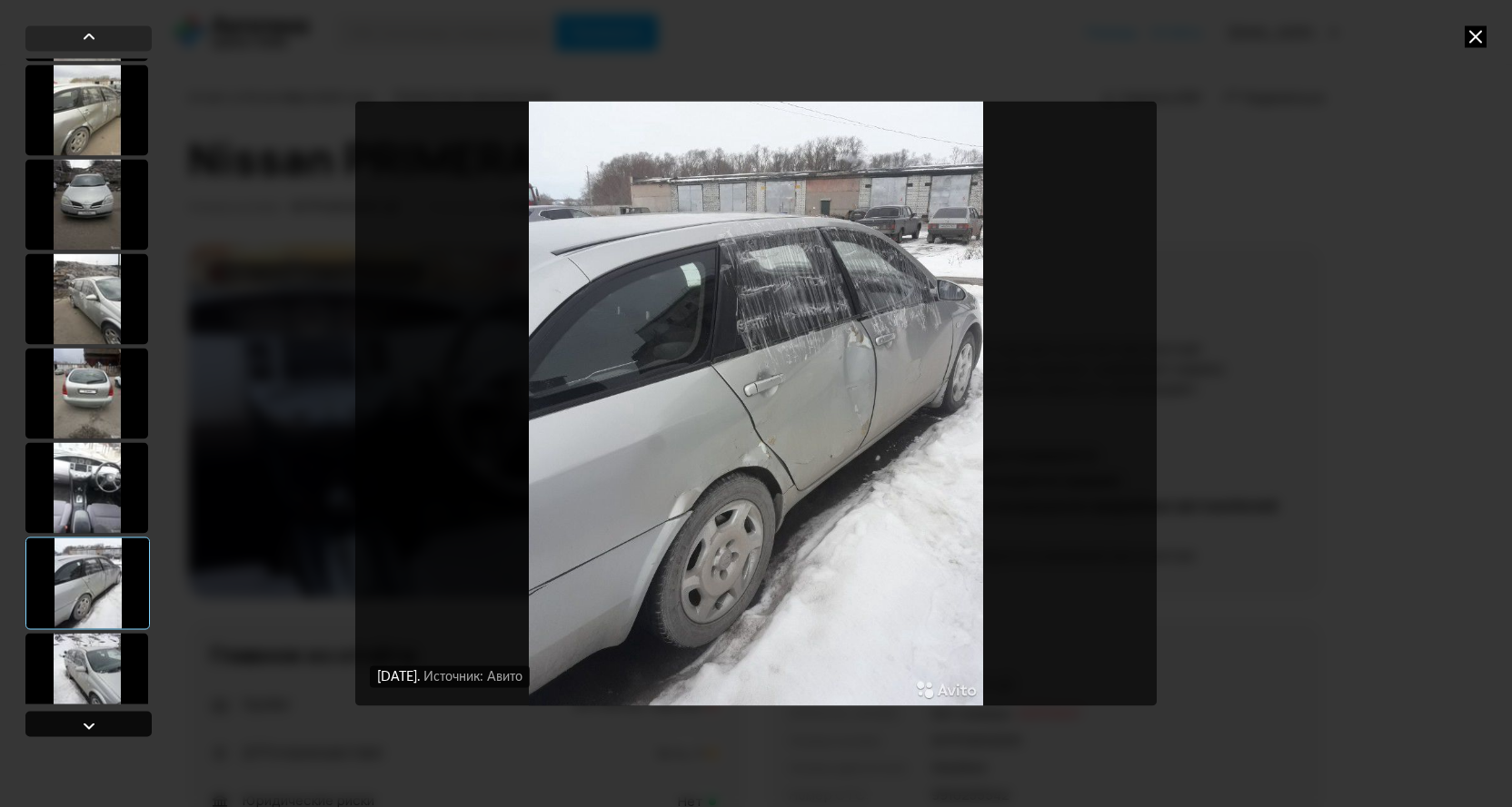
click at [90, 726] on div at bounding box center [88, 726] width 21 height 21
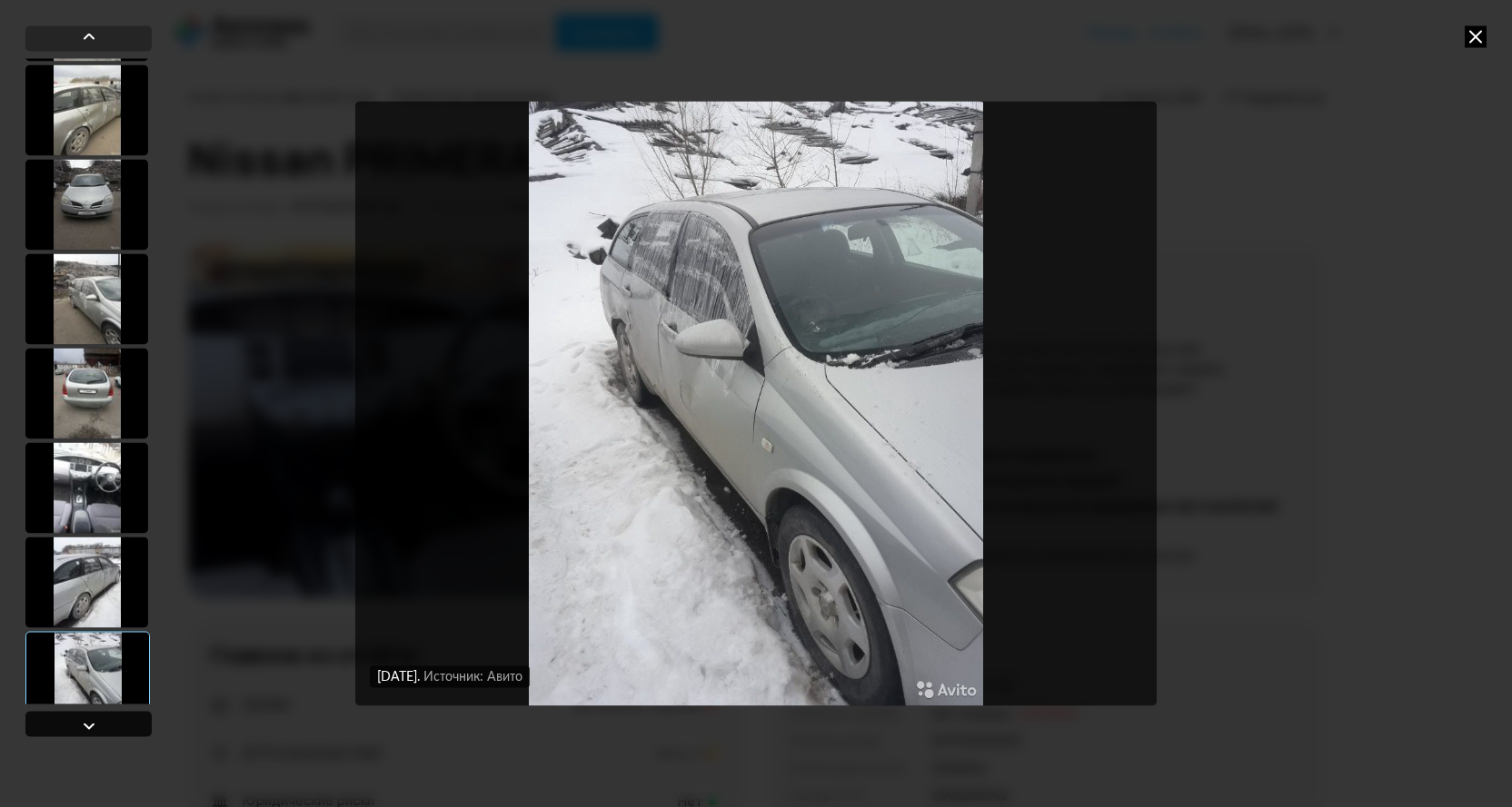
click at [90, 726] on div at bounding box center [88, 726] width 21 height 21
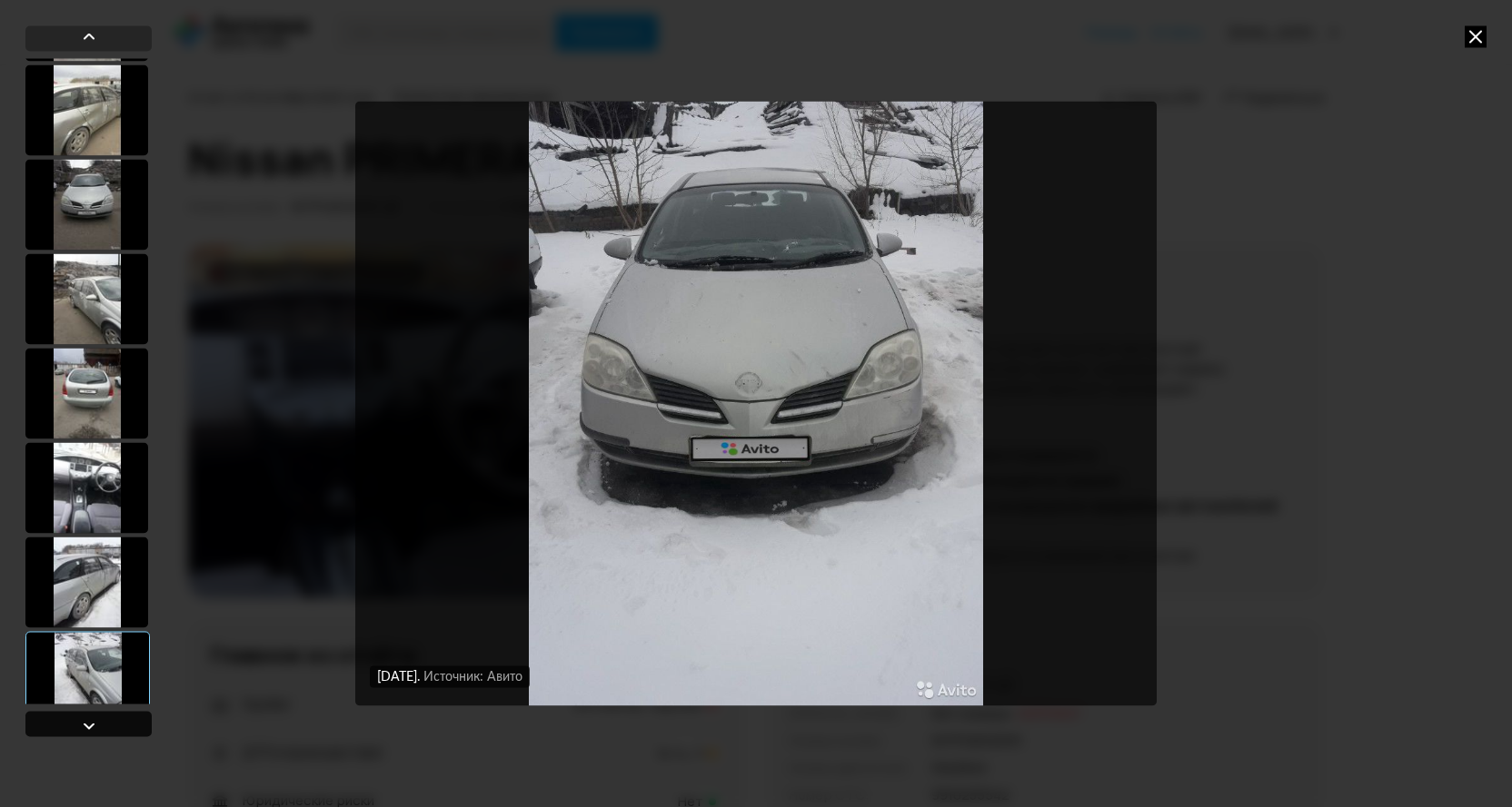
scroll to position [8382, 0]
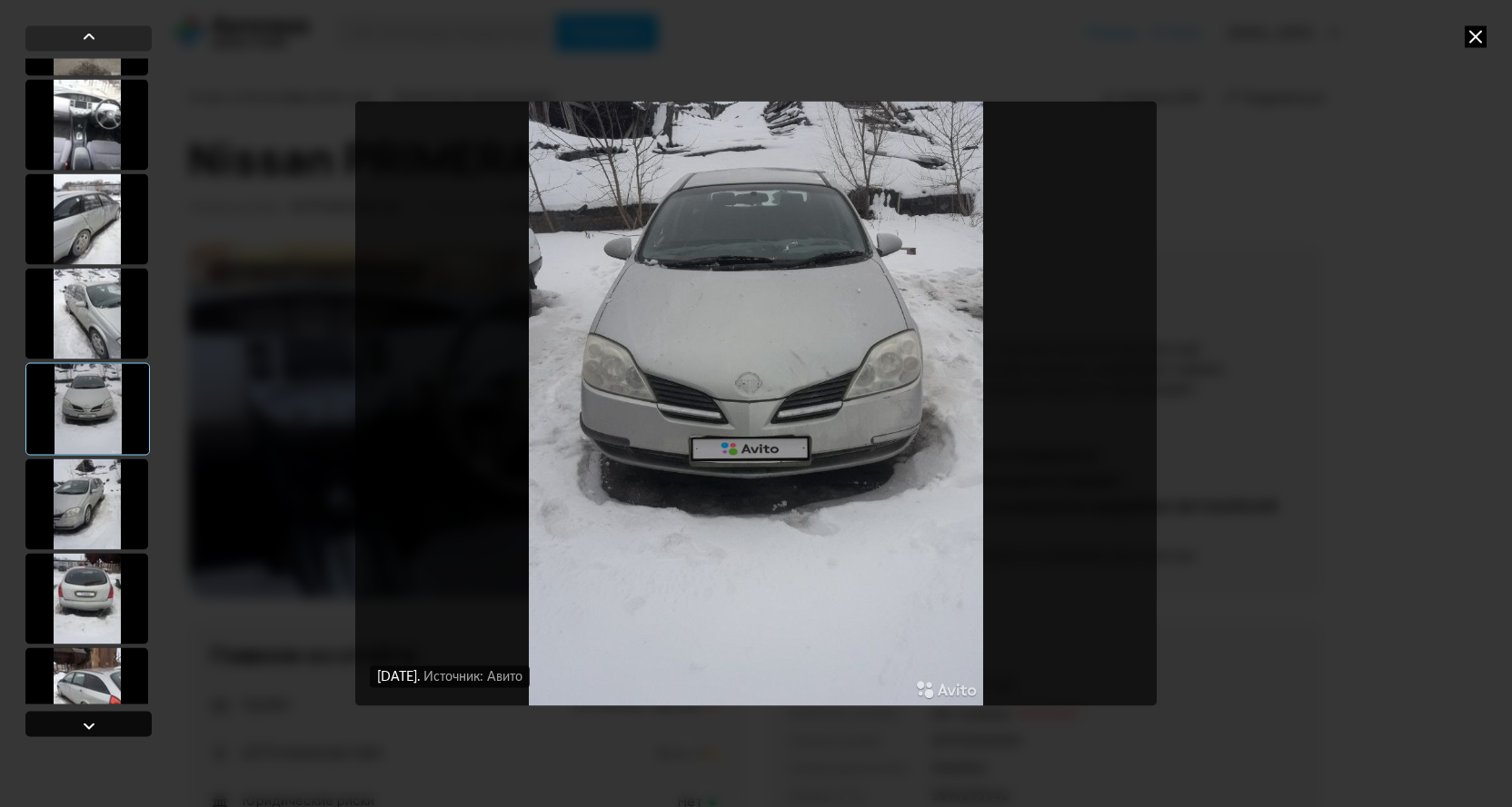
click at [90, 726] on div at bounding box center [88, 726] width 21 height 21
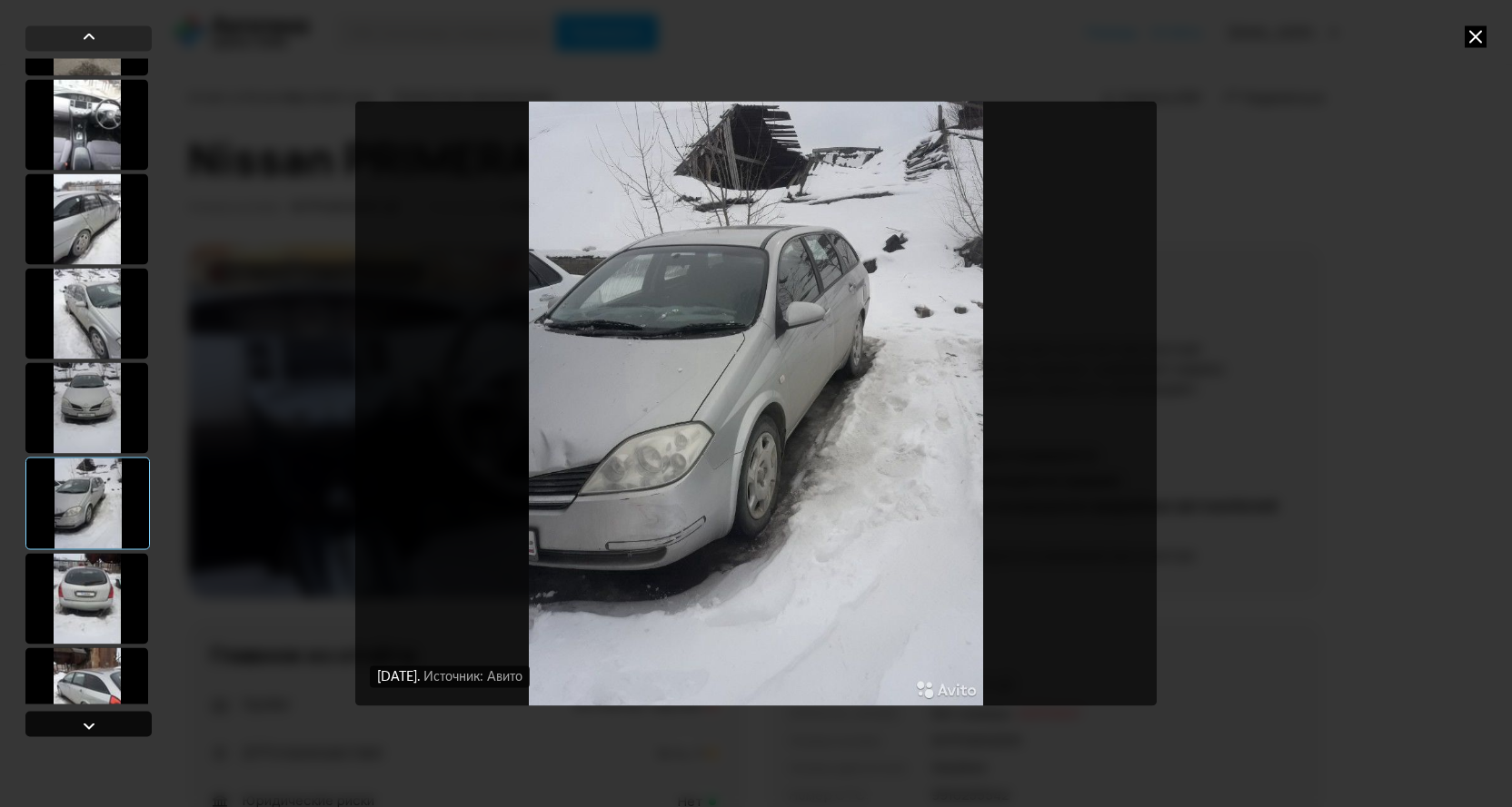
click at [90, 726] on div at bounding box center [88, 726] width 21 height 21
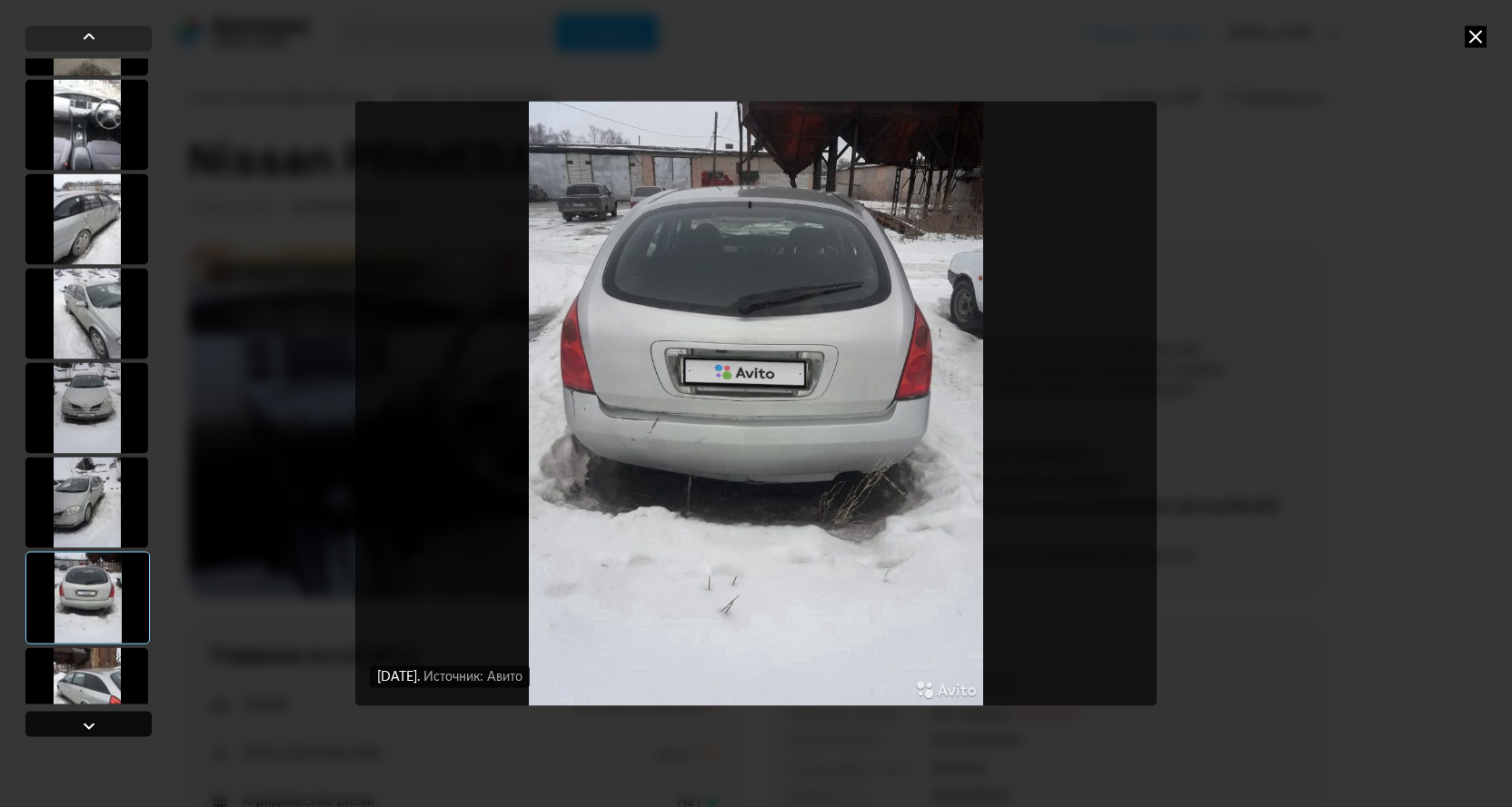
click at [90, 726] on div at bounding box center [88, 726] width 21 height 21
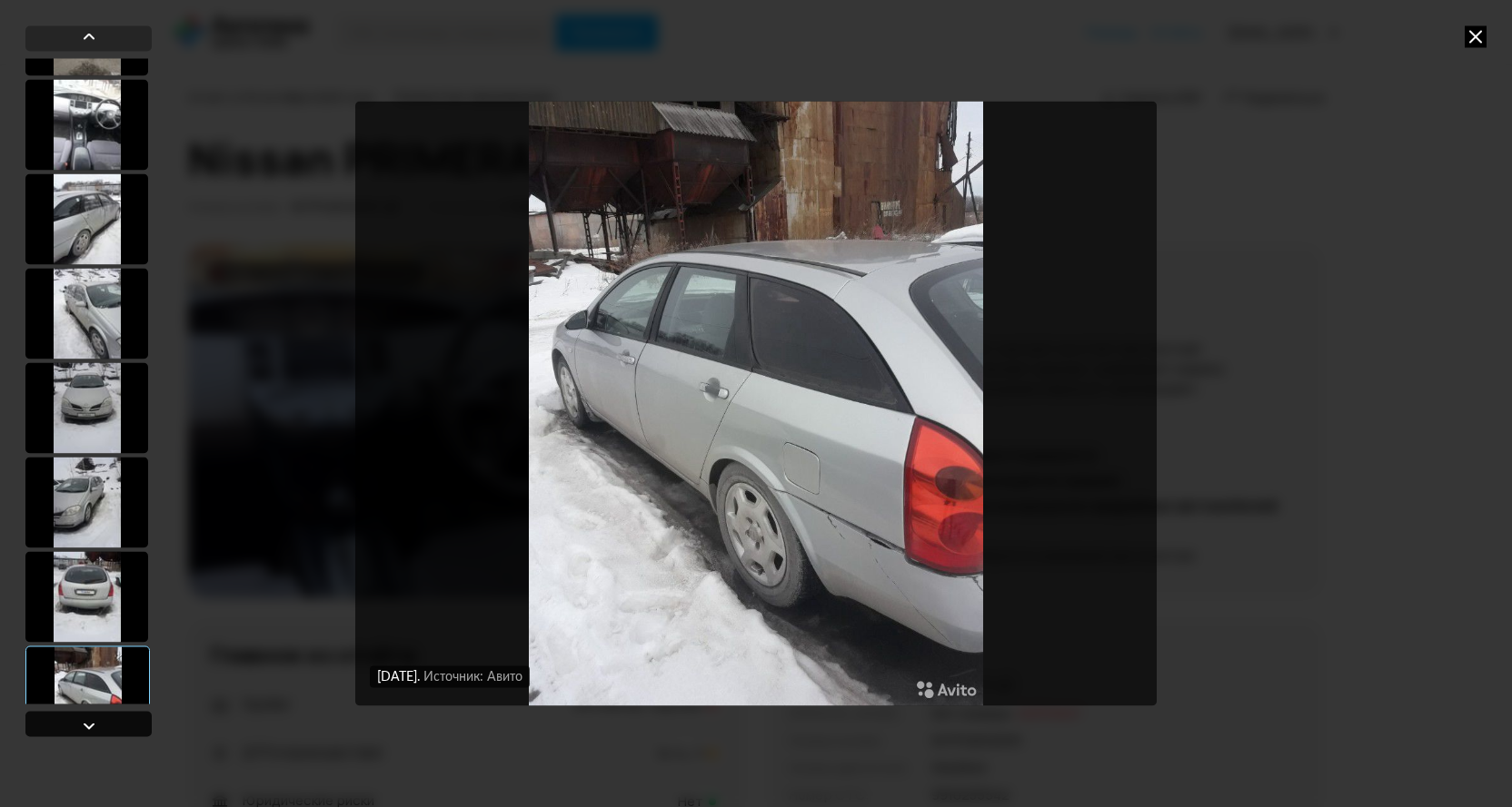
click at [90, 726] on div at bounding box center [88, 726] width 21 height 21
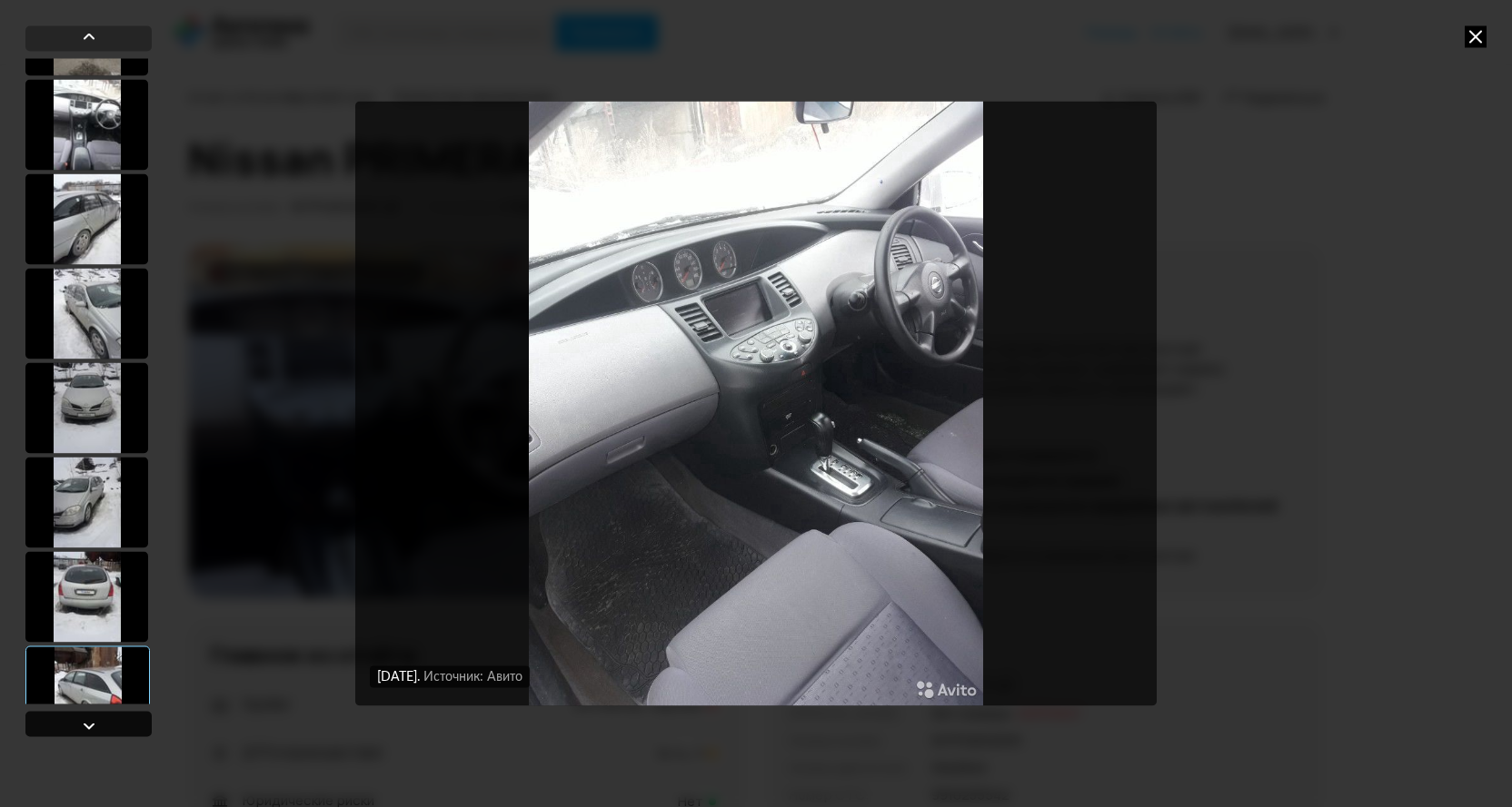
scroll to position [8746, 0]
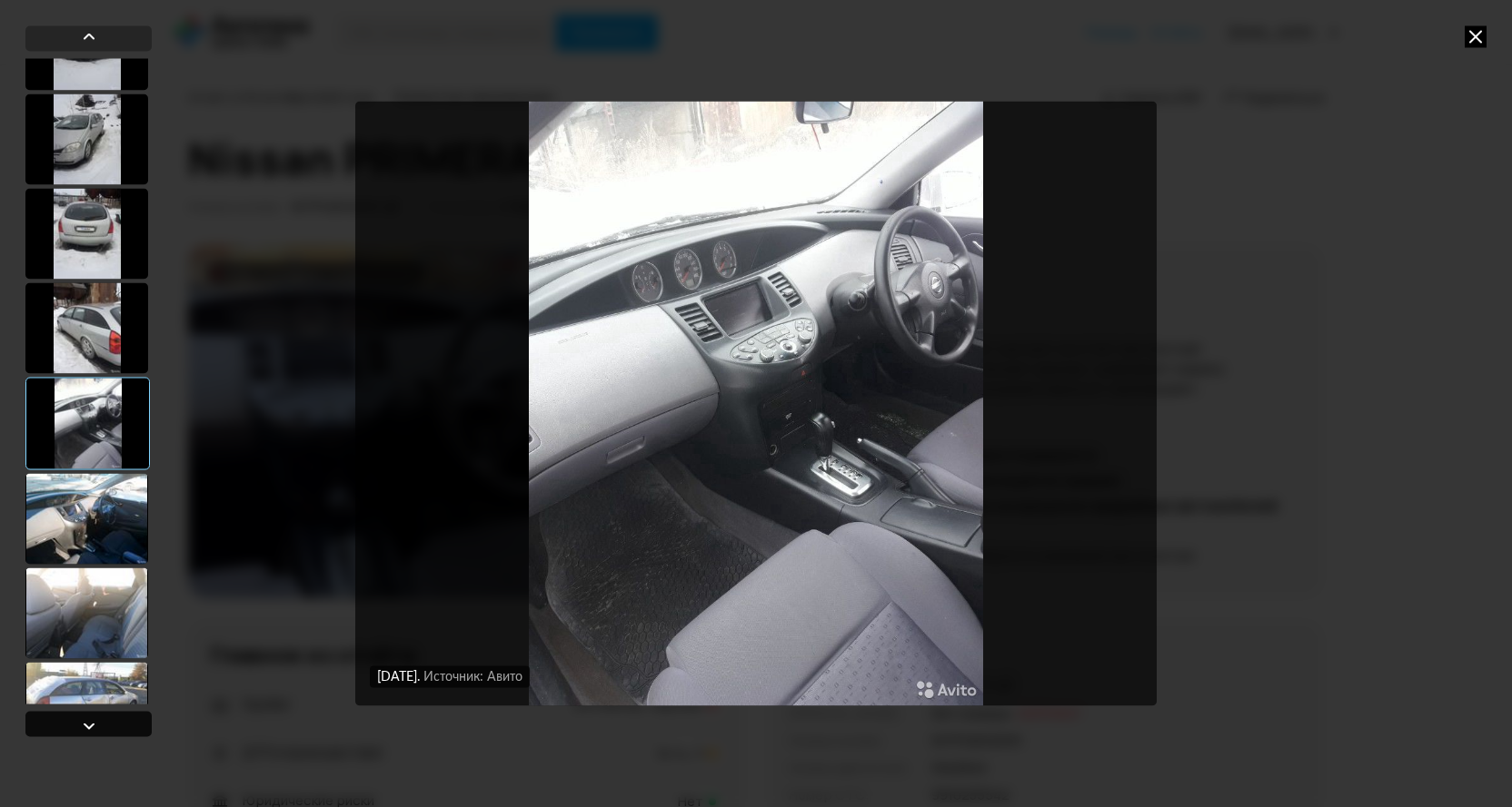
click at [90, 726] on div at bounding box center [88, 726] width 21 height 21
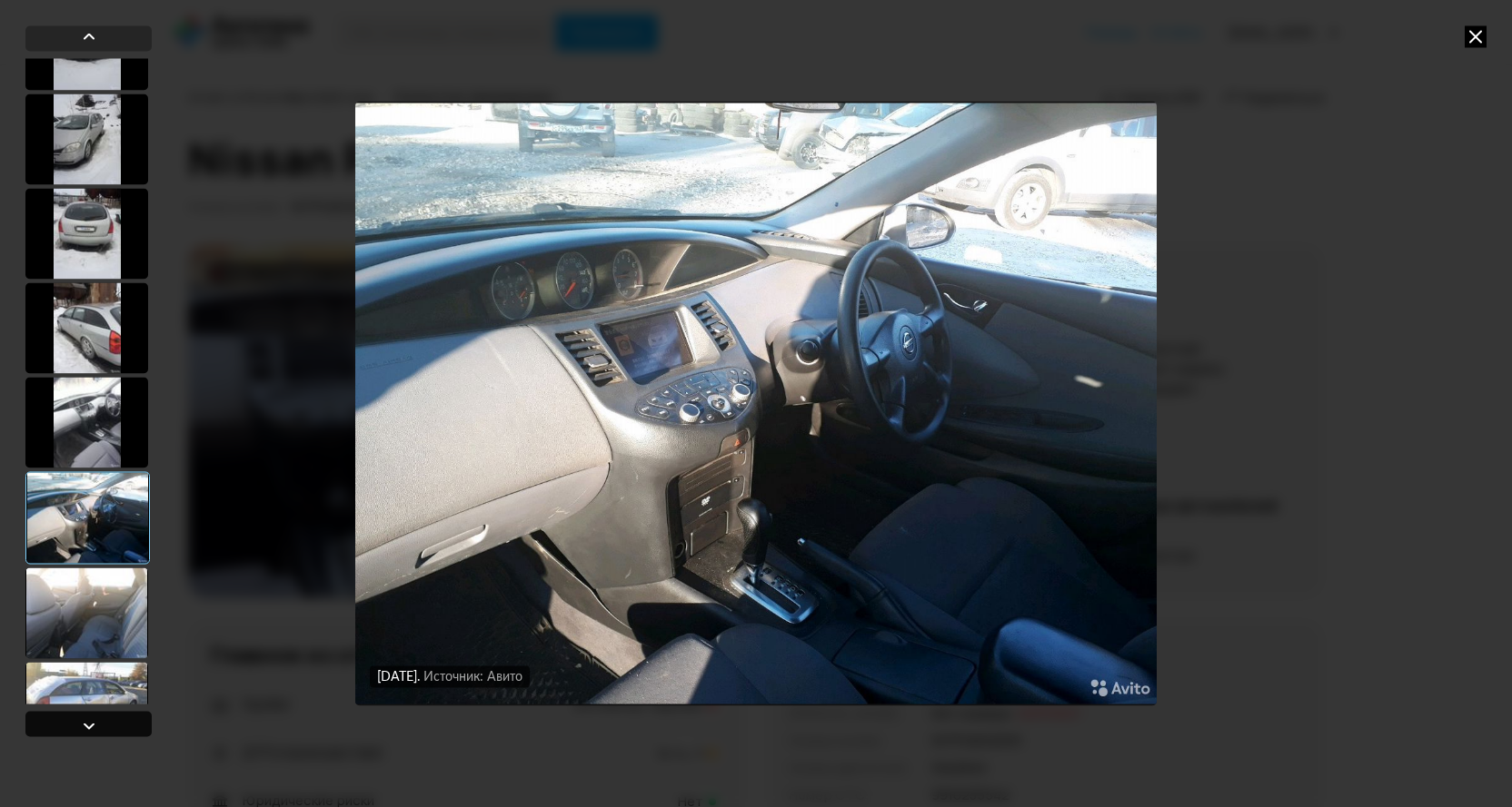
click at [90, 726] on div at bounding box center [88, 726] width 21 height 21
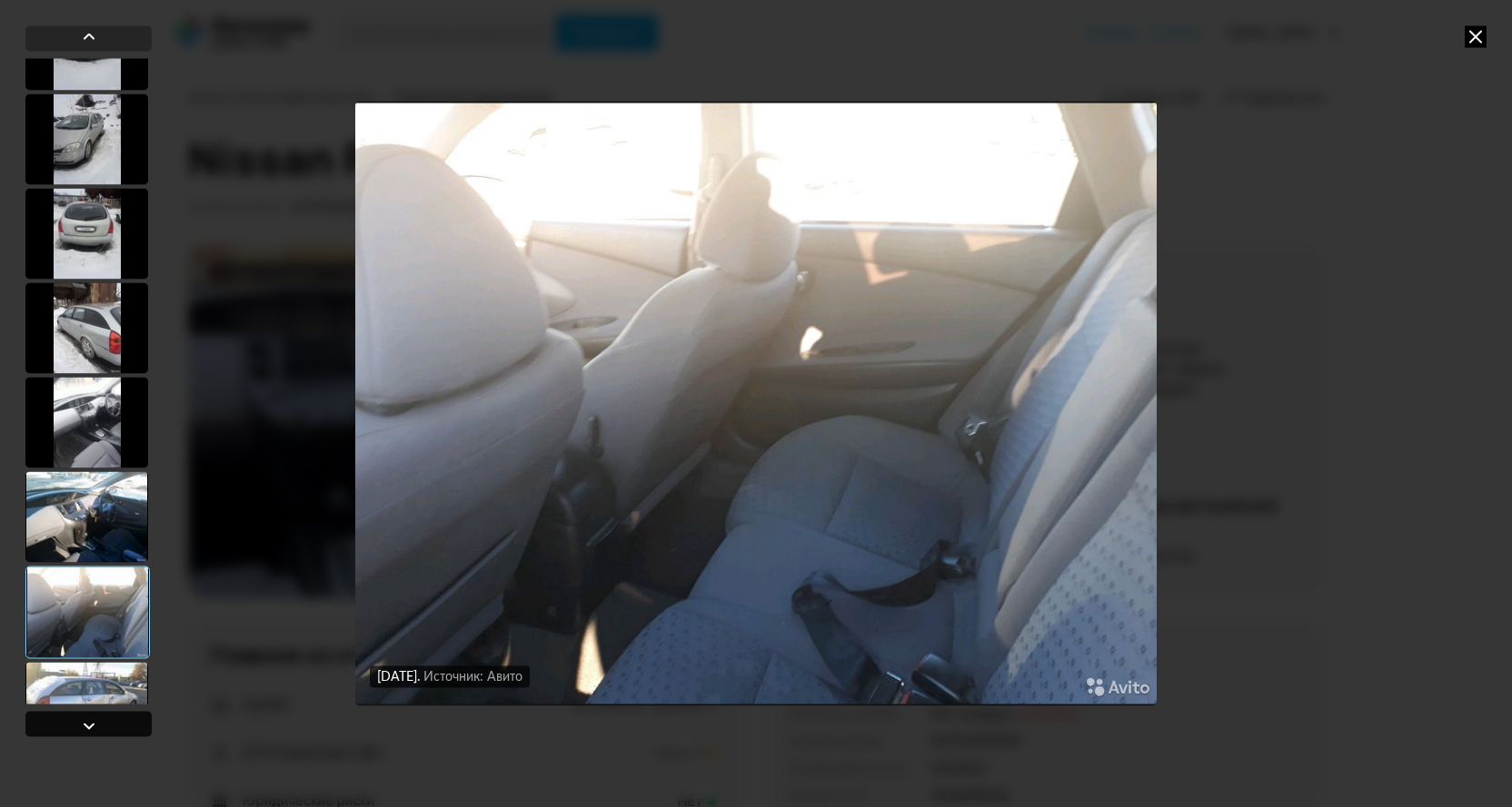
click at [90, 726] on div at bounding box center [88, 726] width 21 height 21
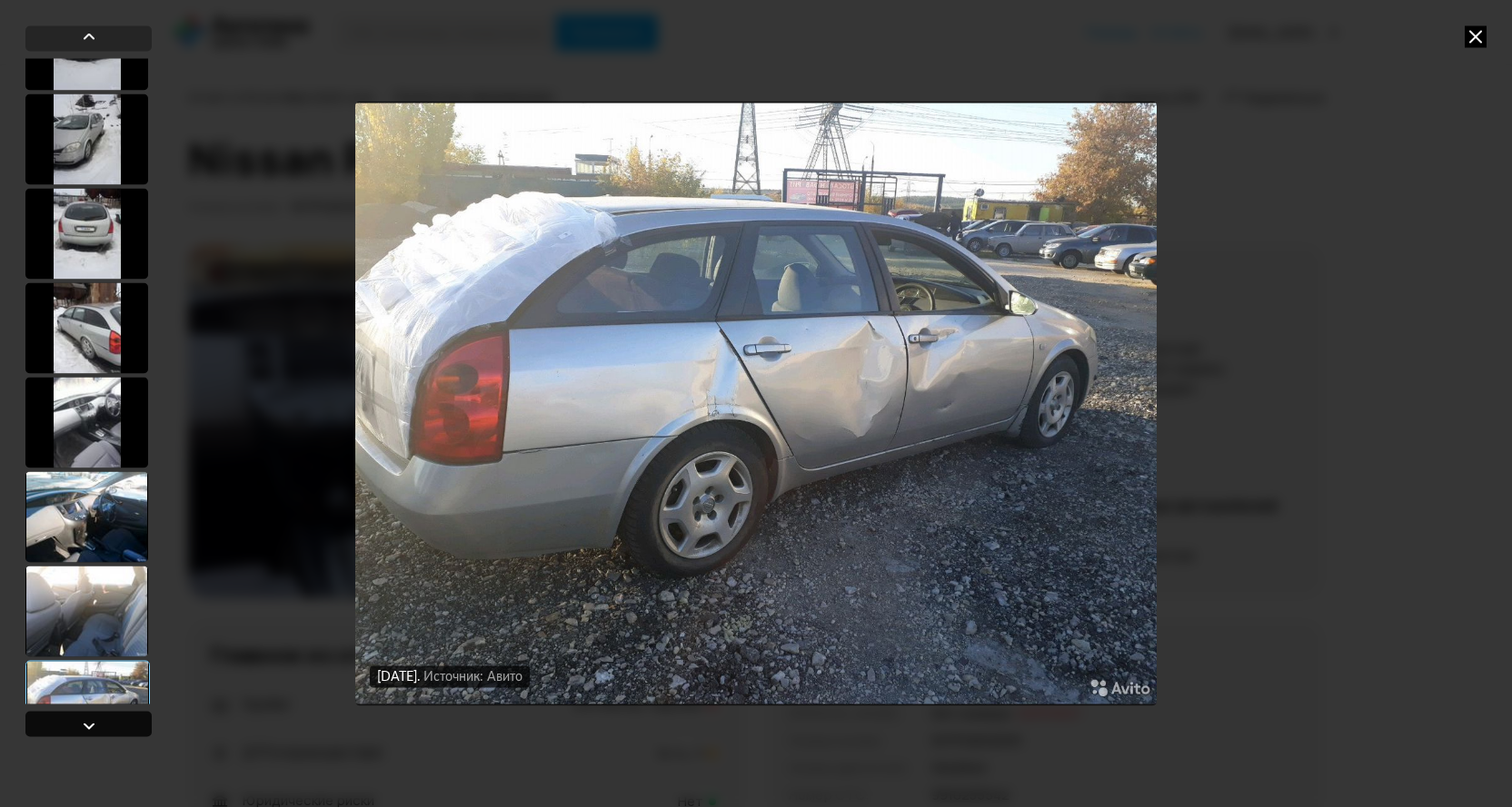
click at [90, 726] on div at bounding box center [88, 726] width 21 height 21
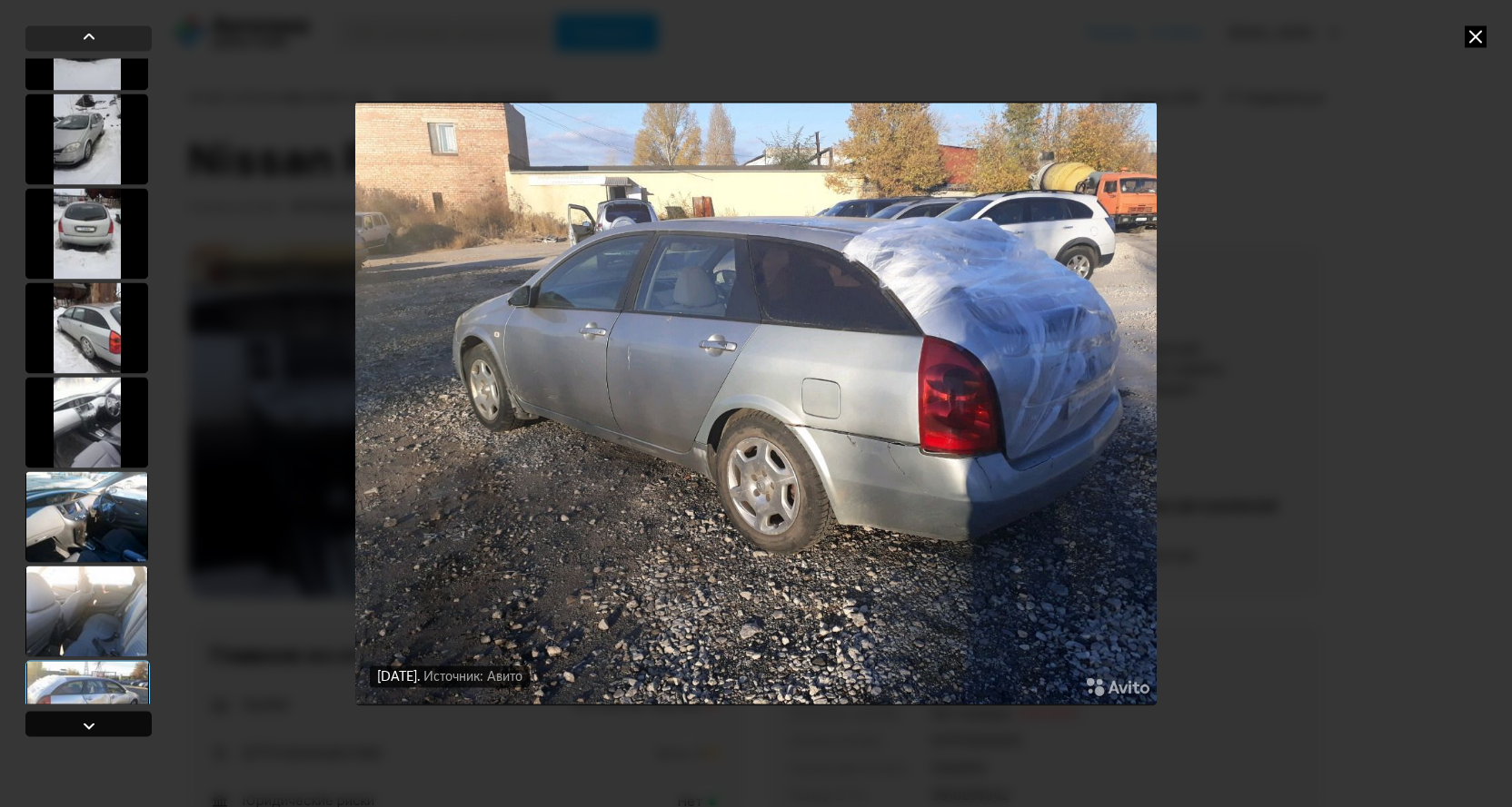
scroll to position [9109, 0]
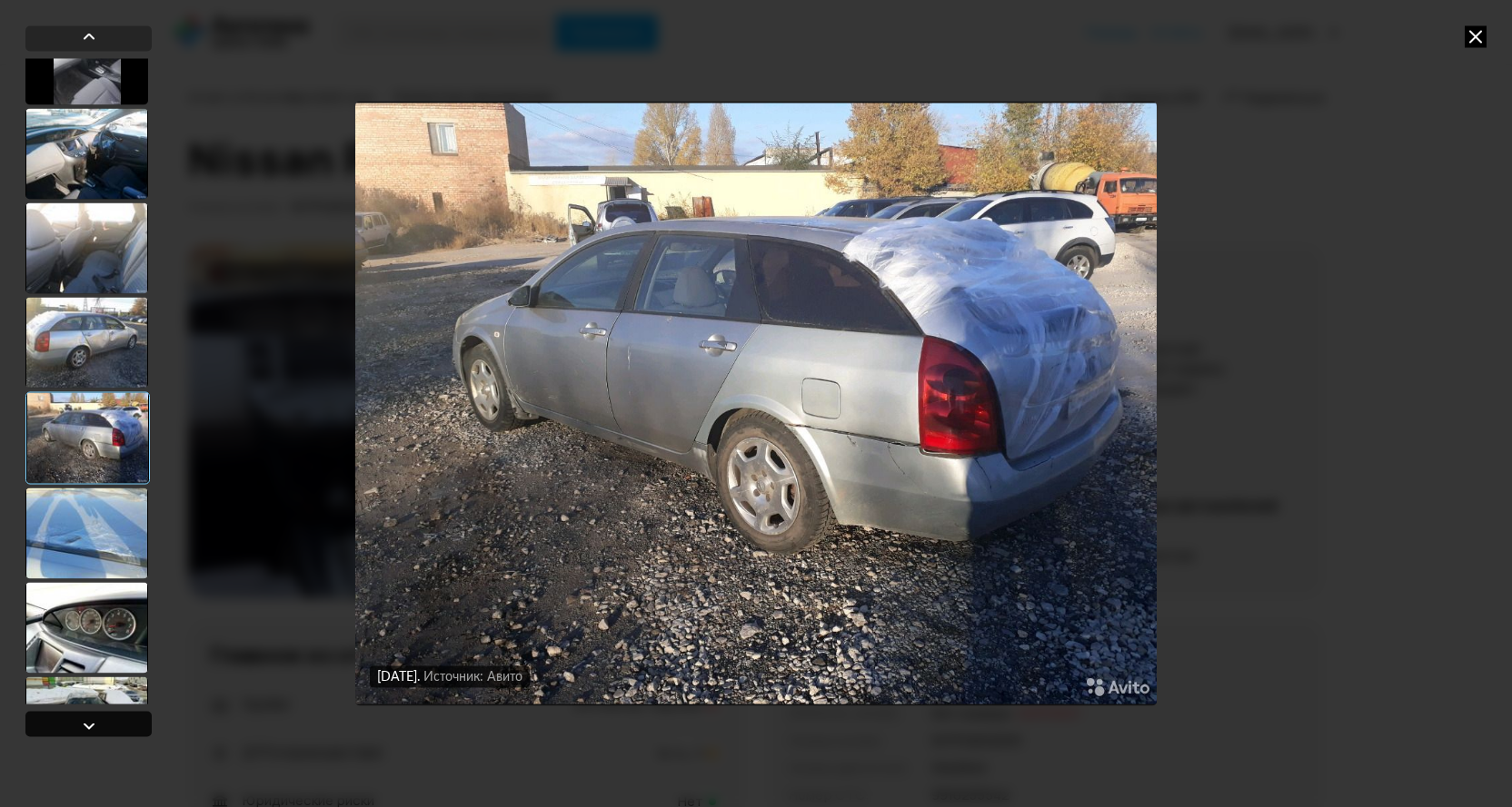
click at [90, 726] on div at bounding box center [88, 726] width 21 height 21
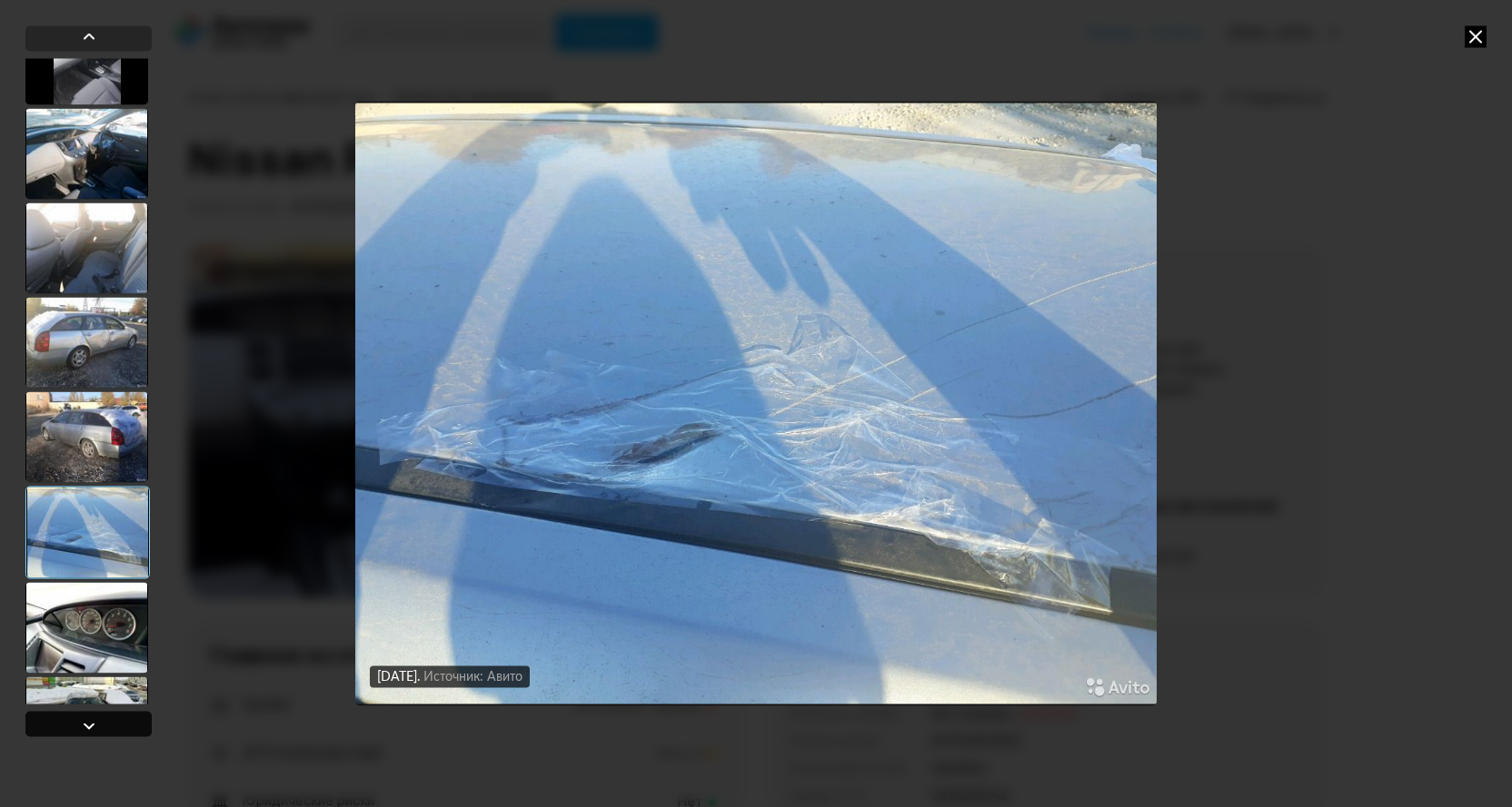
click at [92, 720] on div at bounding box center [88, 726] width 21 height 21
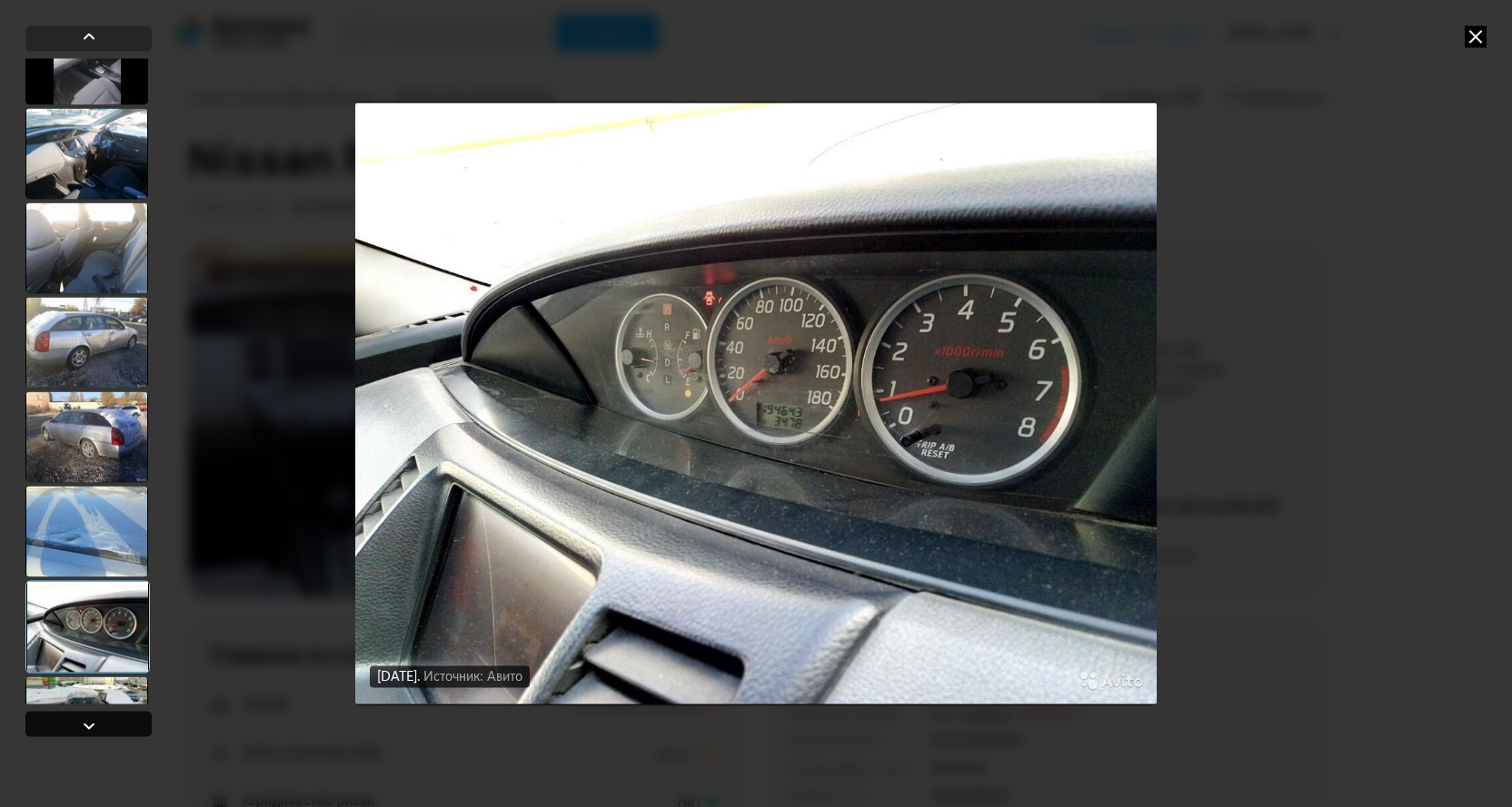
click at [92, 718] on div at bounding box center [88, 726] width 21 height 21
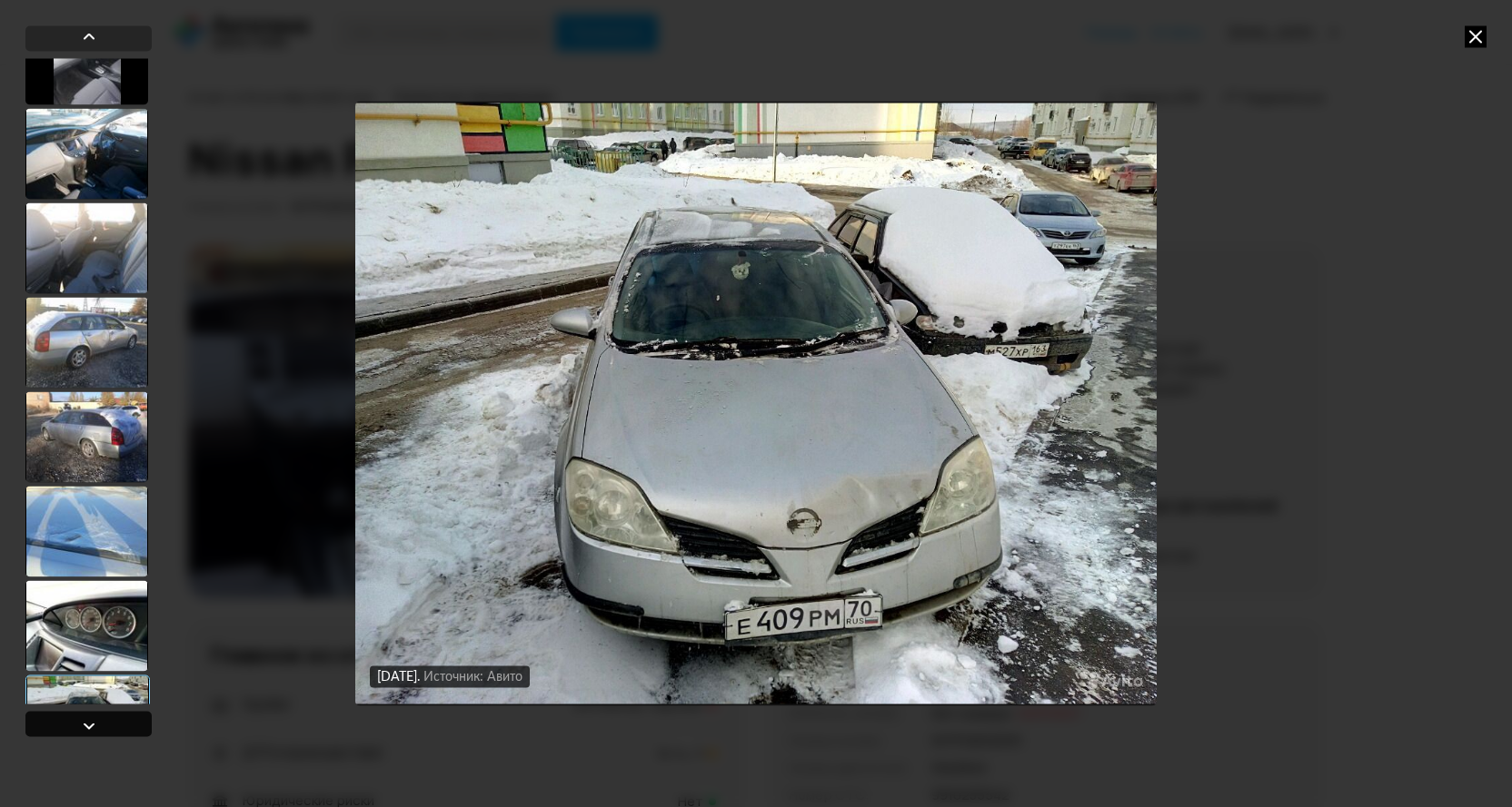
click at [94, 727] on div at bounding box center [88, 726] width 21 height 21
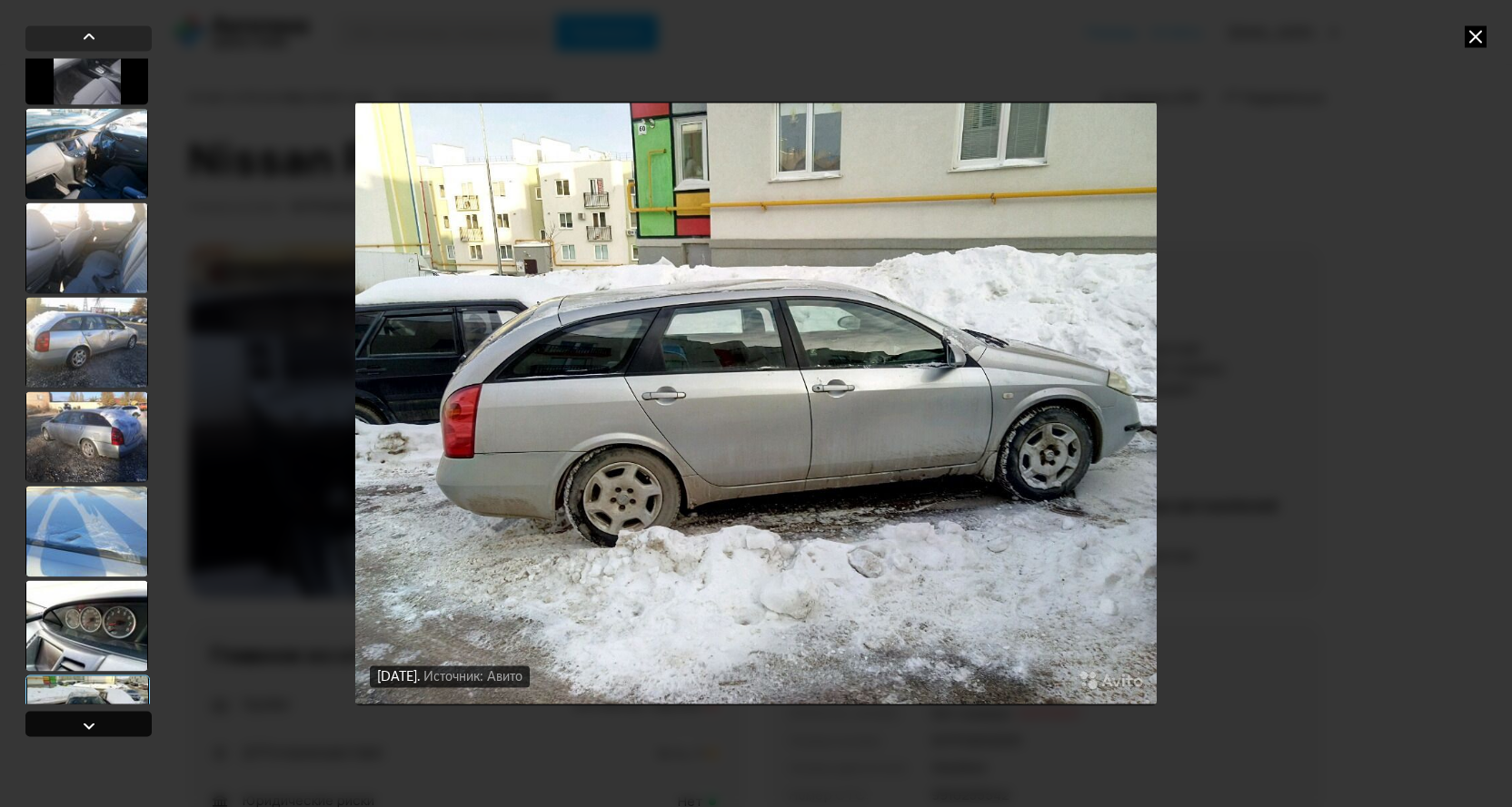
scroll to position [9473, 0]
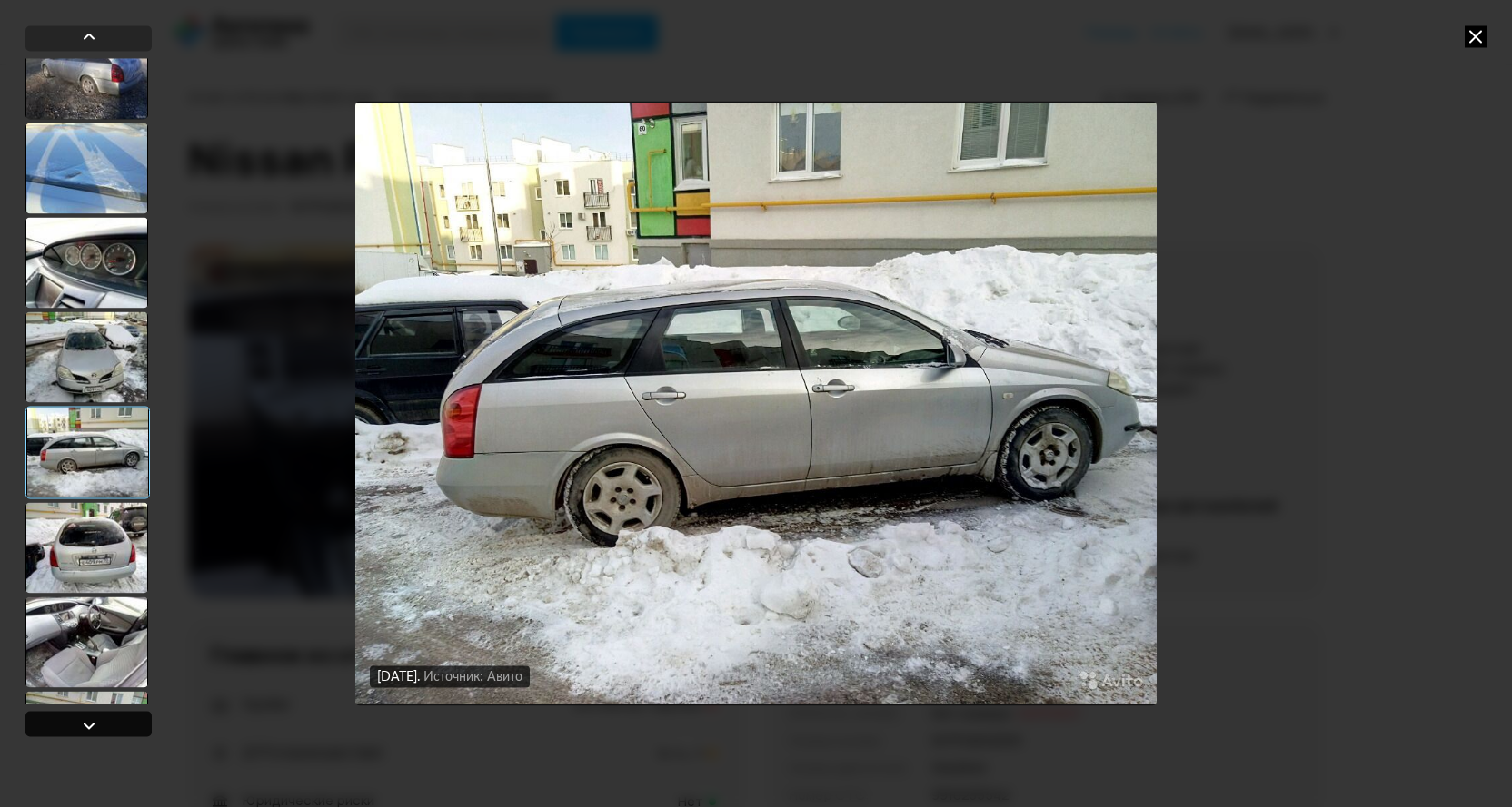
click at [94, 727] on div at bounding box center [88, 726] width 21 height 21
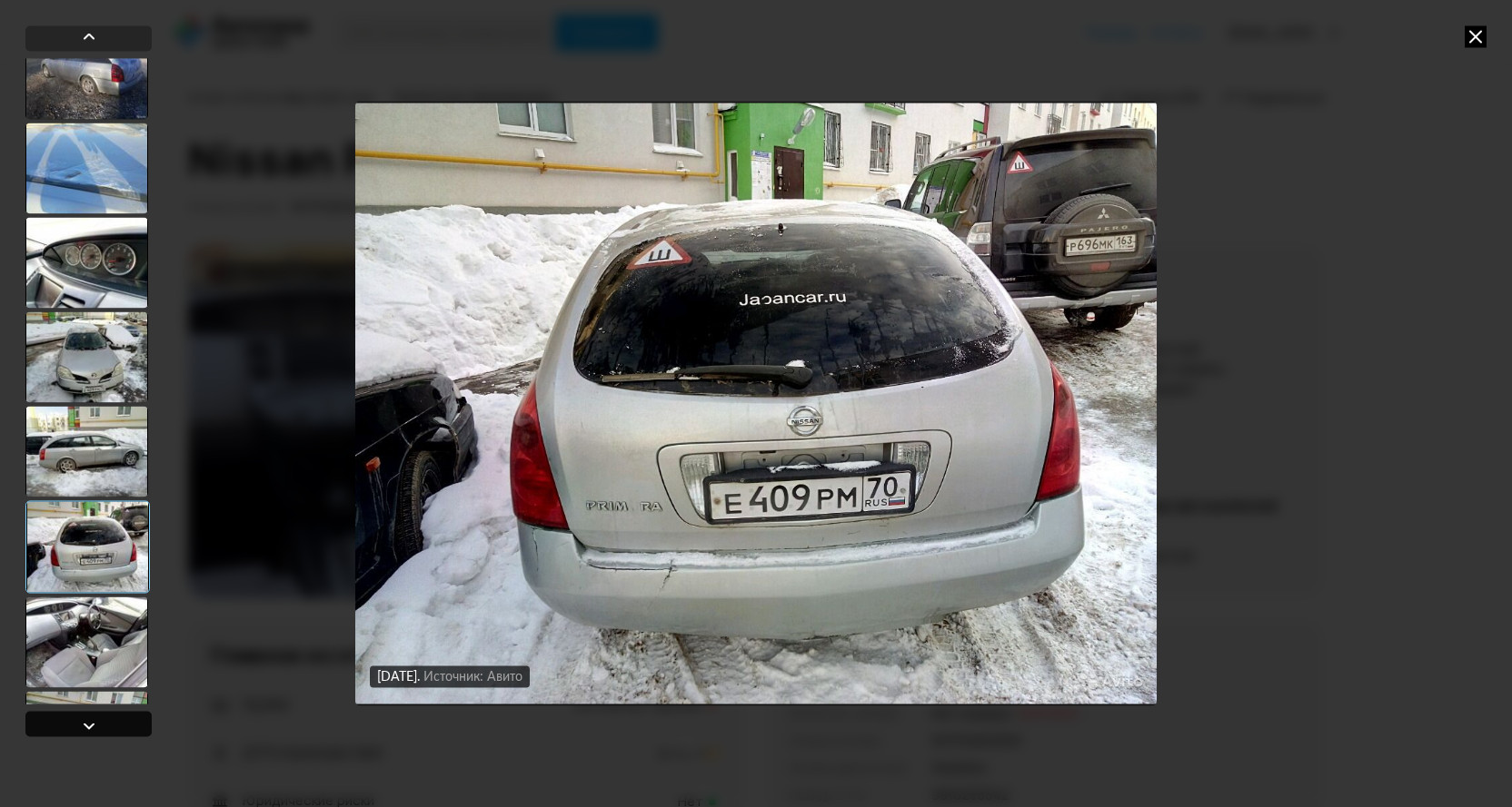
click at [94, 727] on div at bounding box center [88, 726] width 21 height 21
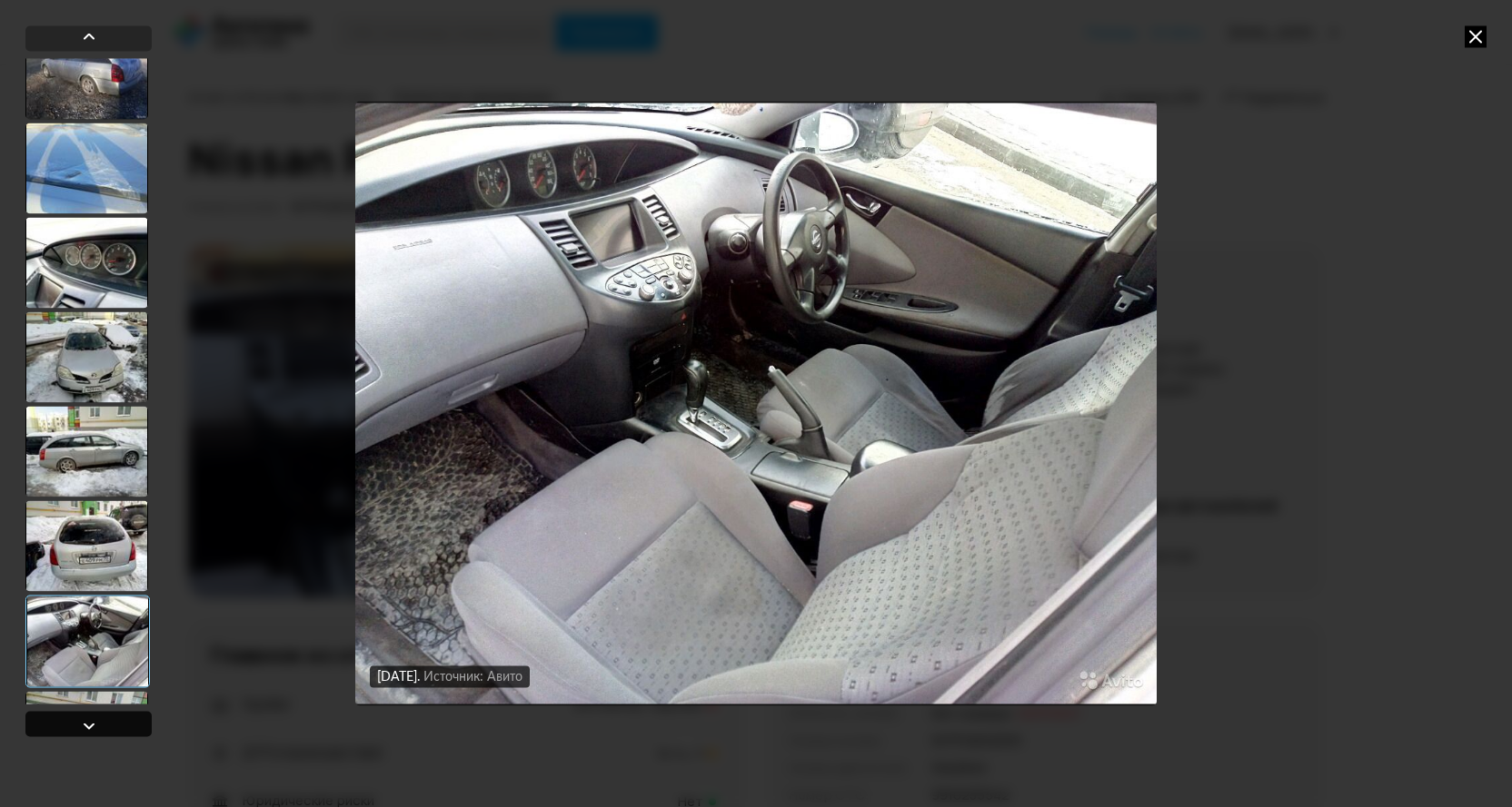
click at [94, 727] on div at bounding box center [88, 726] width 21 height 21
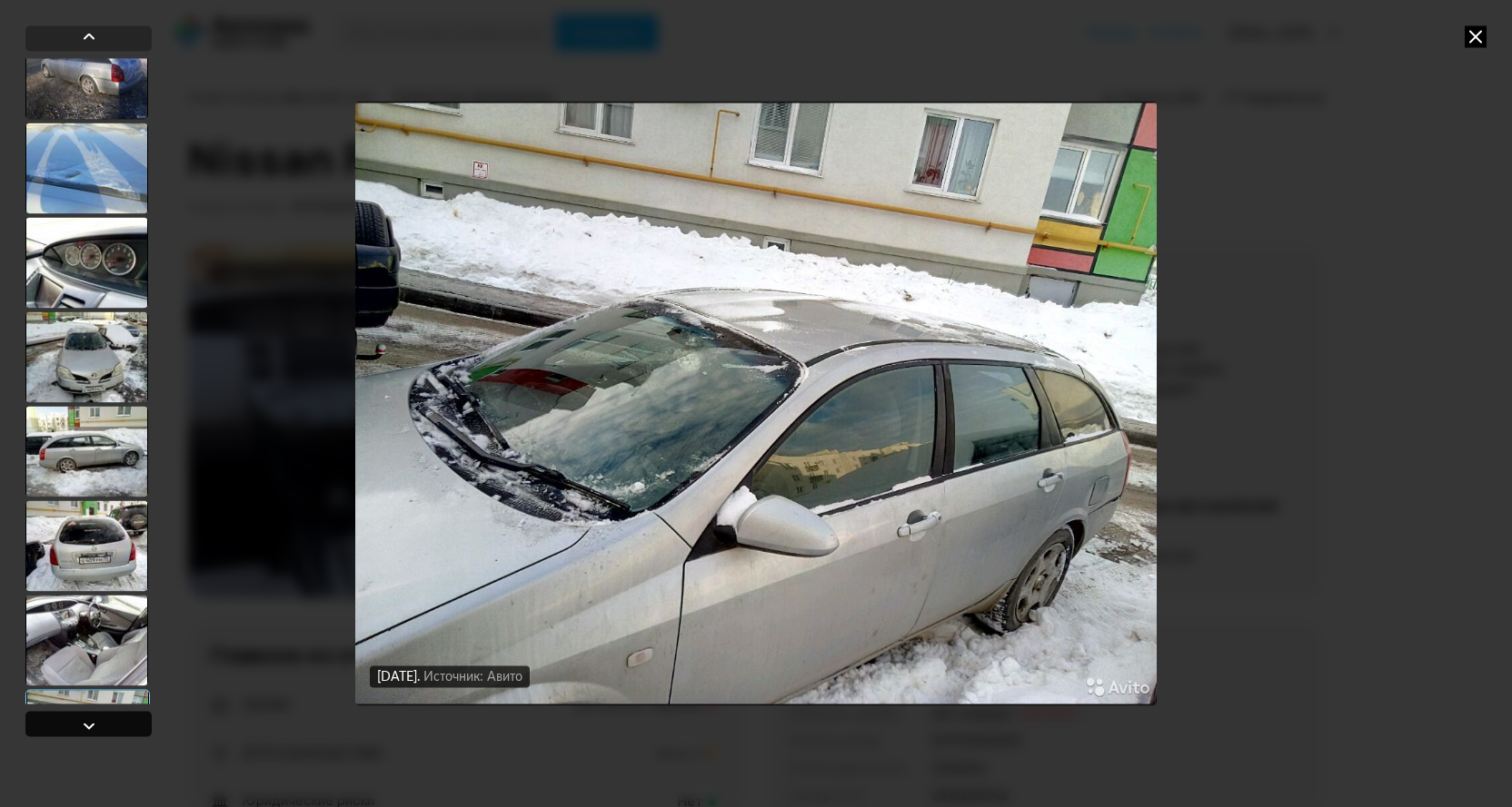
click at [88, 726] on div at bounding box center [88, 726] width 21 height 21
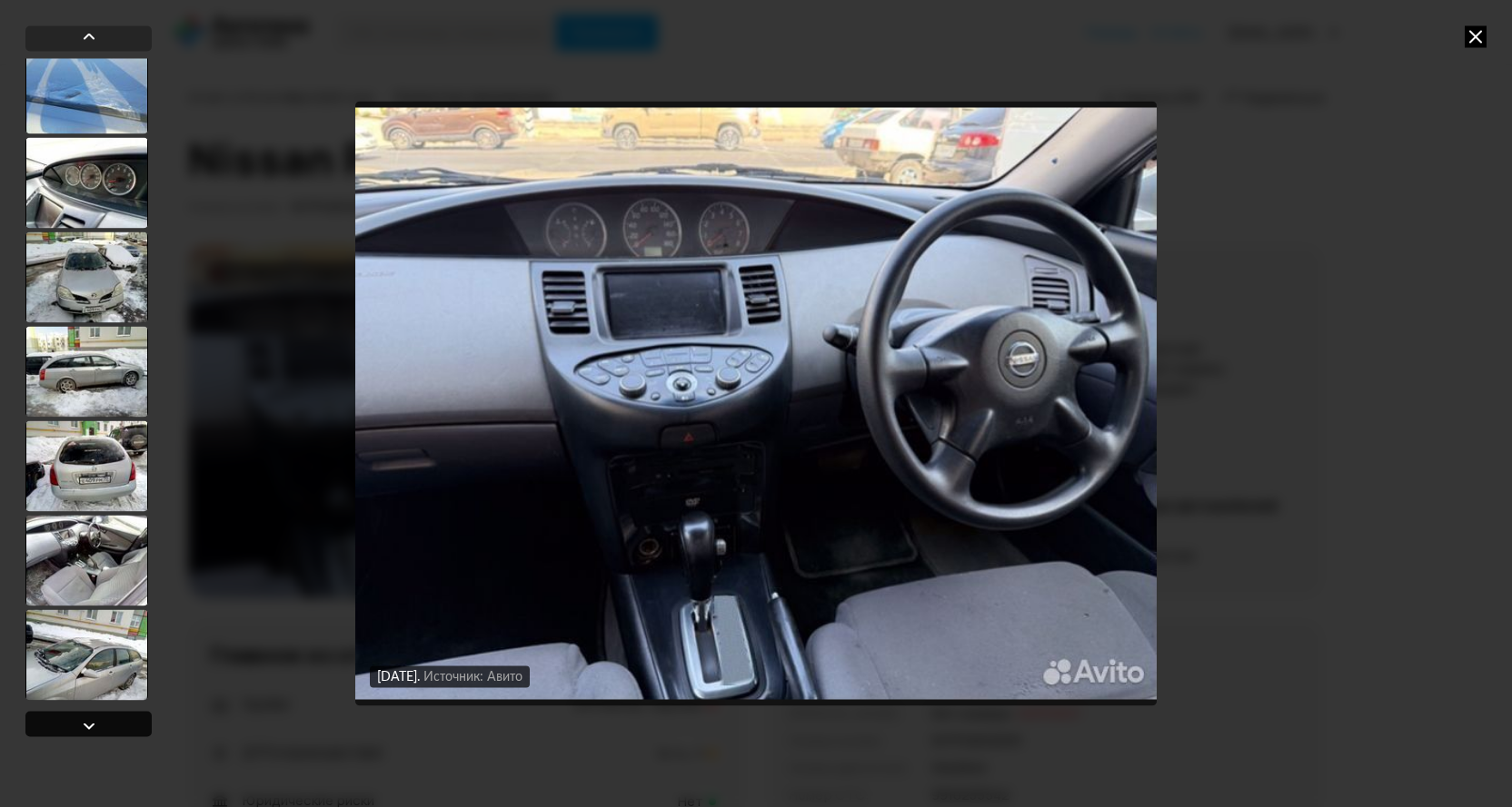
click at [88, 726] on div at bounding box center [88, 726] width 21 height 21
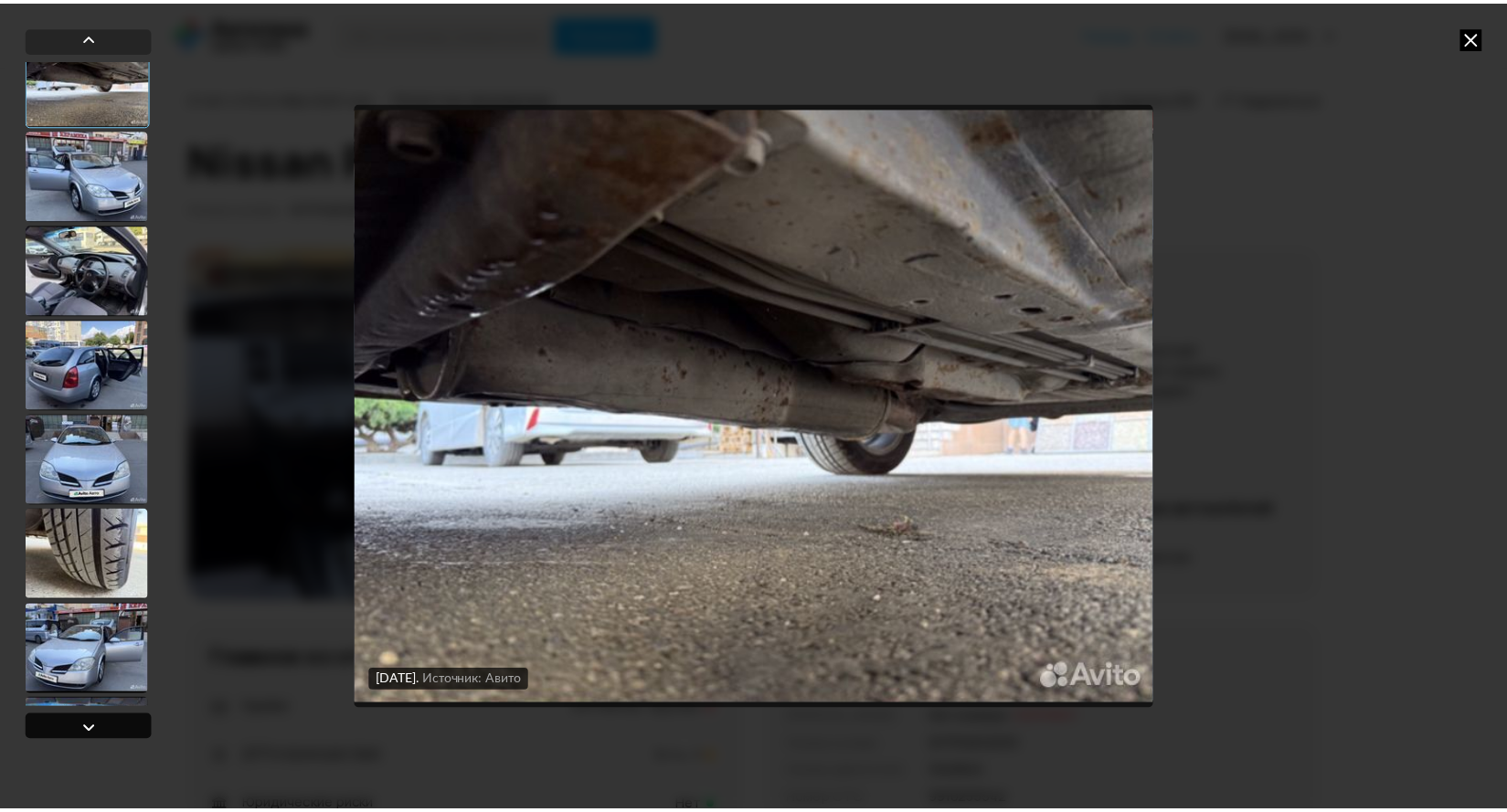
scroll to position [120, 0]
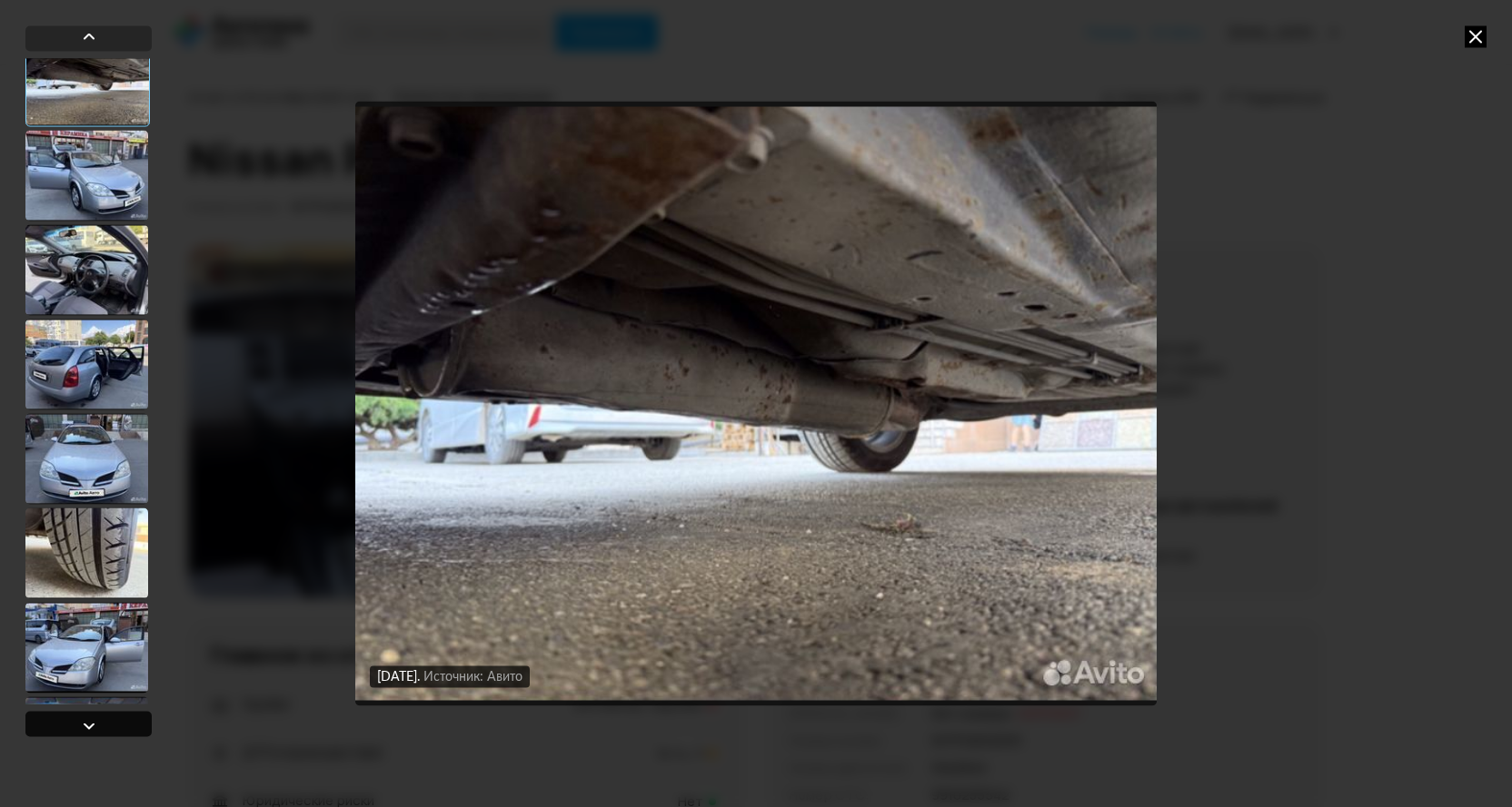
click at [88, 726] on div at bounding box center [88, 726] width 21 height 21
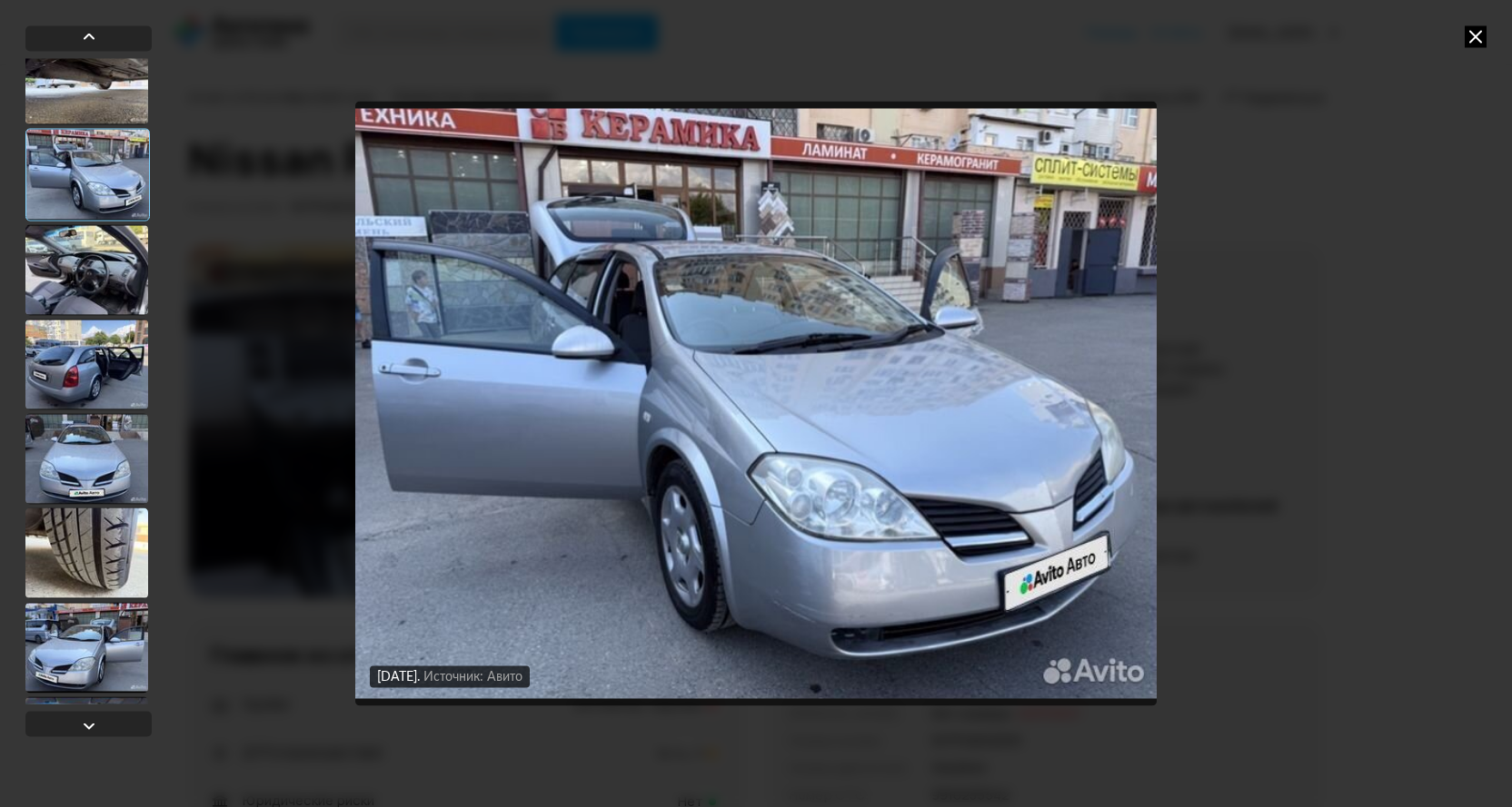
click at [1470, 37] on icon at bounding box center [1475, 36] width 21 height 21
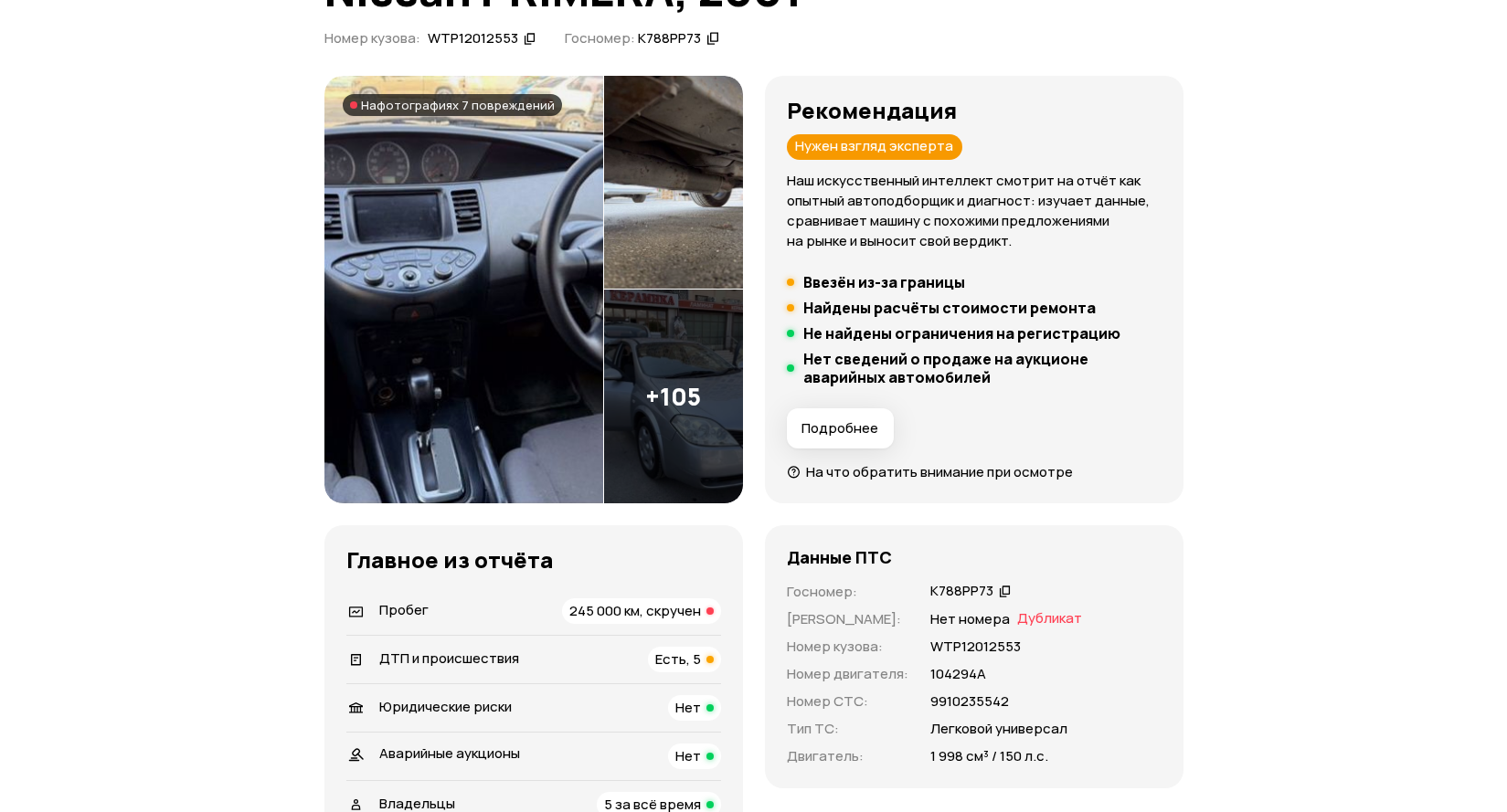
scroll to position [0, 0]
